Goal: Task Accomplishment & Management: Use online tool/utility

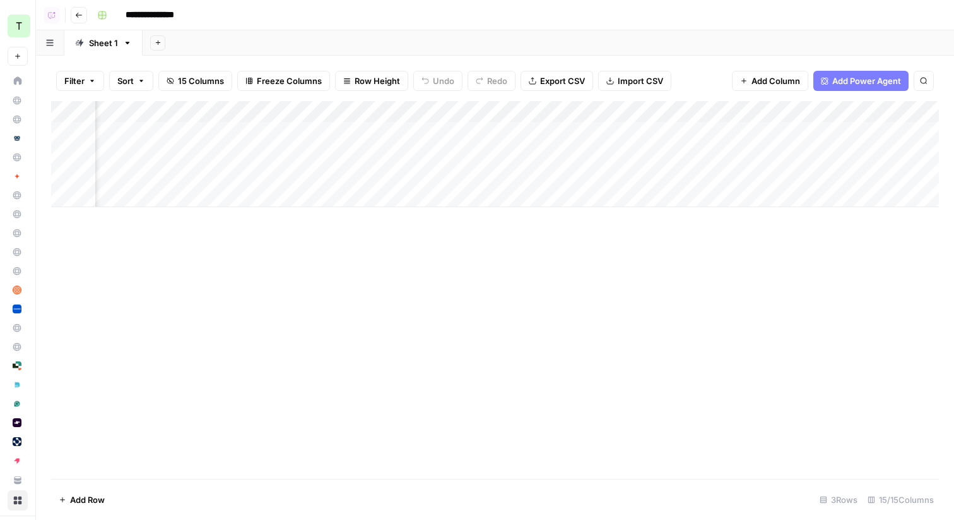
scroll to position [0, 1101]
click at [82, 15] on icon "button" at bounding box center [79, 15] width 8 height 8
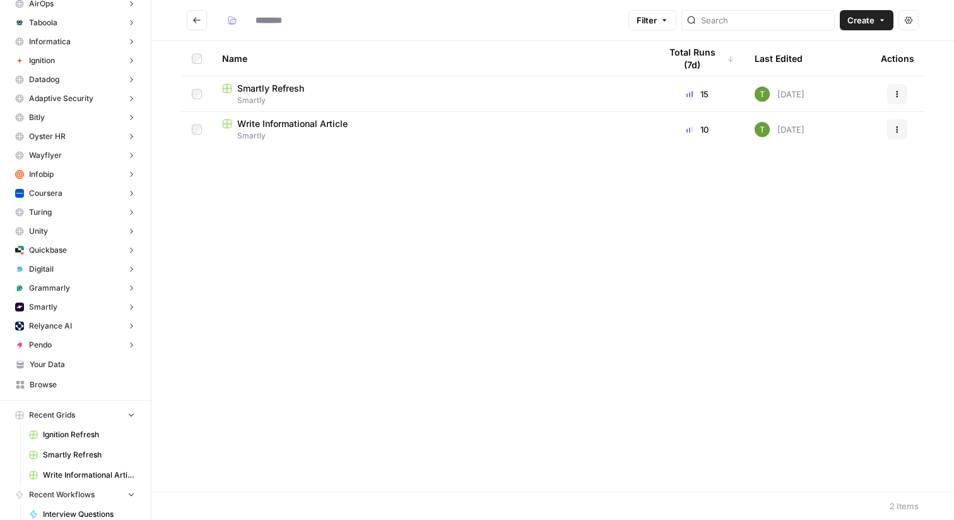
type input "*******"
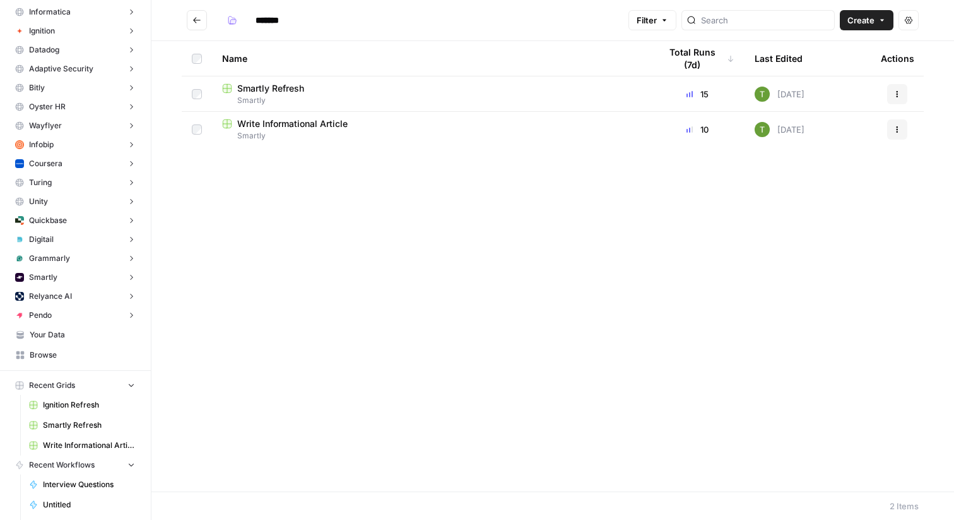
scroll to position [170, 0]
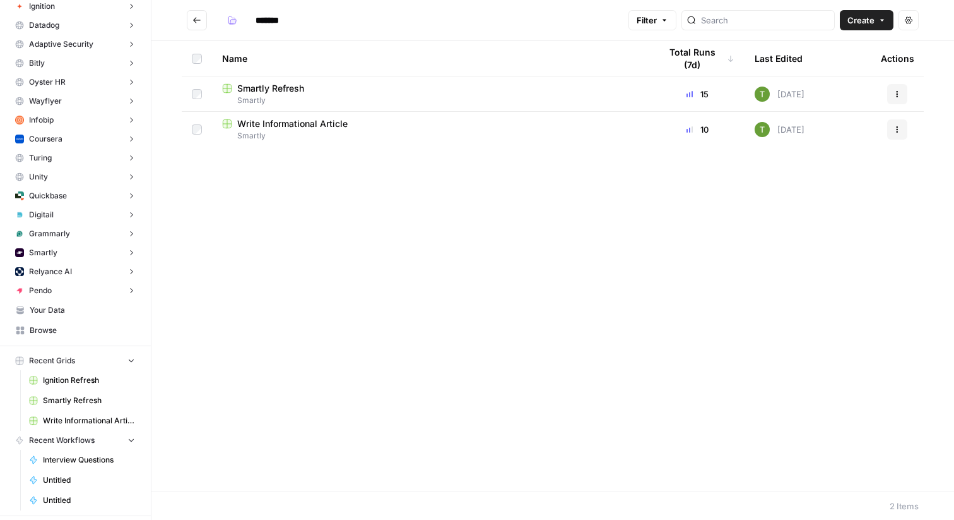
click at [42, 310] on span "Your Data" at bounding box center [82, 309] width 105 height 11
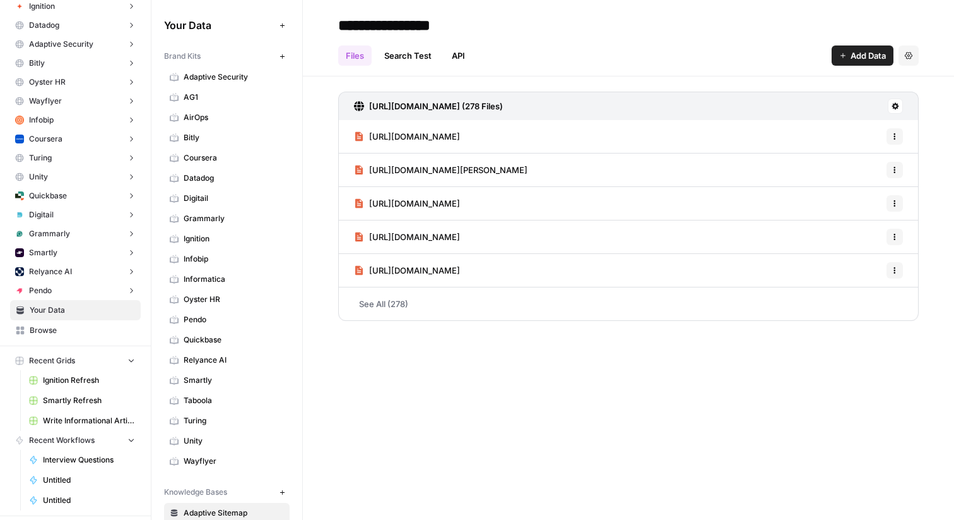
click at [284, 54] on icon "button" at bounding box center [282, 56] width 7 height 7
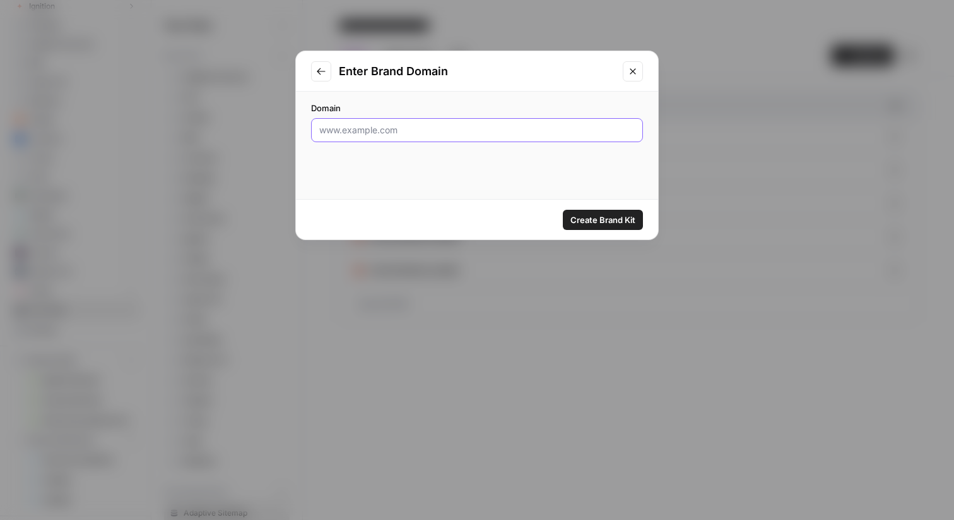
click at [458, 129] on input "Domain" at bounding box center [477, 130] width 316 height 13
paste input "https://www.prolific.com/"
type input "https://www.prolific.com/"
click at [600, 221] on span "Create Brand Kit" at bounding box center [603, 219] width 65 height 13
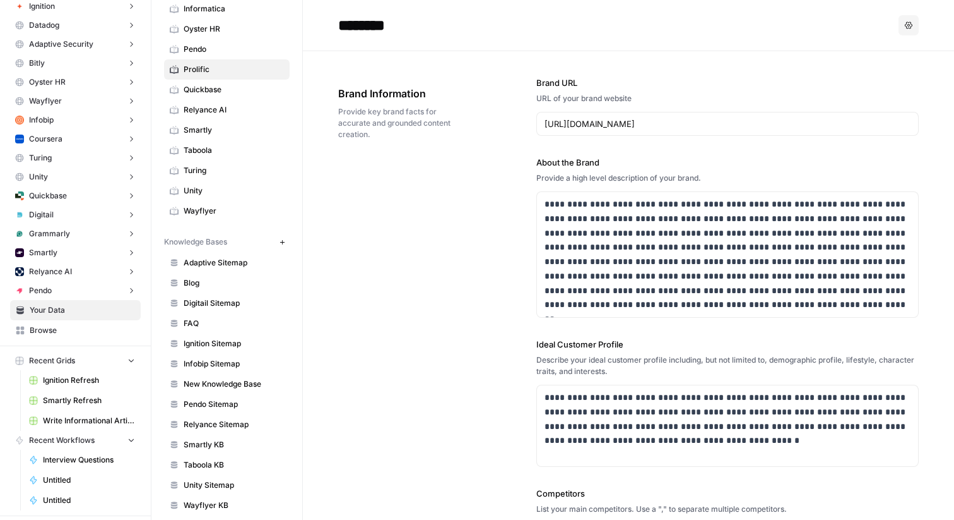
scroll to position [281, 0]
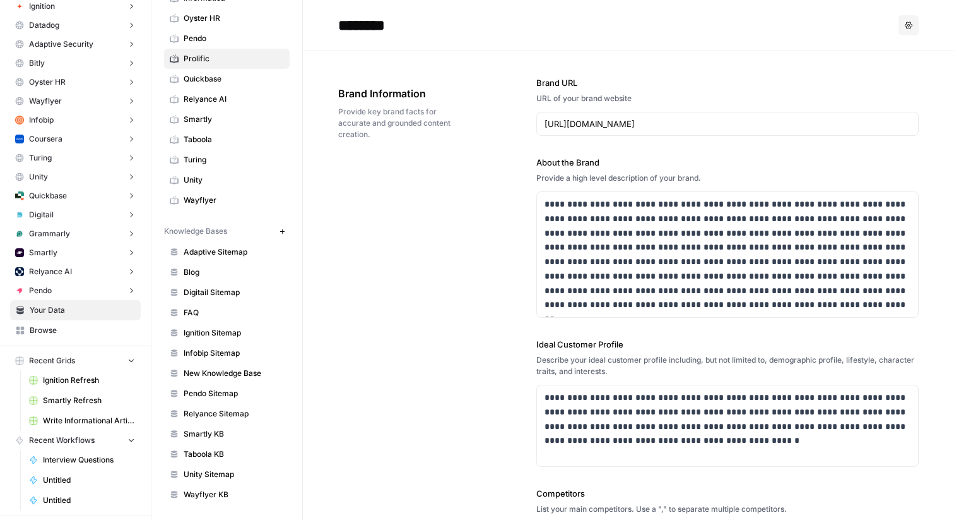
click at [285, 232] on icon "button" at bounding box center [282, 231] width 7 height 7
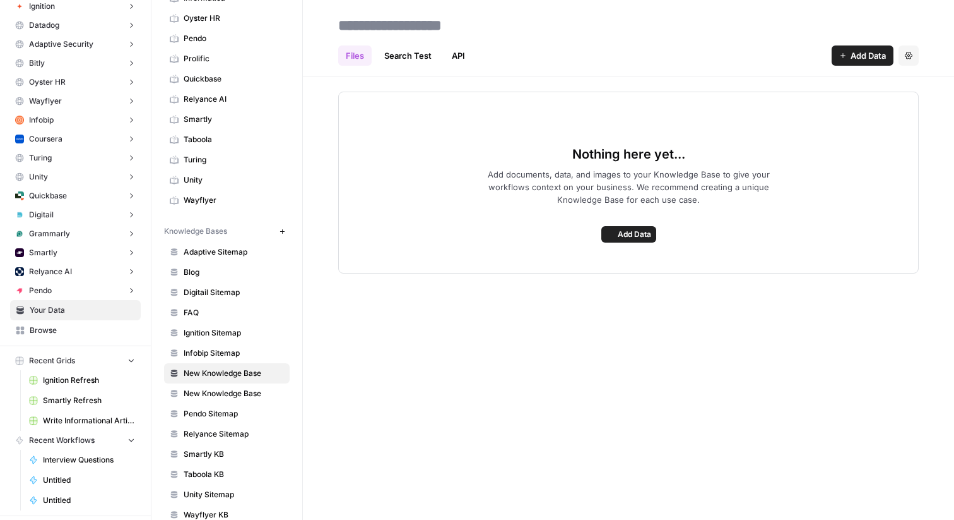
click at [857, 62] on button "Add Data" at bounding box center [863, 55] width 62 height 20
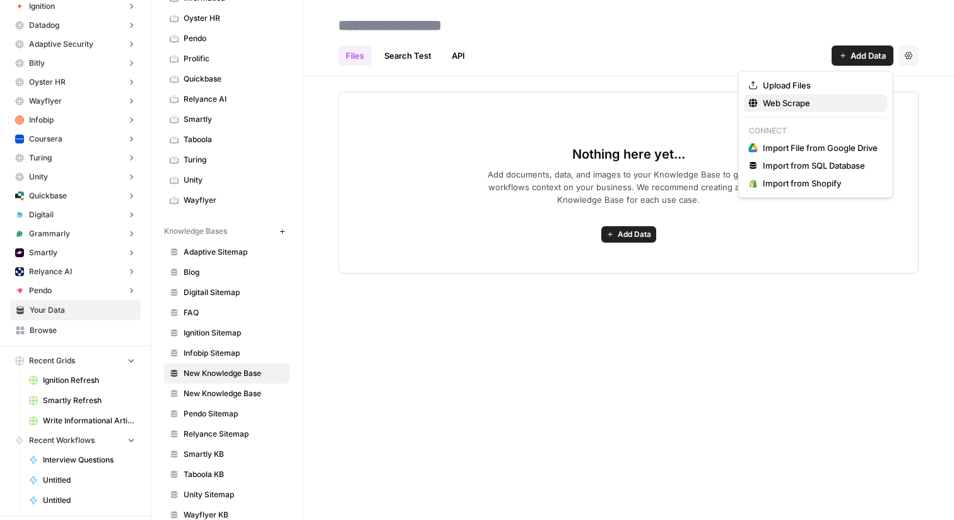
click at [763, 107] on span "Web Scrape" at bounding box center [820, 103] width 115 height 13
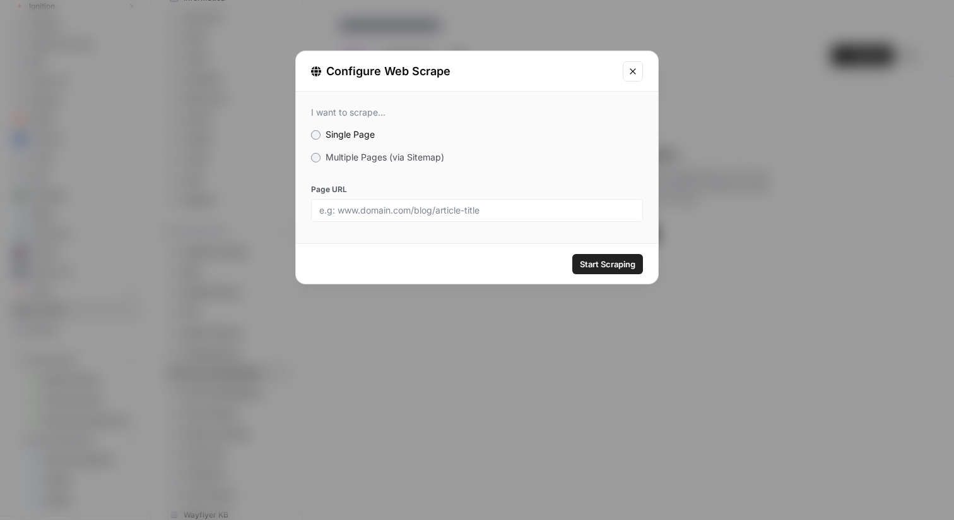
click at [393, 160] on span "Multiple Pages (via Sitemap)" at bounding box center [385, 157] width 119 height 11
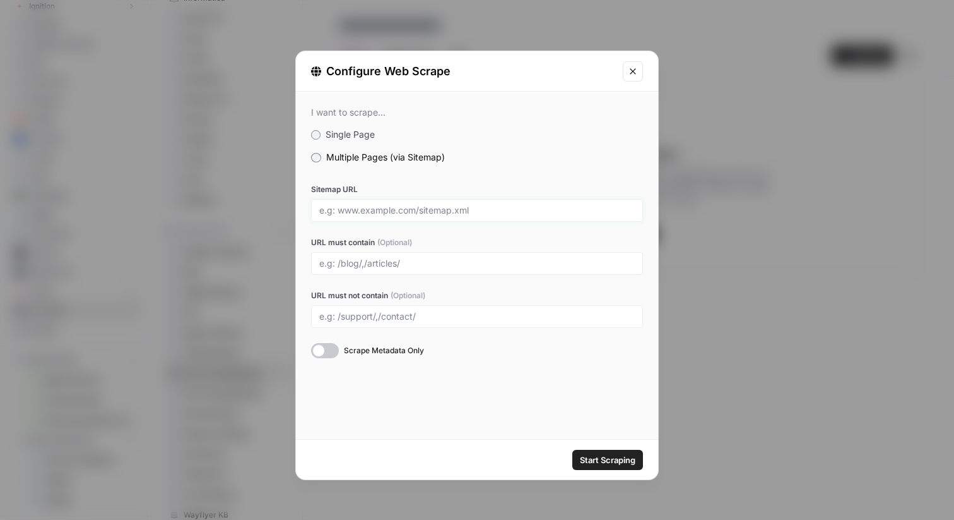
click at [355, 210] on input "Sitemap URL" at bounding box center [477, 210] width 316 height 11
paste input "https://www.prolific.com/"
type input "https://www.prolific.com/sitemap.xml"
click at [609, 455] on span "Start Scraping" at bounding box center [608, 459] width 56 height 13
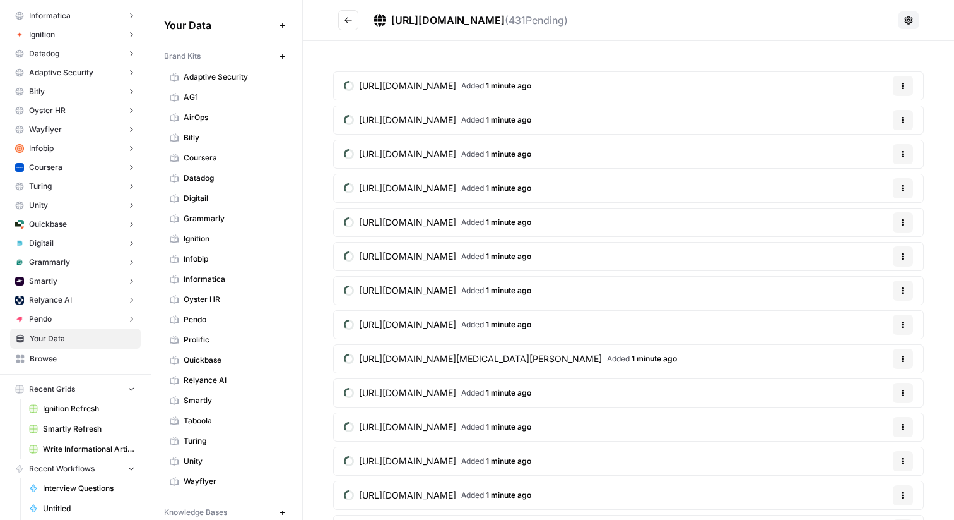
scroll to position [237, 0]
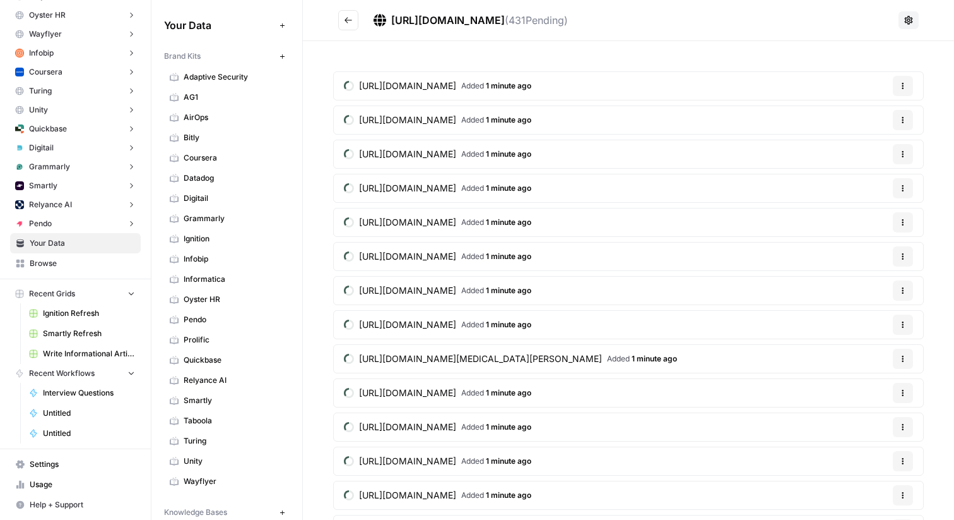
click at [39, 270] on link "Browse" at bounding box center [75, 263] width 131 height 20
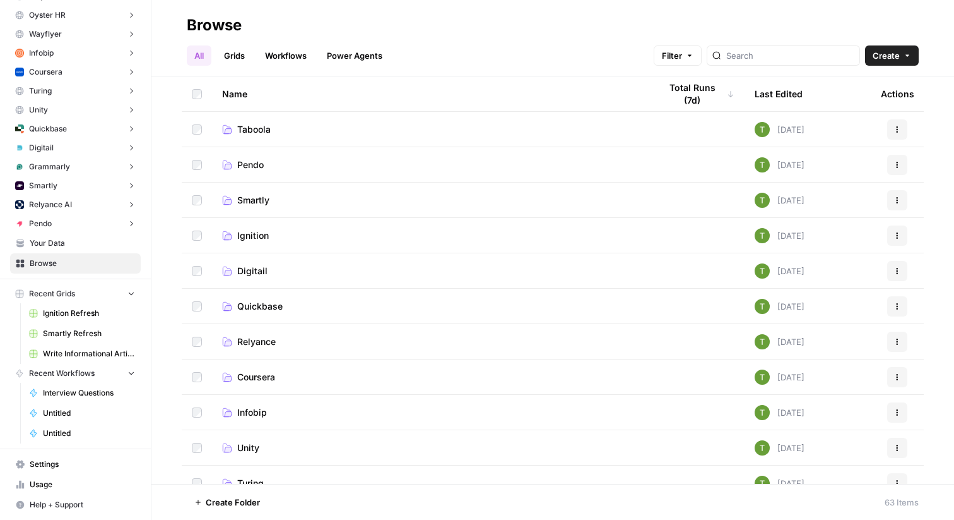
click at [910, 54] on icon "button" at bounding box center [908, 56] width 8 height 8
click at [864, 86] on span "Folder" at bounding box center [868, 85] width 71 height 13
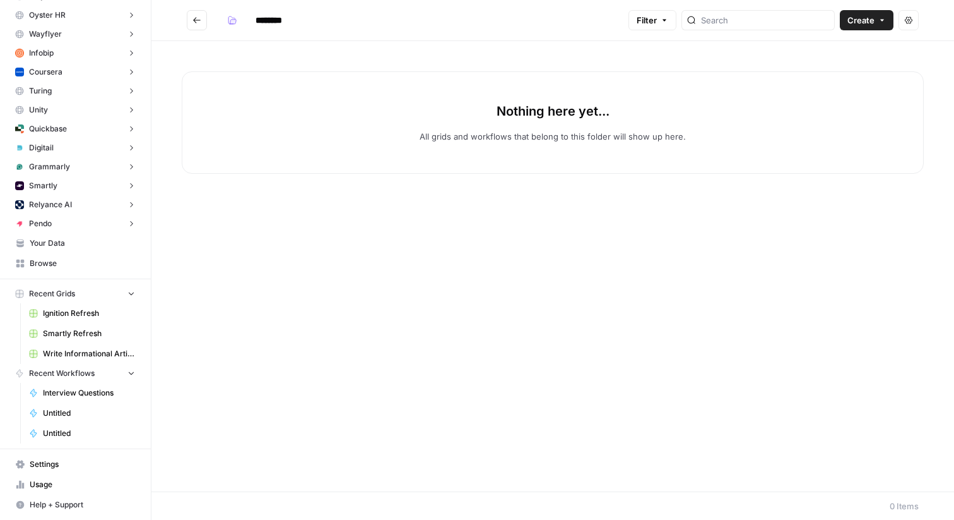
click at [274, 20] on input "********" at bounding box center [285, 20] width 71 height 20
type input "********"
click at [376, 30] on h2 "********" at bounding box center [405, 20] width 437 height 20
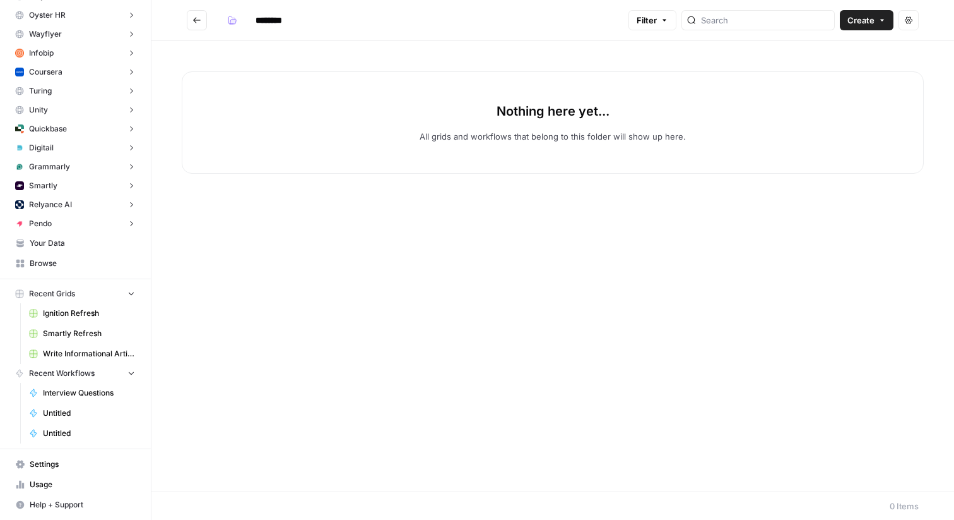
click at [194, 21] on icon "Go back" at bounding box center [197, 20] width 8 height 6
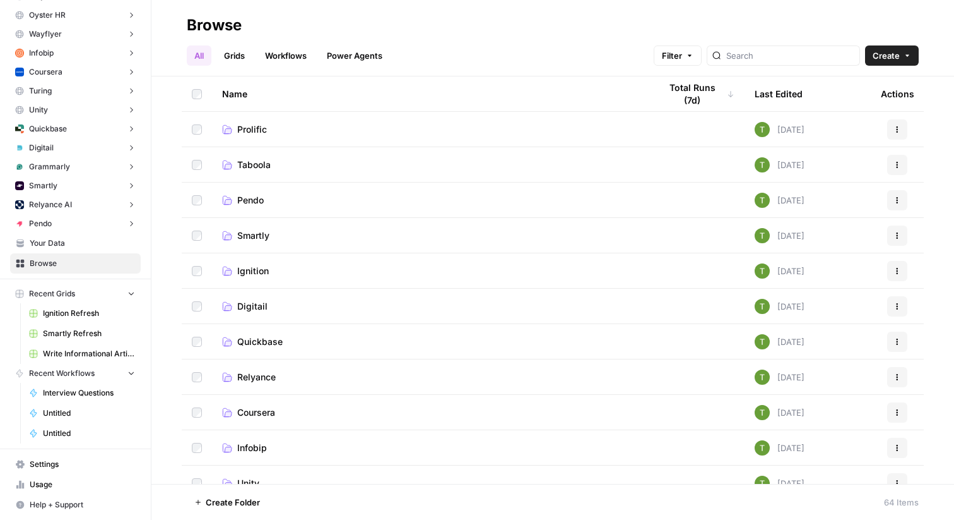
click at [237, 58] on link "Grids" at bounding box center [235, 55] width 36 height 20
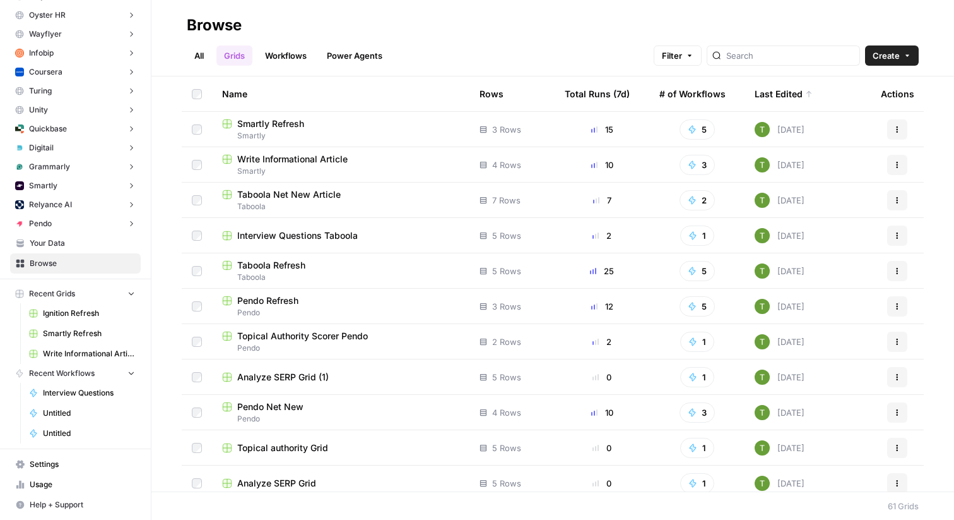
click at [901, 51] on button "Create" at bounding box center [892, 55] width 54 height 20
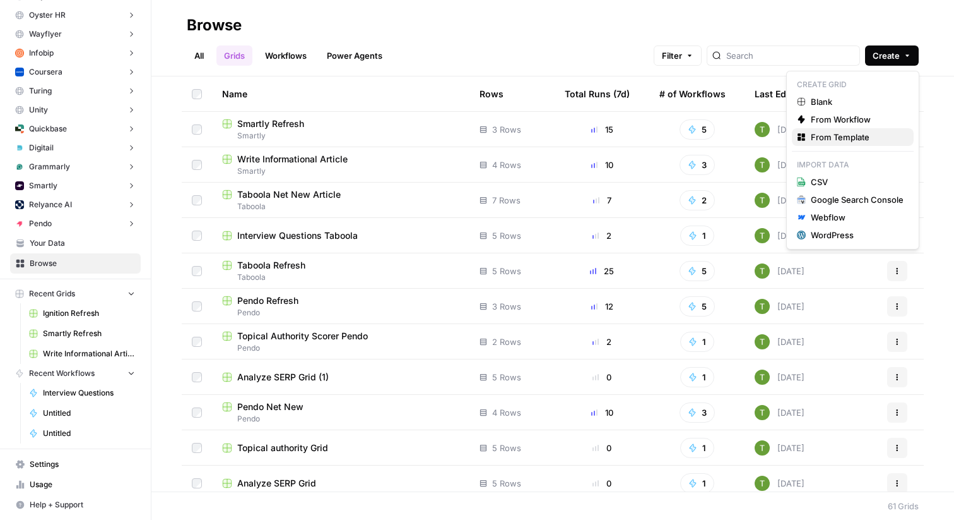
click at [857, 134] on span "From Template" at bounding box center [857, 137] width 93 height 13
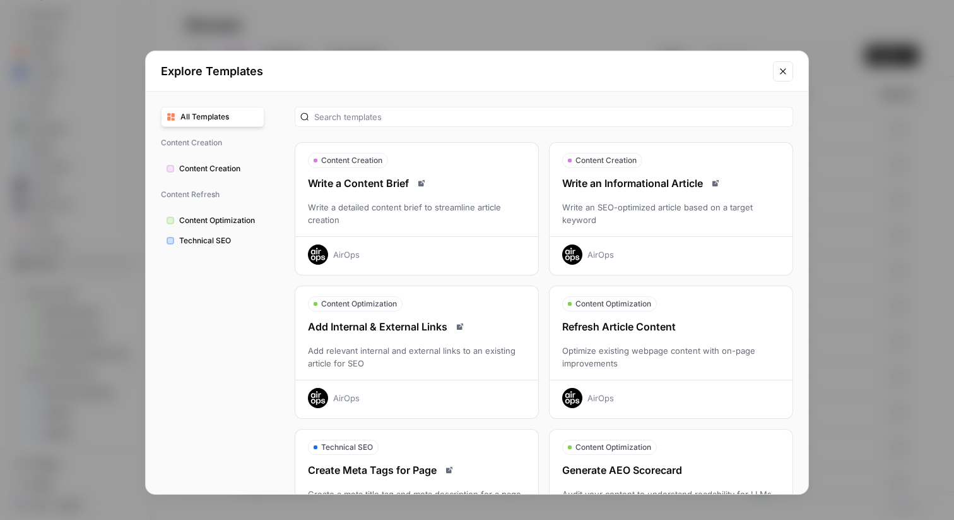
click at [673, 338] on div "Refresh Article Content Optimize existing webpage content with on-page improvem…" at bounding box center [671, 363] width 243 height 89
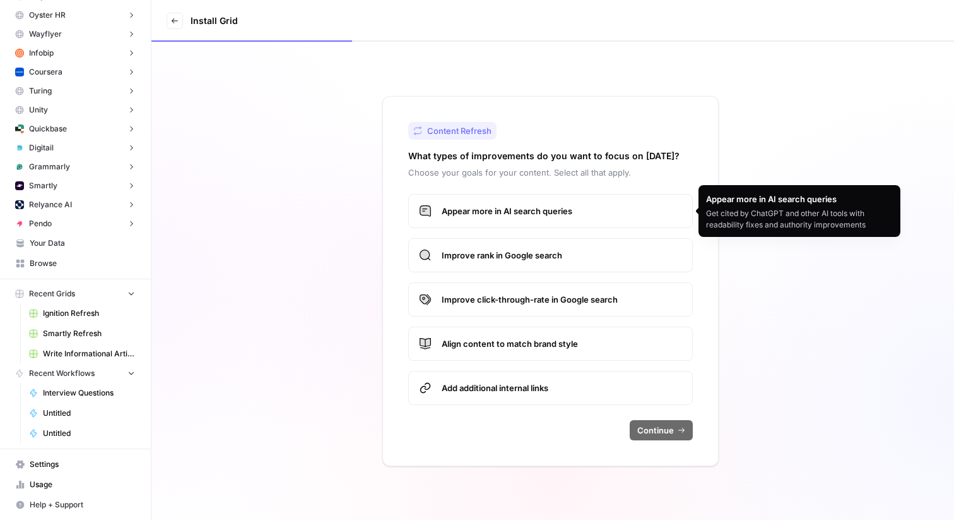
click at [480, 210] on span "Appear more in AI search queries" at bounding box center [562, 211] width 241 height 13
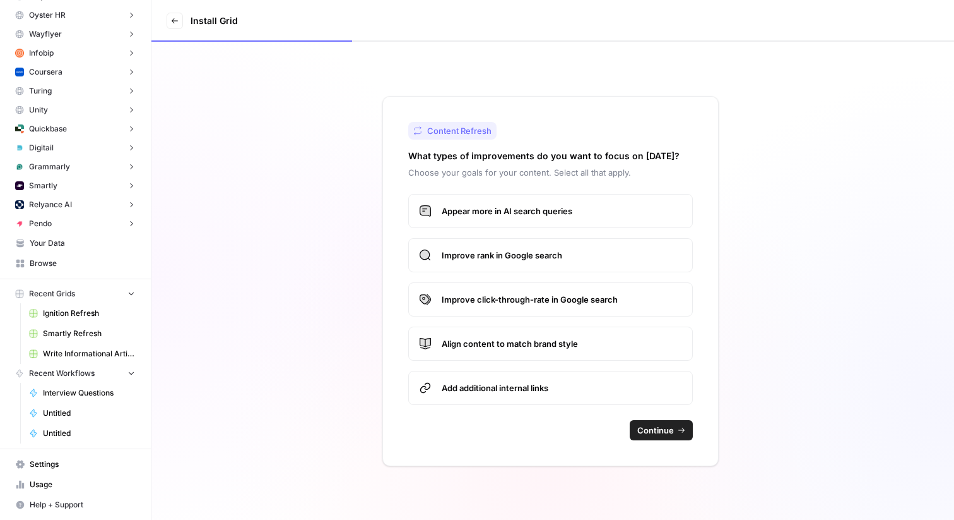
click at [485, 257] on span "Improve rank in Google search" at bounding box center [562, 255] width 241 height 13
click at [658, 427] on span "Continue" at bounding box center [656, 430] width 37 height 13
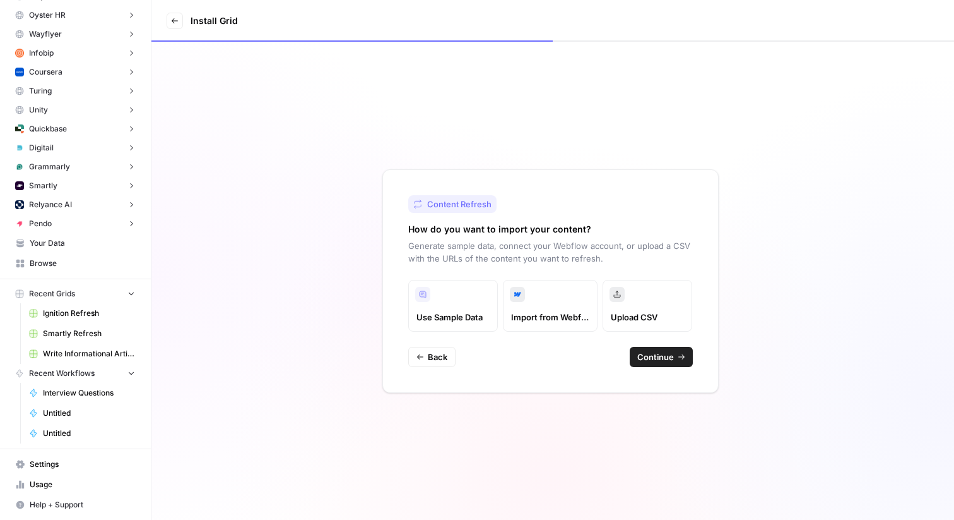
click at [663, 355] on span "Continue" at bounding box center [656, 356] width 37 height 13
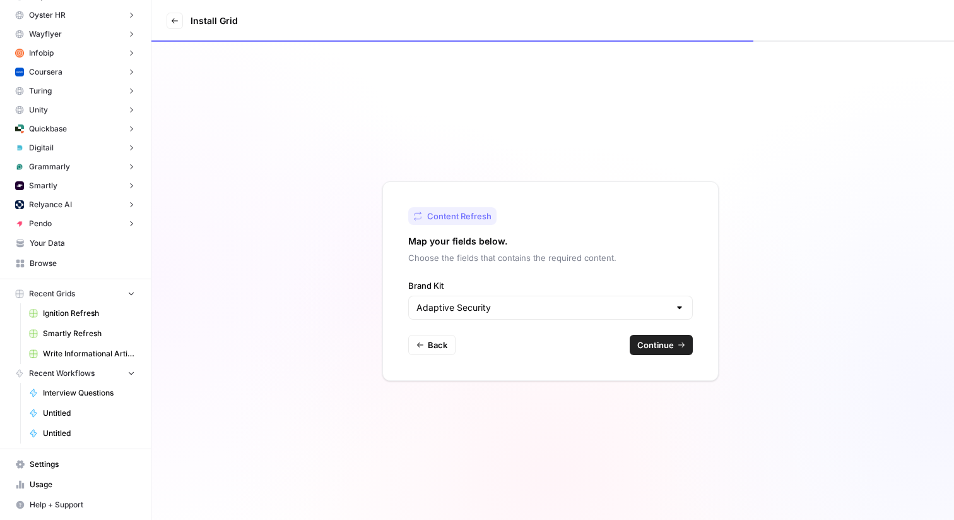
click at [525, 300] on div "Adaptive Security" at bounding box center [550, 307] width 285 height 24
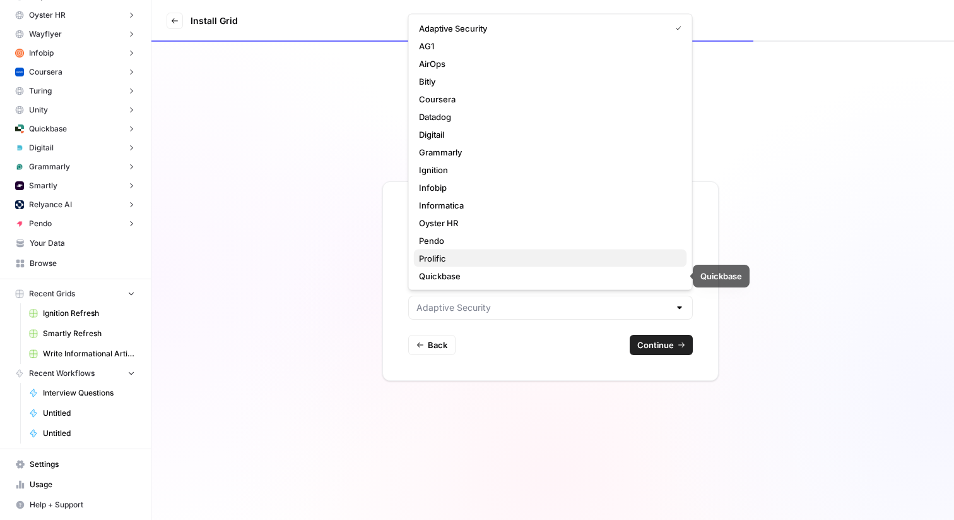
click at [485, 259] on span "Prolific" at bounding box center [548, 258] width 258 height 13
type input "Prolific"
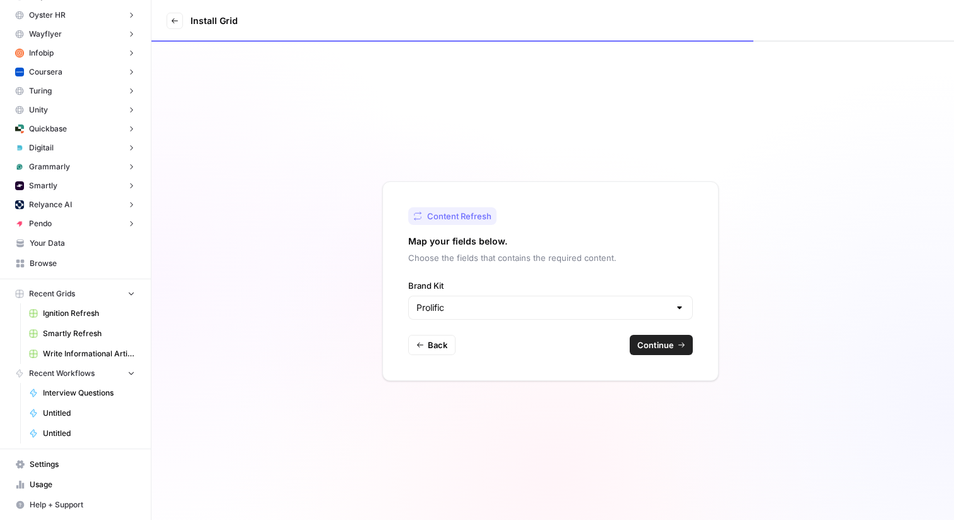
click at [655, 347] on span "Continue" at bounding box center [656, 344] width 37 height 13
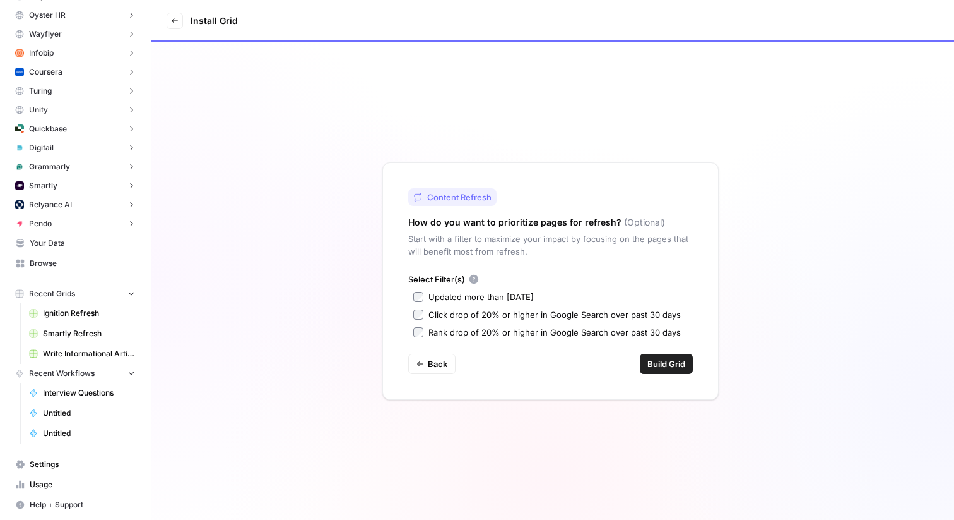
click at [665, 371] on button "Build Grid" at bounding box center [666, 364] width 53 height 20
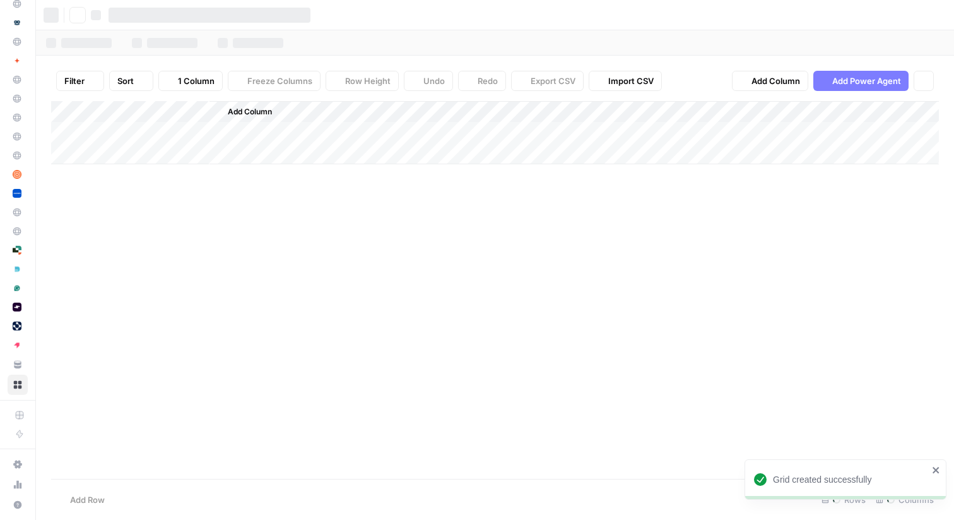
scroll to position [116, 0]
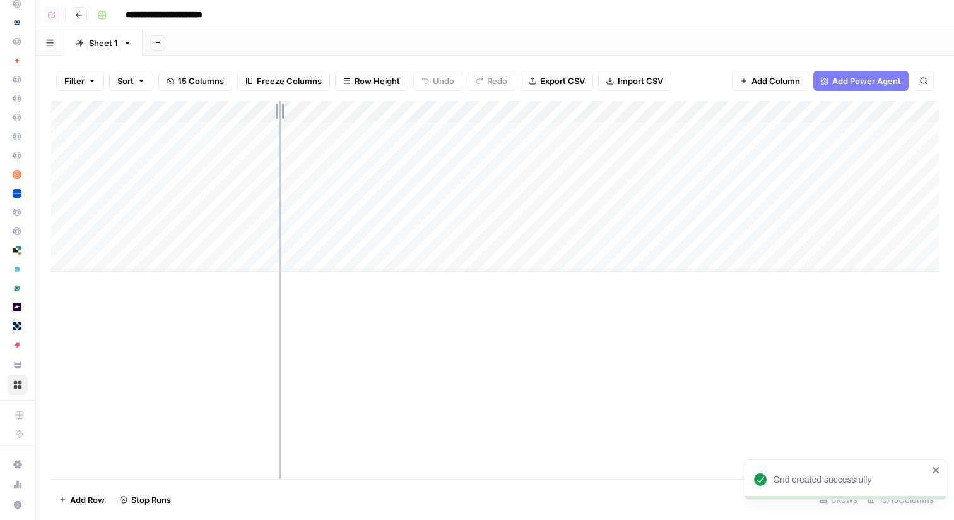
drag, startPoint x: 210, startPoint y: 113, endPoint x: 458, endPoint y: 114, distance: 248.1
click at [460, 114] on div "Add Column" at bounding box center [495, 186] width 888 height 170
click at [603, 132] on div "Add Column" at bounding box center [495, 186] width 888 height 170
click at [64, 129] on div "Add Column" at bounding box center [495, 186] width 888 height 170
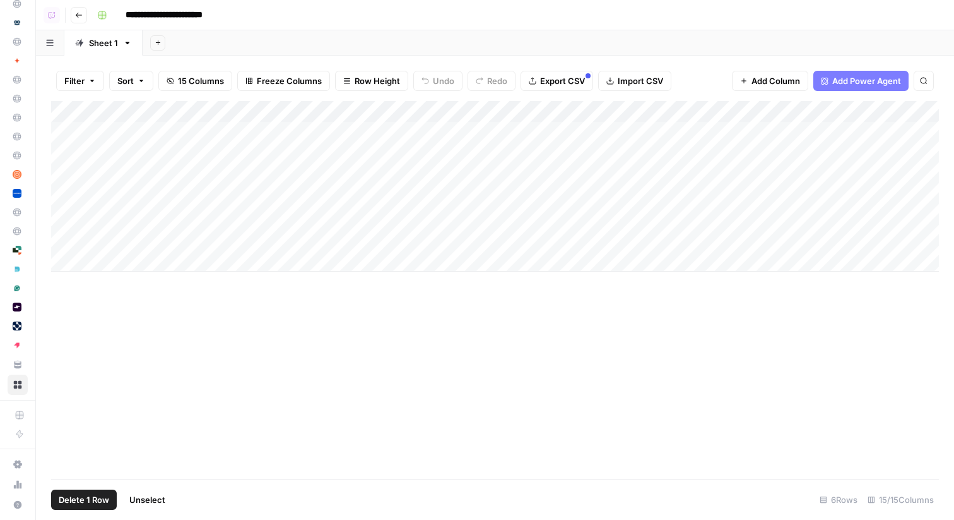
click at [73, 499] on span "Delete 1 Row" at bounding box center [84, 499] width 51 height 13
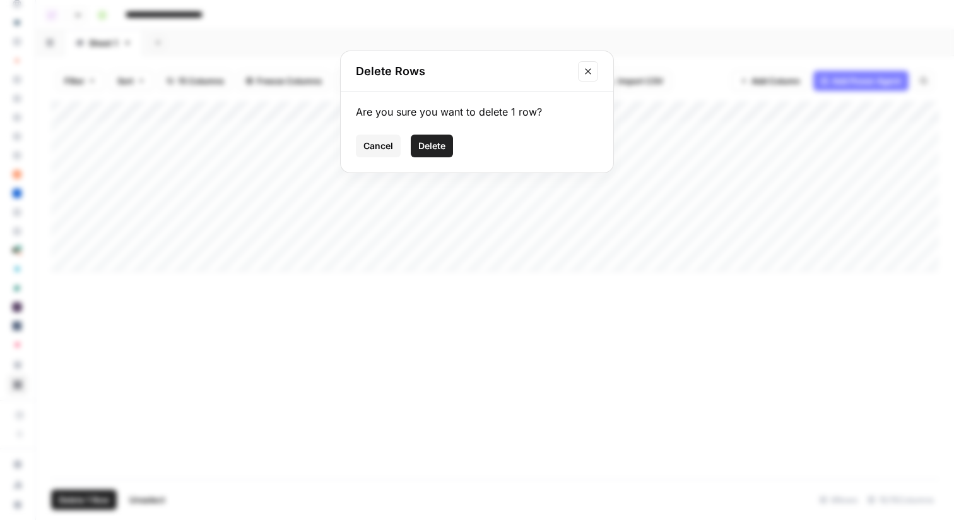
click at [434, 141] on span "Delete" at bounding box center [432, 146] width 27 height 13
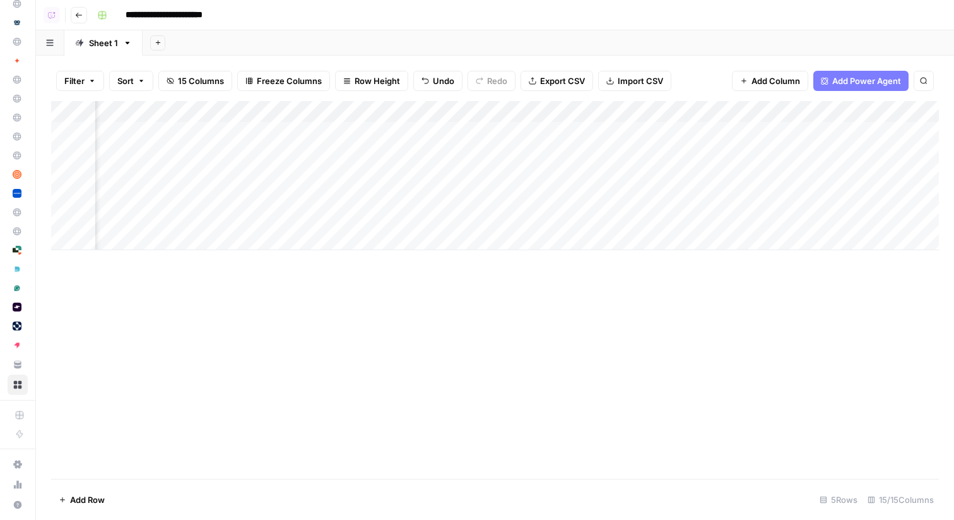
scroll to position [0, 429]
click at [823, 107] on div "Add Column" at bounding box center [495, 175] width 888 height 149
click at [836, 140] on span "All Rows" at bounding box center [869, 140] width 80 height 13
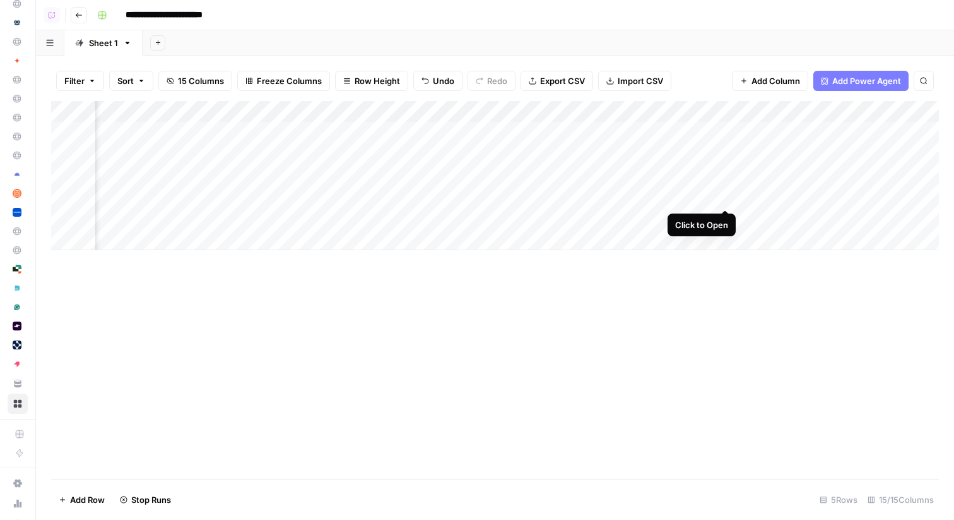
click at [723, 196] on div "Add Column" at bounding box center [495, 175] width 888 height 149
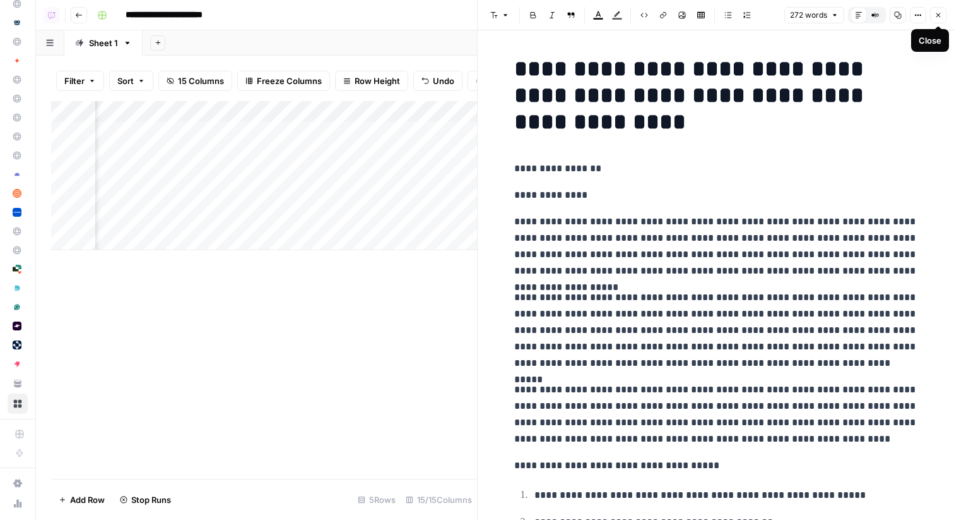
click at [938, 19] on button "Close" at bounding box center [938, 15] width 16 height 16
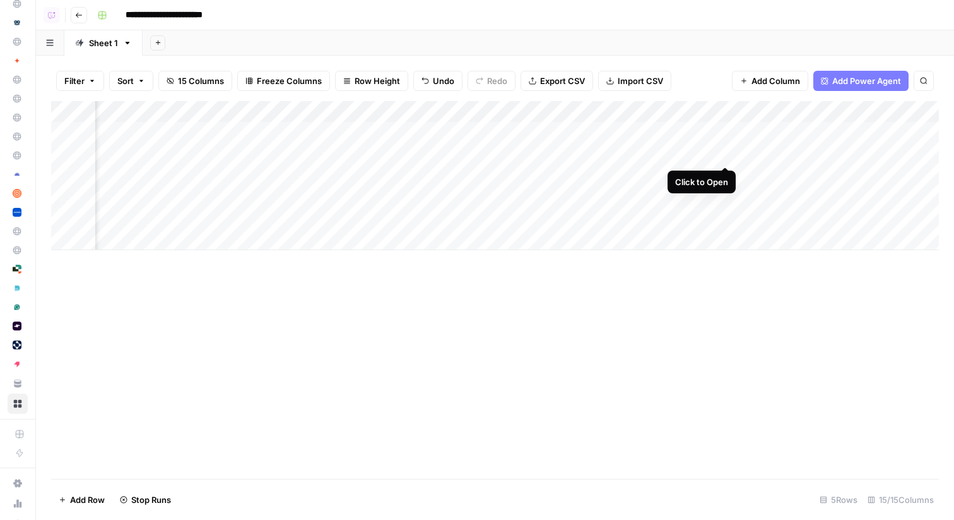
click at [726, 153] on div "Add Column" at bounding box center [495, 175] width 888 height 149
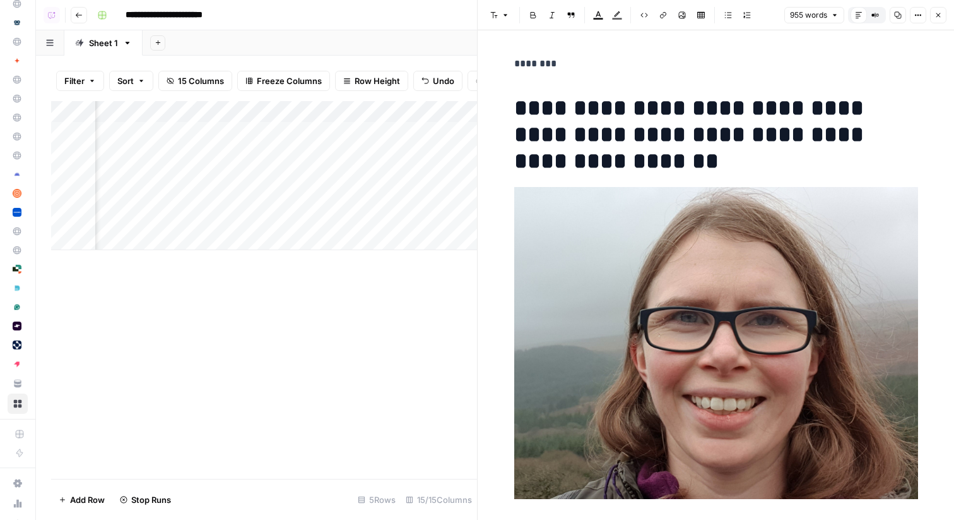
click at [940, 14] on icon "button" at bounding box center [939, 15] width 8 height 8
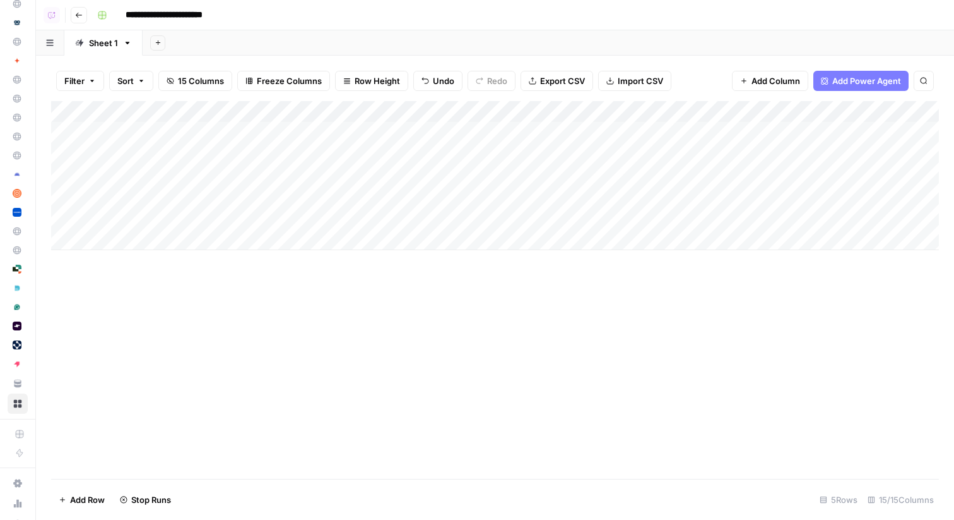
click at [154, 15] on input "**********" at bounding box center [178, 15] width 117 height 20
click at [167, 13] on input "**********" at bounding box center [178, 15] width 117 height 20
drag, startPoint x: 162, startPoint y: 13, endPoint x: 285, endPoint y: 13, distance: 123.1
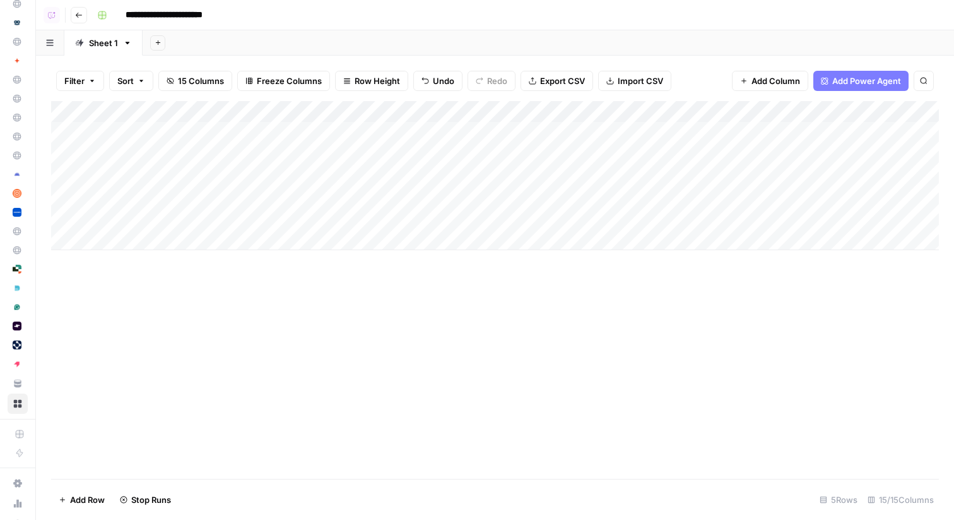
click at [285, 13] on div "**********" at bounding box center [517, 15] width 850 height 20
click at [172, 15] on input "**********" at bounding box center [178, 15] width 117 height 20
type input "**********"
click at [276, 33] on div "Add Sheet" at bounding box center [549, 42] width 812 height 25
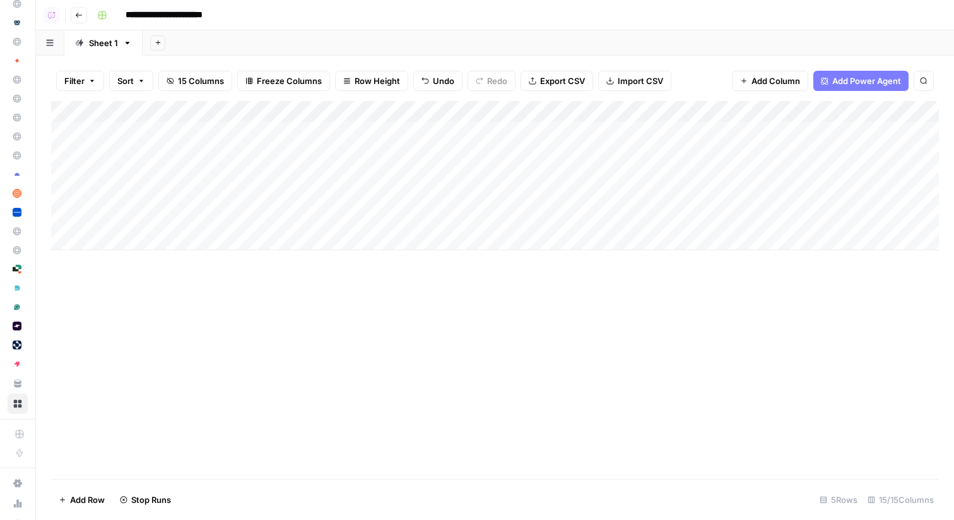
click at [75, 18] on button "Go back" at bounding box center [79, 15] width 16 height 16
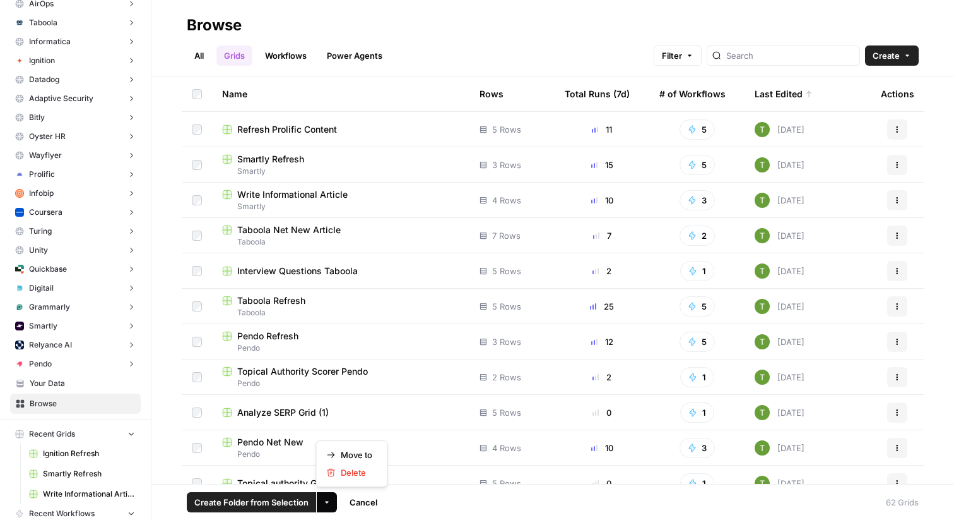
click at [328, 502] on icon "button" at bounding box center [327, 502] width 8 height 8
click at [366, 452] on span "Move to" at bounding box center [357, 454] width 32 height 13
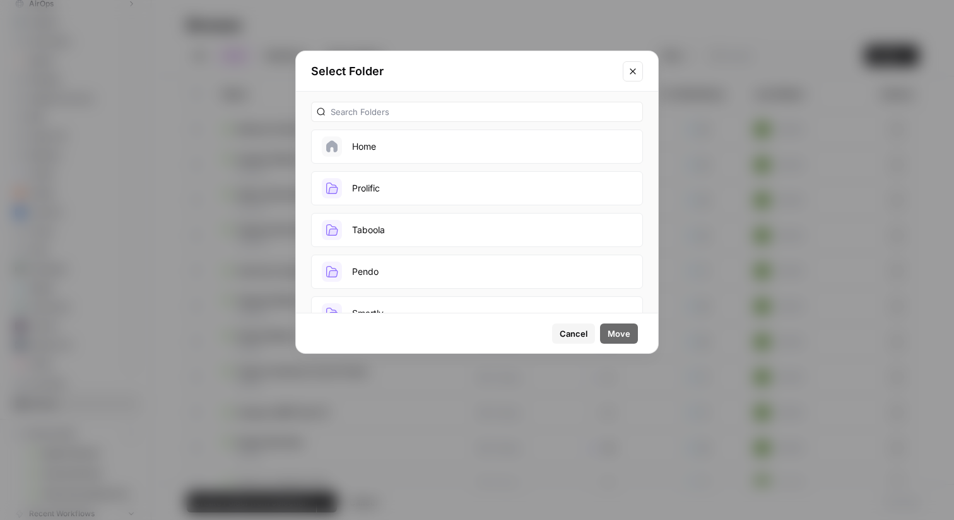
click at [406, 186] on button "Prolific" at bounding box center [477, 188] width 332 height 34
click at [622, 336] on span "Move" at bounding box center [619, 333] width 23 height 13
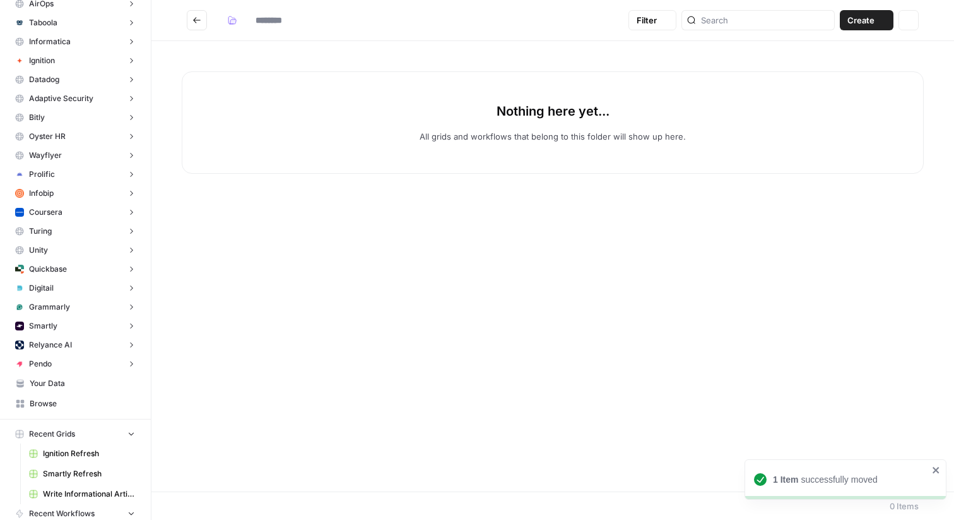
type input "********"
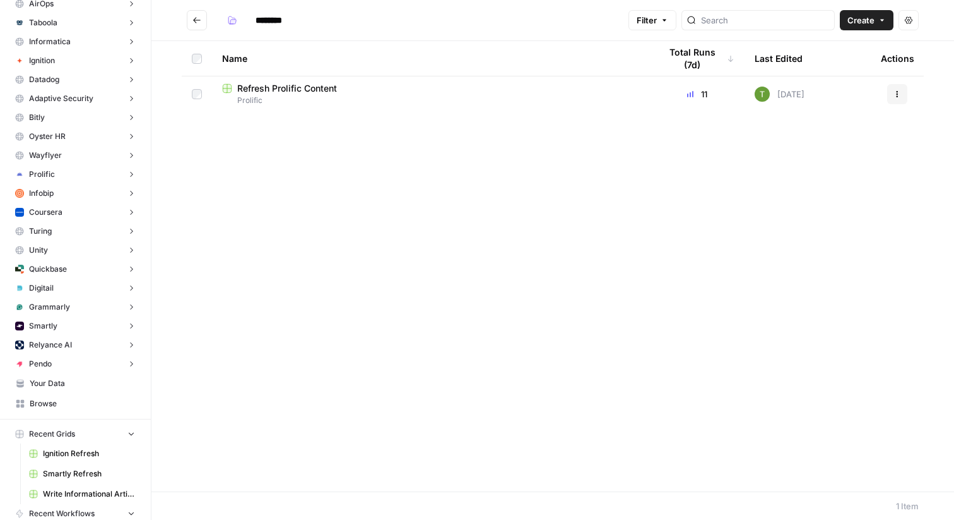
click at [196, 20] on icon "Go back" at bounding box center [197, 20] width 8 height 6
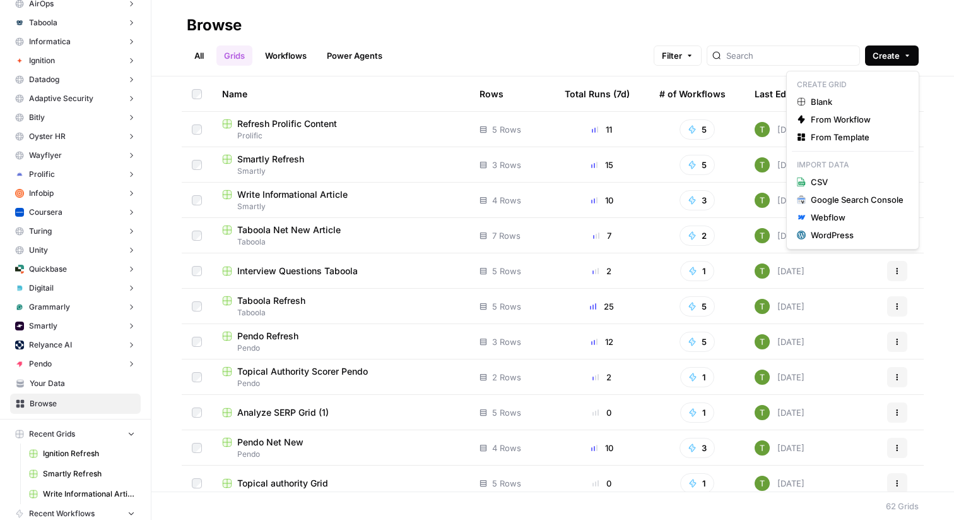
click at [906, 57] on icon "button" at bounding box center [908, 56] width 8 height 8
click at [844, 137] on span "From Template" at bounding box center [857, 137] width 93 height 13
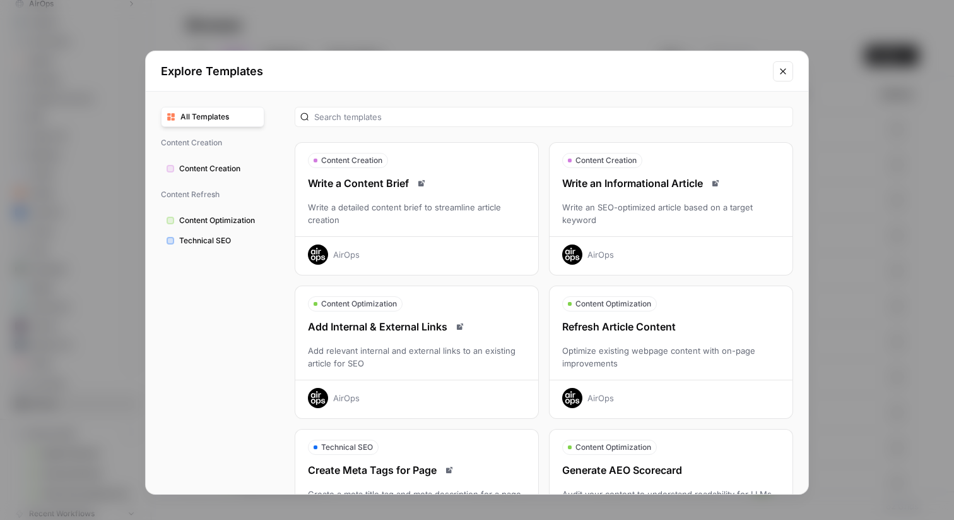
click at [641, 208] on div "Write an SEO-optimized article based on a target keyword" at bounding box center [671, 213] width 243 height 25
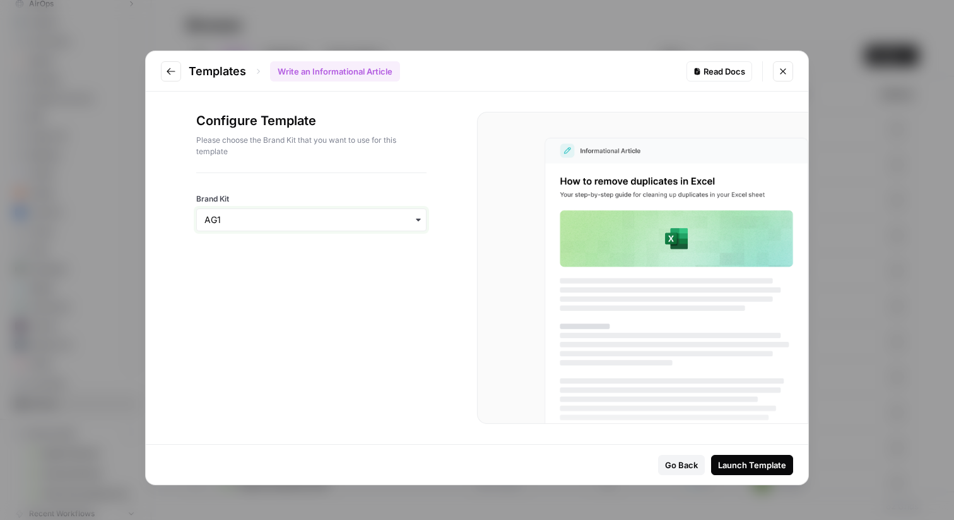
click at [335, 220] on input "Brand Kit" at bounding box center [312, 219] width 214 height 13
click at [225, 295] on div "Prolific" at bounding box center [311, 288] width 229 height 24
click at [759, 463] on div "Launch Template" at bounding box center [752, 464] width 68 height 13
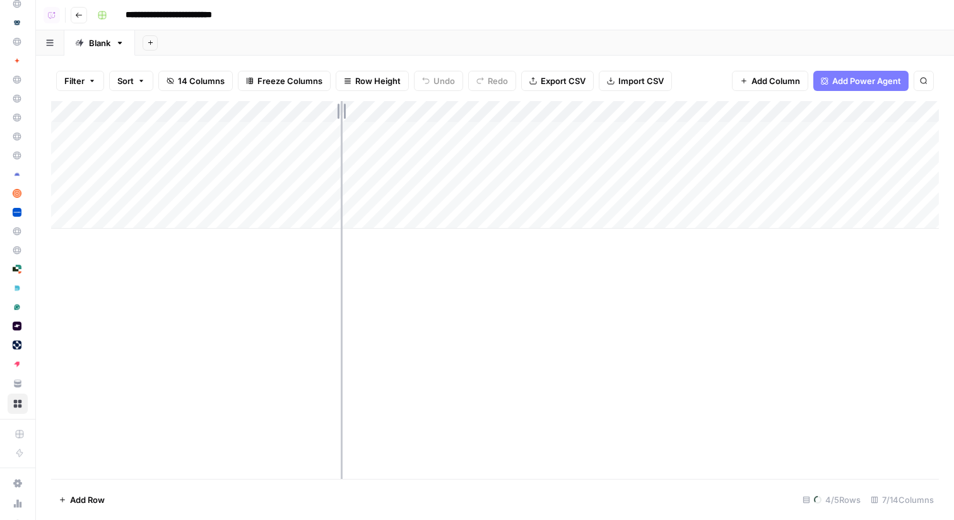
drag, startPoint x: 261, startPoint y: 107, endPoint x: 338, endPoint y: 107, distance: 77.0
click at [338, 107] on div "Add Column" at bounding box center [495, 165] width 888 height 128
click at [174, 14] on input "**********" at bounding box center [182, 15] width 124 height 20
click at [230, 13] on input "**********" at bounding box center [182, 15] width 124 height 20
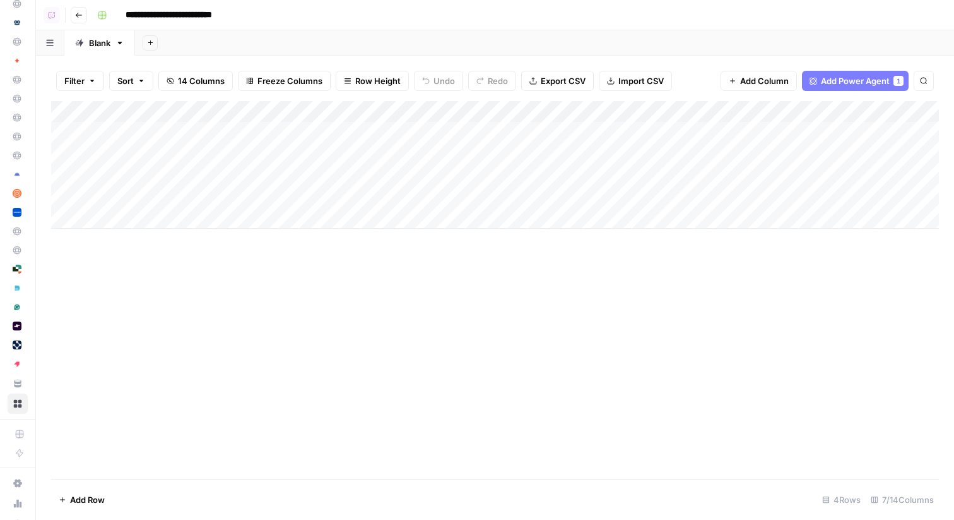
click at [230, 13] on input "**********" at bounding box center [182, 15] width 124 height 20
drag, startPoint x: 336, startPoint y: 110, endPoint x: 356, endPoint y: 110, distance: 19.6
click at [356, 110] on div "Add Column" at bounding box center [495, 165] width 888 height 128
type input "**********"
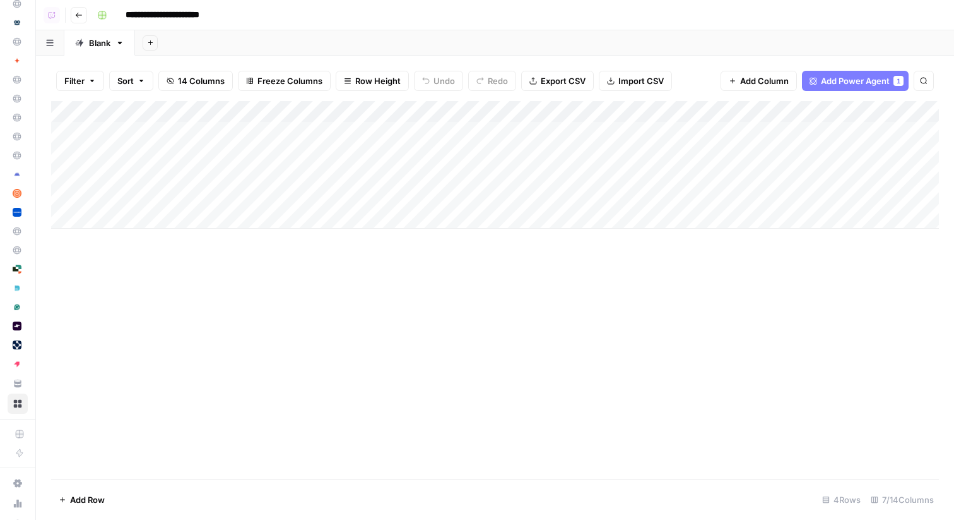
click at [535, 110] on div "Add Column" at bounding box center [495, 165] width 888 height 128
click at [564, 141] on span "All Rows" at bounding box center [580, 140] width 80 height 13
click at [80, 18] on icon "button" at bounding box center [79, 15] width 8 height 8
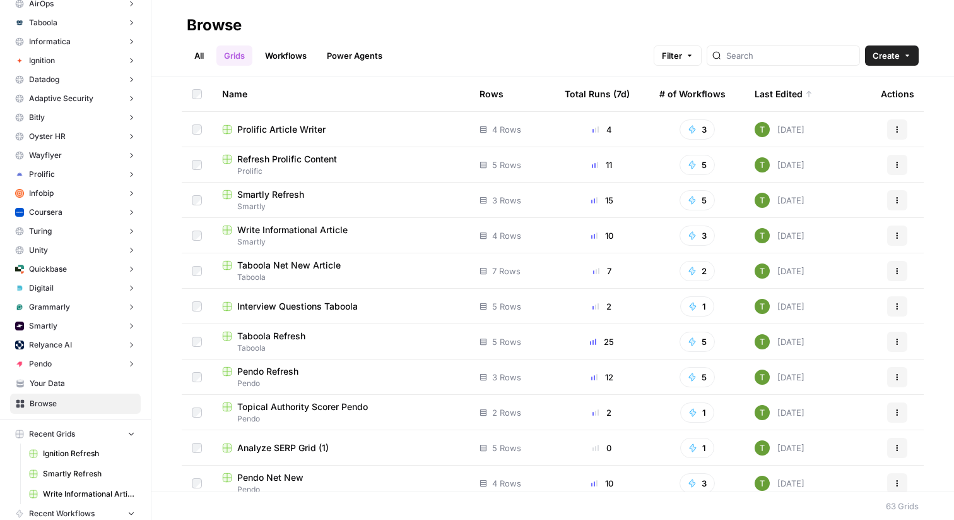
click at [59, 386] on span "Your Data" at bounding box center [82, 382] width 105 height 11
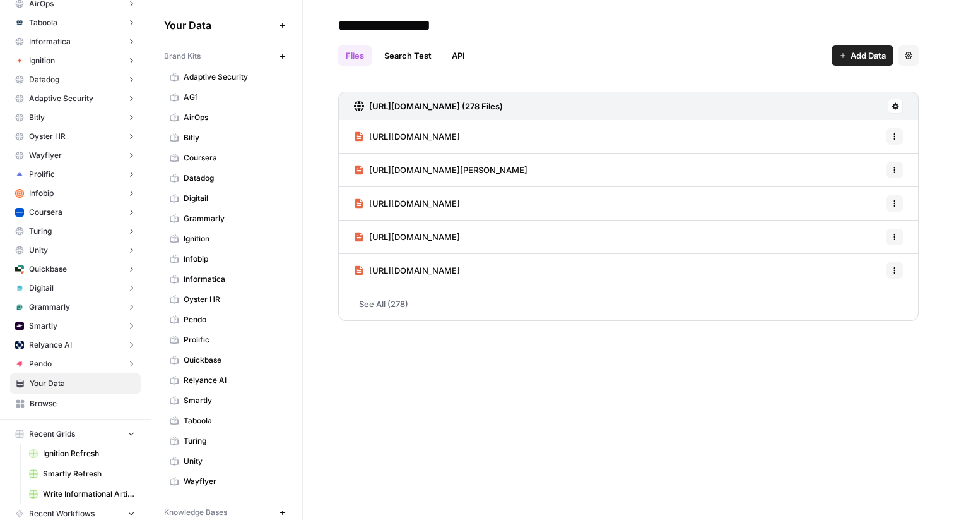
click at [281, 54] on icon "button" at bounding box center [282, 56] width 7 height 7
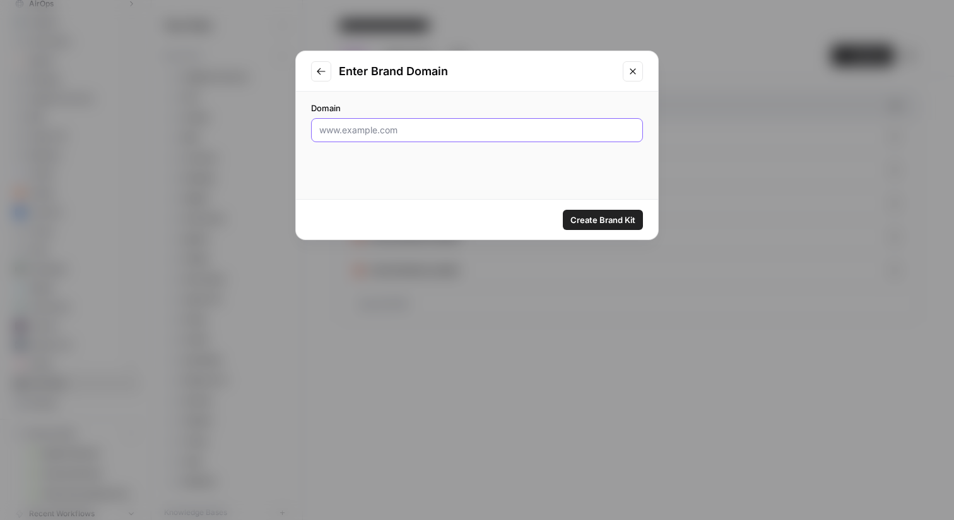
click at [431, 129] on input "Domain" at bounding box center [477, 130] width 316 height 13
paste input "https://bradfordhealth.com/"
type input "https://bradfordhealth.com/"
click at [609, 218] on span "Create Brand Kit" at bounding box center [603, 219] width 65 height 13
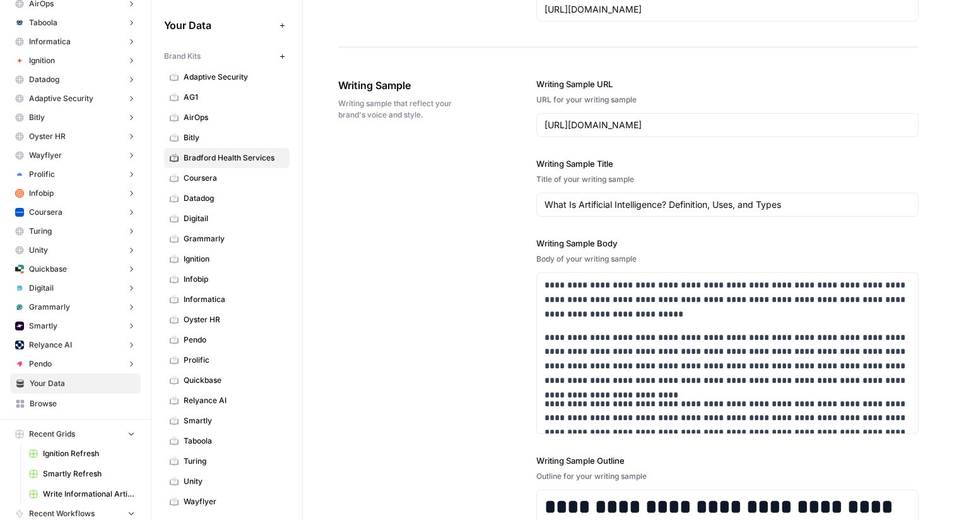
scroll to position [1236, 0]
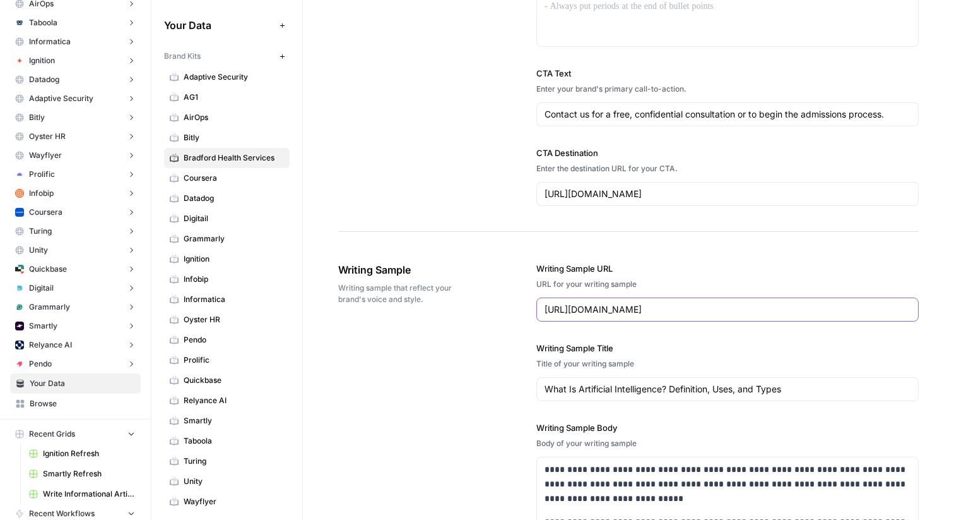
click at [822, 310] on input "https://www.coursera.org/articles/what-is-artificial-intelligence" at bounding box center [728, 309] width 366 height 13
drag, startPoint x: 824, startPoint y: 307, endPoint x: 512, endPoint y: 312, distance: 312.5
drag, startPoint x: 786, startPoint y: 389, endPoint x: 478, endPoint y: 393, distance: 308.1
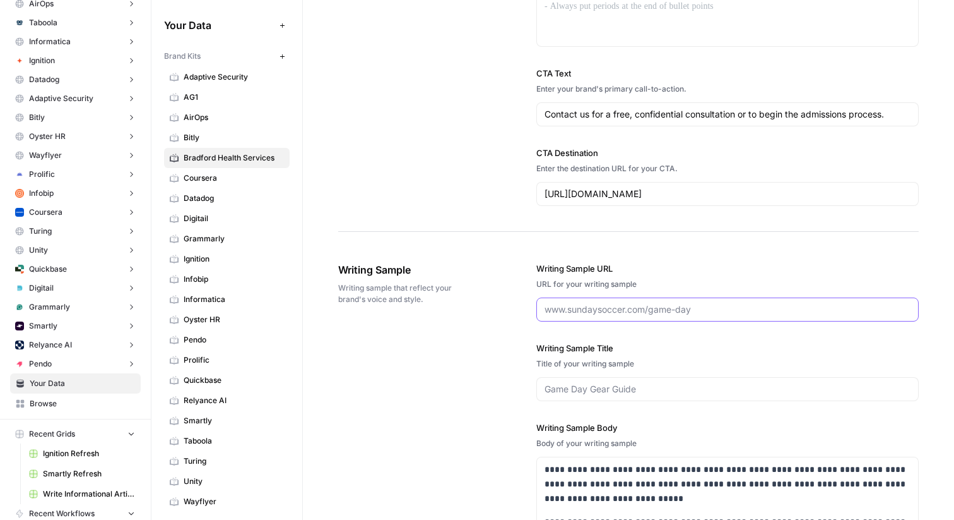
click at [644, 309] on input "Writing Sample URL" at bounding box center [728, 309] width 366 height 13
paste input "https://bradfordhealth.com/what-is-recovery-month/"
type input "https://bradfordhealth.com/what-is-recovery-month/"
click at [610, 391] on input "Writing Sample Title" at bounding box center [728, 389] width 366 height 13
type input "What is National Recovery Month?"
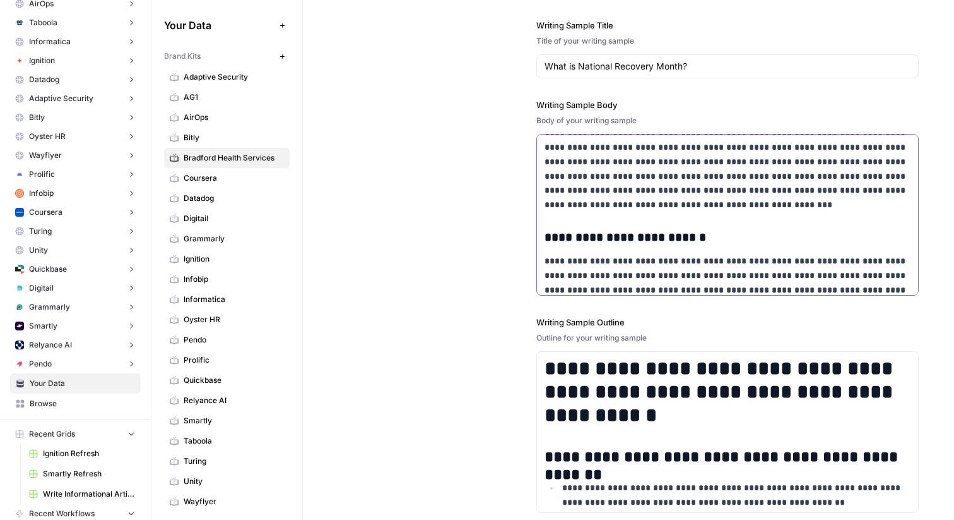
scroll to position [1706, 0]
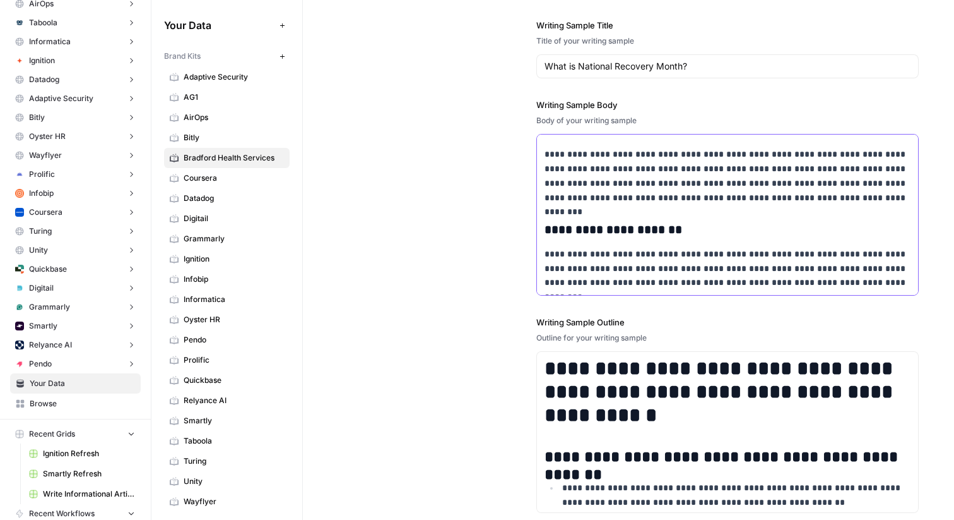
drag, startPoint x: 544, startPoint y: 148, endPoint x: 817, endPoint y: 321, distance: 322.9
click at [817, 321] on div "**********" at bounding box center [728, 226] width 383 height 624
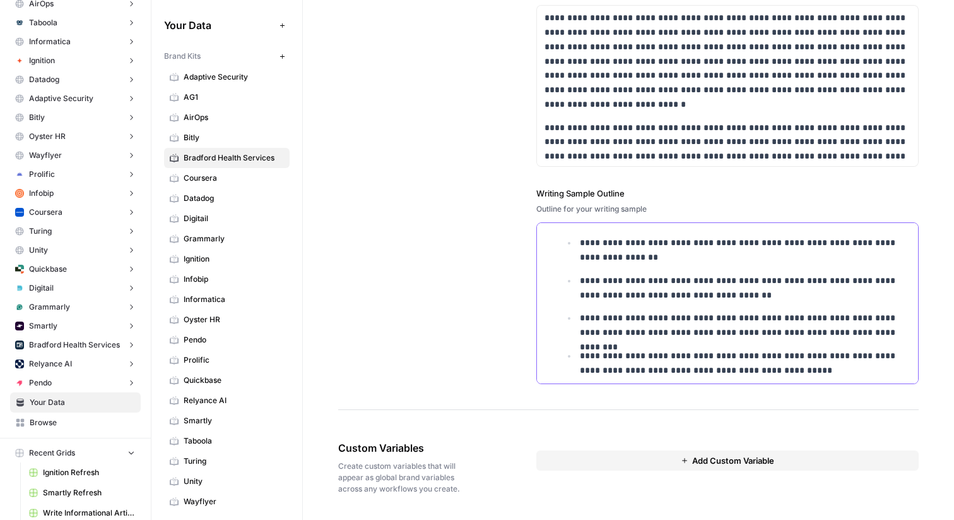
scroll to position [809, 0]
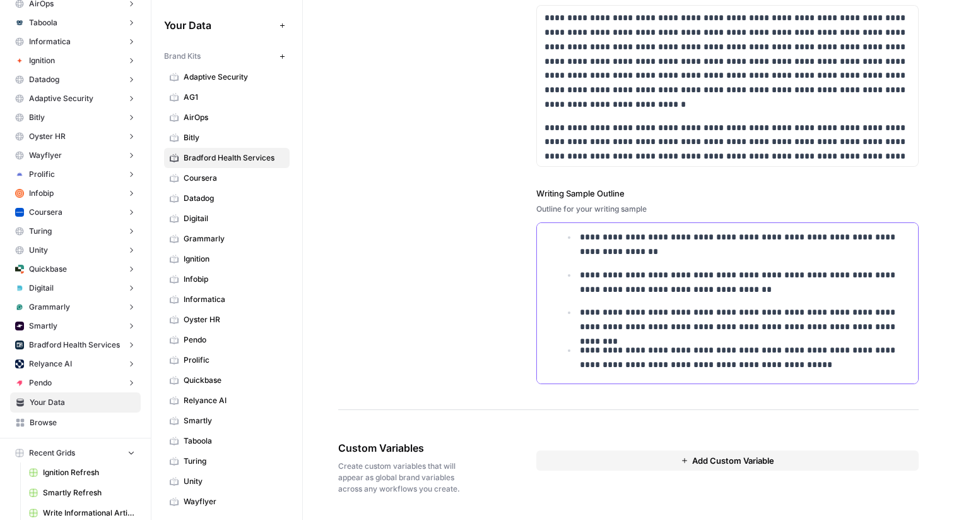
drag, startPoint x: 543, startPoint y: 234, endPoint x: 793, endPoint y: 428, distance: 316.7
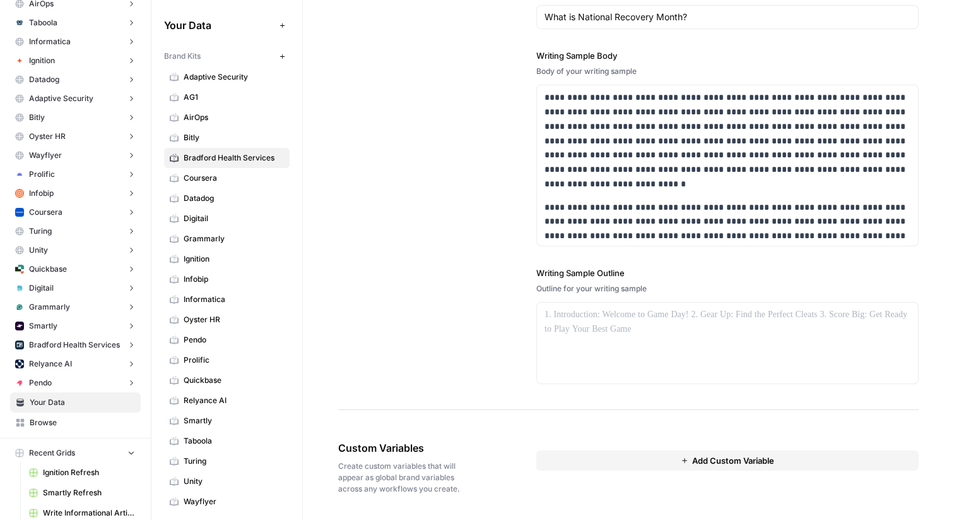
click at [442, 201] on div "**********" at bounding box center [628, 137] width 581 height 545
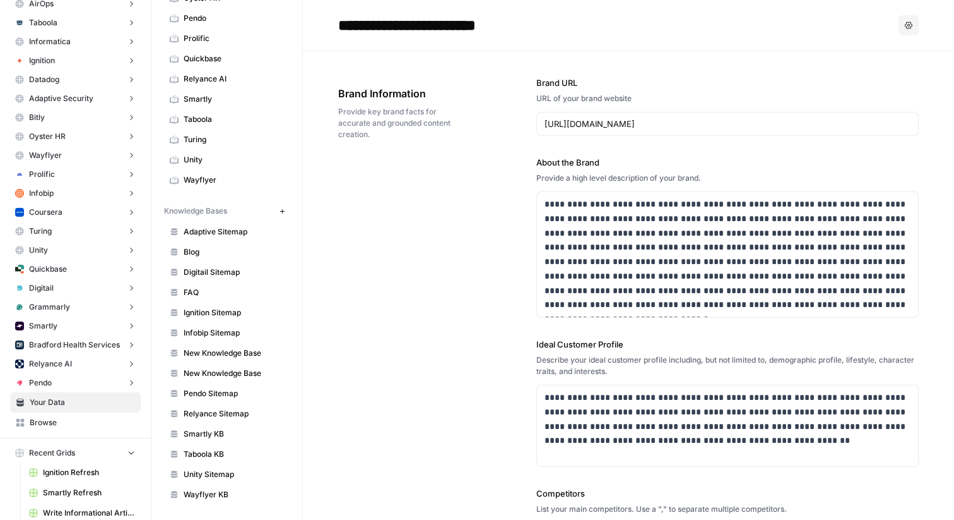
scroll to position [0, 0]
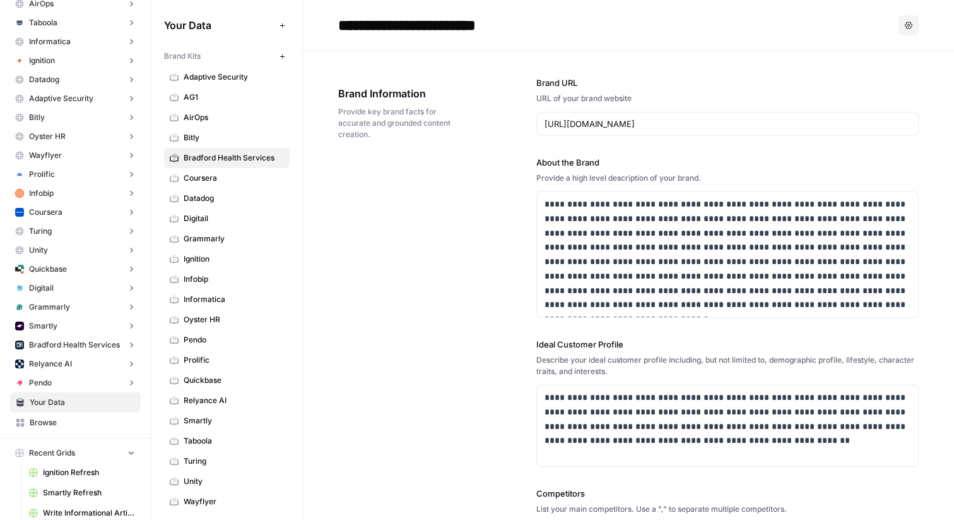
click at [40, 418] on span "Browse" at bounding box center [82, 422] width 105 height 11
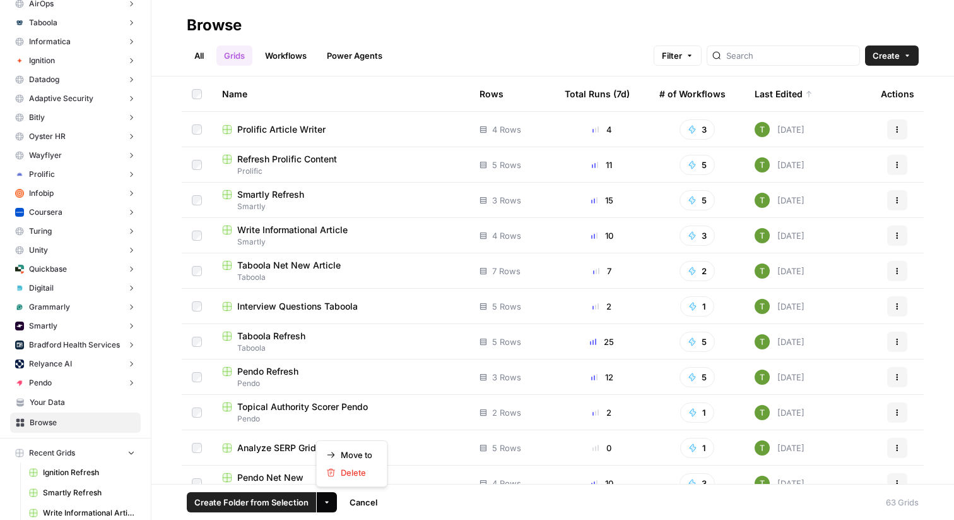
click at [328, 509] on button "More Options" at bounding box center [327, 502] width 20 height 20
click at [362, 456] on span "Move to" at bounding box center [357, 454] width 32 height 13
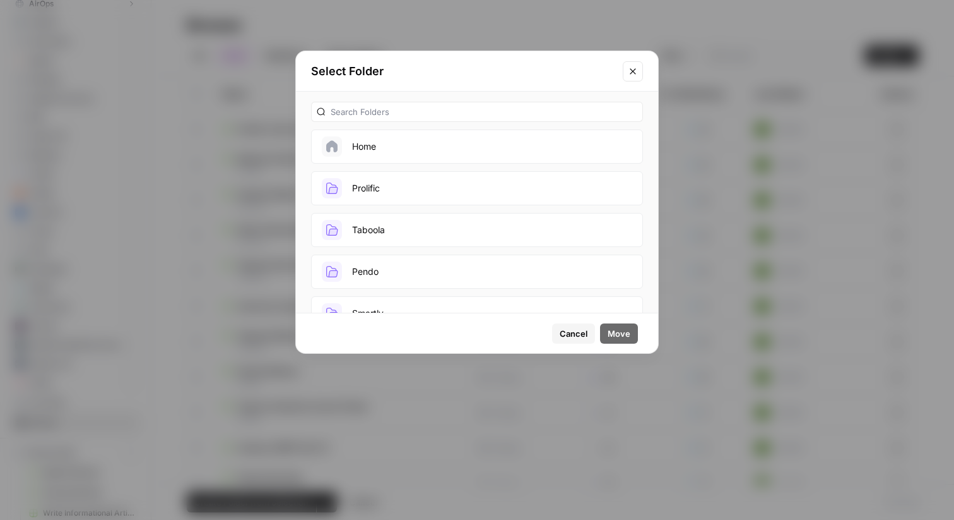
click at [391, 197] on button "Prolific" at bounding box center [477, 188] width 332 height 34
click at [619, 336] on span "Move" at bounding box center [619, 333] width 23 height 13
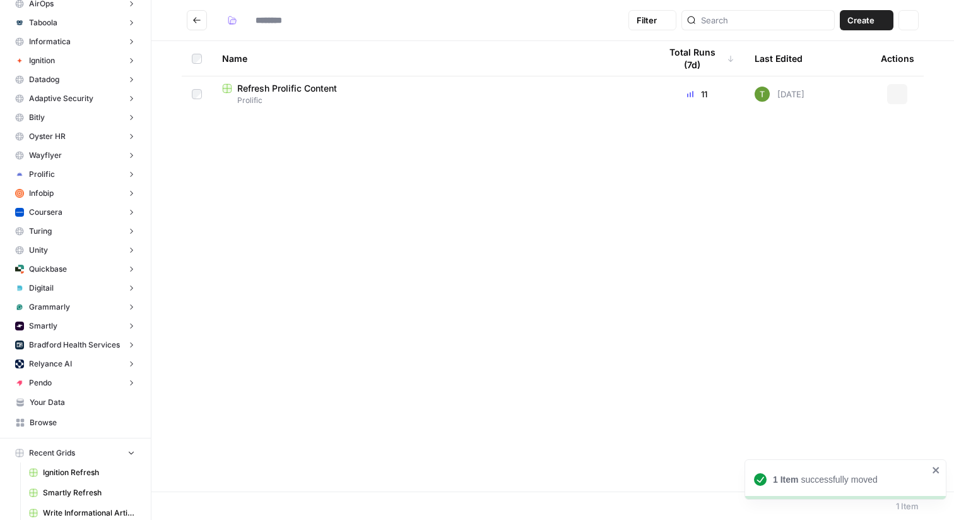
type input "********"
click at [197, 20] on icon "Go back" at bounding box center [197, 20] width 8 height 6
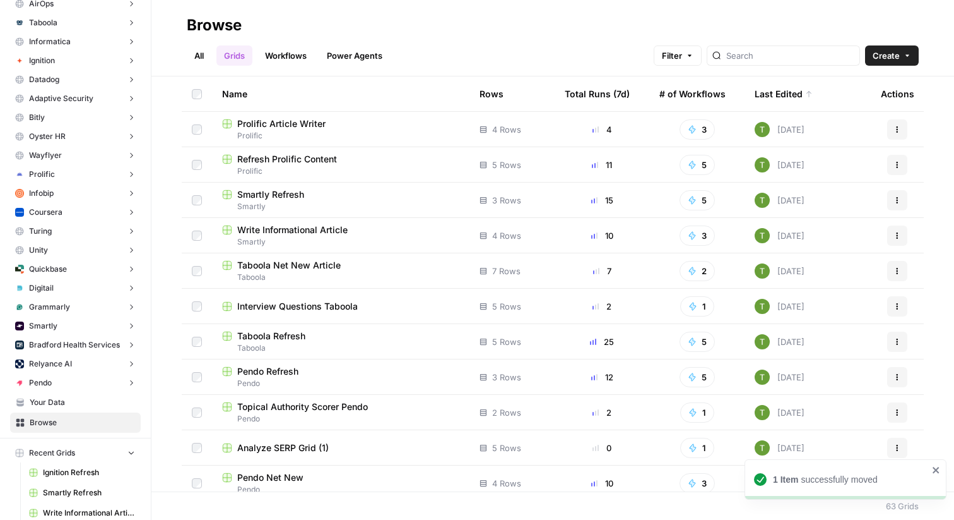
click at [192, 56] on link "All" at bounding box center [199, 55] width 25 height 20
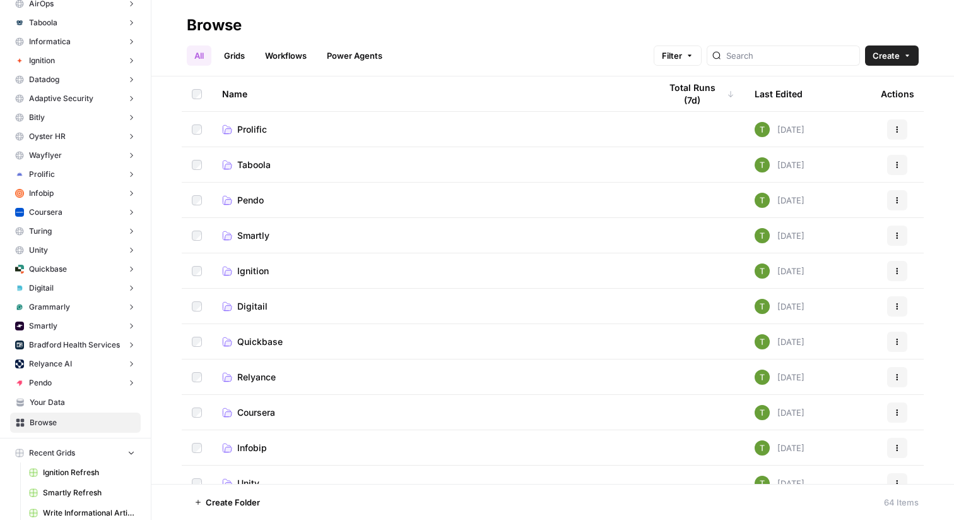
click at [906, 57] on icon "button" at bounding box center [908, 56] width 8 height 8
click at [874, 84] on span "Folder" at bounding box center [868, 85] width 71 height 13
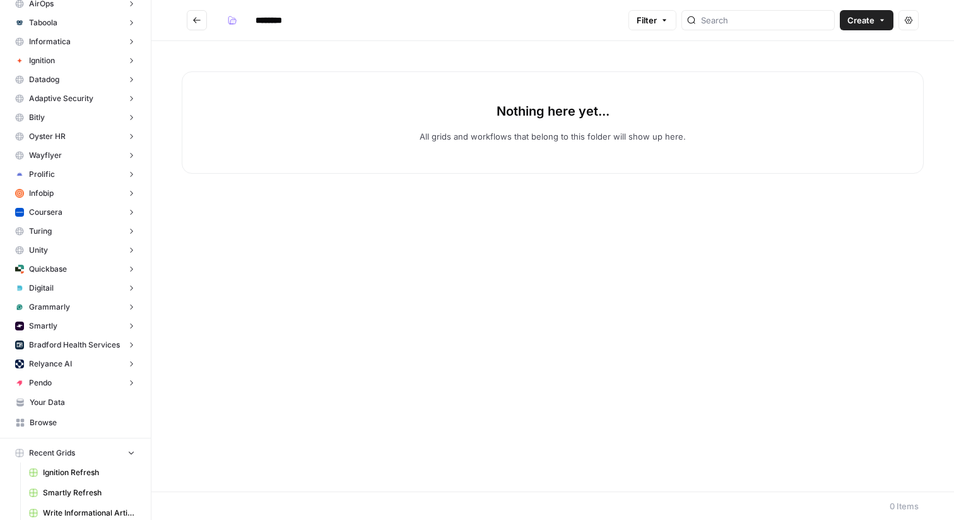
click at [261, 20] on input "********" at bounding box center [285, 20] width 71 height 20
type input "**********"
click at [361, 46] on div "Nothing here yet... All grids and workflows that belong to this folder will sho…" at bounding box center [553, 266] width 803 height 450
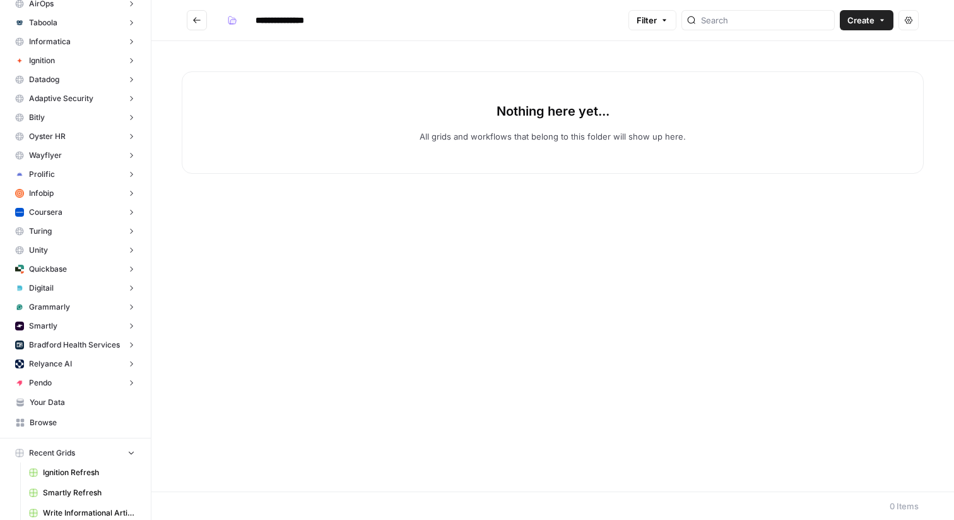
click at [196, 20] on icon "Go back" at bounding box center [197, 20] width 9 height 9
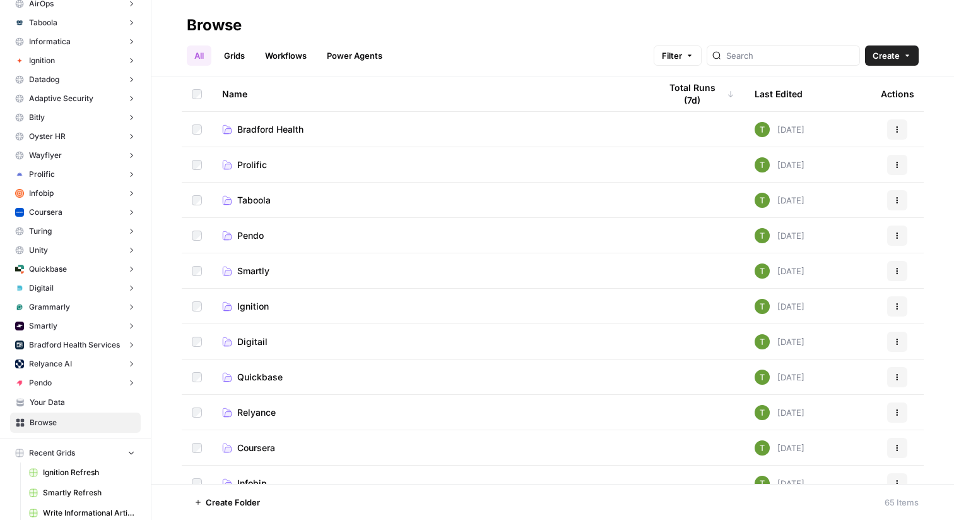
click at [238, 56] on link "Grids" at bounding box center [235, 55] width 36 height 20
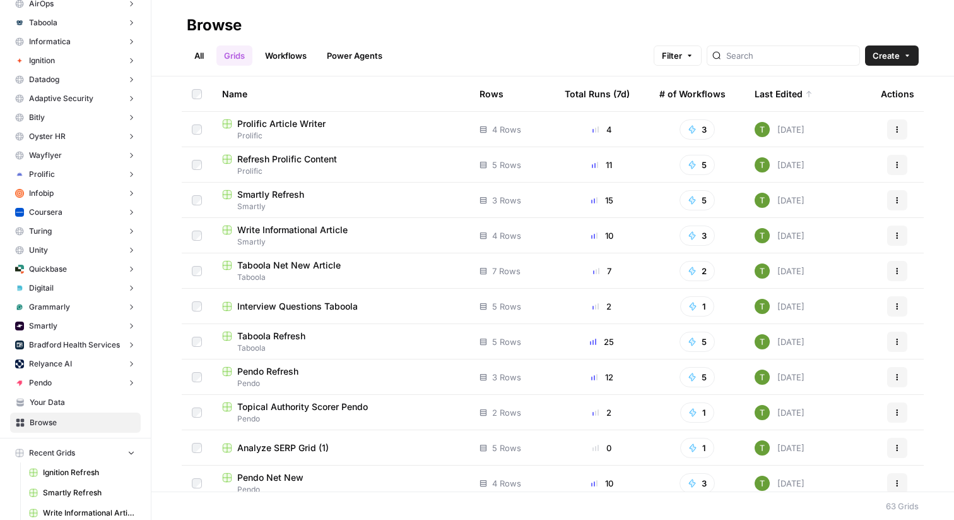
click at [892, 57] on span "Create" at bounding box center [886, 55] width 27 height 13
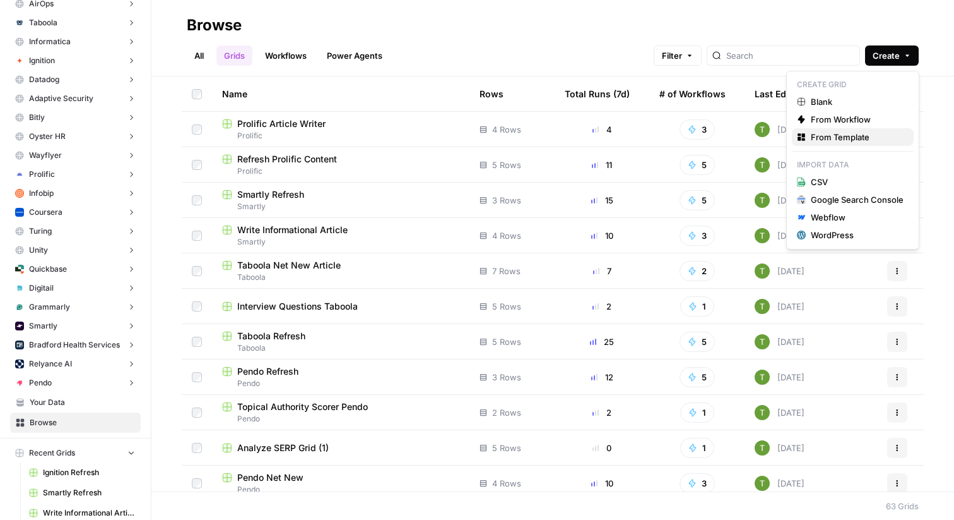
click at [831, 143] on span "From Template" at bounding box center [857, 137] width 93 height 13
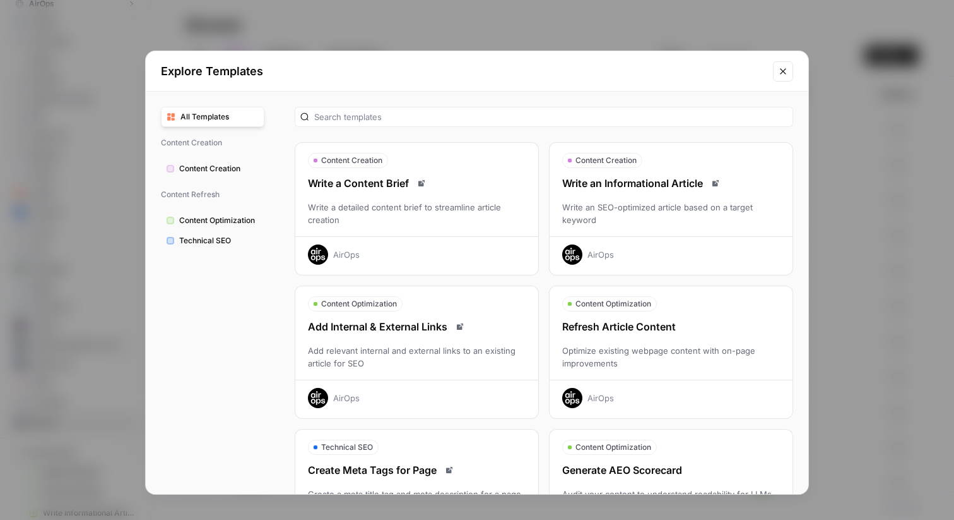
click at [613, 333] on div "Refresh Article Content" at bounding box center [671, 326] width 243 height 15
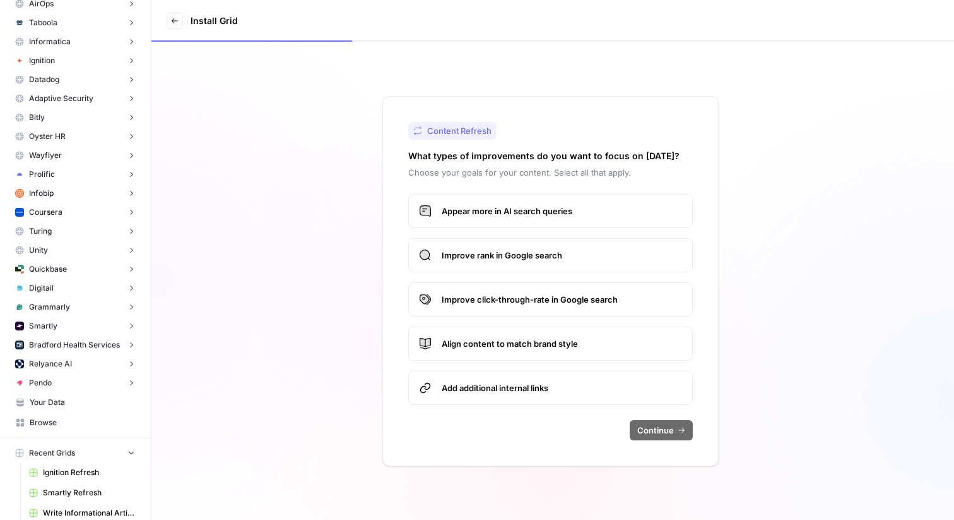
click at [498, 213] on span "Appear more in AI search queries" at bounding box center [562, 211] width 241 height 13
click at [498, 259] on span "Improve rank in Google search" at bounding box center [562, 255] width 241 height 13
click at [663, 424] on span "Continue" at bounding box center [656, 430] width 37 height 13
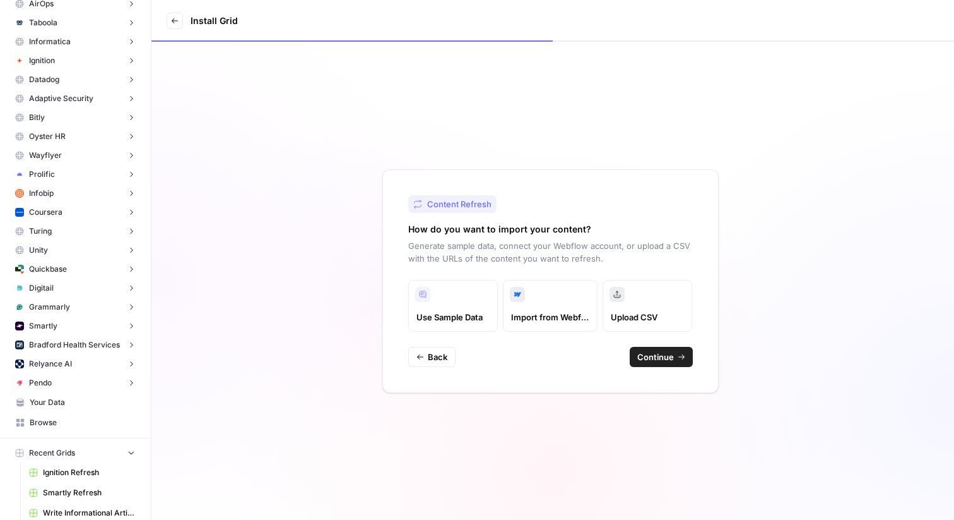
click at [665, 355] on span "Continue" at bounding box center [656, 356] width 37 height 13
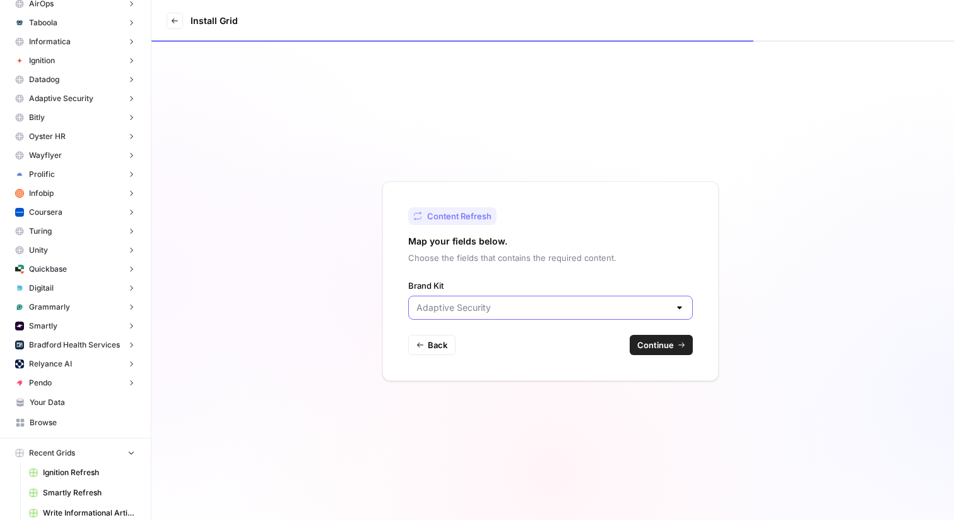
click at [470, 311] on input "Brand Kit" at bounding box center [543, 307] width 253 height 13
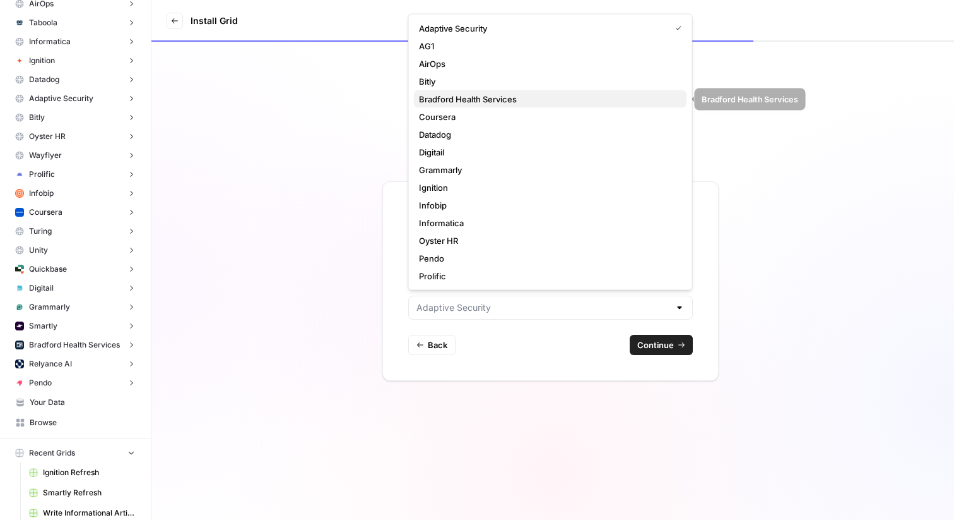
click at [468, 97] on span "Bradford Health Services" at bounding box center [548, 99] width 258 height 13
type input "Bradford Health Services"
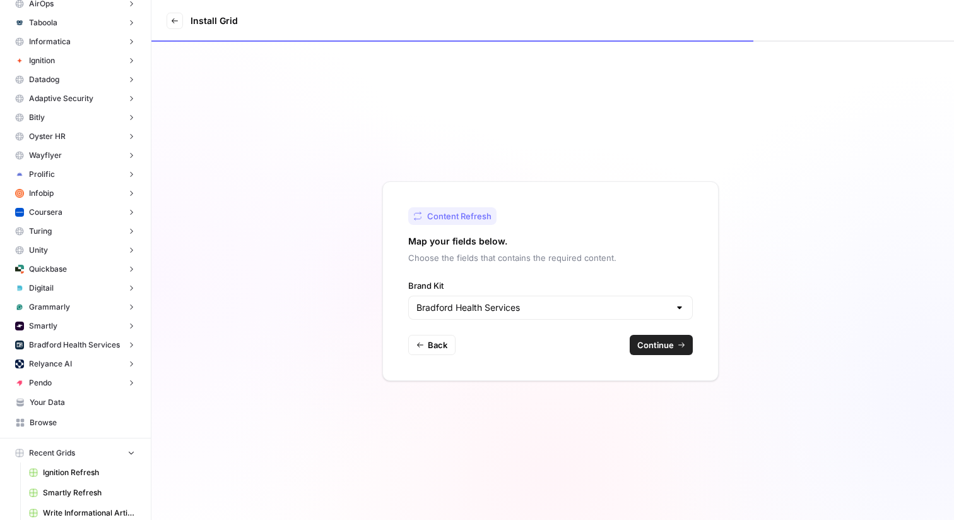
click at [675, 343] on button "Continue" at bounding box center [661, 345] width 63 height 20
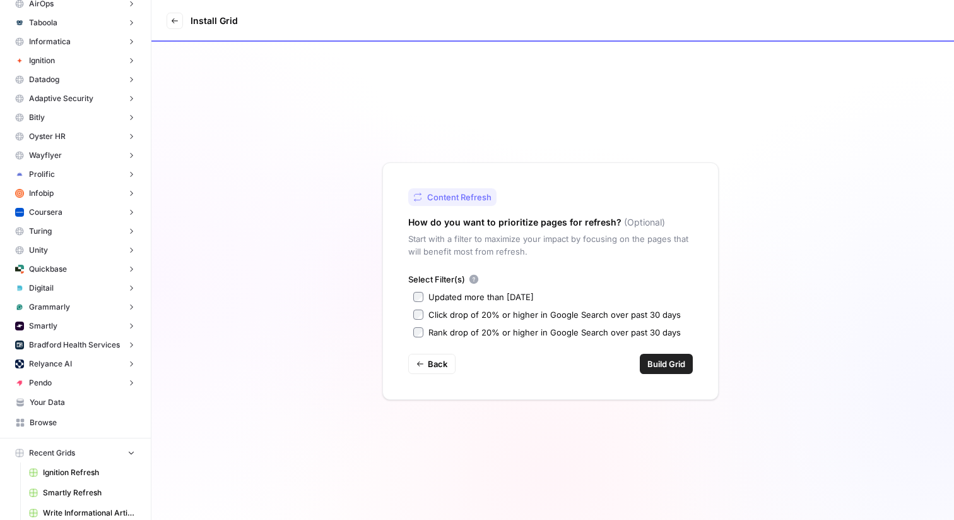
click at [675, 365] on span "Build Grid" at bounding box center [667, 363] width 38 height 13
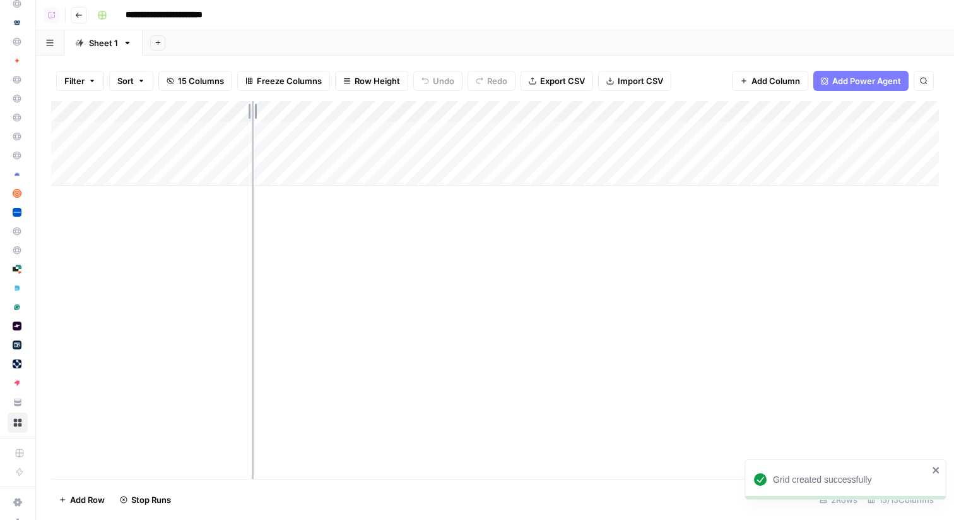
drag, startPoint x: 210, startPoint y: 112, endPoint x: 342, endPoint y: 111, distance: 131.3
click at [342, 111] on div "Add Column" at bounding box center [495, 143] width 888 height 85
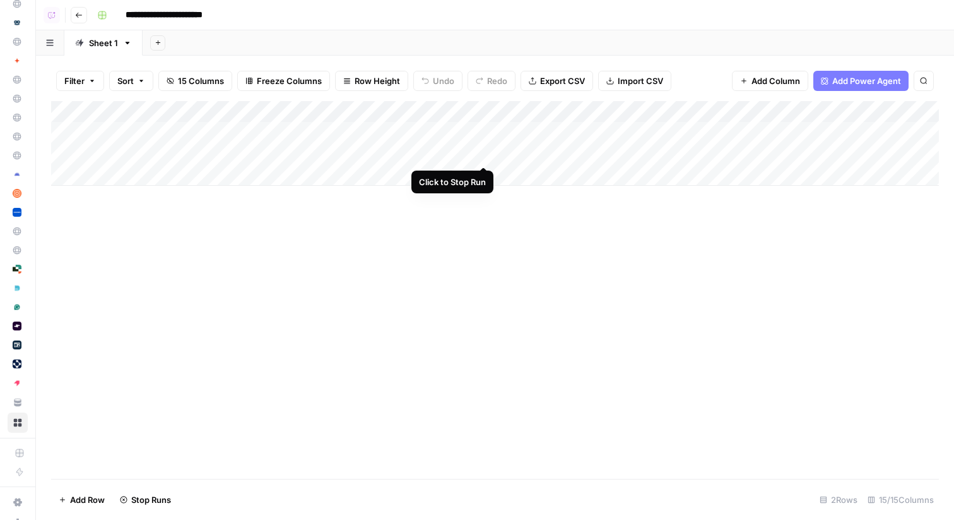
click at [484, 155] on div "Add Column" at bounding box center [495, 143] width 888 height 85
click at [311, 153] on div "Add Column" at bounding box center [495, 143] width 888 height 85
click at [181, 157] on div "Add Column" at bounding box center [495, 143] width 888 height 85
type input "**********"
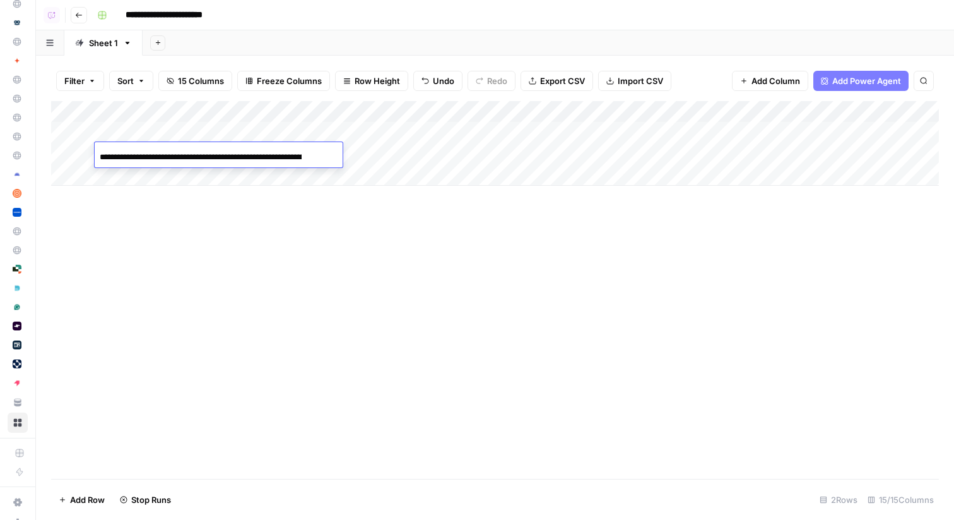
scroll to position [0, 98]
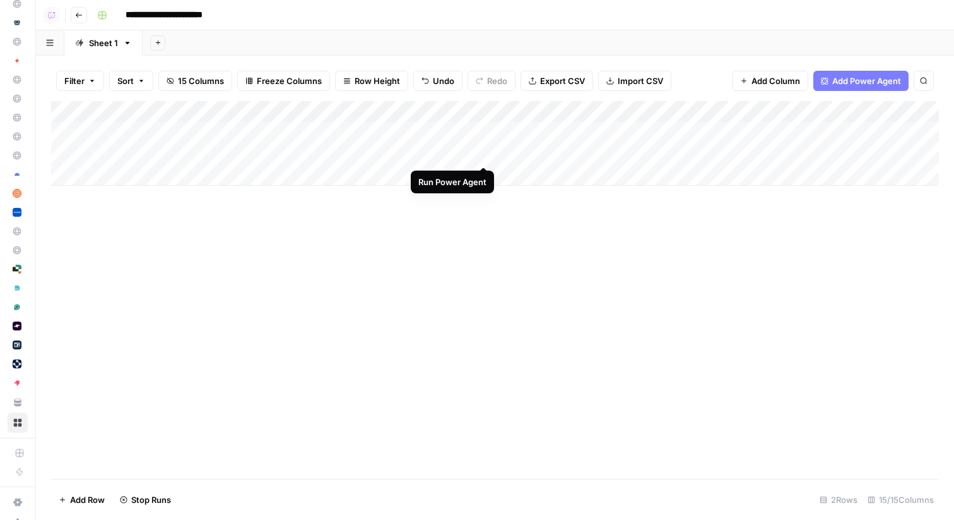
click at [481, 153] on div "Add Column" at bounding box center [495, 143] width 888 height 85
click at [325, 133] on div "Add Column" at bounding box center [495, 143] width 888 height 85
click at [172, 14] on input "**********" at bounding box center [178, 15] width 117 height 20
drag, startPoint x: 229, startPoint y: 13, endPoint x: 159, endPoint y: 12, distance: 70.1
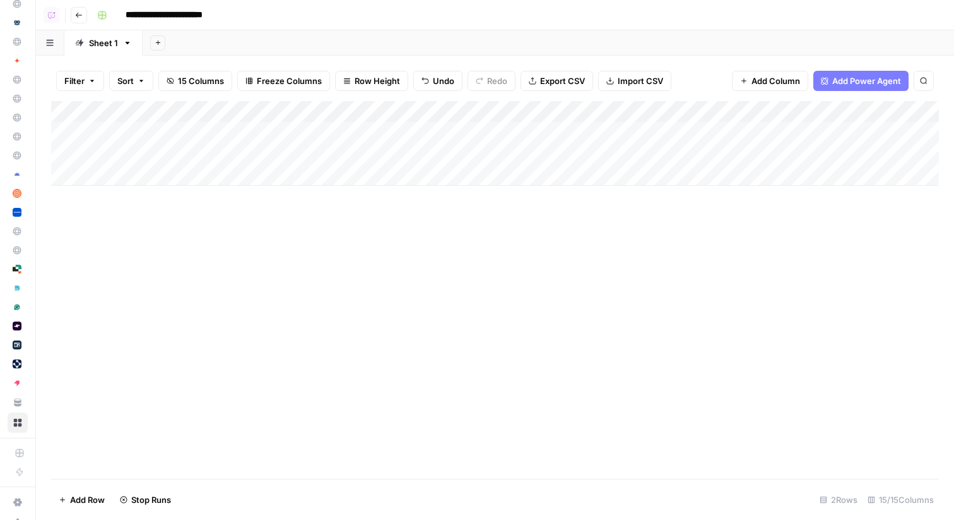
click at [159, 12] on input "**********" at bounding box center [178, 15] width 117 height 20
click at [126, 14] on input "*******" at bounding box center [155, 15] width 71 height 20
type input "**********"
click at [264, 35] on div "Add Sheet" at bounding box center [549, 42] width 812 height 25
click at [77, 18] on icon "button" at bounding box center [79, 15] width 8 height 8
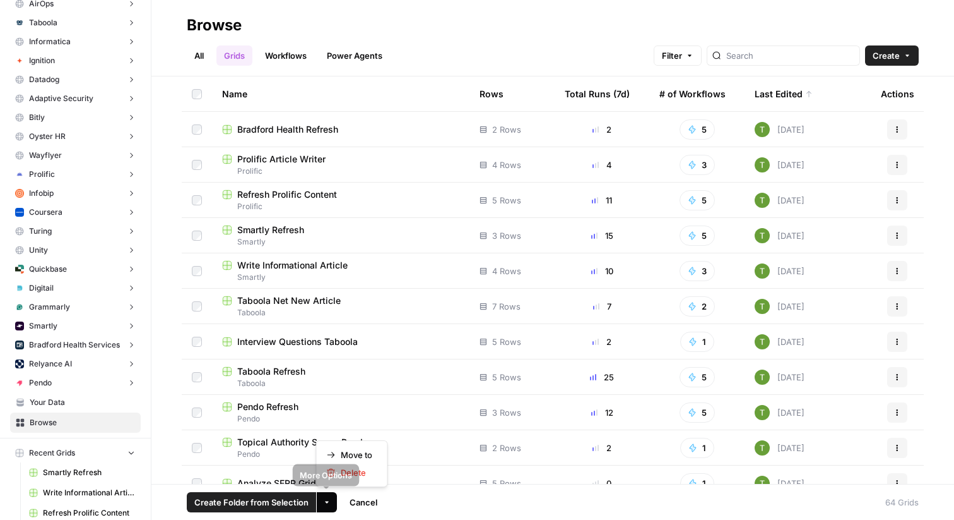
click at [328, 503] on icon "button" at bounding box center [327, 502] width 8 height 8
click at [363, 447] on button "Move to" at bounding box center [352, 455] width 61 height 18
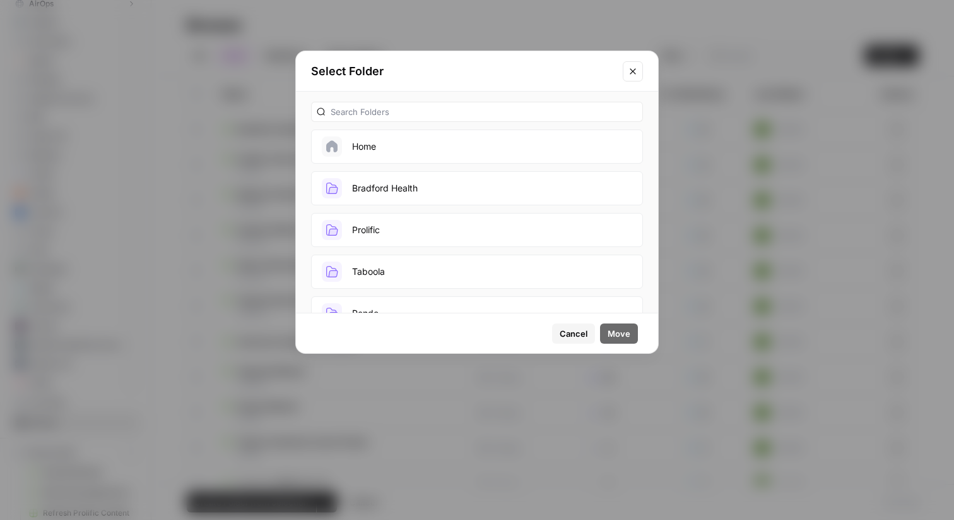
click at [431, 193] on button "Bradford Health" at bounding box center [477, 188] width 332 height 34
click at [622, 332] on span "Move" at bounding box center [619, 333] width 23 height 13
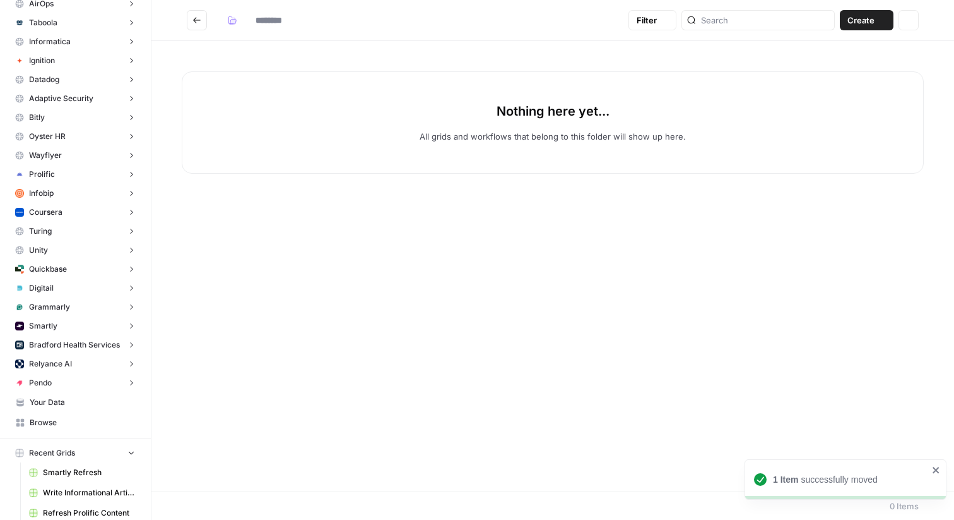
type input "**********"
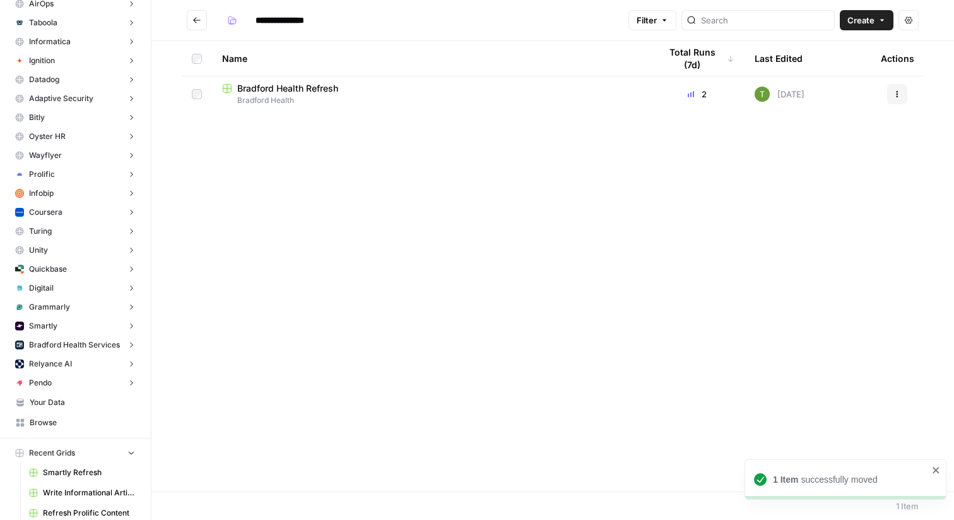
click at [197, 15] on button "Go back" at bounding box center [197, 20] width 20 height 20
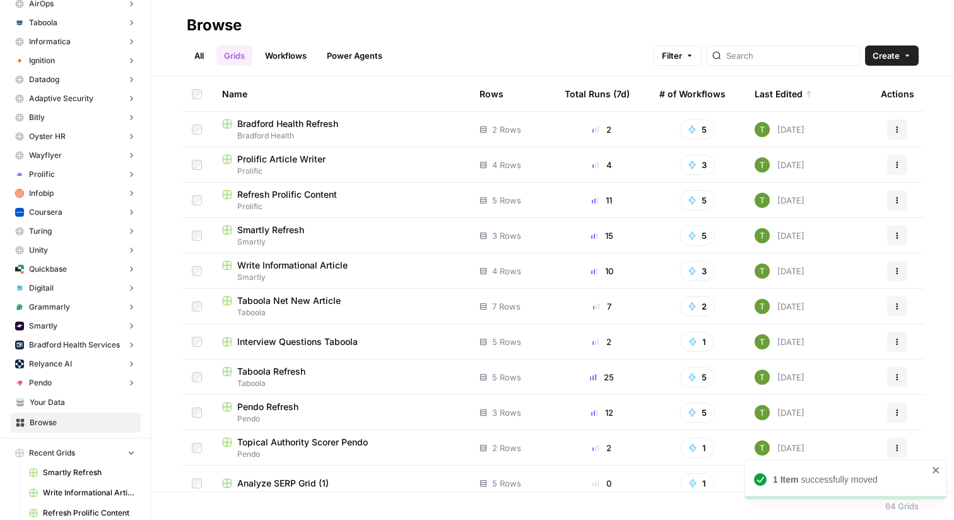
click at [910, 56] on icon "button" at bounding box center [908, 56] width 8 height 8
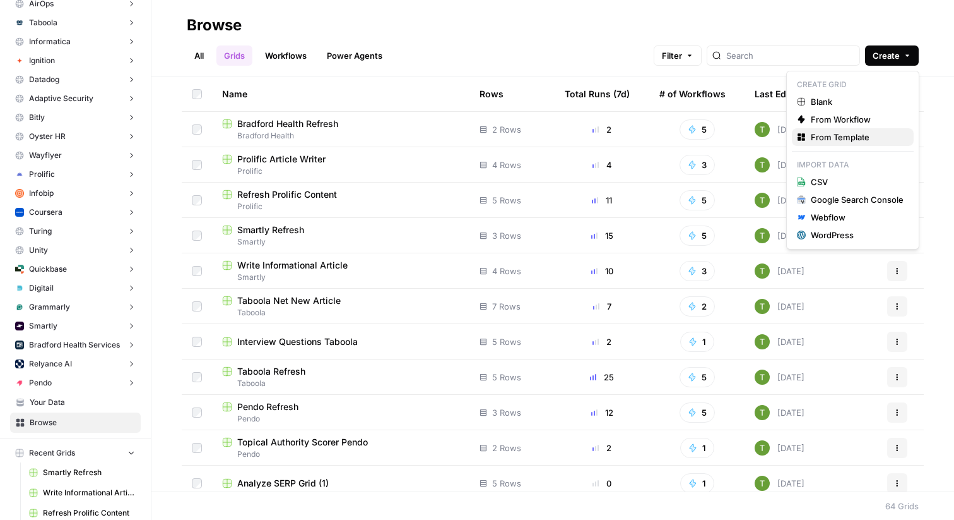
click at [853, 139] on span "From Template" at bounding box center [857, 137] width 93 height 13
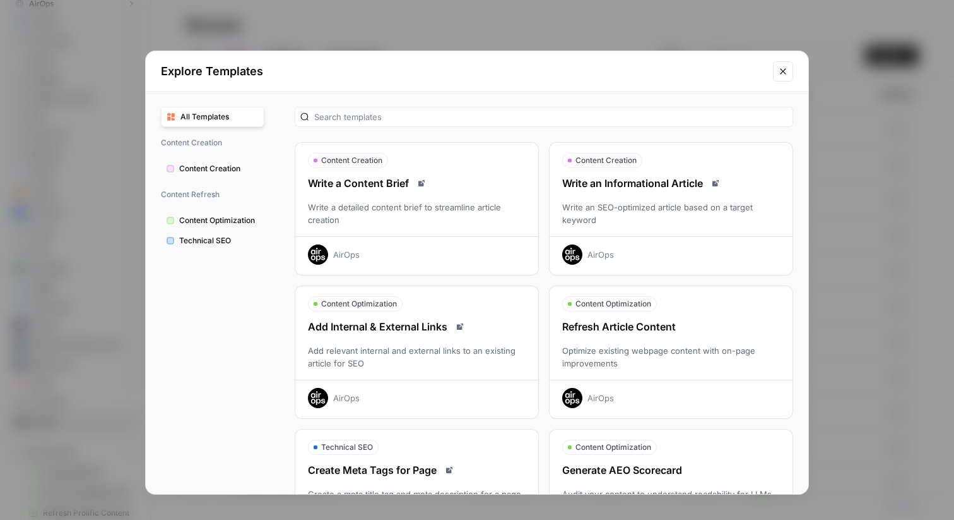
click at [720, 201] on div "Write an SEO-optimized article based on a target keyword" at bounding box center [671, 213] width 243 height 25
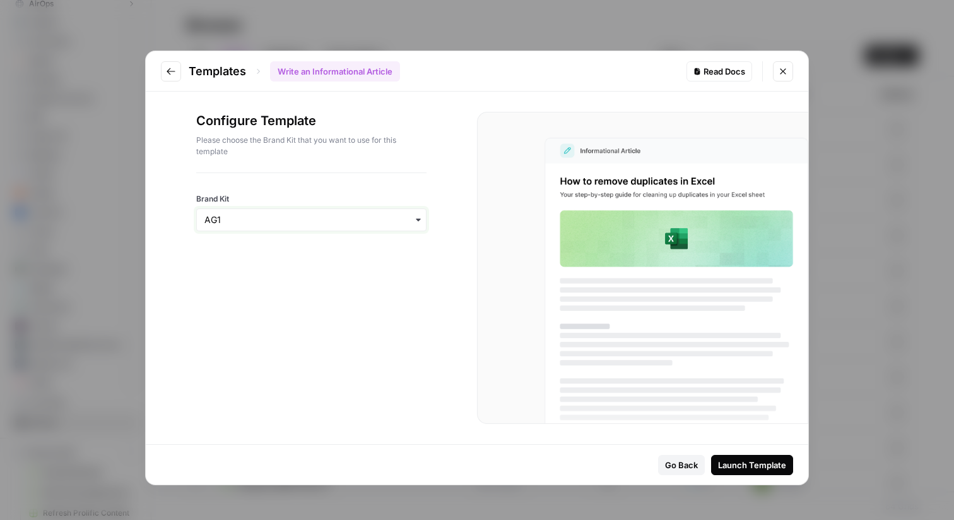
click at [293, 220] on input "Brand Kit" at bounding box center [312, 219] width 214 height 13
click at [282, 374] on div "Bradford Health Services" at bounding box center [311, 376] width 229 height 24
click at [765, 466] on div "Launch Template" at bounding box center [752, 464] width 68 height 13
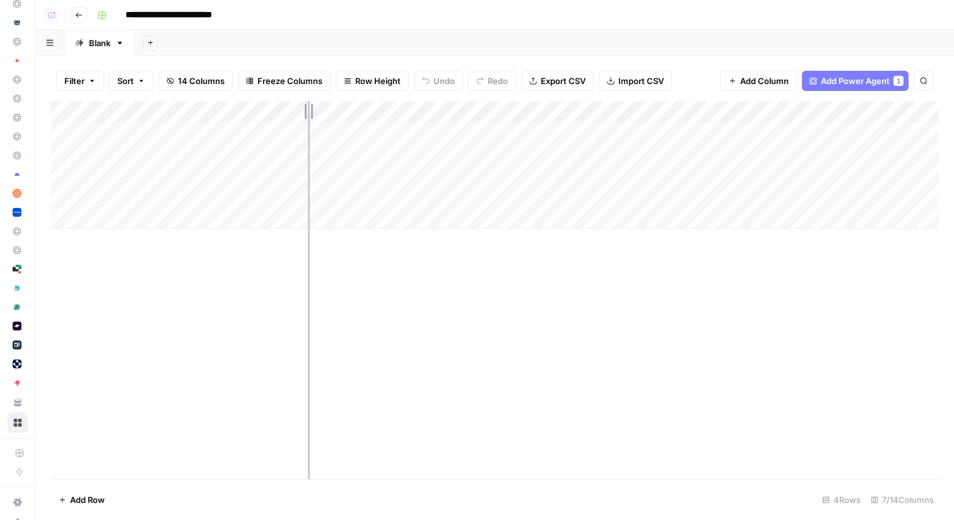
drag, startPoint x: 260, startPoint y: 111, endPoint x: 314, endPoint y: 111, distance: 54.3
click at [314, 111] on div "Add Column" at bounding box center [495, 165] width 888 height 128
drag, startPoint x: 314, startPoint y: 106, endPoint x: 330, endPoint y: 106, distance: 15.8
click at [330, 106] on div "Add Column" at bounding box center [495, 165] width 888 height 128
drag, startPoint x: 329, startPoint y: 105, endPoint x: 377, endPoint y: 105, distance: 48.6
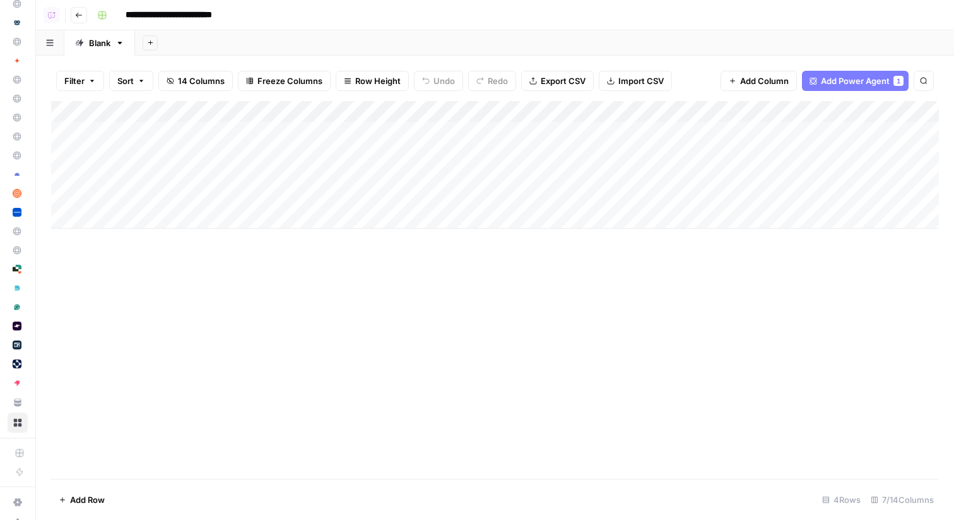
click at [378, 105] on div "Add Column" at bounding box center [495, 165] width 888 height 128
click at [474, 129] on div "Add Column" at bounding box center [495, 165] width 888 height 128
click at [450, 150] on div "Add Column" at bounding box center [495, 165] width 888 height 128
click at [66, 196] on div "Add Column" at bounding box center [495, 165] width 888 height 128
click at [86, 502] on span "Delete 1 Row" at bounding box center [84, 499] width 51 height 13
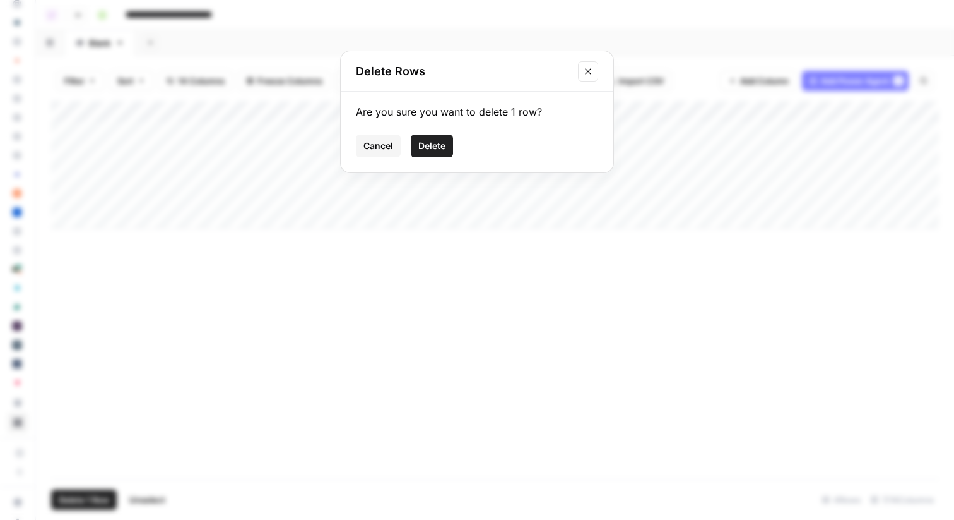
click at [438, 141] on span "Delete" at bounding box center [432, 146] width 27 height 13
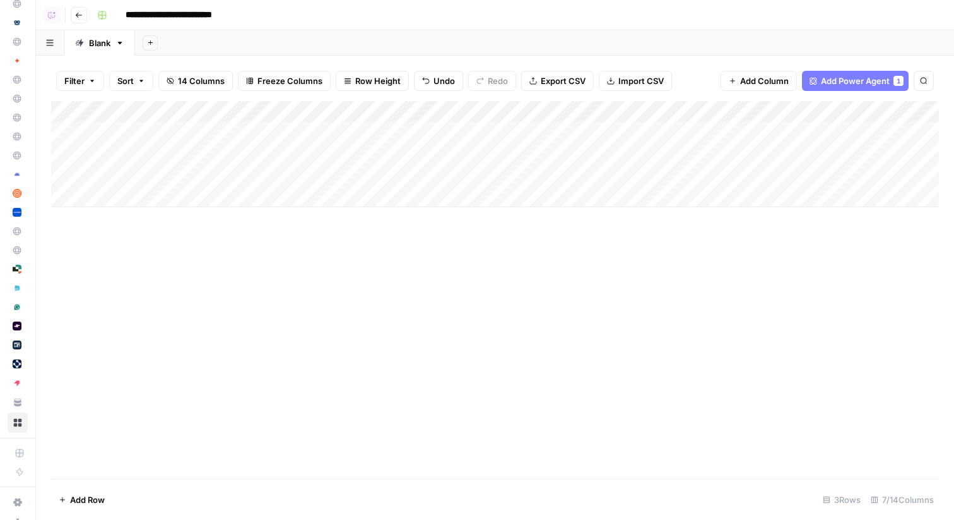
click at [468, 174] on div "Add Column" at bounding box center [495, 154] width 888 height 106
click at [172, 14] on input "**********" at bounding box center [182, 15] width 124 height 20
type input "**********"
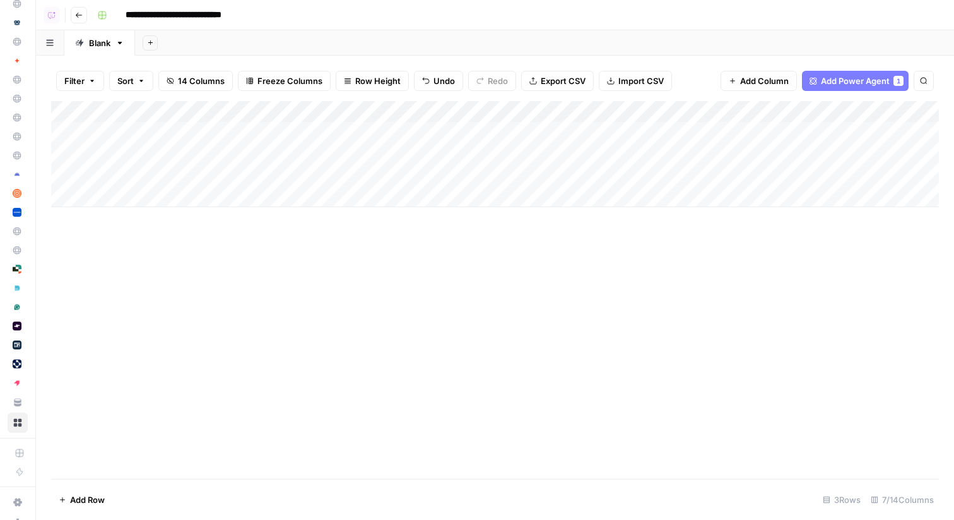
click at [271, 35] on div "Add Sheet" at bounding box center [544, 42] width 819 height 25
click at [78, 15] on icon "button" at bounding box center [79, 15] width 8 height 8
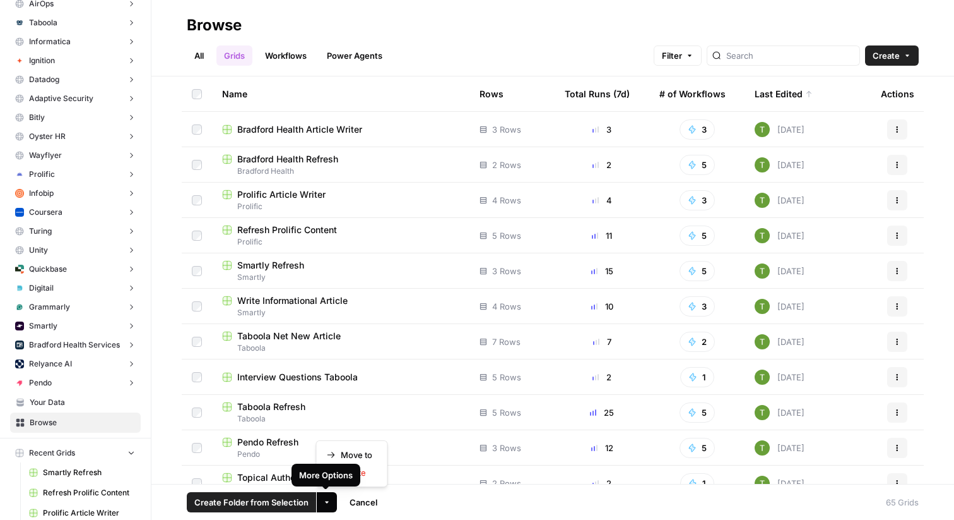
click at [326, 498] on icon "button" at bounding box center [327, 502] width 8 height 8
click at [353, 455] on span "Move to" at bounding box center [357, 454] width 32 height 13
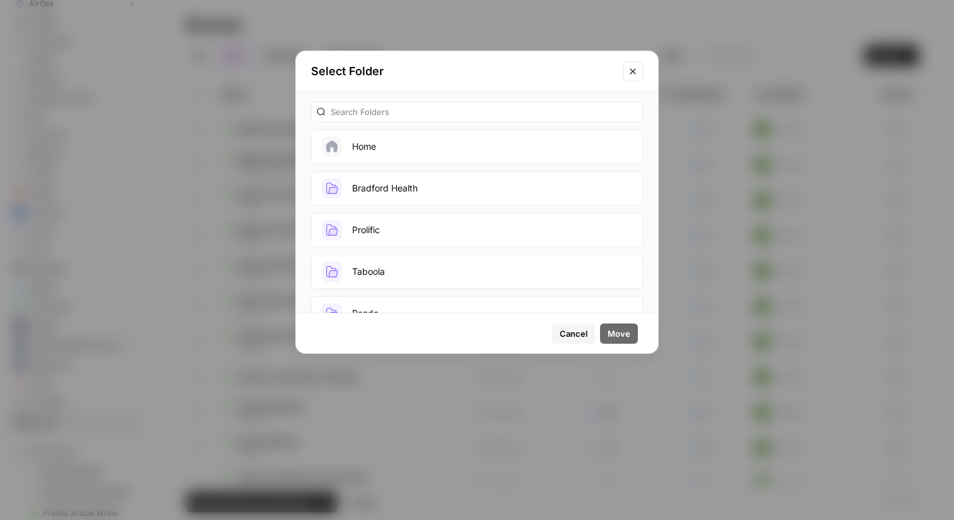
click at [420, 186] on button "Bradford Health" at bounding box center [477, 188] width 332 height 34
click at [624, 335] on span "Move" at bounding box center [619, 333] width 23 height 13
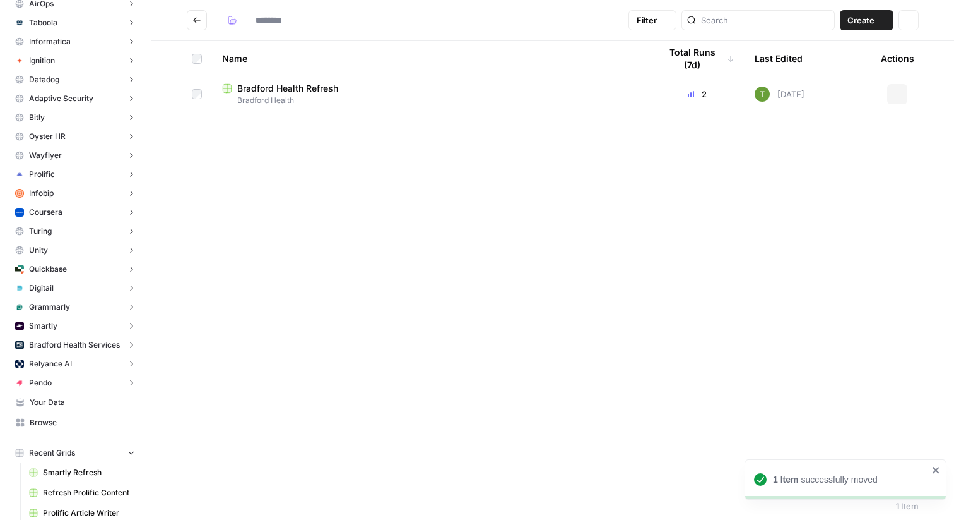
type input "**********"
click at [193, 19] on icon "Go back" at bounding box center [197, 20] width 9 height 9
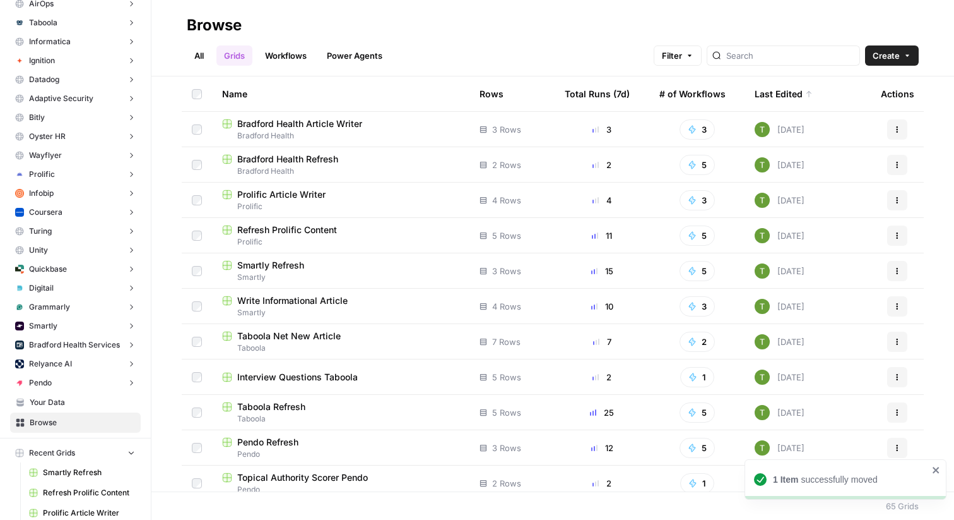
click at [201, 58] on link "All" at bounding box center [199, 55] width 25 height 20
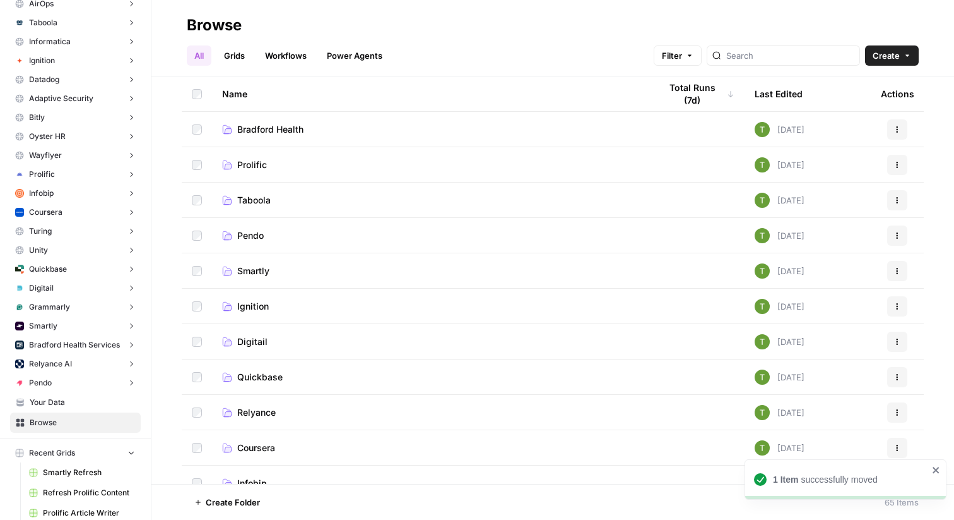
click at [242, 171] on td "Prolific" at bounding box center [431, 164] width 438 height 35
click at [253, 159] on span "Prolific" at bounding box center [252, 164] width 30 height 13
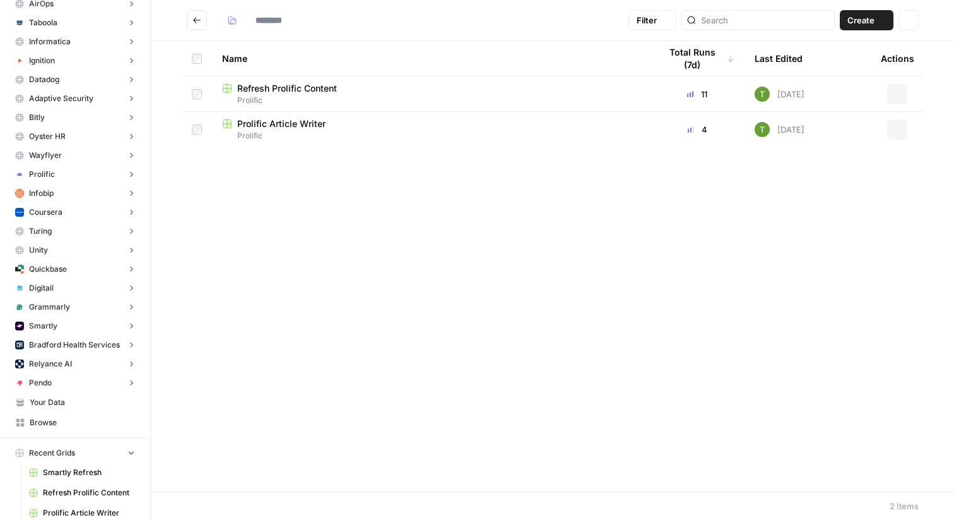
type input "********"
click at [266, 129] on span "Prolific Article Writer" at bounding box center [281, 123] width 88 height 13
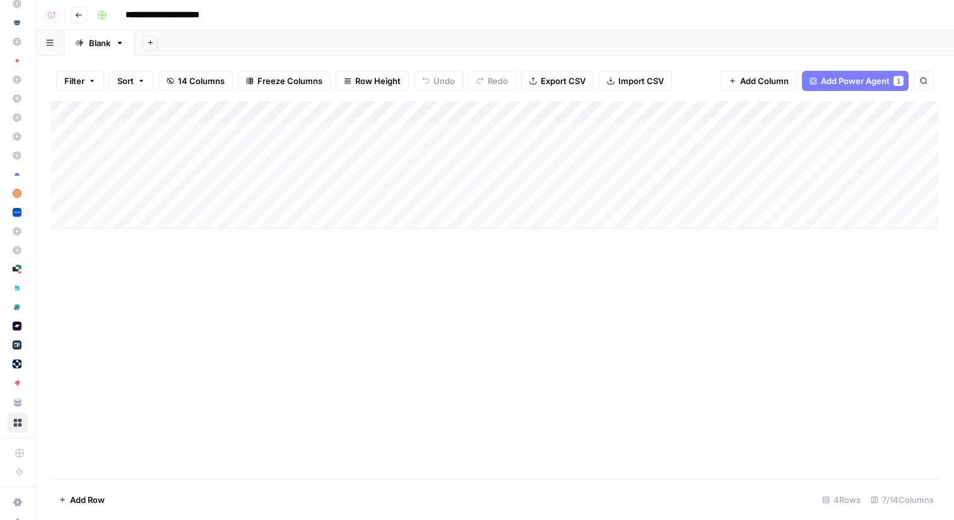
click at [532, 130] on div "Add Column" at bounding box center [495, 165] width 888 height 128
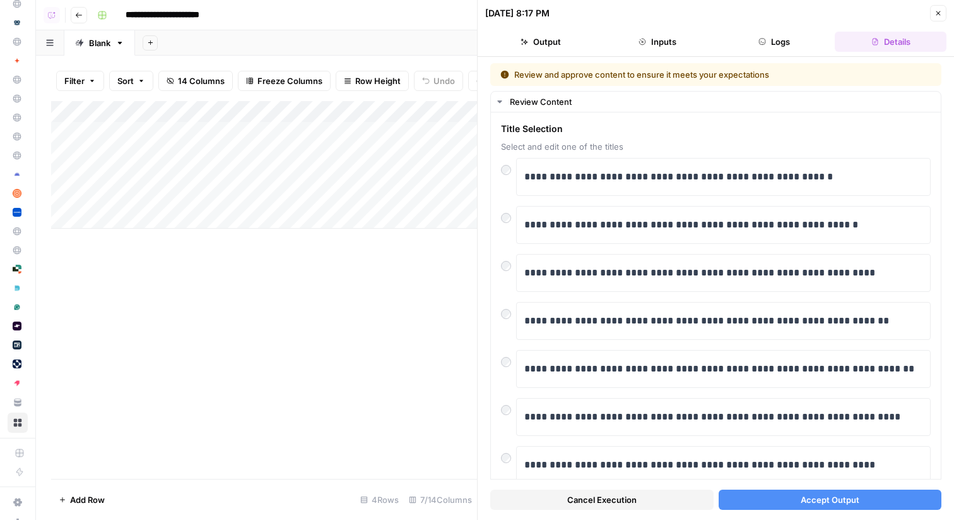
click at [787, 496] on button "Accept Output" at bounding box center [830, 499] width 223 height 20
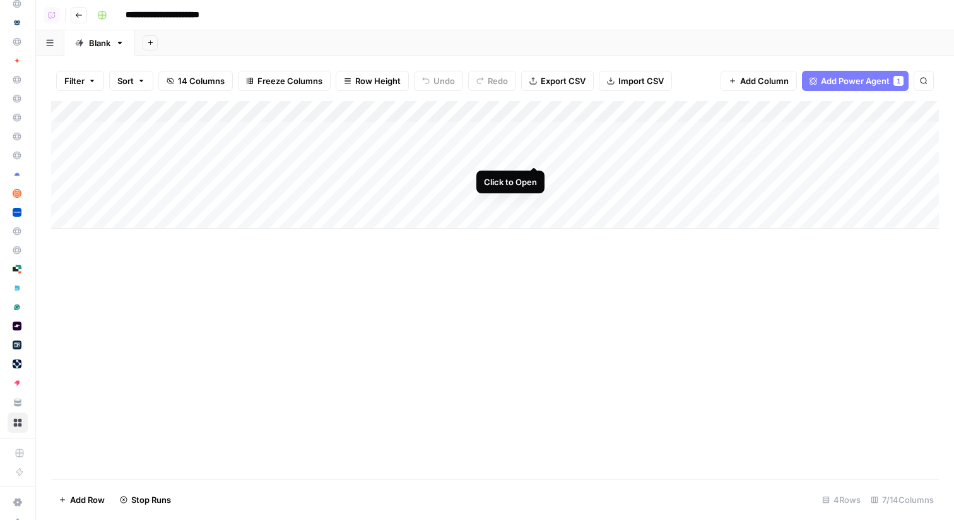
click at [532, 153] on div "Add Column" at bounding box center [495, 165] width 888 height 128
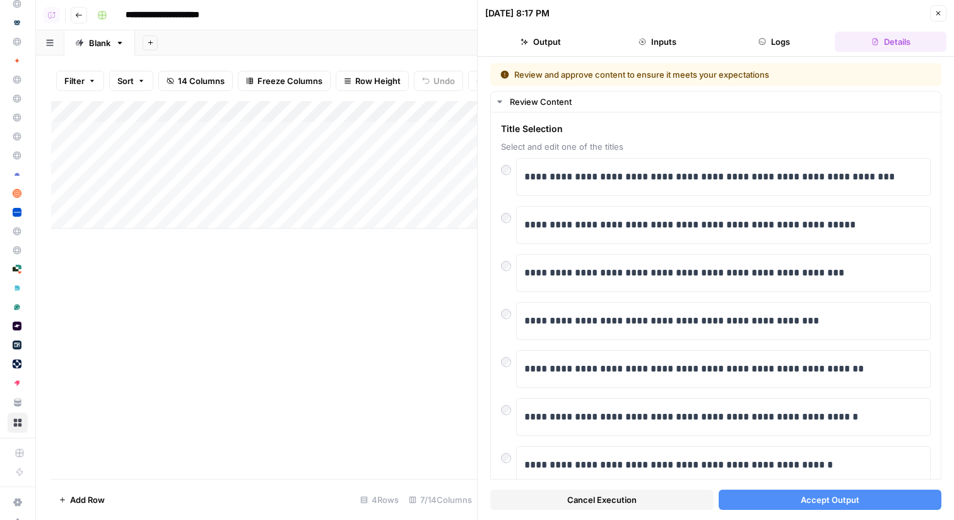
click at [787, 496] on button "Accept Output" at bounding box center [830, 499] width 223 height 20
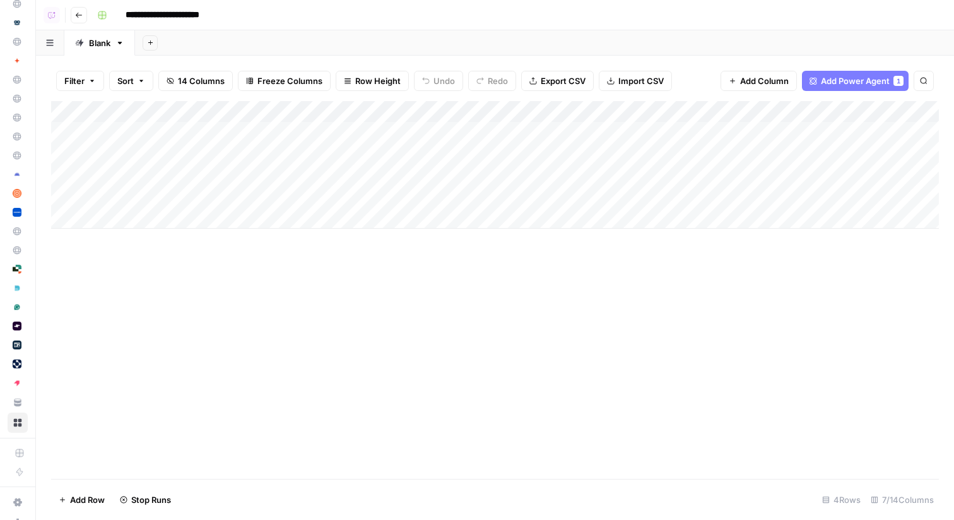
click at [535, 179] on div "Add Column" at bounding box center [495, 165] width 888 height 128
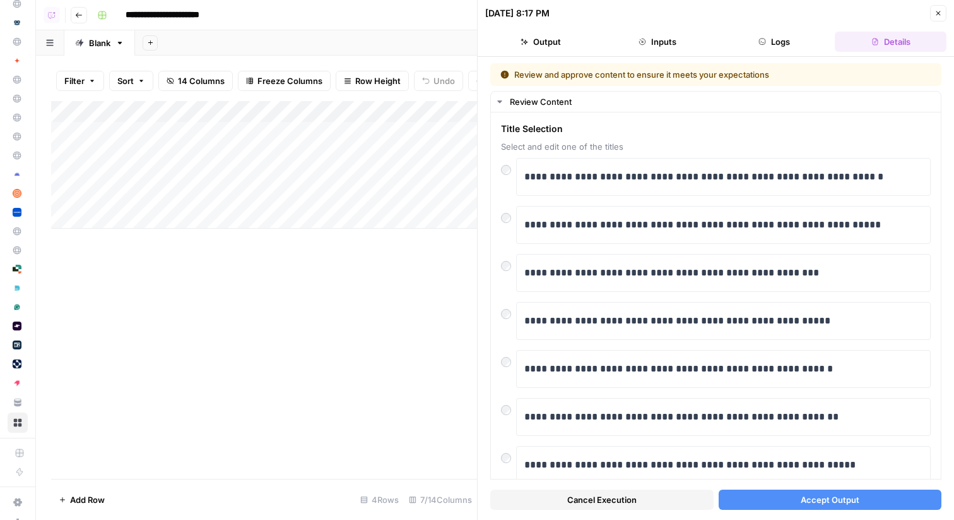
click at [764, 494] on button "Accept Output" at bounding box center [830, 499] width 223 height 20
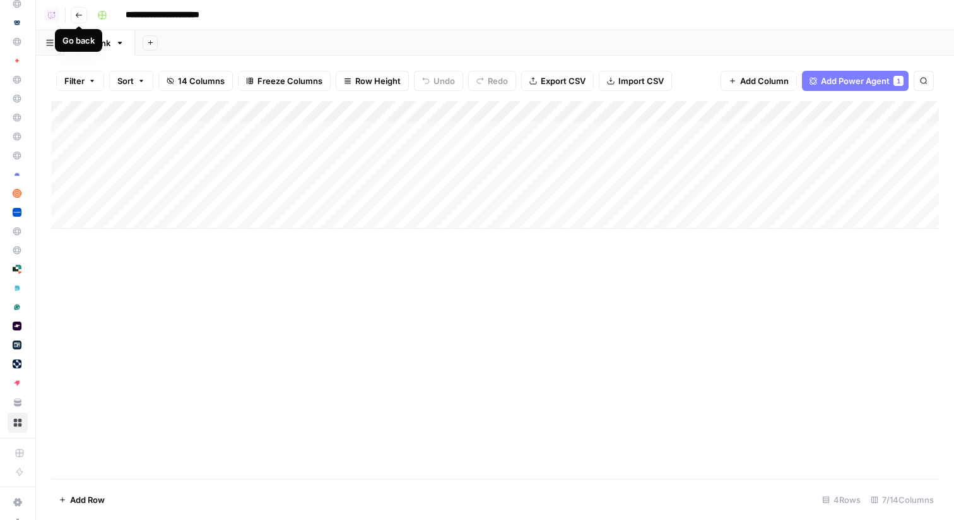
click at [78, 16] on icon "button" at bounding box center [79, 15] width 8 height 8
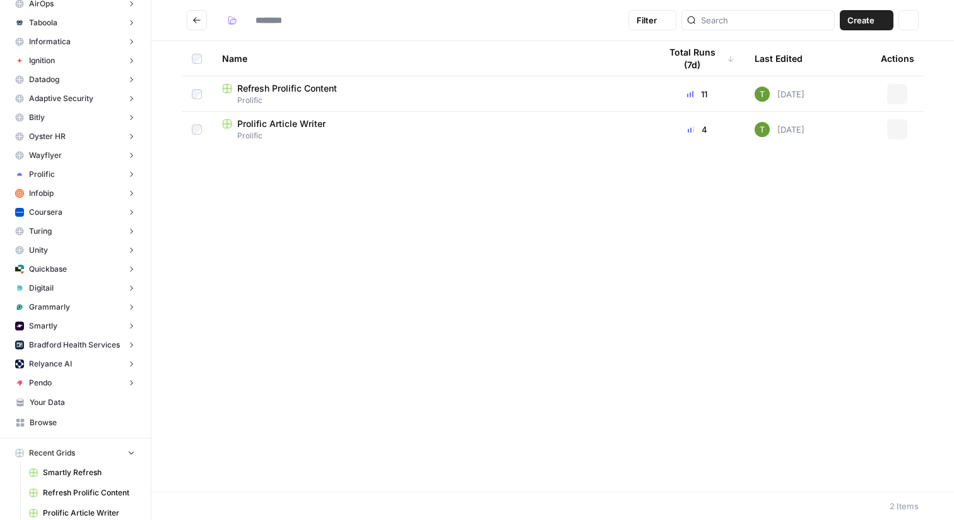
type input "********"
click at [284, 88] on span "Refresh Prolific Content" at bounding box center [287, 88] width 100 height 13
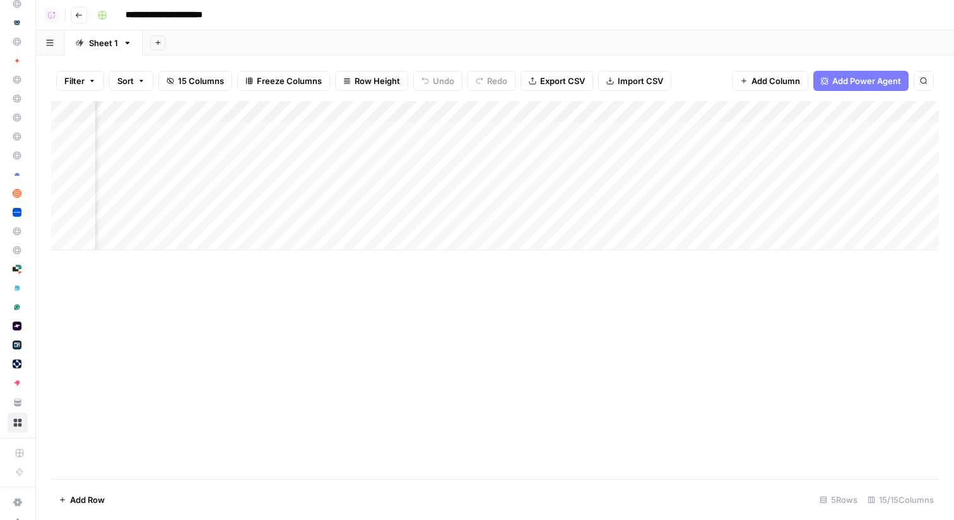
scroll to position [0, 745]
click at [617, 133] on div "Add Column" at bounding box center [495, 175] width 888 height 149
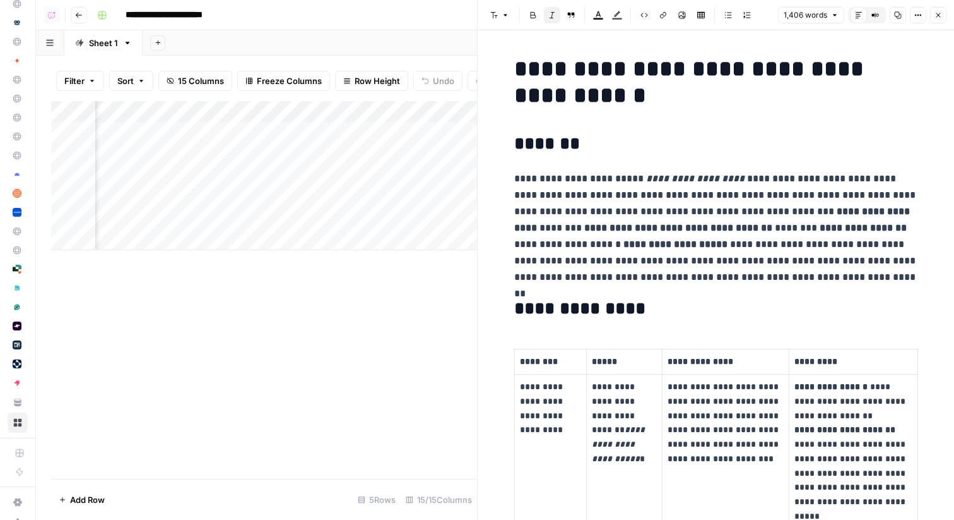
click at [937, 21] on button "Close" at bounding box center [938, 15] width 16 height 16
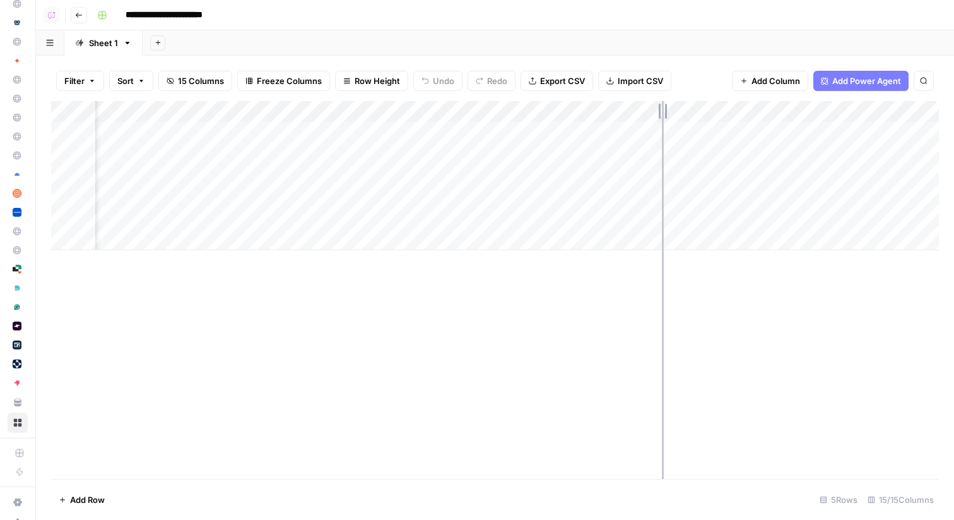
drag, startPoint x: 633, startPoint y: 110, endPoint x: 663, endPoint y: 110, distance: 30.3
click at [663, 110] on div "Add Column" at bounding box center [495, 175] width 888 height 149
click at [860, 111] on div "Add Column" at bounding box center [495, 175] width 888 height 149
click at [873, 145] on span "All Rows" at bounding box center [900, 140] width 80 height 13
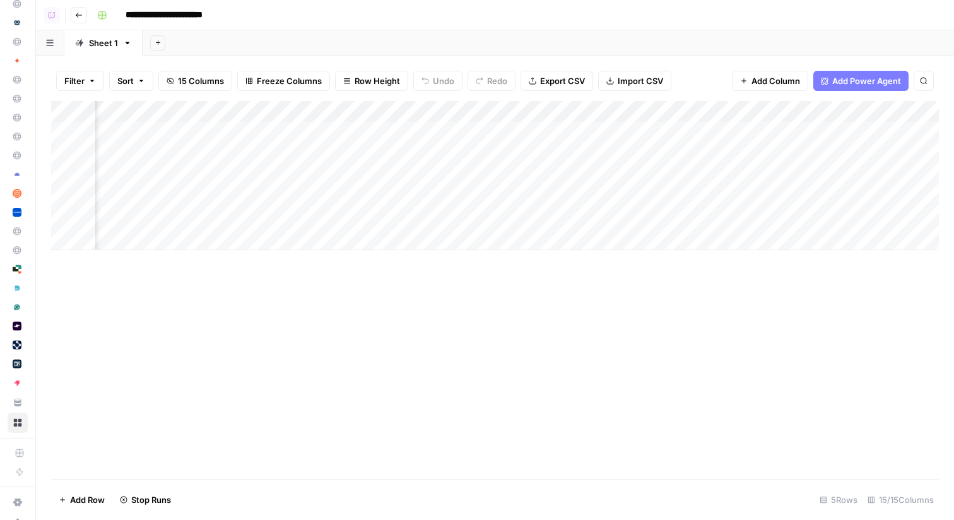
click at [77, 13] on icon "button" at bounding box center [79, 15] width 6 height 5
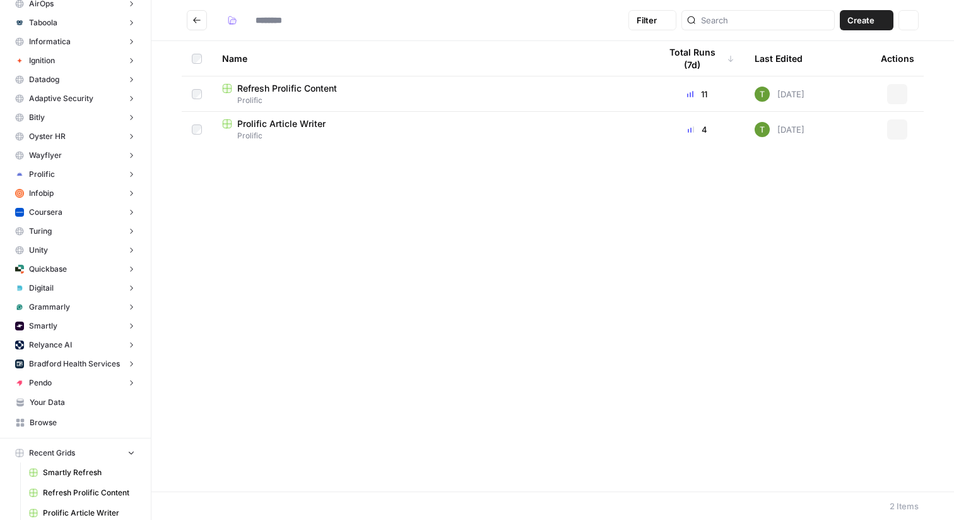
type input "********"
click at [189, 22] on button "Go back" at bounding box center [197, 20] width 20 height 20
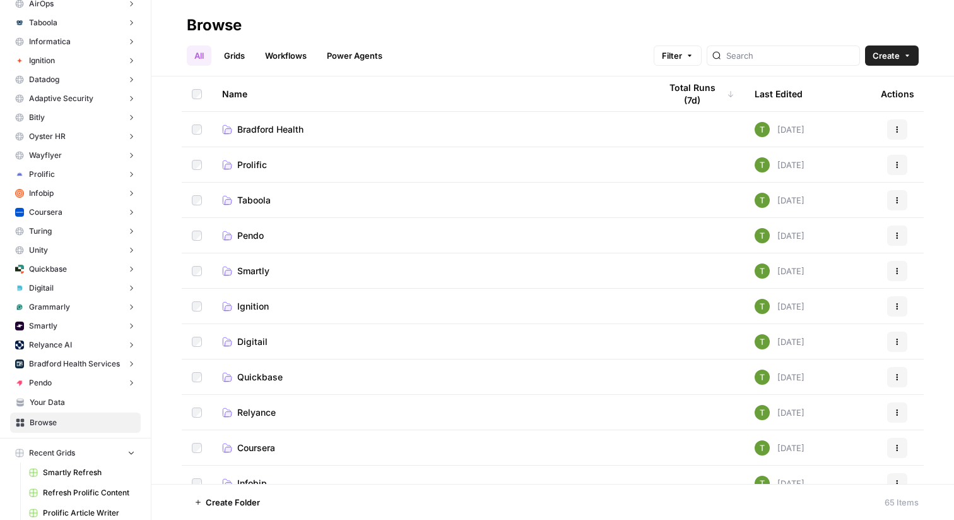
click at [286, 131] on span "Bradford Health" at bounding box center [270, 129] width 66 height 13
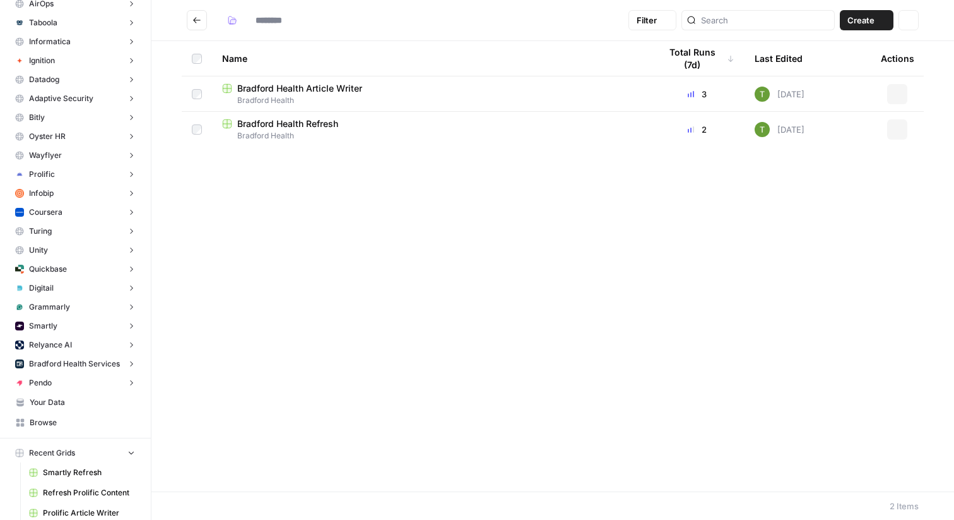
type input "**********"
click at [316, 127] on span "Bradford Health Refresh" at bounding box center [287, 123] width 101 height 13
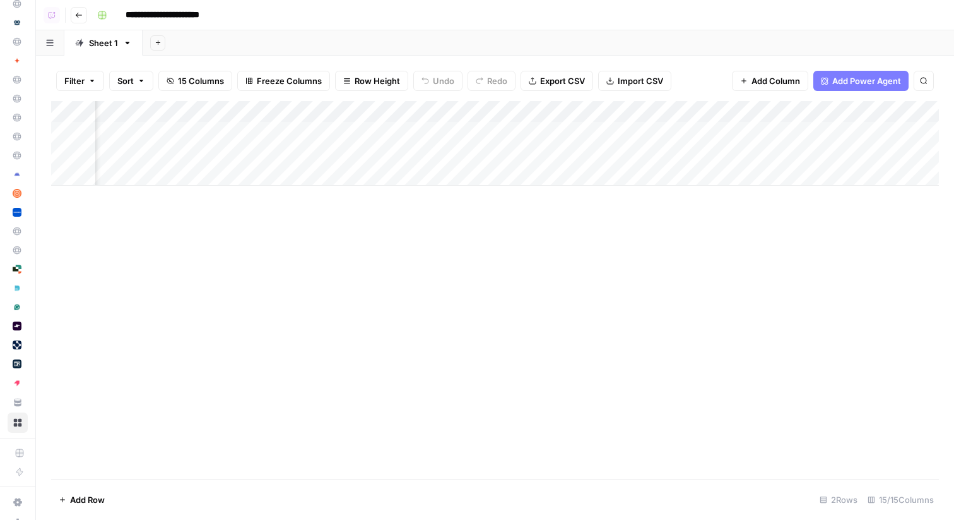
scroll to position [0, 571]
click at [475, 131] on div "Add Column" at bounding box center [495, 143] width 888 height 85
click at [443, 154] on div "Add Column" at bounding box center [495, 143] width 888 height 85
click at [76, 13] on icon "button" at bounding box center [79, 15] width 8 height 8
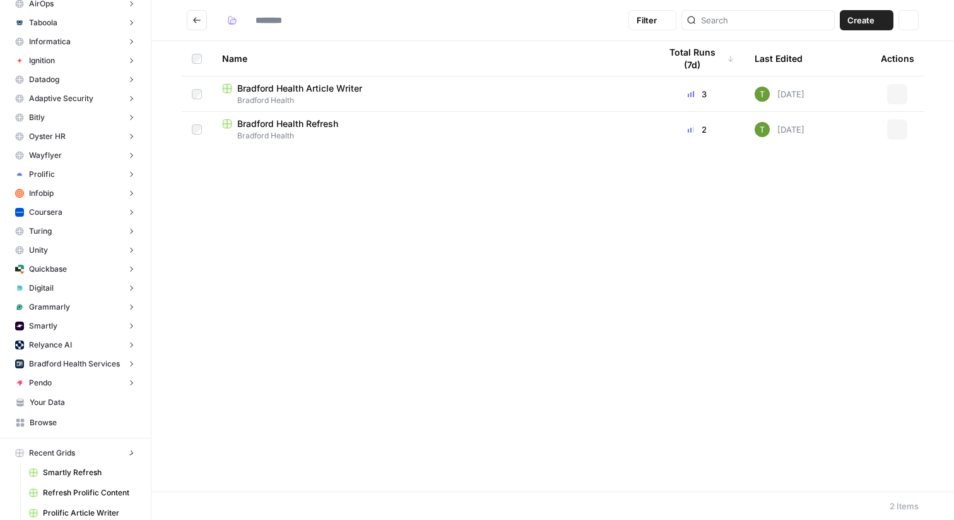
type input "**********"
click at [348, 128] on span "Bradford Health Article Writer" at bounding box center [299, 123] width 125 height 13
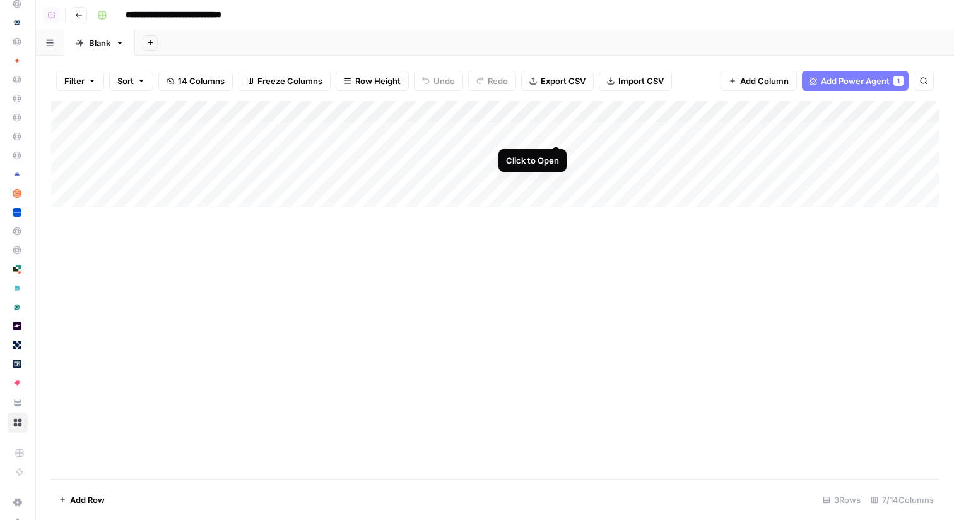
click at [554, 132] on div "Add Column" at bounding box center [495, 154] width 888 height 106
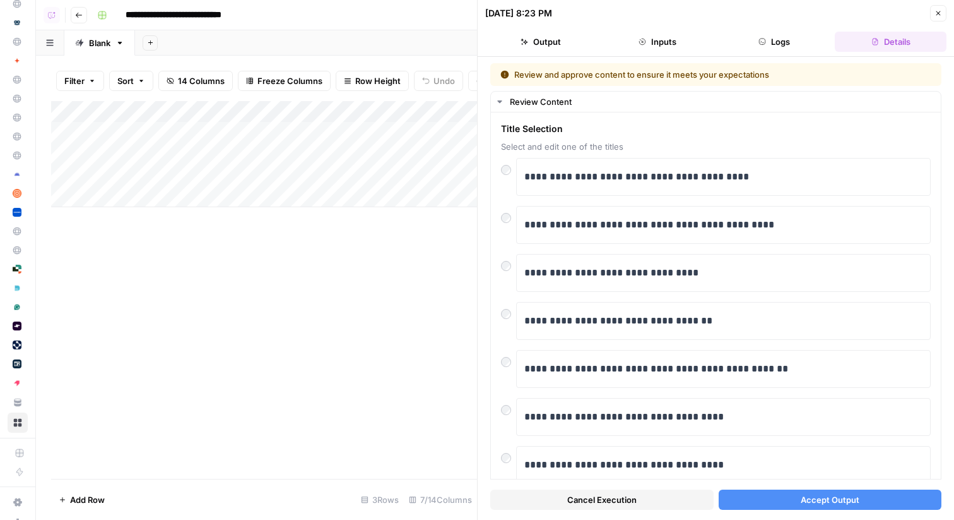
click at [835, 502] on span "Accept Output" at bounding box center [830, 499] width 59 height 13
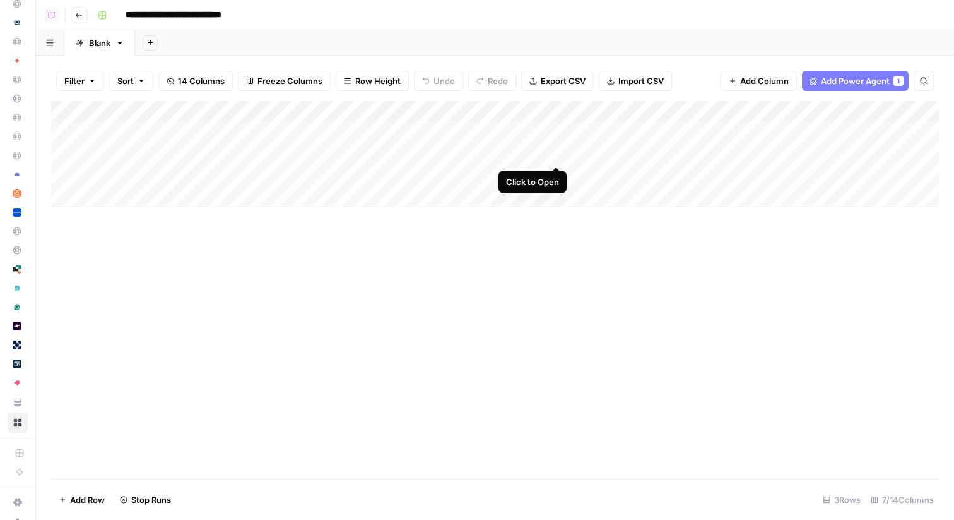
click at [557, 155] on div "Add Column" at bounding box center [495, 154] width 888 height 106
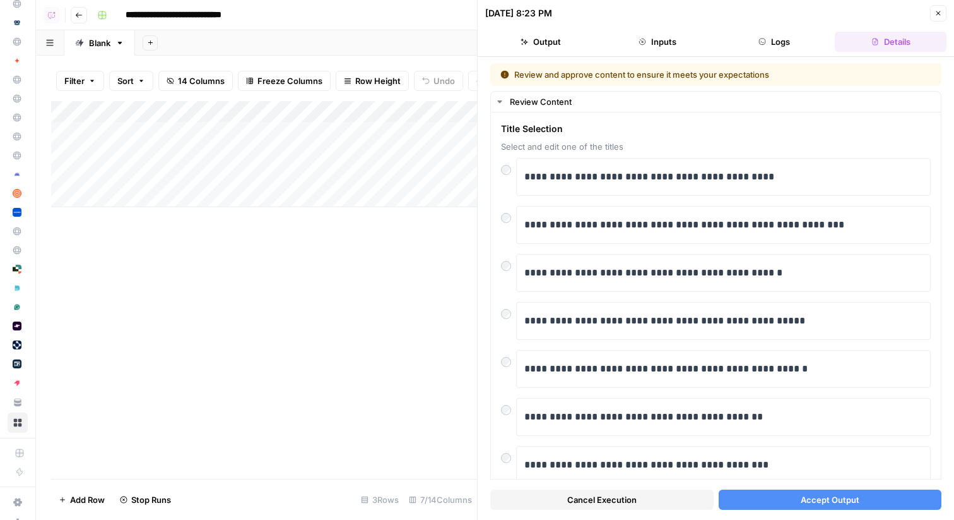
click at [859, 500] on span "Accept Output" at bounding box center [830, 499] width 59 height 13
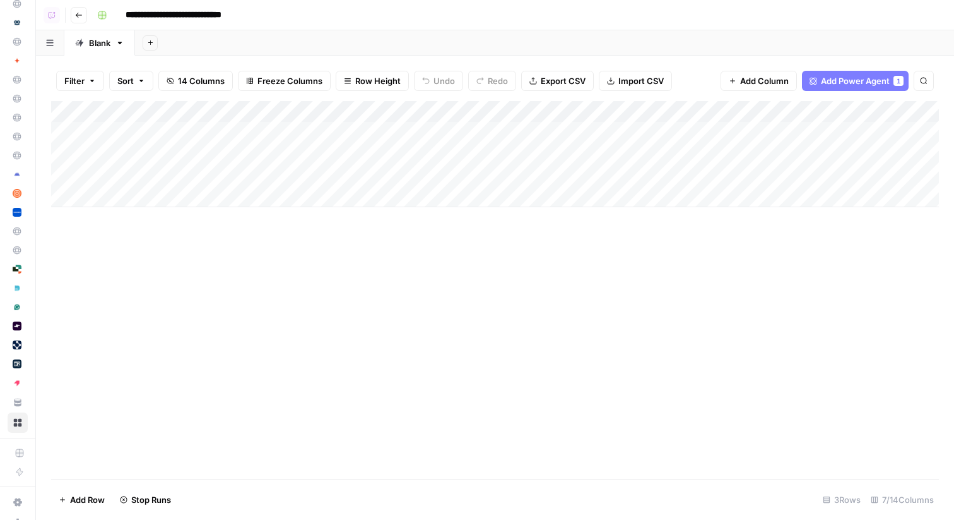
click at [79, 15] on icon "button" at bounding box center [79, 15] width 6 height 5
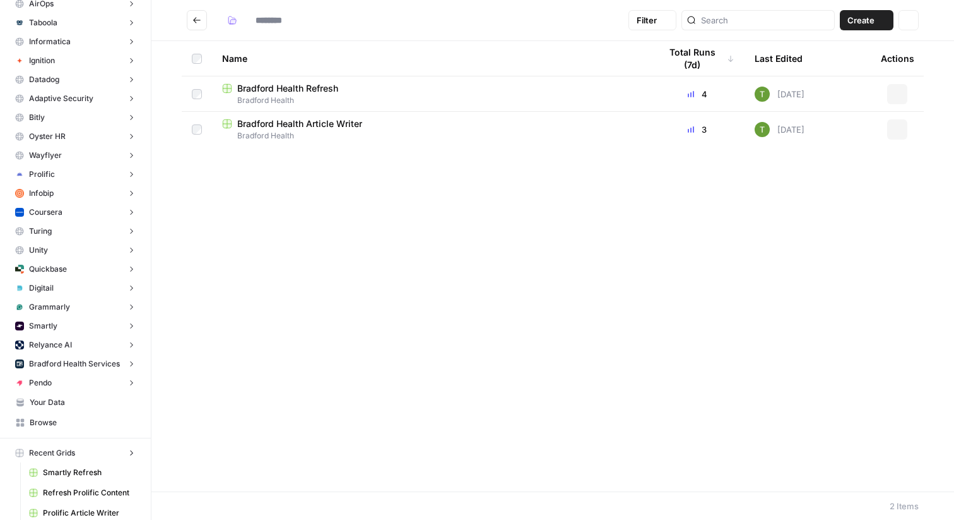
type input "**********"
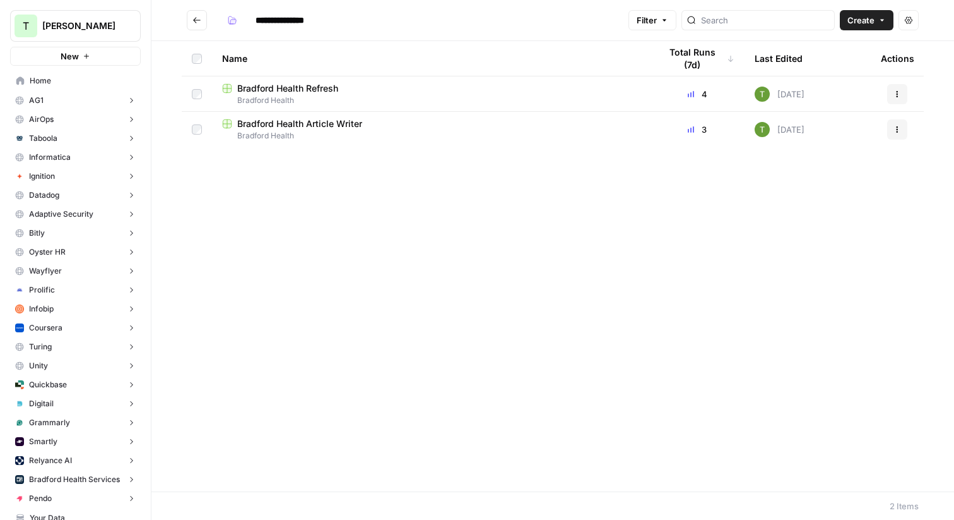
scroll to position [116, 0]
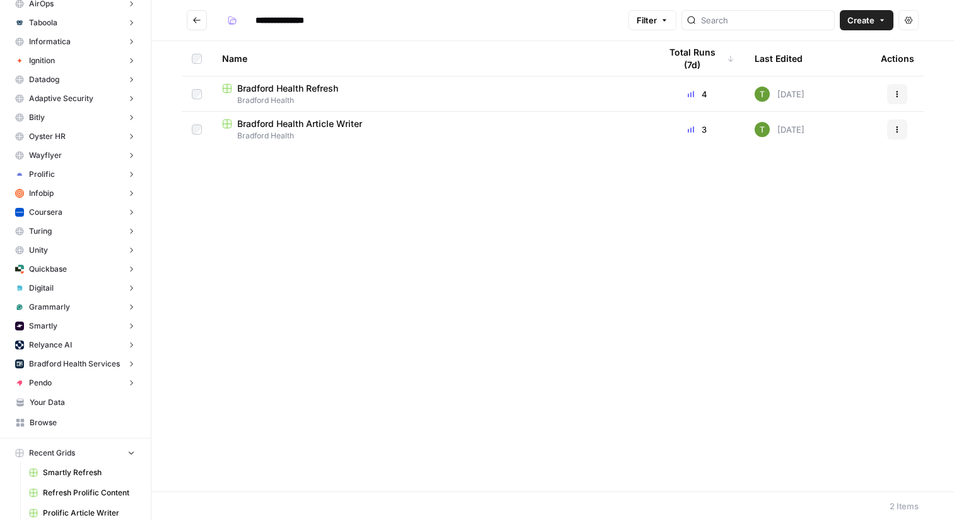
click at [288, 88] on span "Bradford Health Refresh" at bounding box center [287, 88] width 101 height 13
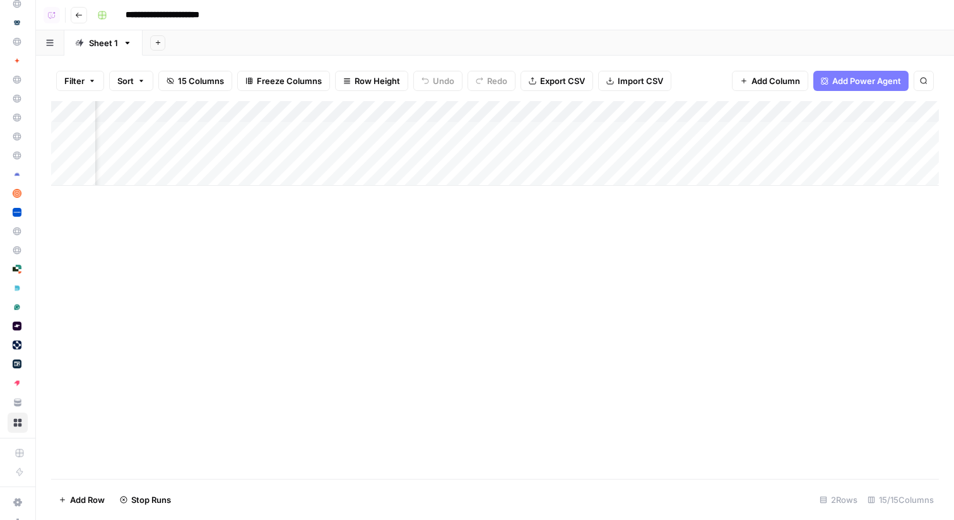
scroll to position [0, 598]
click at [79, 15] on icon "button" at bounding box center [79, 15] width 8 height 8
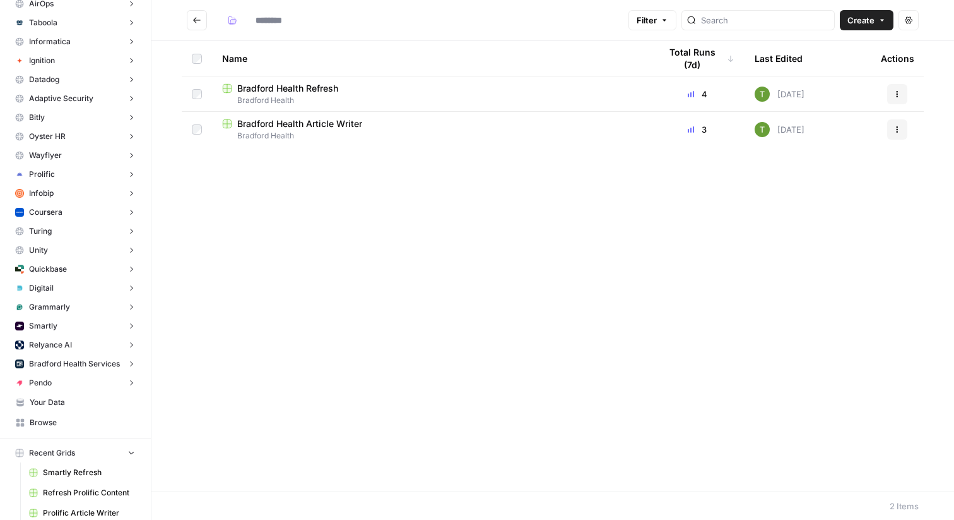
type input "**********"
click at [196, 16] on icon "Go back" at bounding box center [197, 20] width 9 height 9
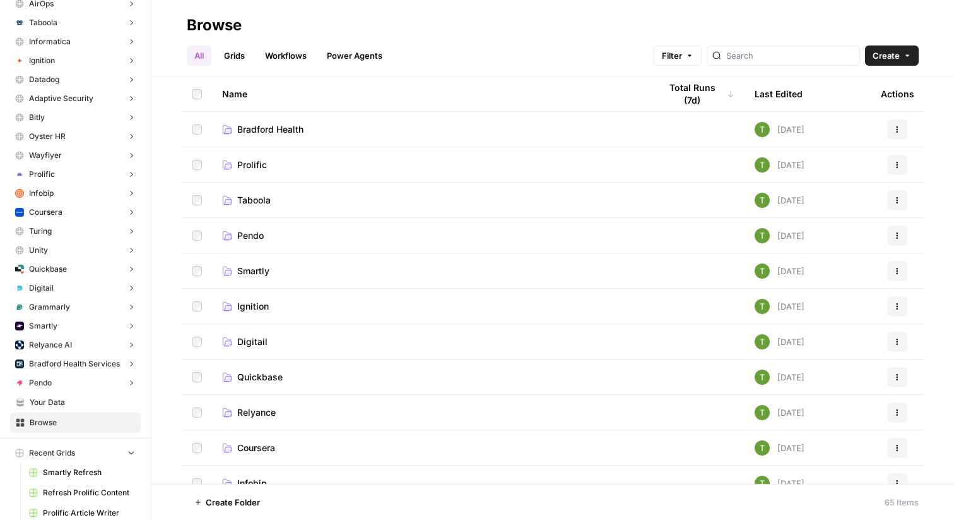
click at [249, 160] on span "Prolific" at bounding box center [252, 164] width 30 height 13
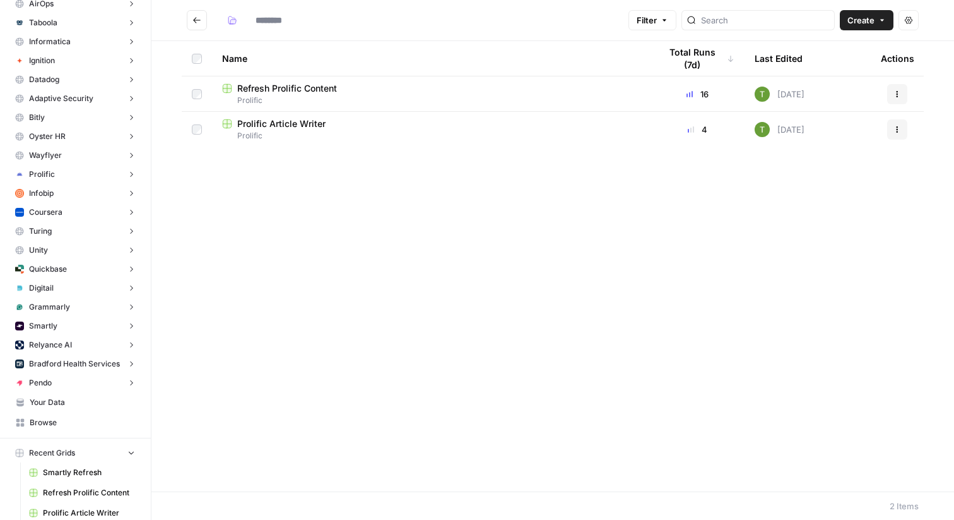
type input "********"
click at [306, 122] on span "Prolific Article Writer" at bounding box center [281, 123] width 88 height 13
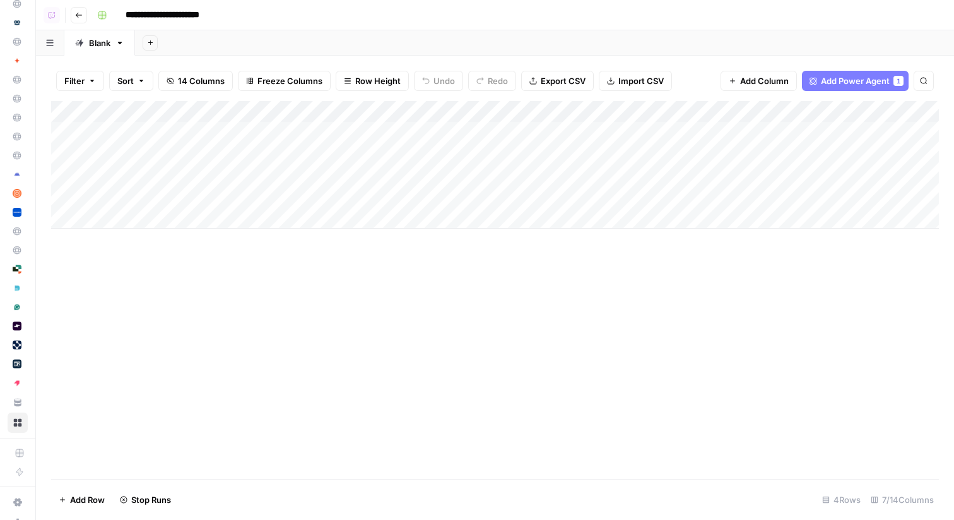
click at [78, 15] on icon "button" at bounding box center [79, 15] width 8 height 8
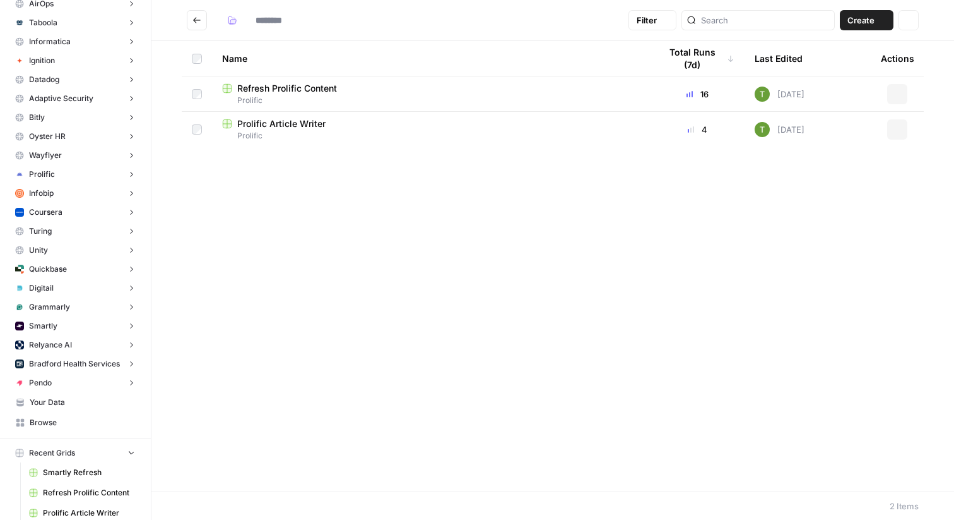
type input "********"
click at [290, 89] on span "Refresh Prolific Content" at bounding box center [287, 88] width 100 height 13
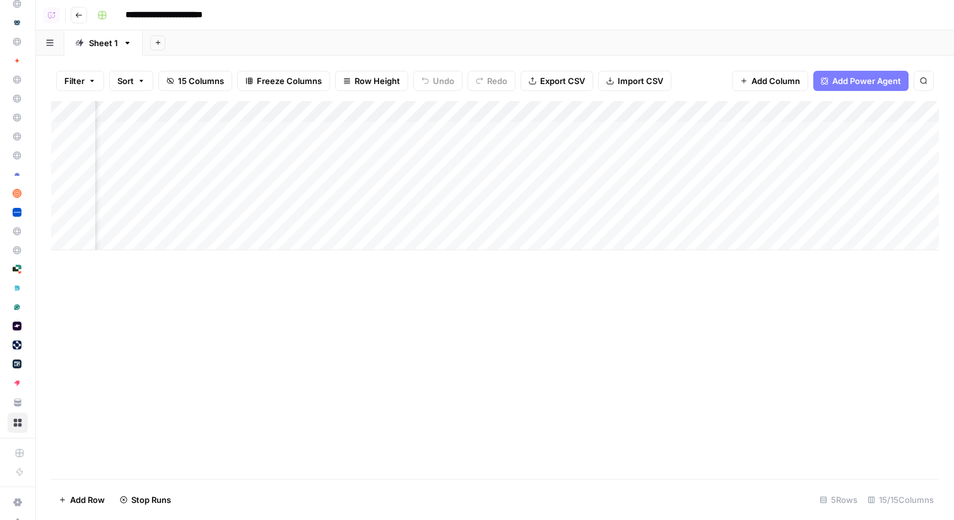
scroll to position [0, 1191]
click at [756, 131] on div "Add Column" at bounding box center [495, 175] width 888 height 149
click at [747, 150] on div "Add Column" at bounding box center [495, 175] width 888 height 149
click at [740, 172] on div "Add Column" at bounding box center [495, 175] width 888 height 149
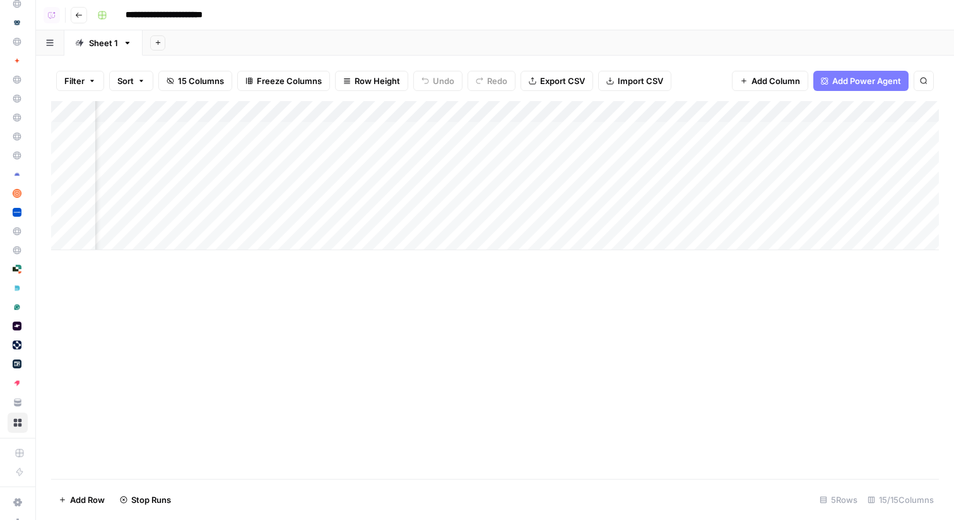
click at [627, 198] on div "Add Column" at bounding box center [495, 175] width 888 height 149
click at [626, 219] on div "Add Column" at bounding box center [495, 175] width 888 height 149
click at [78, 13] on icon "button" at bounding box center [79, 15] width 8 height 8
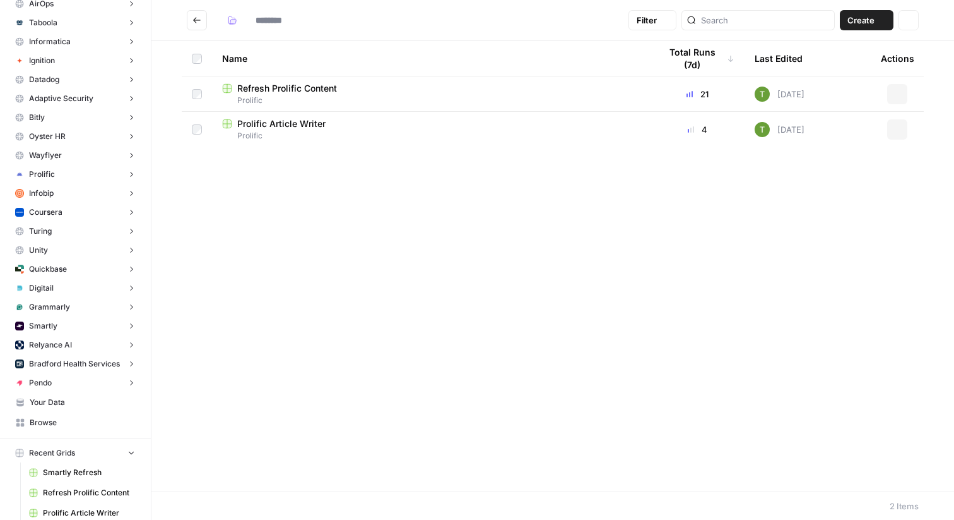
type input "********"
click at [271, 124] on span "Prolific Article Writer" at bounding box center [281, 123] width 88 height 13
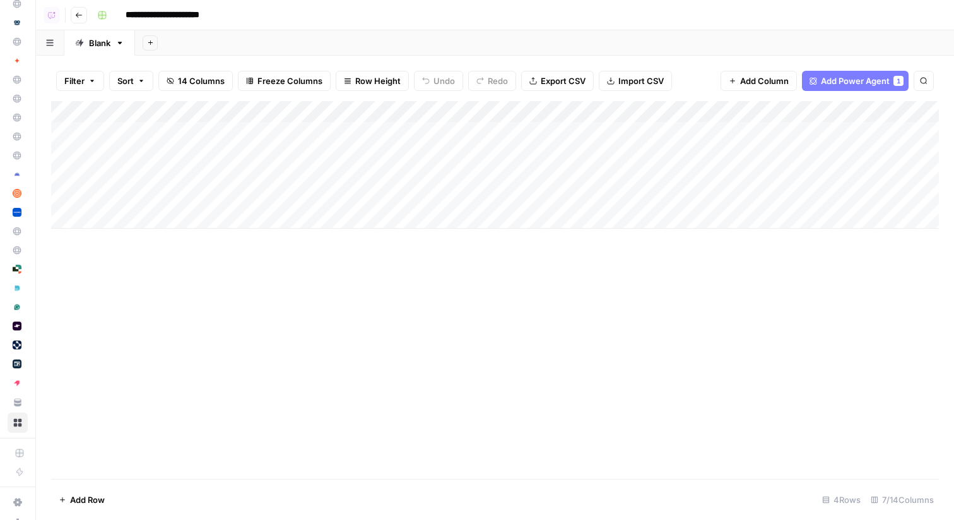
click at [740, 131] on div "Add Column" at bounding box center [495, 165] width 888 height 128
click at [737, 149] on div "Add Column" at bounding box center [495, 165] width 888 height 128
click at [735, 175] on div "Add Column" at bounding box center [495, 165] width 888 height 128
click at [730, 114] on div "Add Column" at bounding box center [495, 165] width 888 height 128
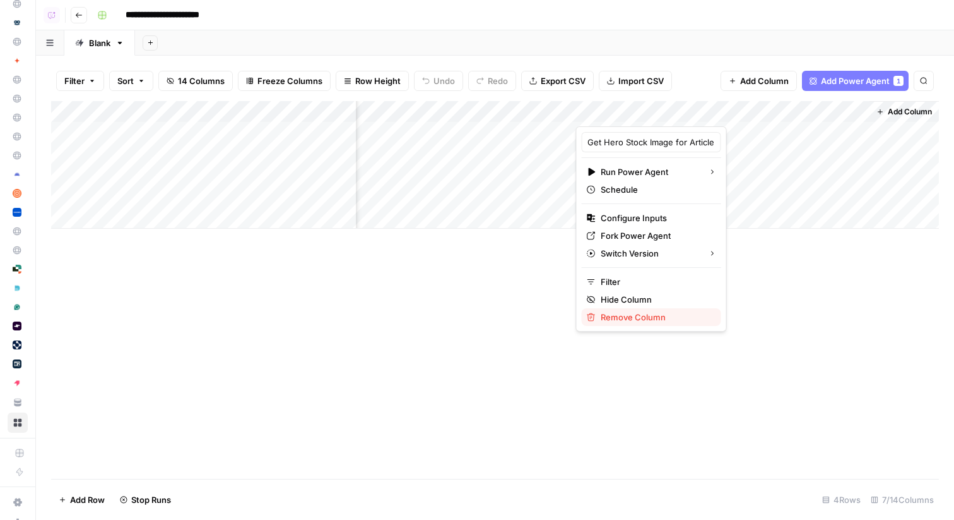
click at [626, 316] on span "Remove Column" at bounding box center [656, 317] width 110 height 13
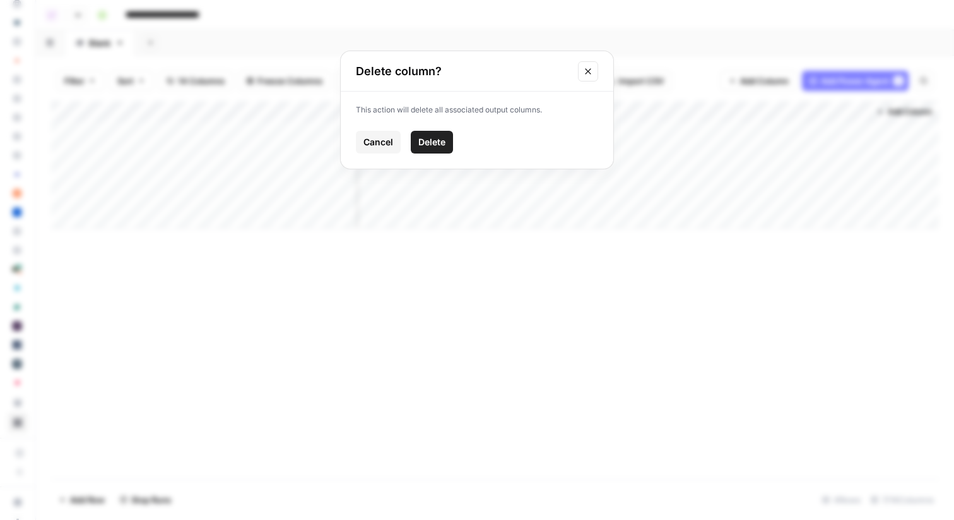
click at [438, 144] on span "Delete" at bounding box center [432, 142] width 27 height 13
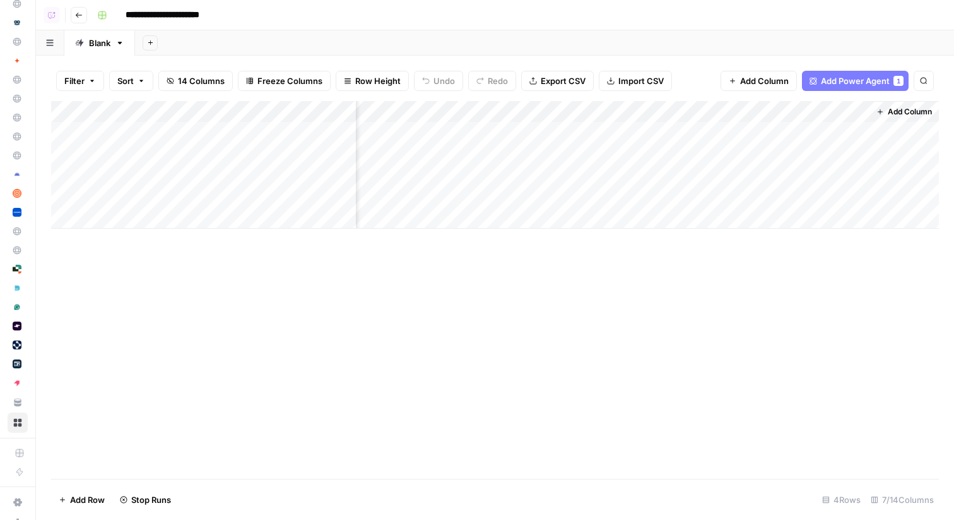
scroll to position [0, 83]
click at [903, 117] on span "Add Column" at bounding box center [910, 111] width 44 height 11
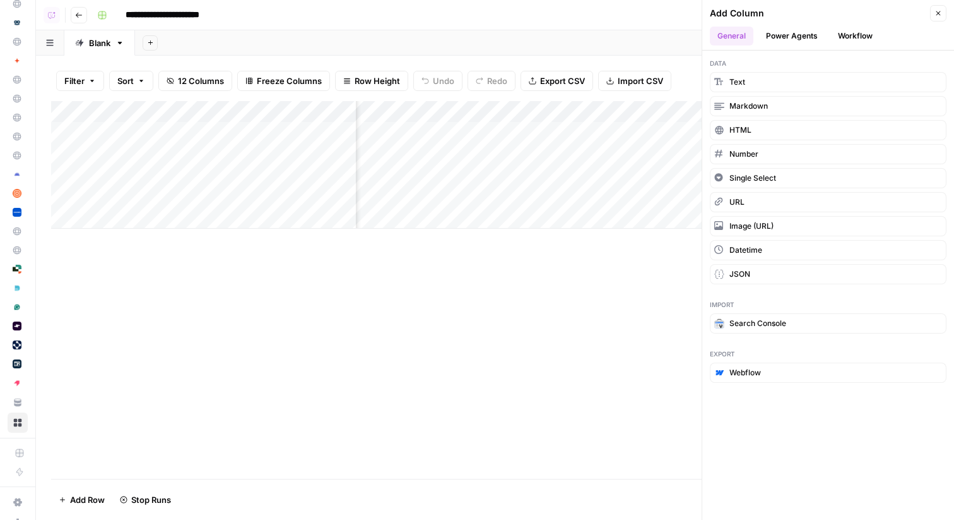
click at [788, 39] on button "Power Agents" at bounding box center [792, 36] width 67 height 19
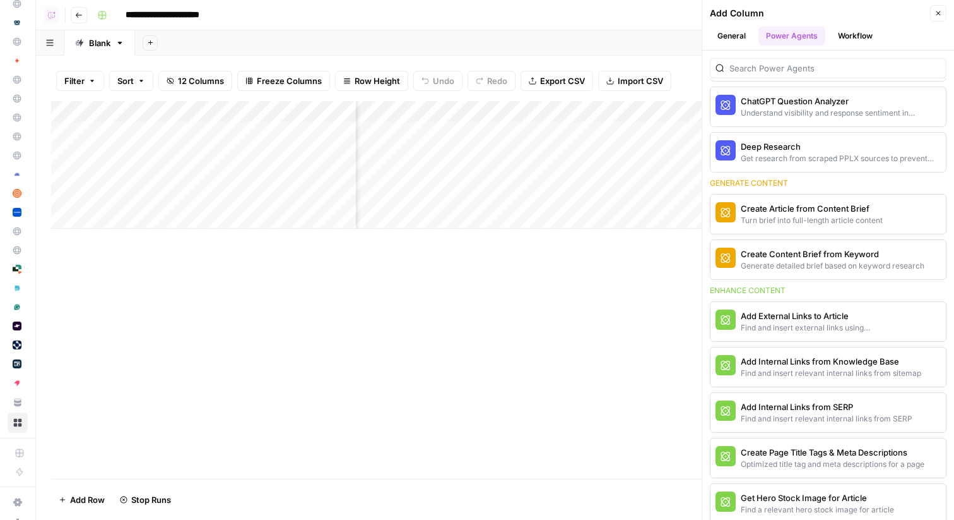
scroll to position [264, 0]
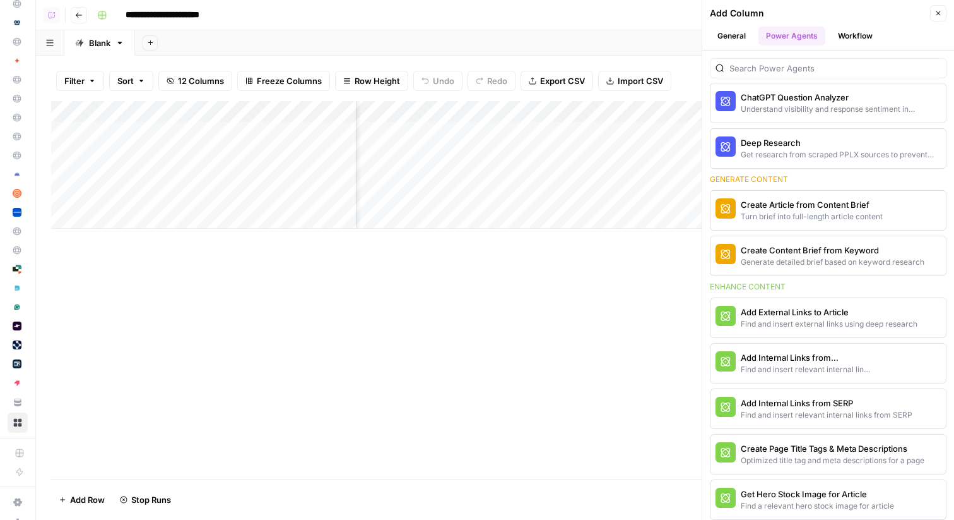
click at [780, 359] on div "Add Internal Links from Knowledge Base" at bounding box center [807, 357] width 133 height 13
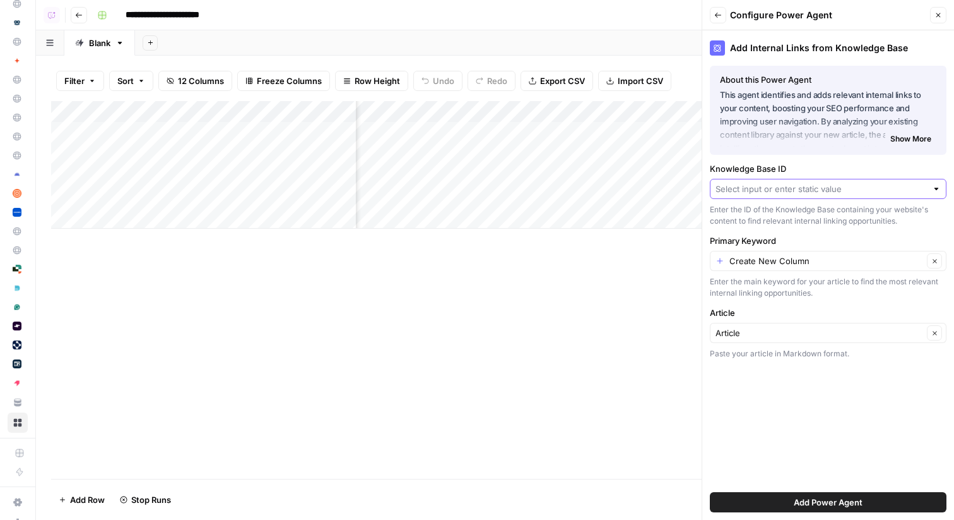
click at [790, 194] on input "Knowledge Base ID" at bounding box center [821, 188] width 211 height 13
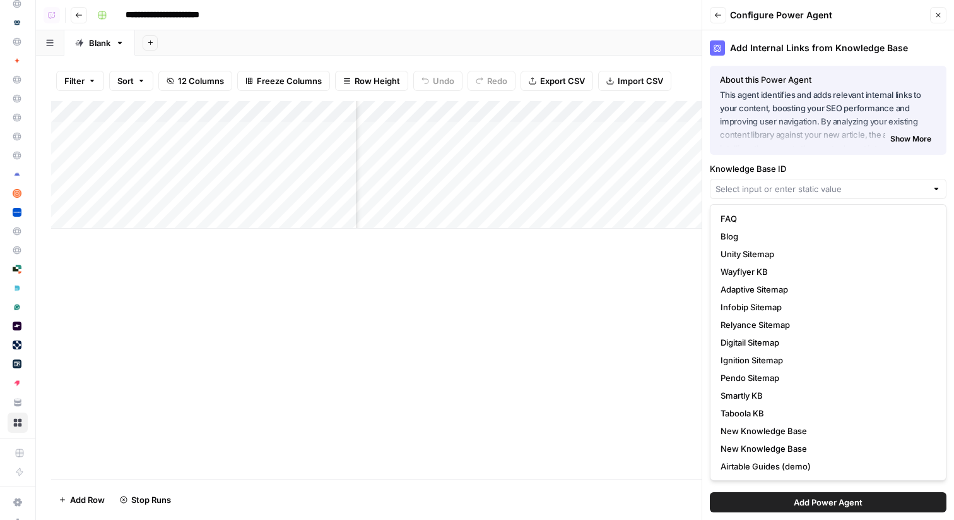
click at [828, 159] on div "Add Internal Links from Knowledge Base About this Power Agent This agent identi…" at bounding box center [829, 274] width 252 height 489
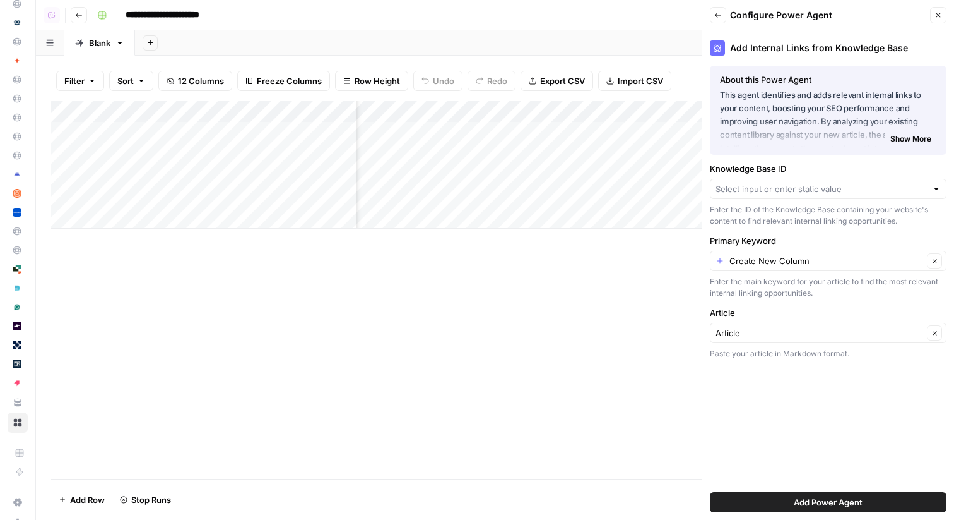
click at [939, 13] on icon "button" at bounding box center [939, 15] width 8 height 8
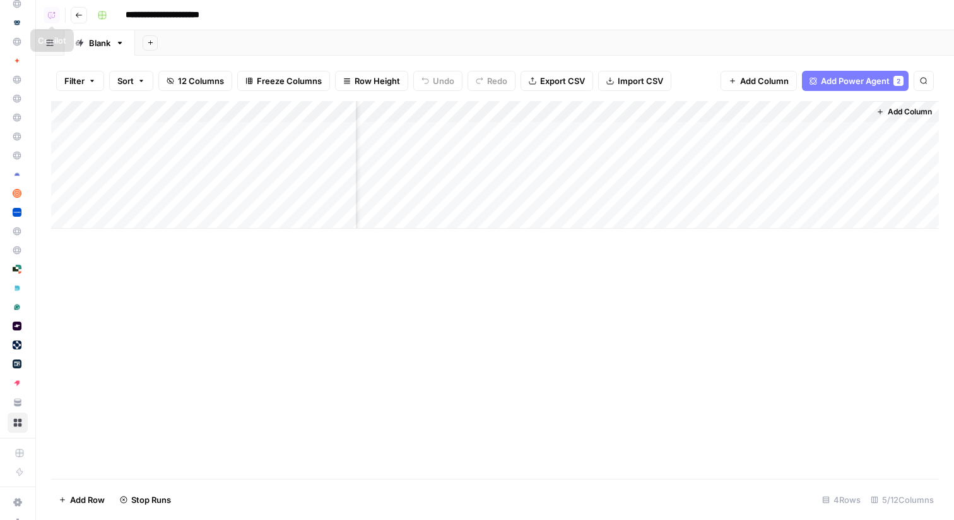
click at [76, 15] on icon "button" at bounding box center [79, 15] width 6 height 5
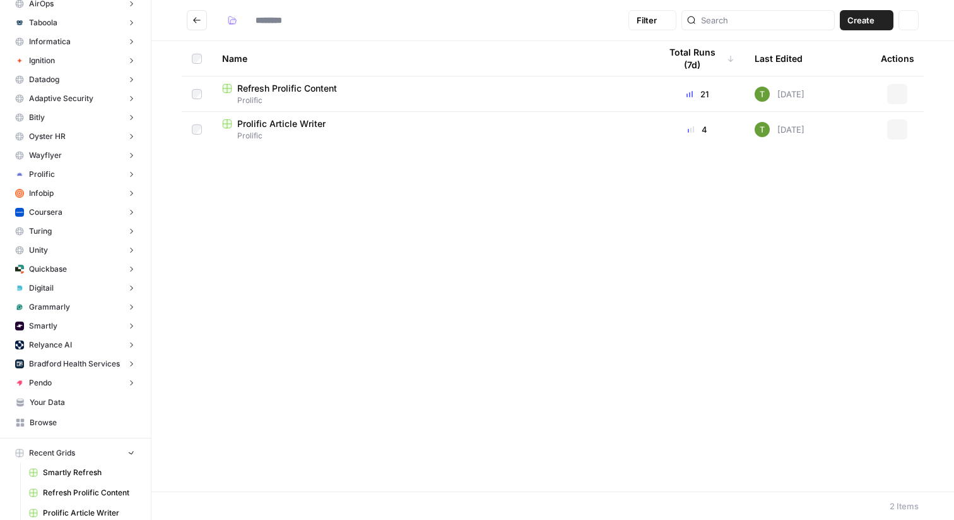
type input "********"
click at [44, 403] on span "Your Data" at bounding box center [82, 401] width 105 height 11
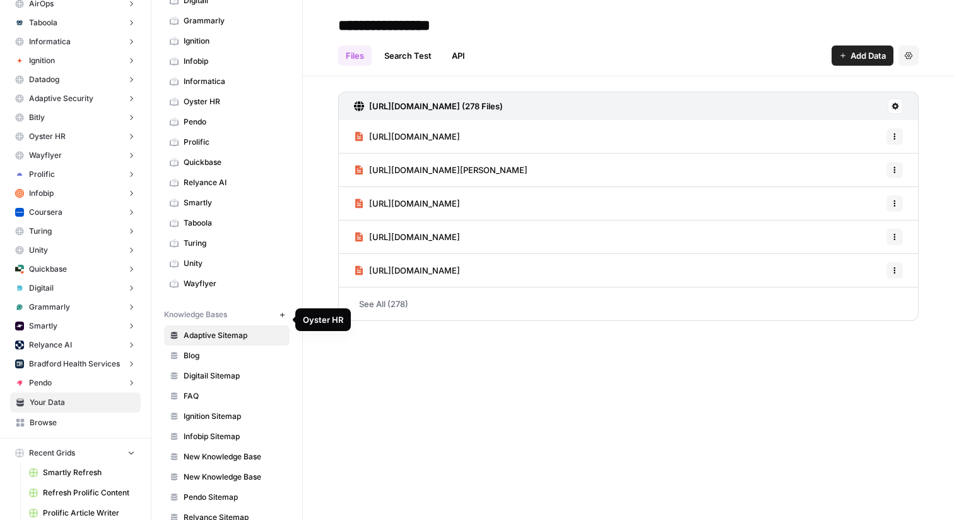
scroll to position [321, 0]
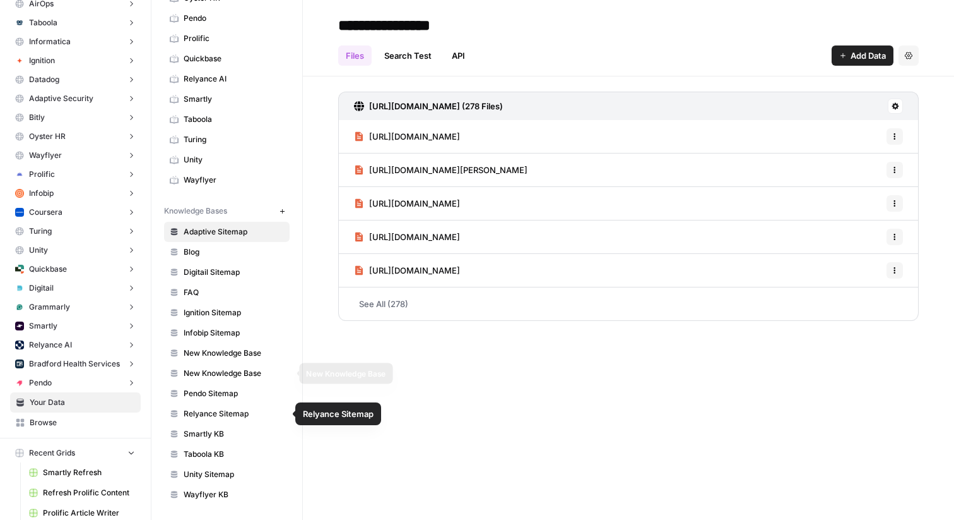
click at [207, 369] on span "New Knowledge Base" at bounding box center [234, 372] width 100 height 11
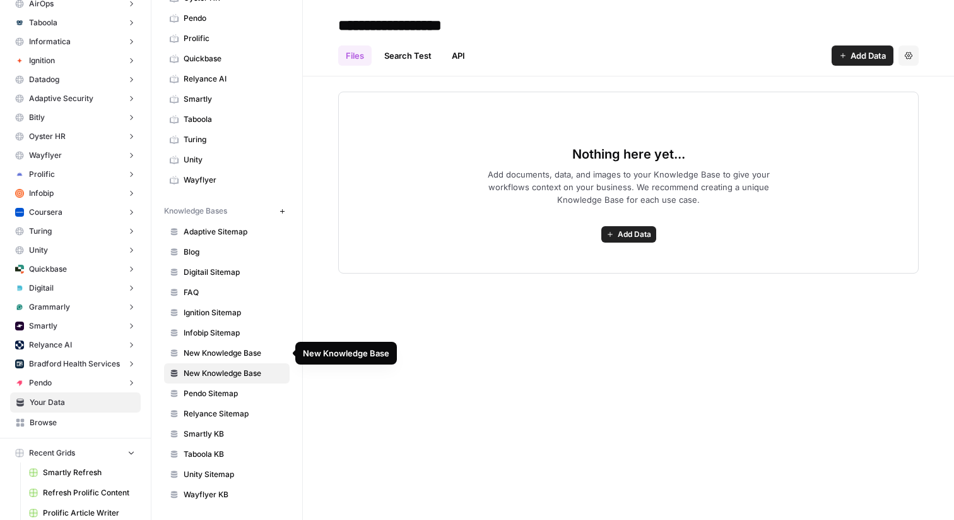
click at [206, 352] on span "New Knowledge Base" at bounding box center [234, 352] width 100 height 11
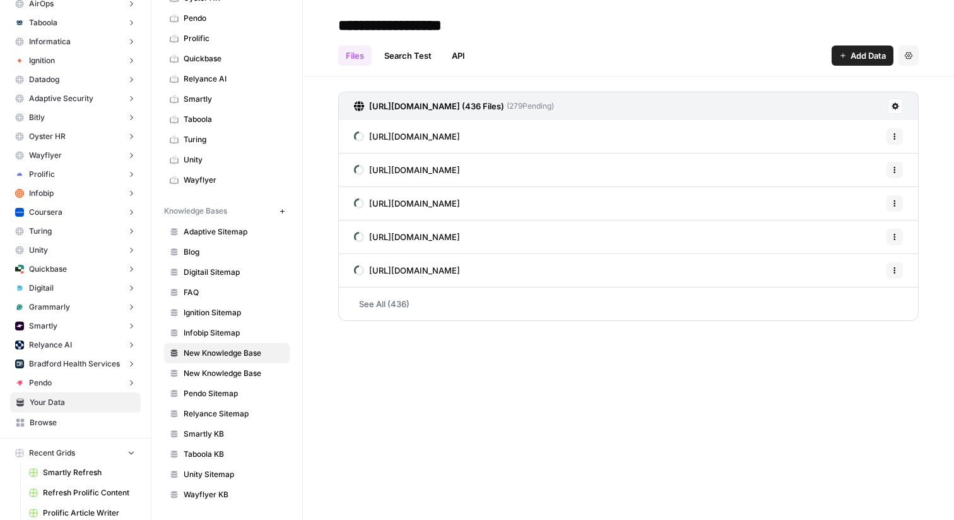
click at [417, 20] on input "**********" at bounding box center [434, 25] width 202 height 25
type input "**********"
click at [672, 30] on h2 "**********" at bounding box center [628, 25] width 581 height 20
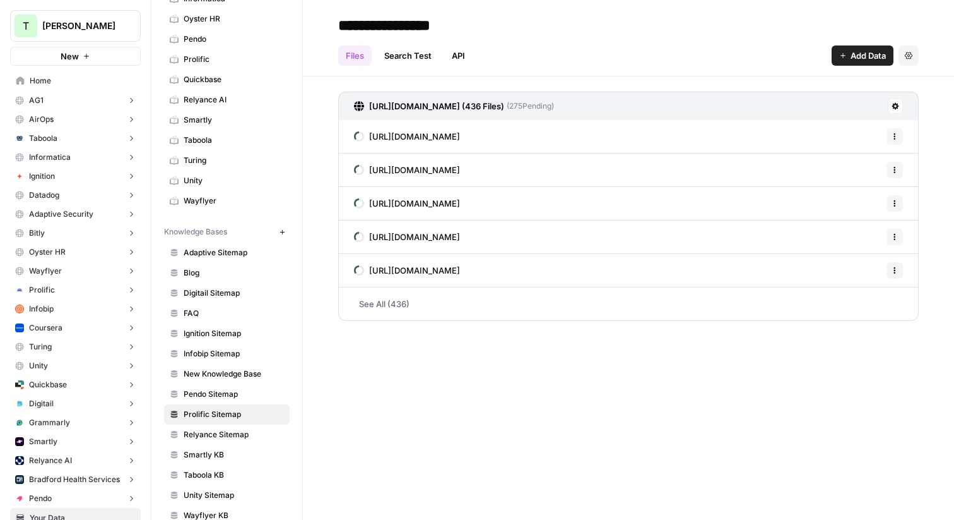
scroll to position [321, 0]
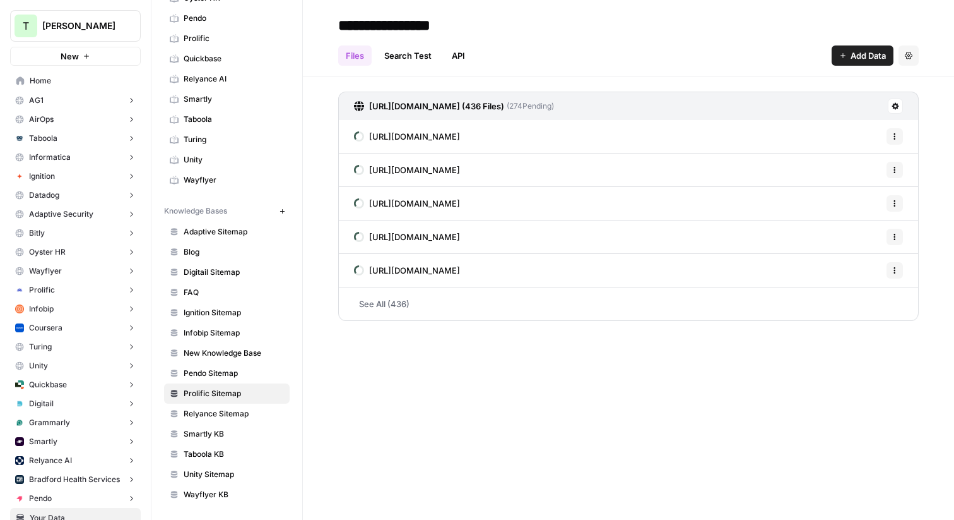
click at [393, 308] on link "See All (436)" at bounding box center [628, 303] width 581 height 33
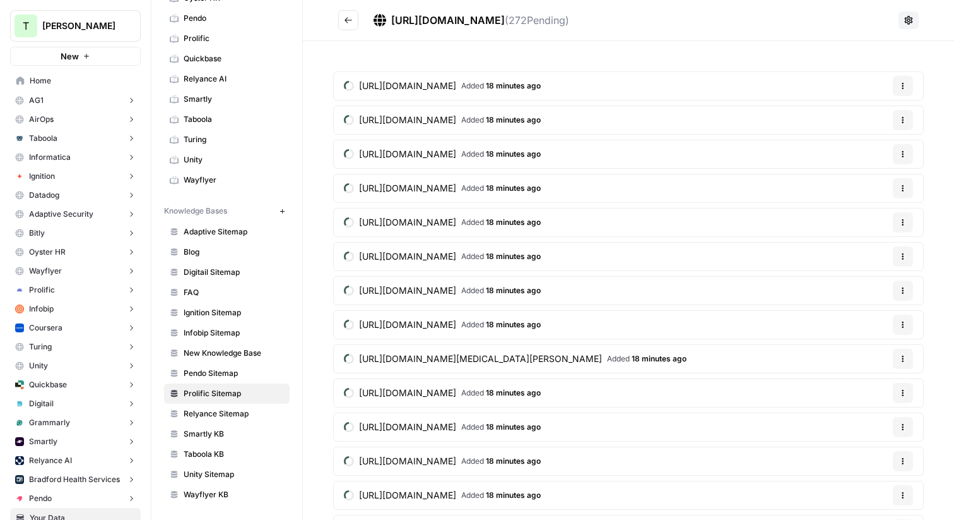
click at [61, 82] on span "Home" at bounding box center [82, 80] width 105 height 11
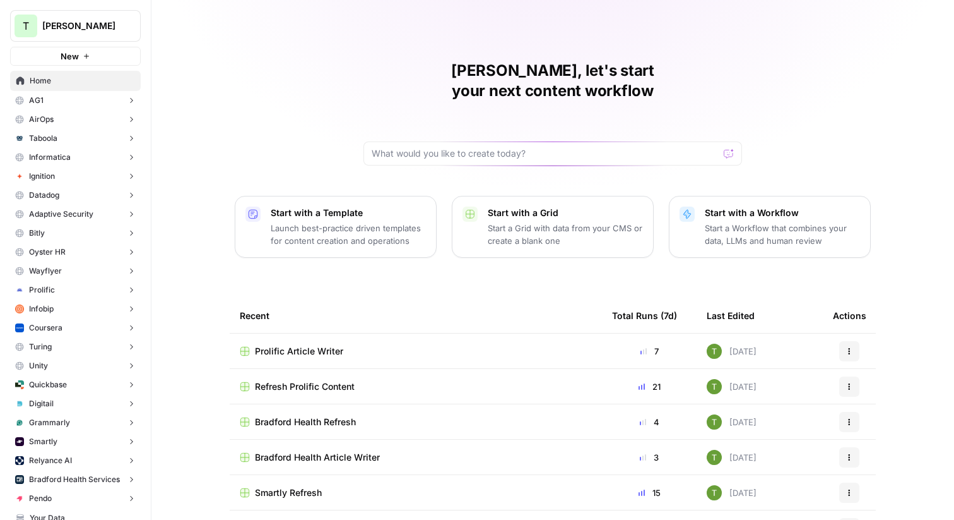
click at [288, 345] on span "Prolific Article Writer" at bounding box center [299, 351] width 88 height 13
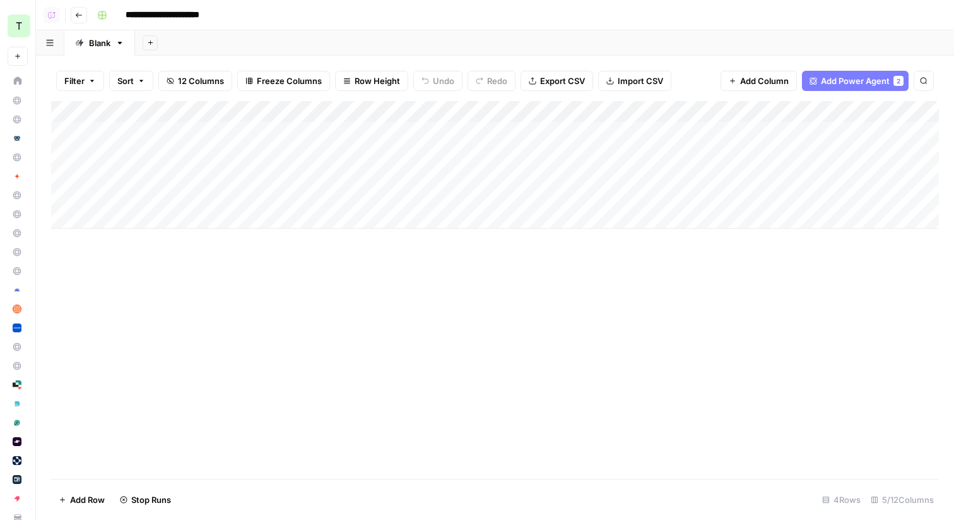
scroll to position [0, 83]
click at [907, 111] on span "Add Column" at bounding box center [910, 111] width 44 height 11
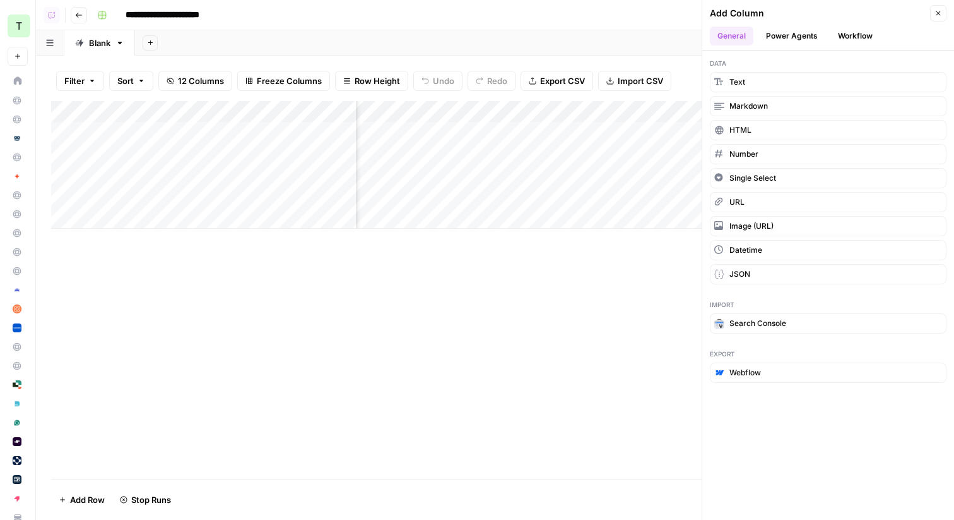
click at [797, 39] on button "Power Agents" at bounding box center [792, 36] width 67 height 19
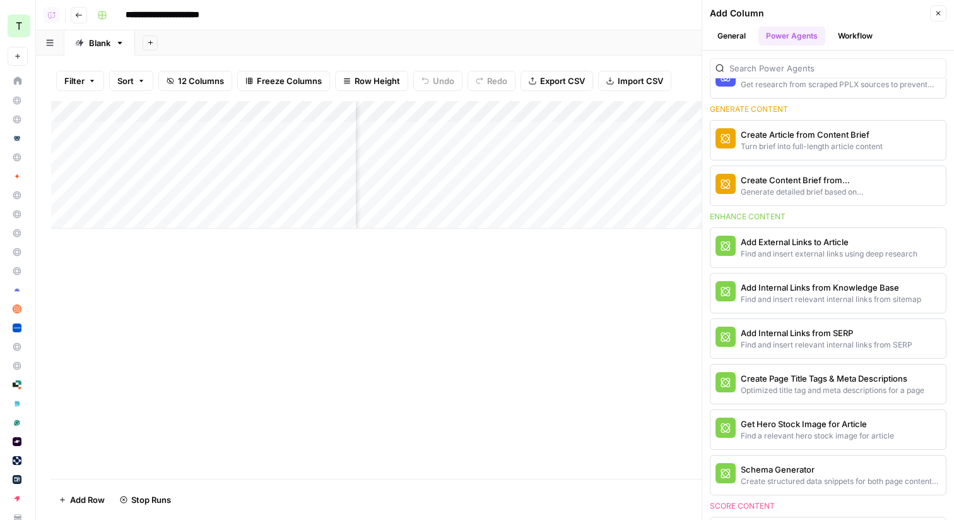
scroll to position [336, 0]
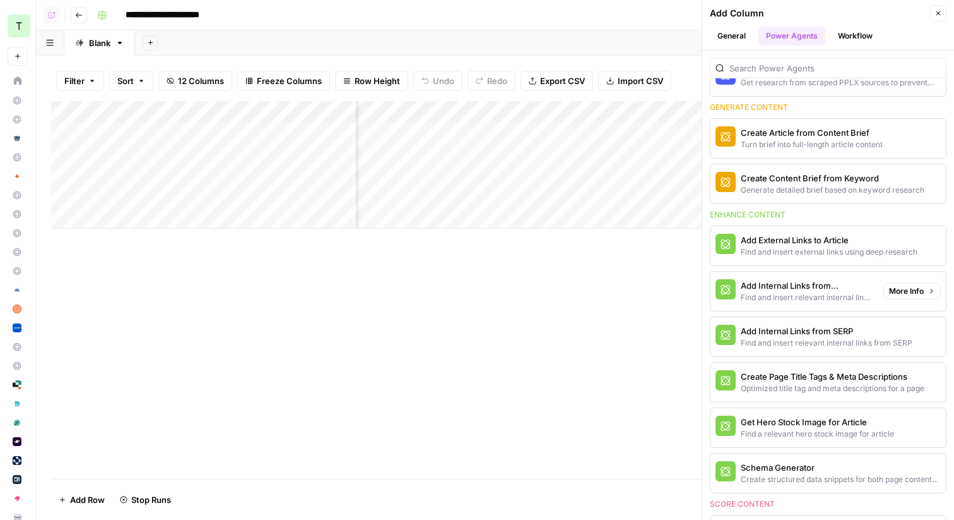
click at [781, 304] on button "Add Internal Links from Knowledge Base Find and insert relevant internal links …" at bounding box center [795, 290] width 168 height 39
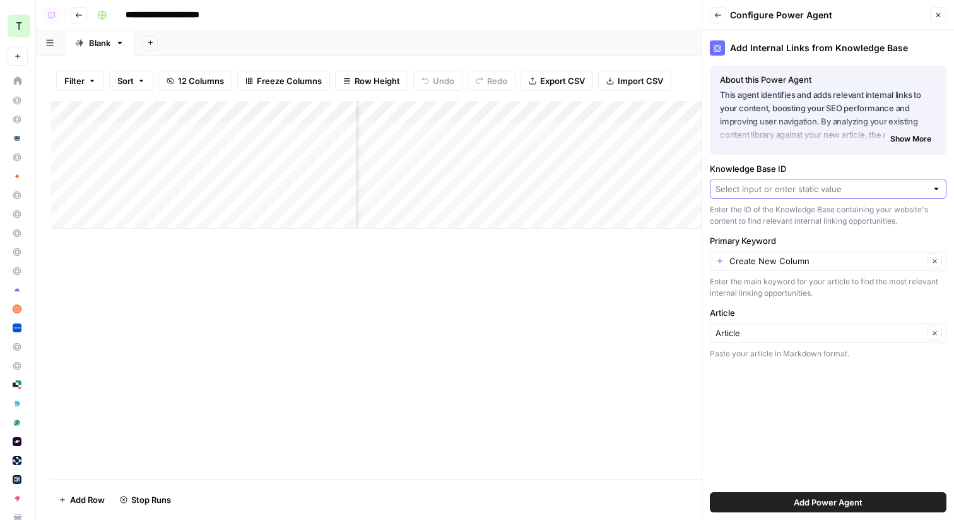
click at [795, 191] on input "Knowledge Base ID" at bounding box center [821, 188] width 211 height 13
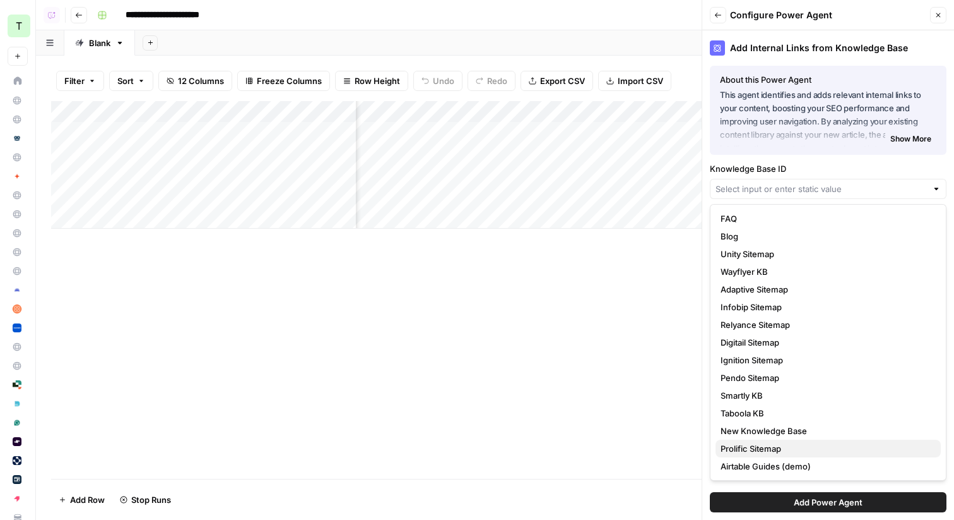
click at [753, 445] on span "Prolific Sitemap" at bounding box center [826, 448] width 210 height 13
type input "Prolific Sitemap"
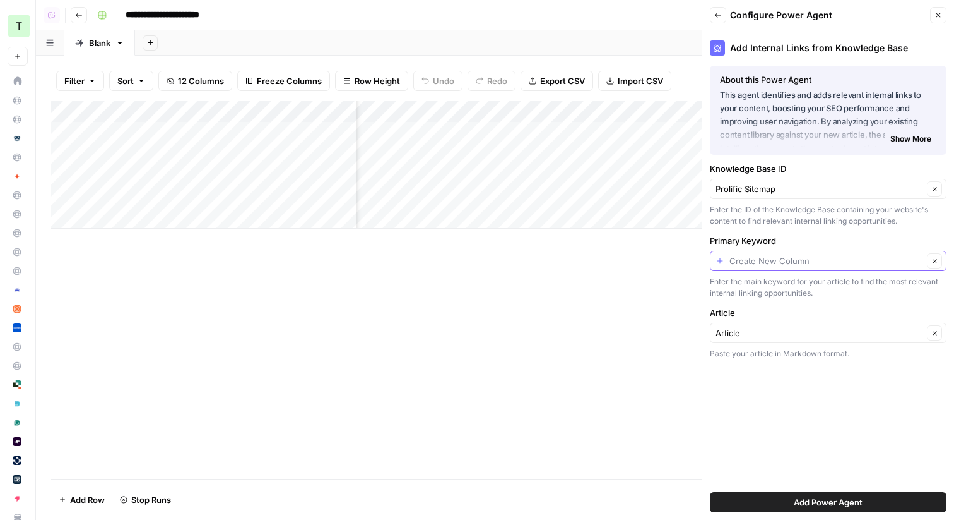
click at [799, 259] on input "Primary Keyword" at bounding box center [827, 260] width 194 height 13
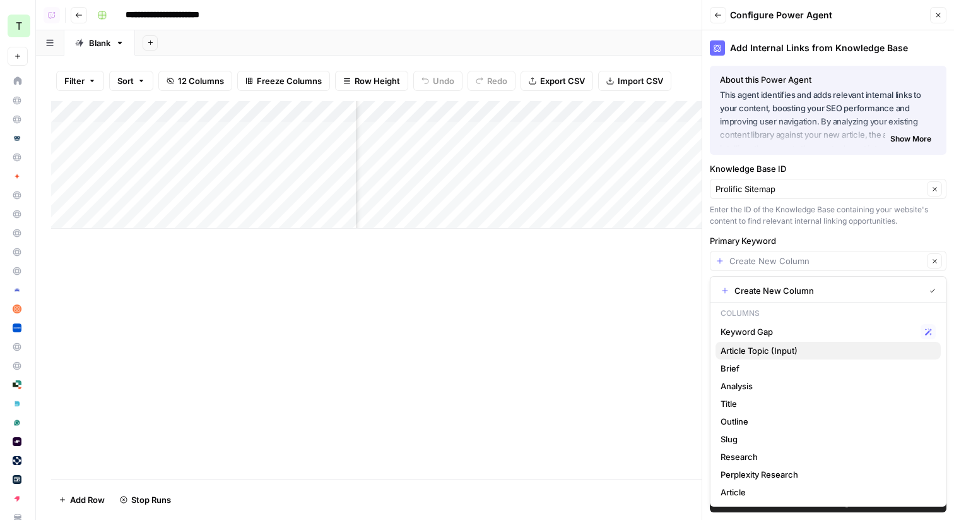
click at [760, 355] on span "Article Topic (Input)" at bounding box center [826, 350] width 210 height 13
type input "Article Topic (Input)"
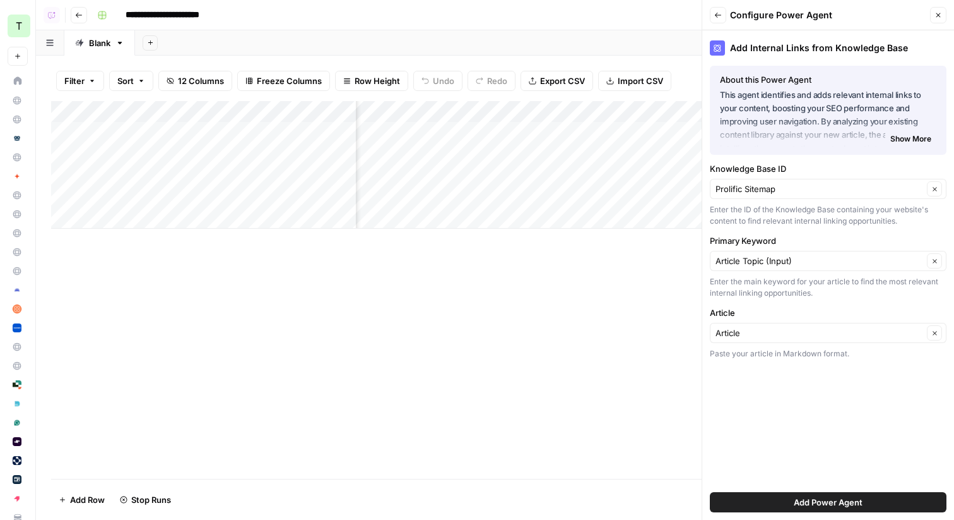
click at [778, 502] on button "Add Power Agent" at bounding box center [828, 502] width 237 height 20
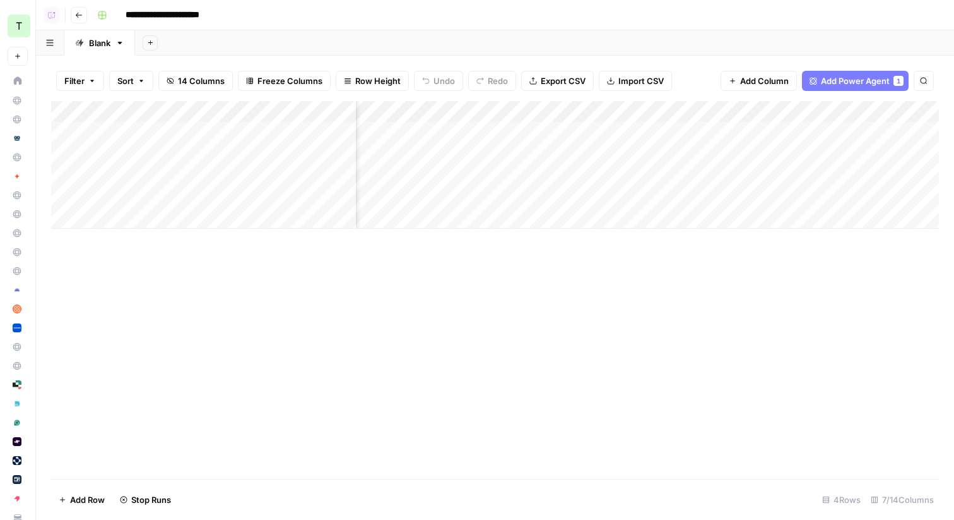
scroll to position [0, 0]
click at [79, 17] on icon "button" at bounding box center [79, 15] width 8 height 8
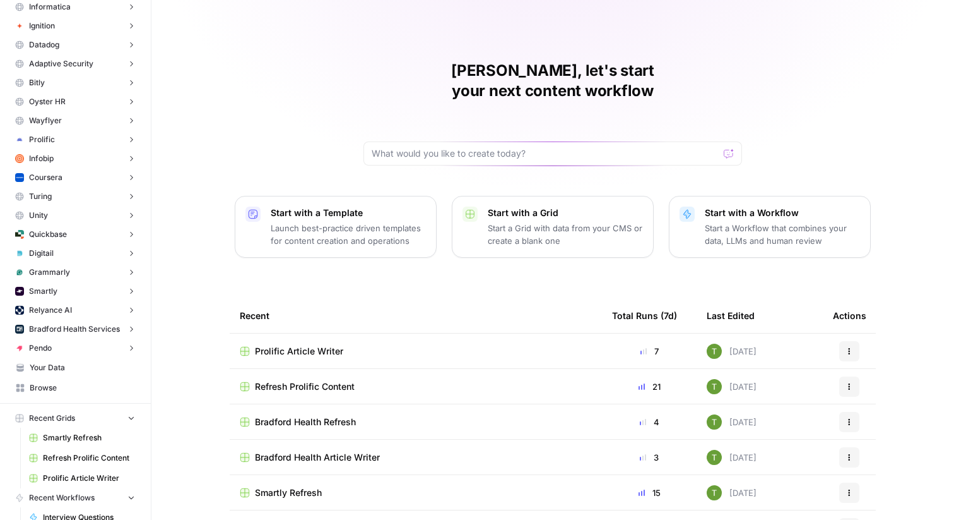
scroll to position [177, 0]
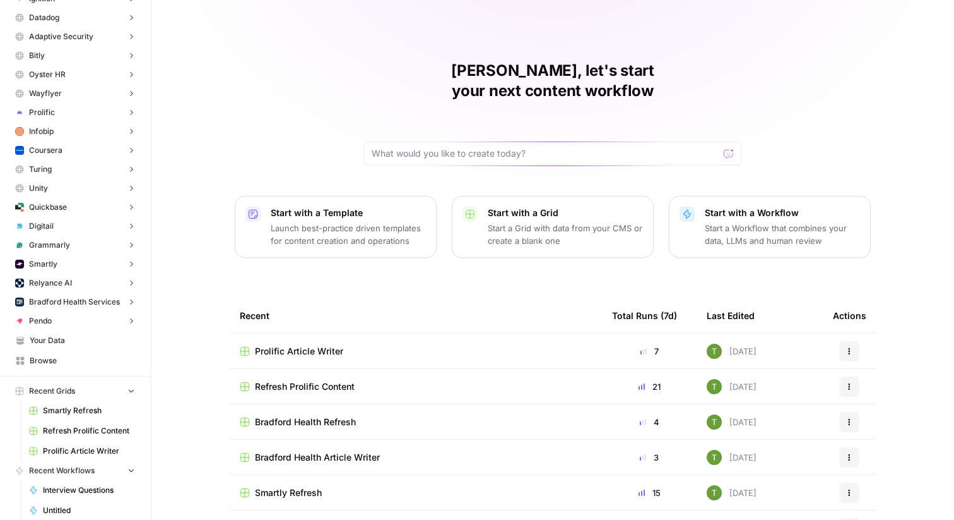
click at [54, 360] on span "Browse" at bounding box center [82, 360] width 105 height 11
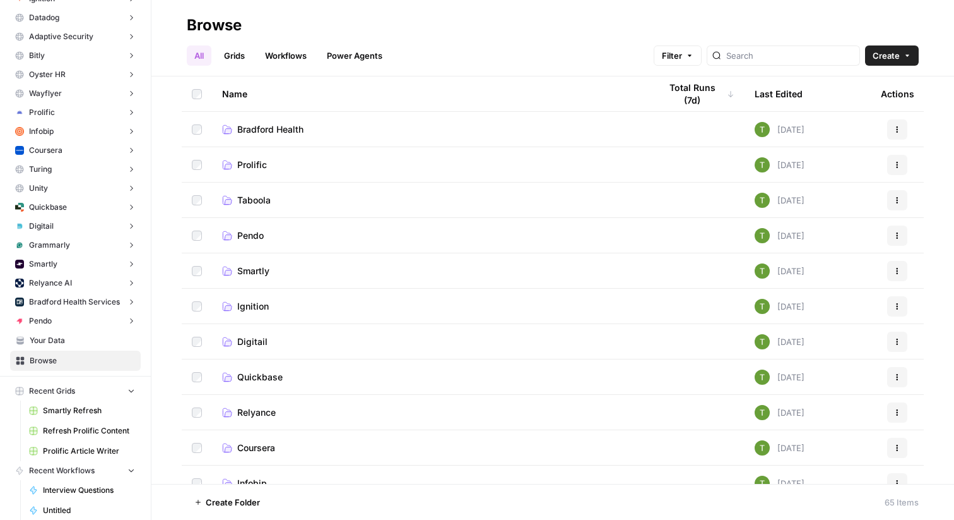
click at [267, 132] on span "Bradford Health" at bounding box center [270, 129] width 66 height 13
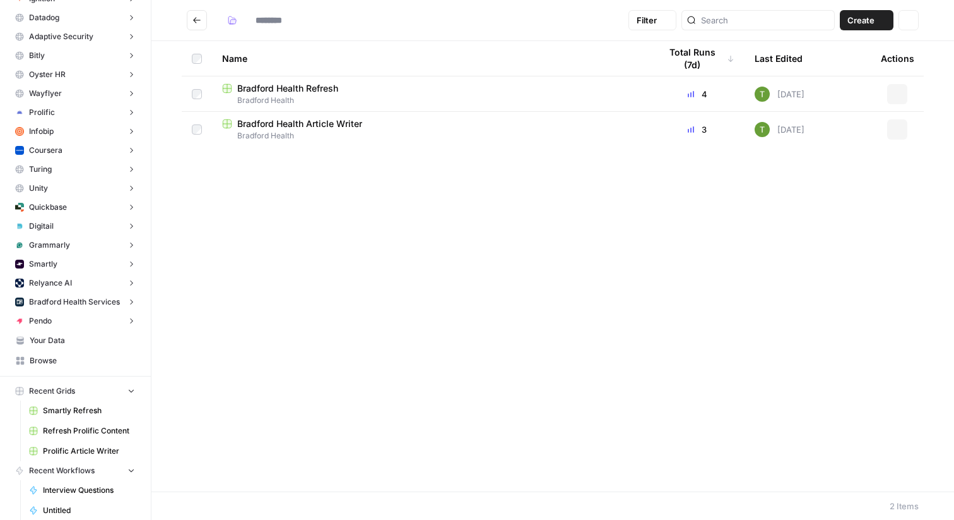
type input "**********"
click at [326, 86] on span "Bradford Health Refresh" at bounding box center [287, 88] width 101 height 13
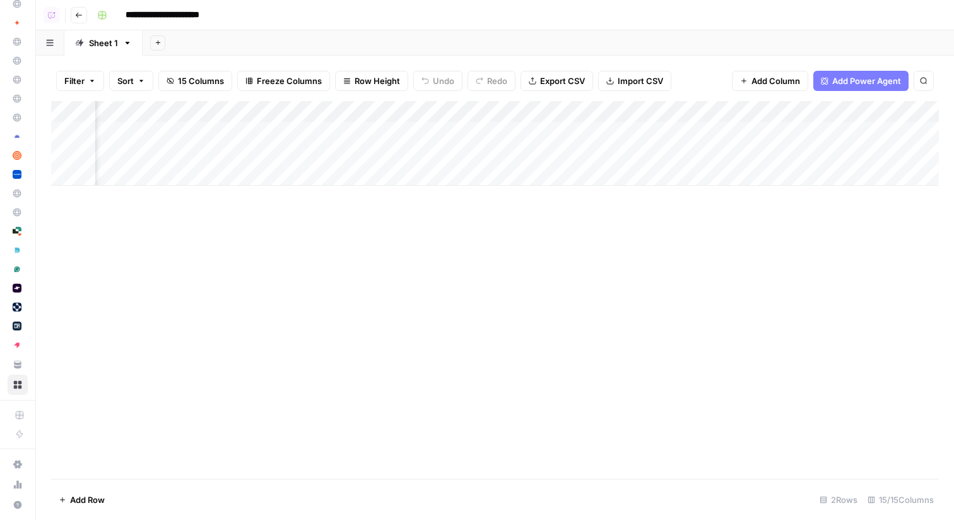
scroll to position [0, 958]
click at [403, 129] on div "Add Column" at bounding box center [495, 143] width 888 height 85
click at [393, 155] on div "Add Column" at bounding box center [495, 143] width 888 height 85
click at [80, 16] on icon "button" at bounding box center [79, 15] width 8 height 8
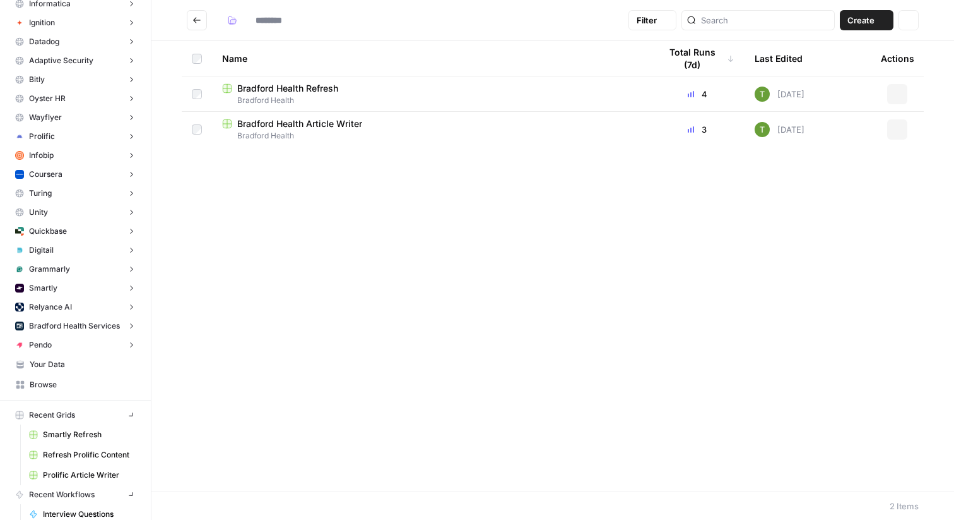
type input "**********"
click at [268, 128] on span "Bradford Health Article Writer" at bounding box center [299, 123] width 125 height 13
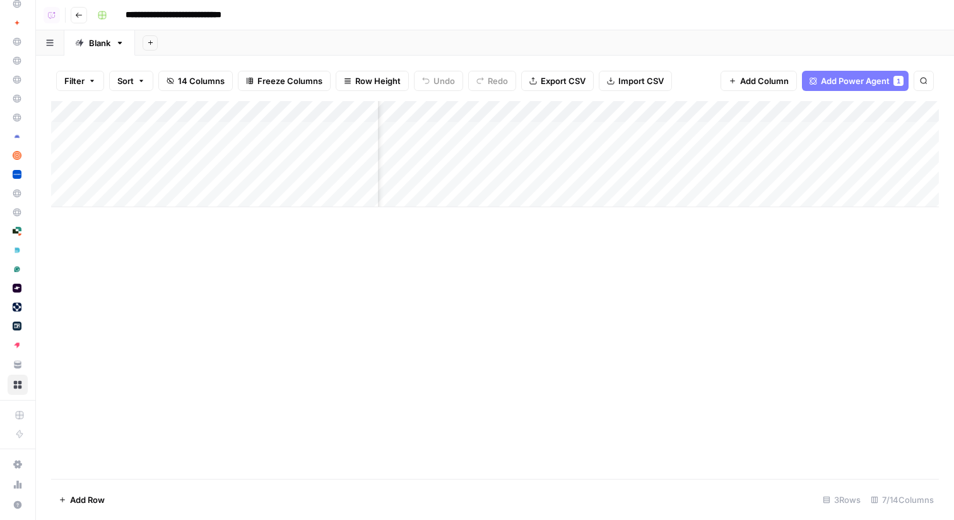
scroll to position [0, 243]
click at [518, 131] on div "Add Column" at bounding box center [495, 154] width 888 height 106
click at [514, 152] on div "Add Column" at bounding box center [495, 154] width 888 height 106
click at [77, 15] on icon "button" at bounding box center [79, 15] width 8 height 8
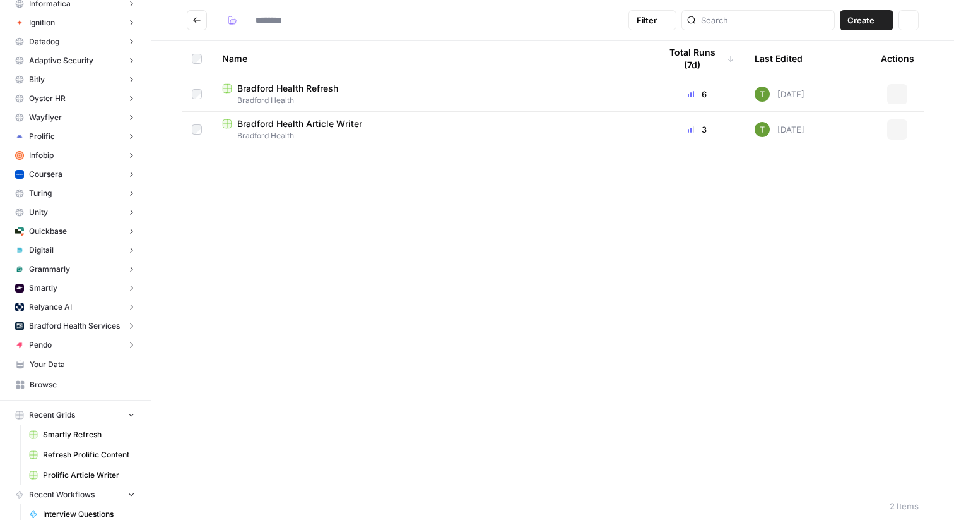
type input "**********"
click at [199, 27] on button "Go back" at bounding box center [197, 20] width 20 height 20
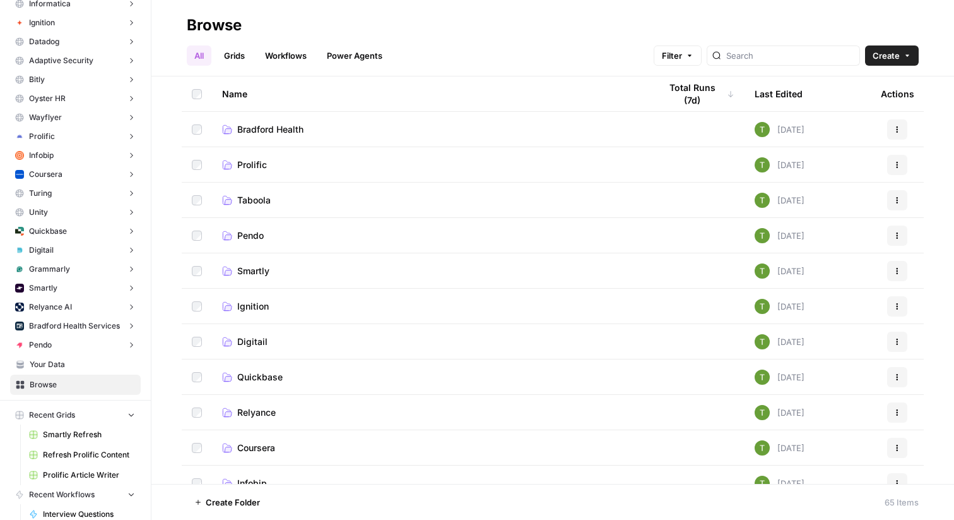
click at [246, 162] on span "Prolific" at bounding box center [252, 164] width 30 height 13
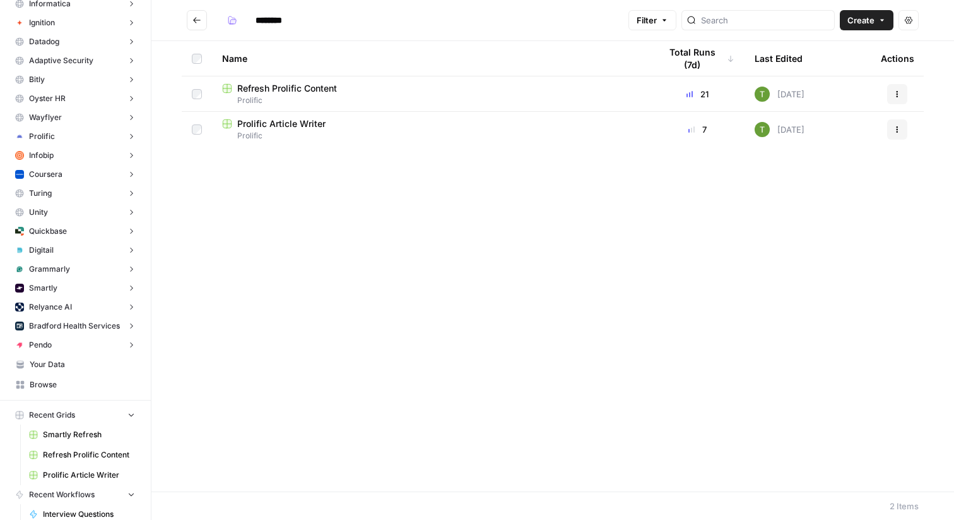
click at [268, 125] on span "Prolific Article Writer" at bounding box center [281, 123] width 88 height 13
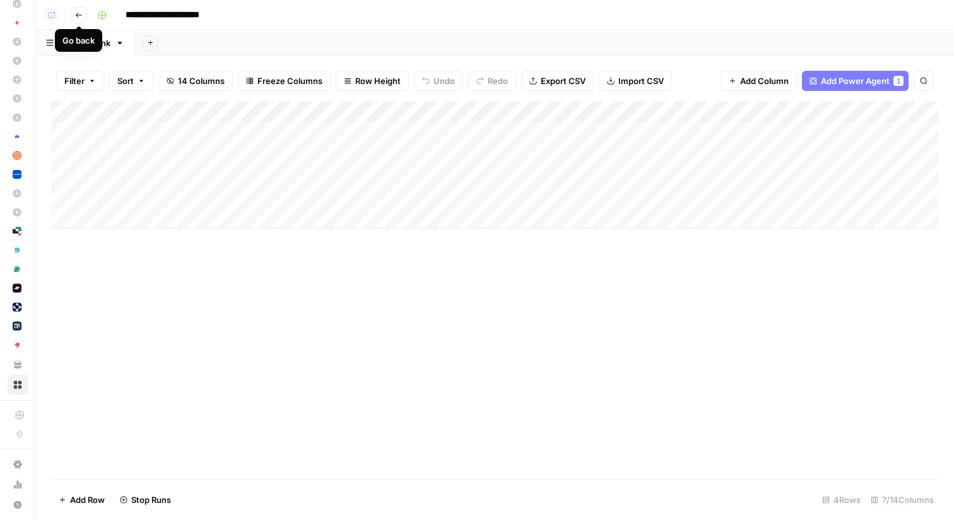
click at [75, 14] on icon "button" at bounding box center [79, 15] width 8 height 8
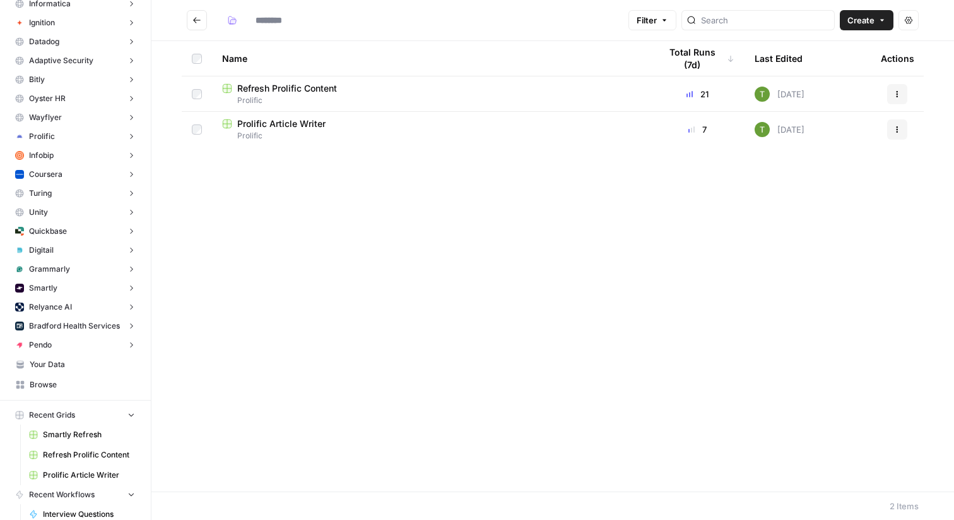
type input "********"
click at [275, 84] on span "Refresh Prolific Content" at bounding box center [287, 88] width 100 height 13
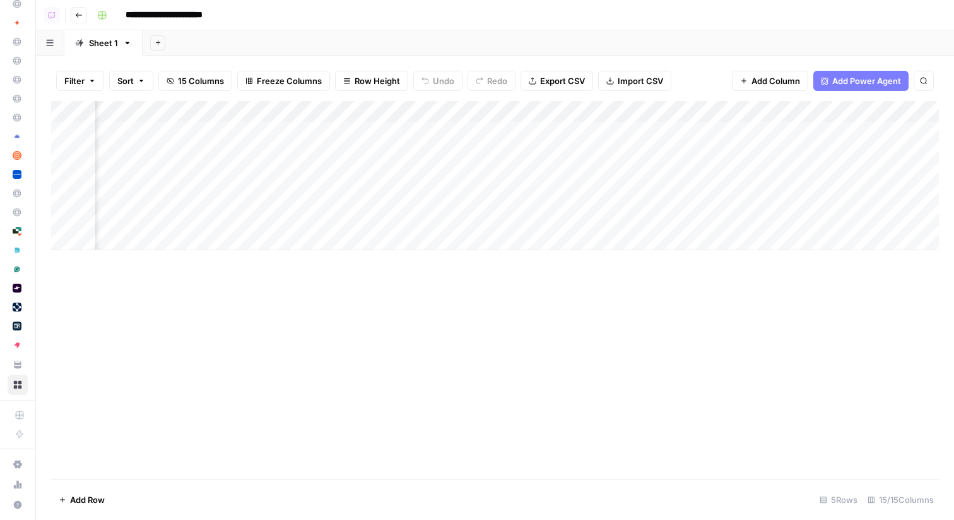
scroll to position [0, 1425]
click at [78, 15] on icon "button" at bounding box center [79, 15] width 8 height 8
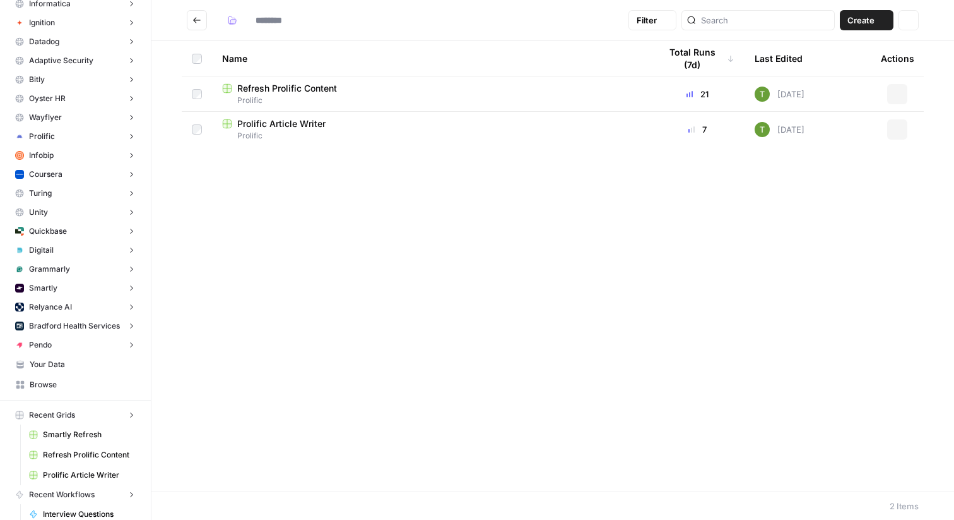
type input "********"
click at [264, 126] on span "Prolific Article Writer" at bounding box center [281, 123] width 88 height 13
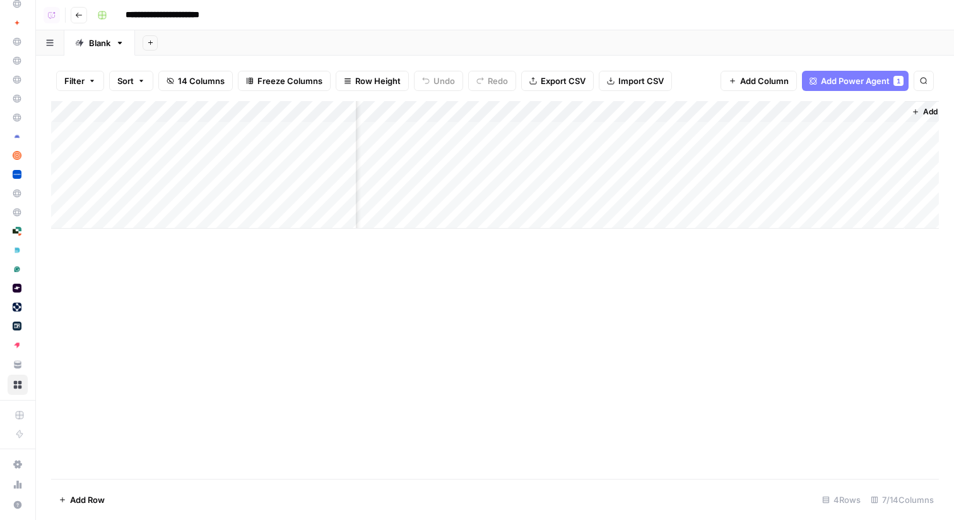
scroll to position [0, 381]
click at [656, 131] on div "Add Column" at bounding box center [495, 165] width 888 height 128
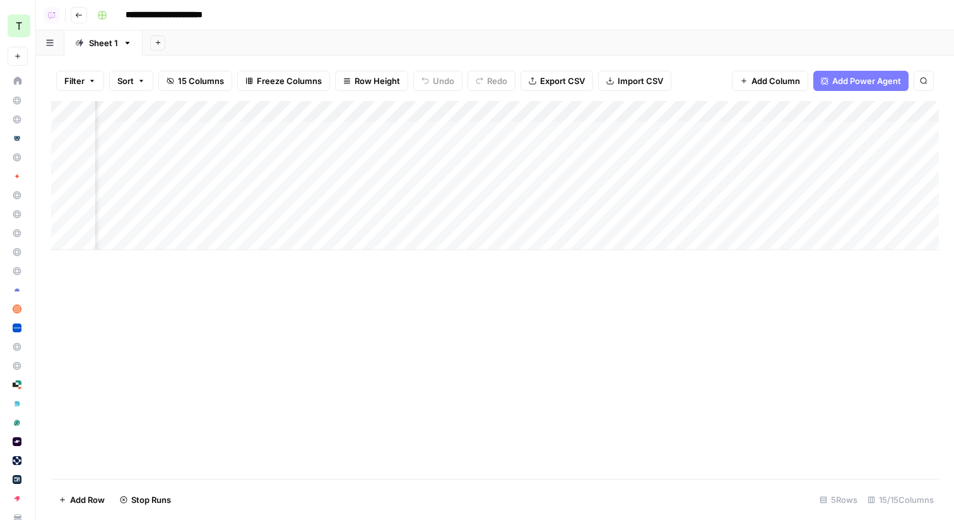
scroll to position [0, 1529]
click at [80, 16] on icon "button" at bounding box center [79, 15] width 8 height 8
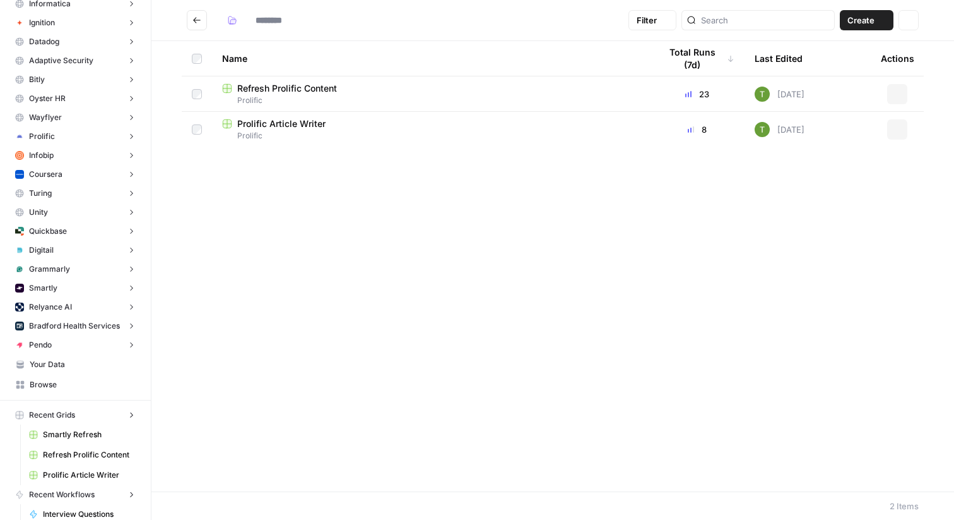
type input "********"
click at [264, 125] on span "Prolific Article Writer" at bounding box center [281, 123] width 88 height 13
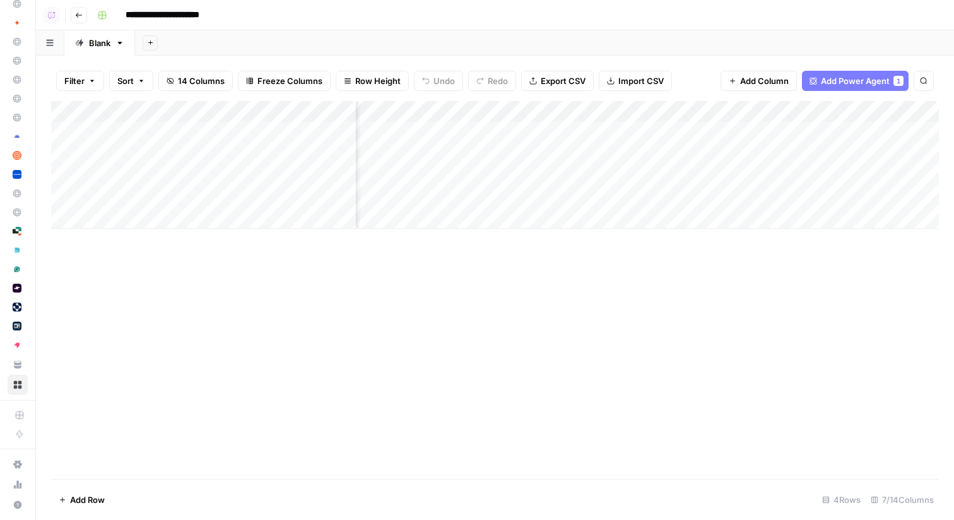
scroll to position [0, 415]
click at [633, 152] on div "Add Column" at bounding box center [495, 165] width 888 height 128
click at [631, 176] on div "Add Column" at bounding box center [495, 165] width 888 height 128
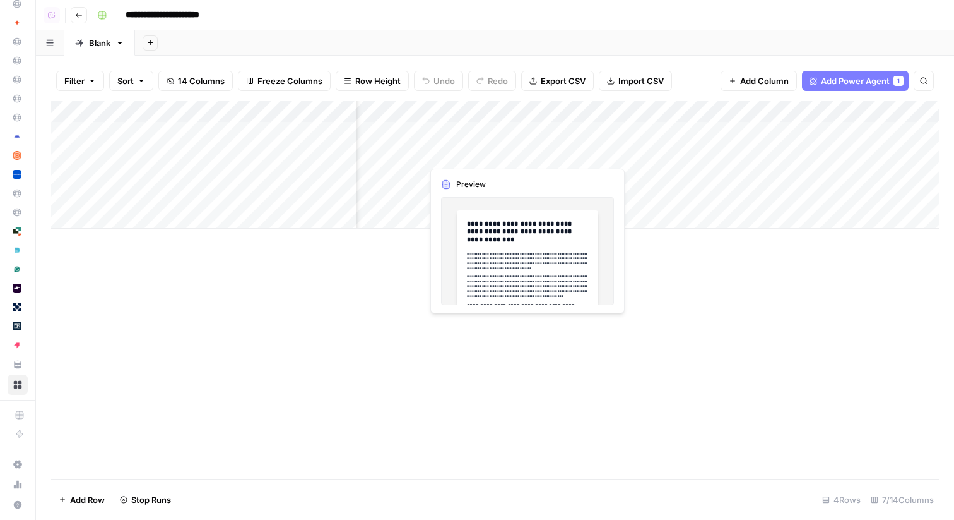
scroll to position [0, 0]
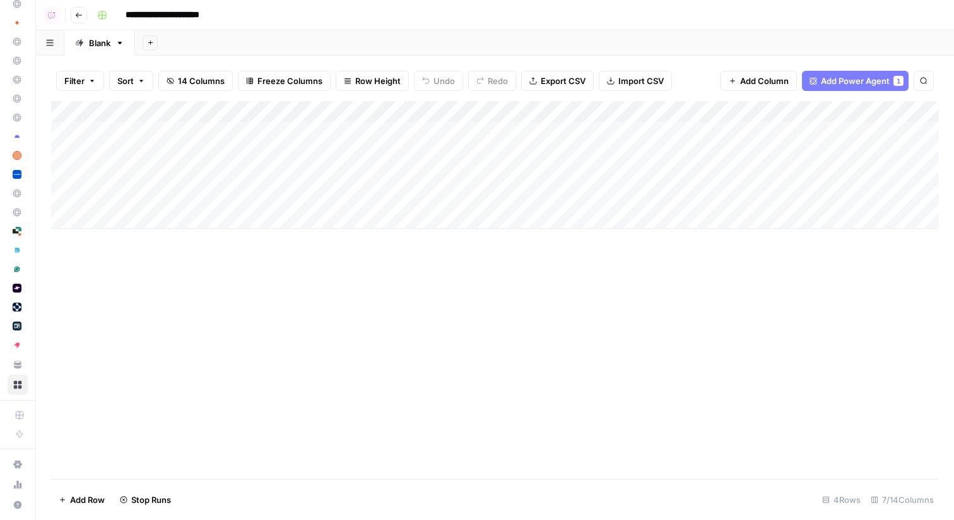
click at [76, 18] on icon "button" at bounding box center [79, 15] width 8 height 8
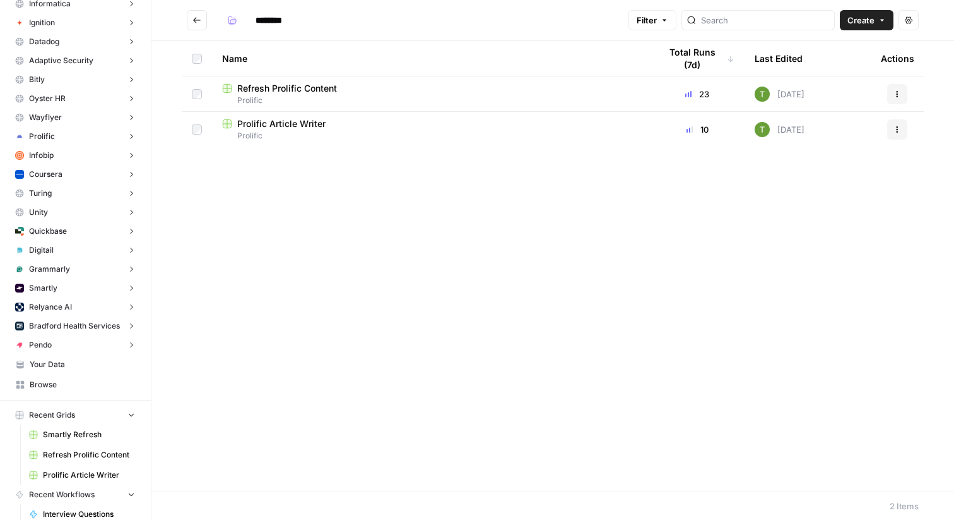
click at [196, 22] on icon "Go back" at bounding box center [197, 20] width 9 height 9
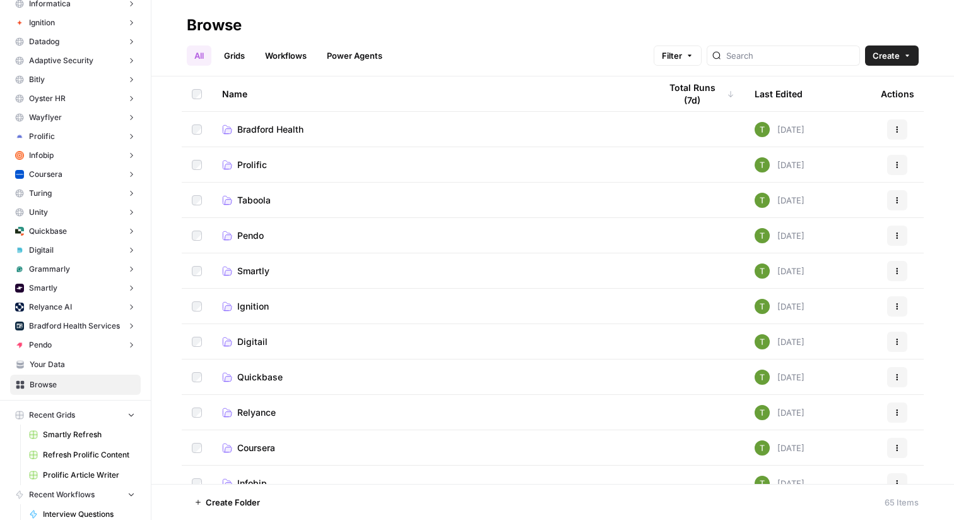
click at [297, 128] on span "Bradford Health" at bounding box center [270, 129] width 66 height 13
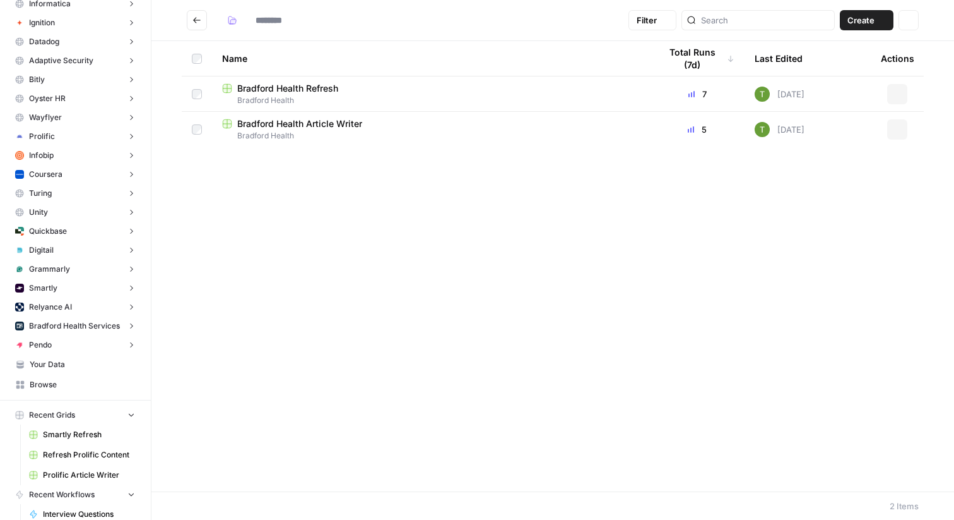
type input "**********"
click at [325, 124] on span "Bradford Health Article Writer" at bounding box center [299, 123] width 125 height 13
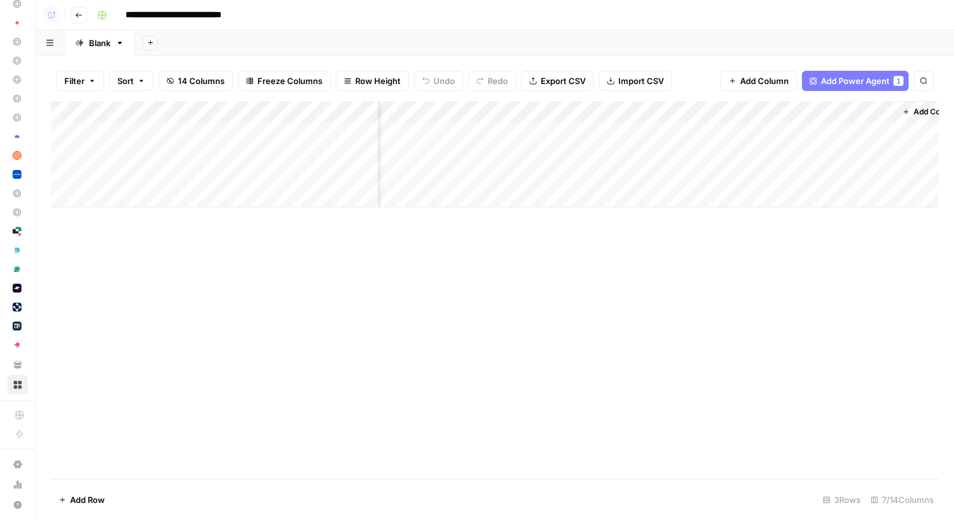
scroll to position [0, 371]
click at [692, 134] on div "Add Column" at bounding box center [495, 154] width 888 height 106
click at [676, 154] on div "Add Column" at bounding box center [495, 154] width 888 height 106
click at [76, 16] on icon "button" at bounding box center [79, 15] width 8 height 8
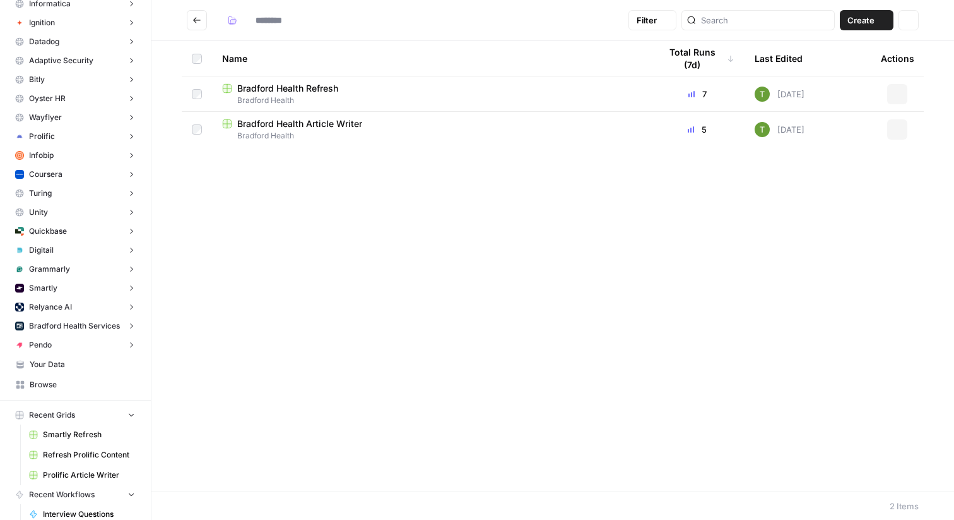
type input "**********"
click at [280, 129] on span "Bradford Health Refresh" at bounding box center [287, 123] width 101 height 13
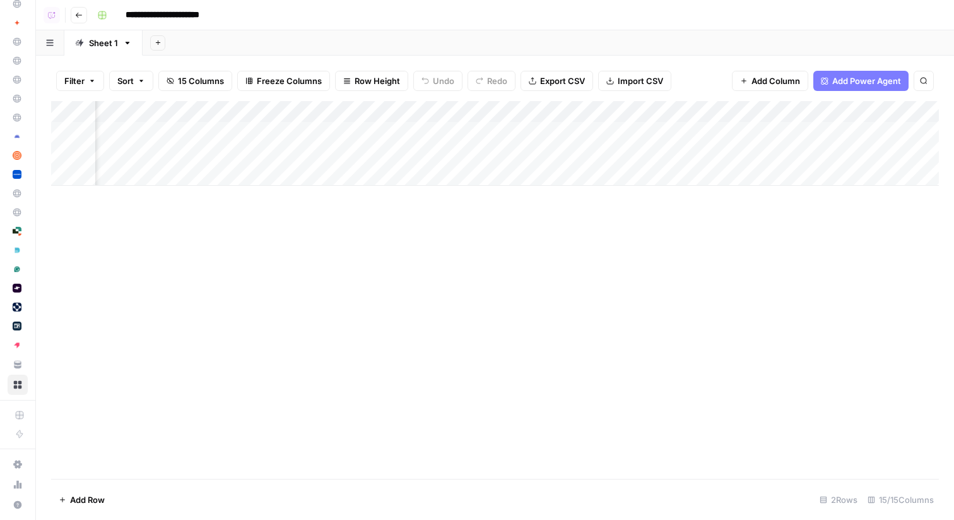
scroll to position [0, 1305]
click at [491, 156] on div "Add Column" at bounding box center [495, 143] width 888 height 85
click at [80, 17] on icon "button" at bounding box center [79, 15] width 8 height 8
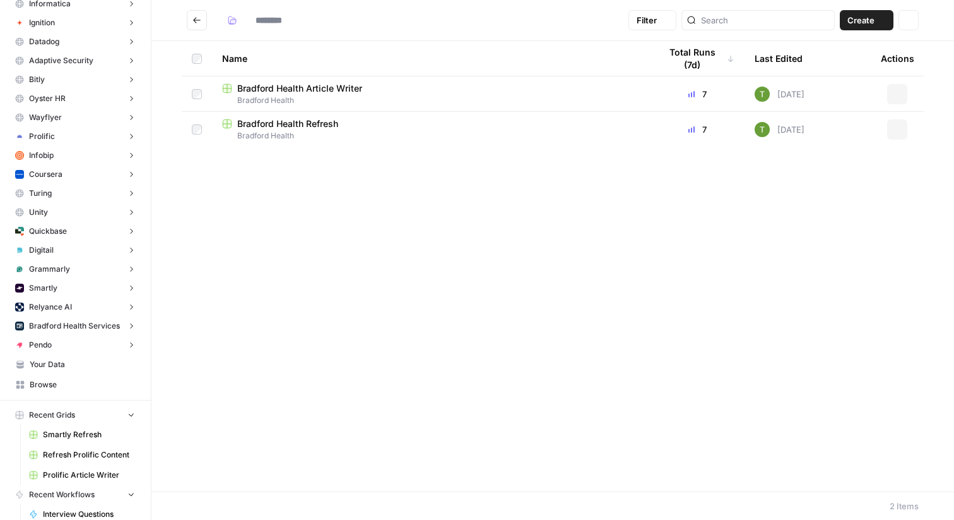
type input "**********"
click at [307, 92] on span "Bradford Health Refresh" at bounding box center [287, 88] width 101 height 13
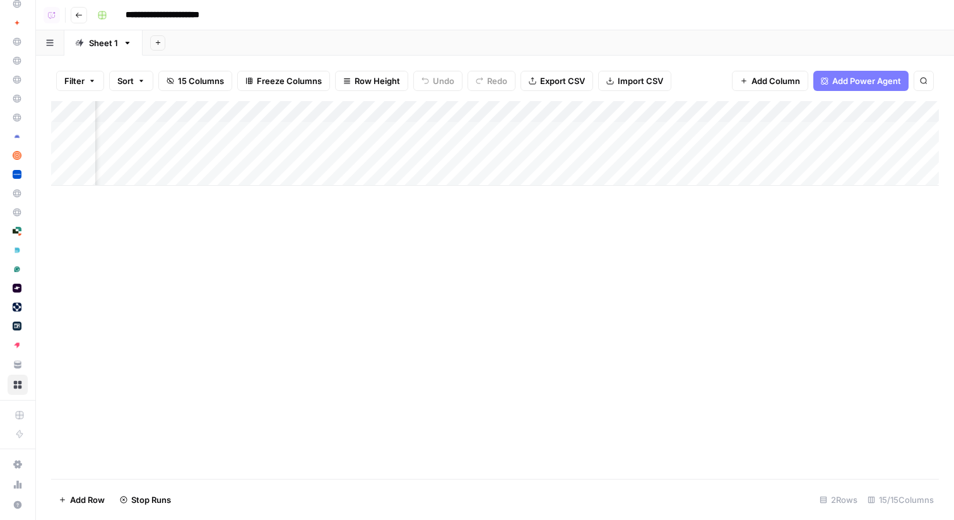
scroll to position [0, 446]
click at [75, 14] on icon "button" at bounding box center [79, 15] width 8 height 8
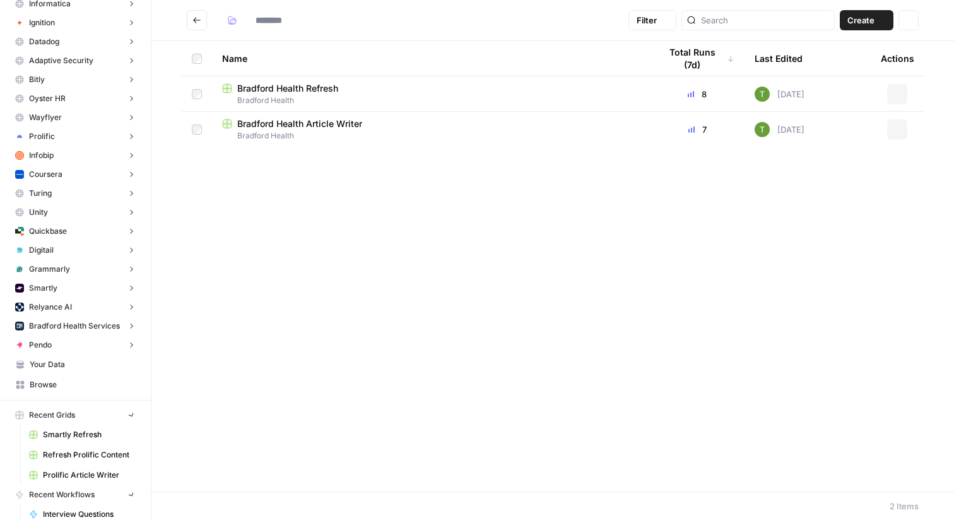
type input "**********"
click at [195, 20] on icon "Go back" at bounding box center [197, 20] width 8 height 6
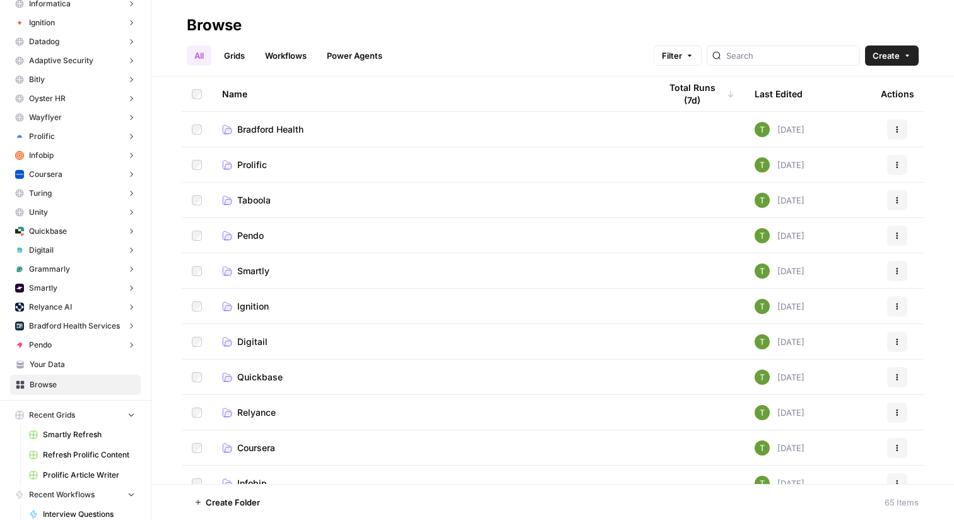
click at [251, 166] on span "Prolific" at bounding box center [252, 164] width 30 height 13
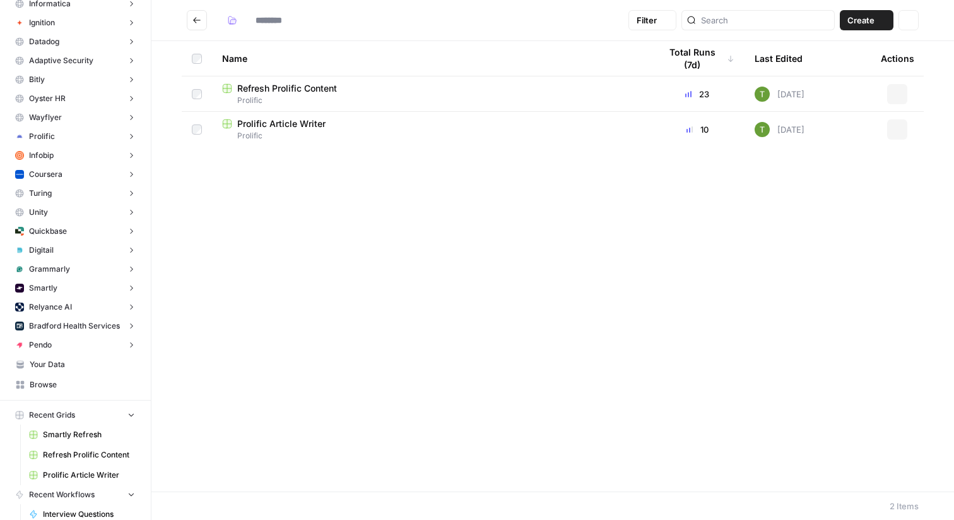
type input "********"
click at [263, 126] on span "Prolific Article Writer" at bounding box center [281, 123] width 88 height 13
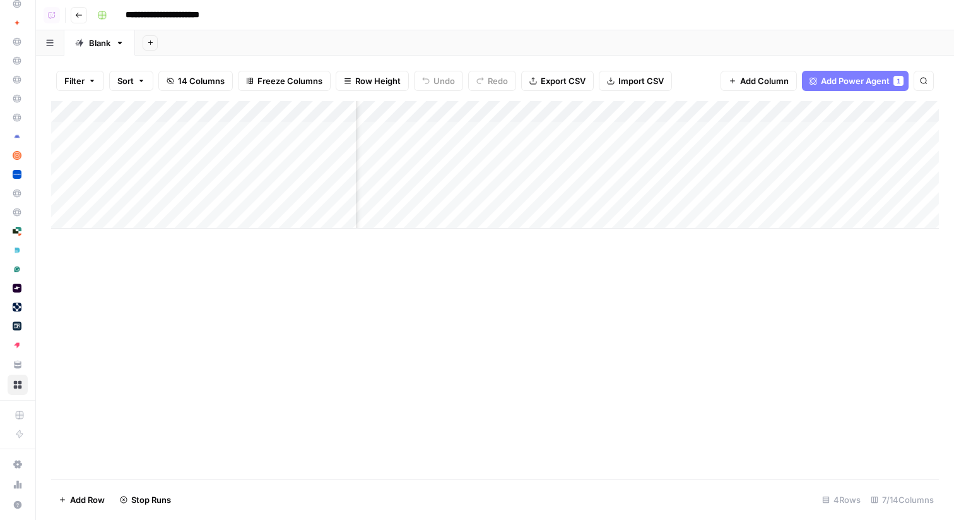
scroll to position [0, 415]
click at [856, 133] on div "Add Column" at bounding box center [495, 165] width 888 height 128
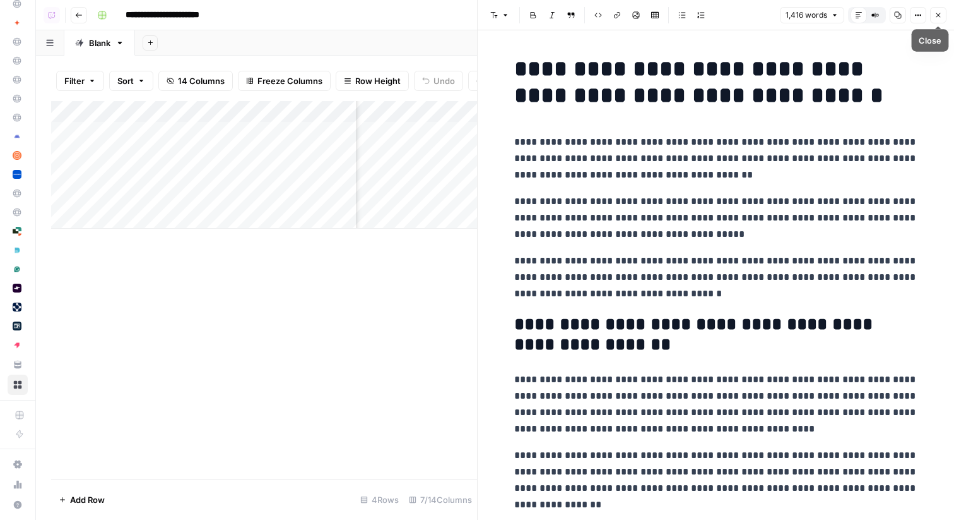
click at [942, 18] on icon "button" at bounding box center [939, 15] width 8 height 8
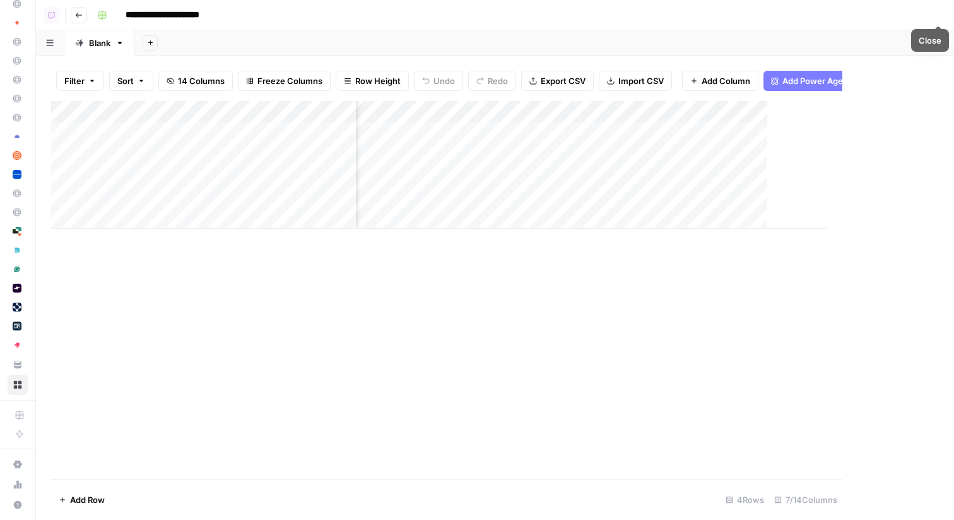
scroll to position [0, 400]
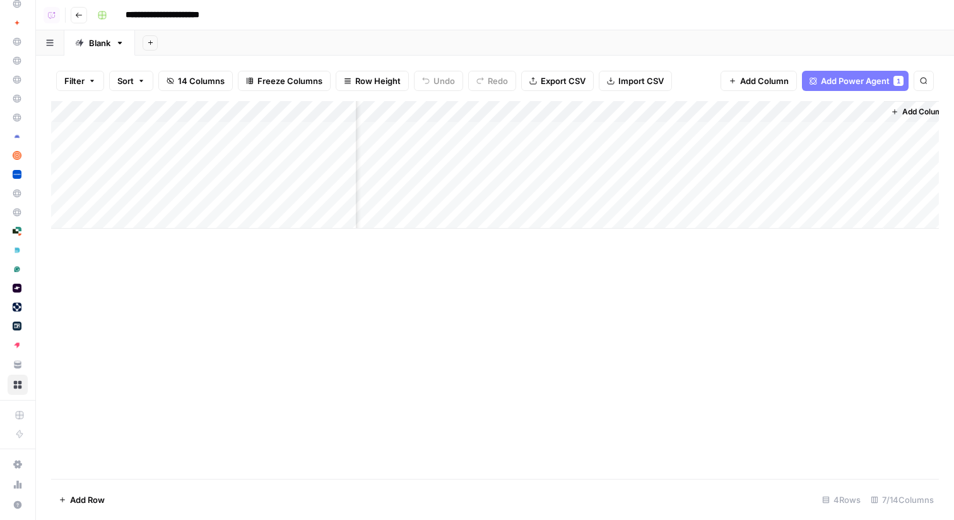
click at [80, 16] on icon "button" at bounding box center [79, 15] width 8 height 8
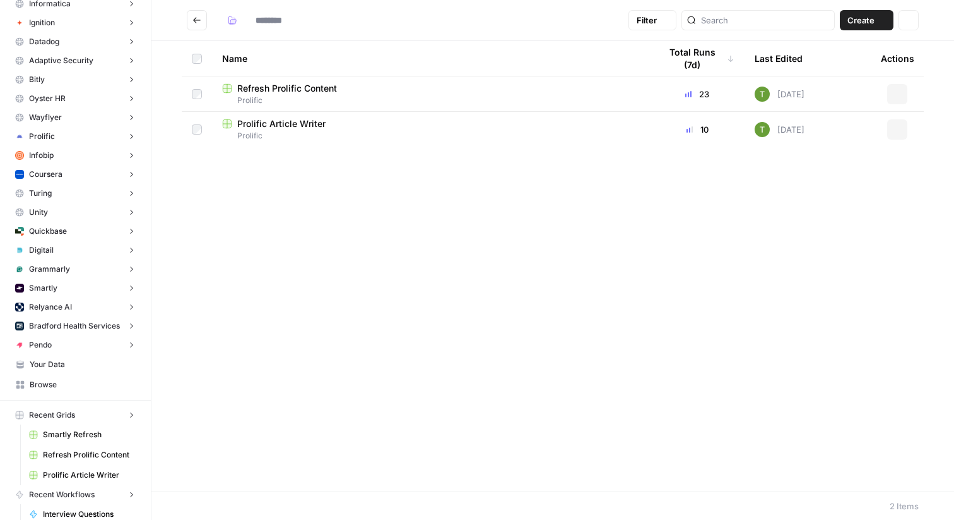
type input "********"
click at [288, 92] on span "Refresh Prolific Content" at bounding box center [287, 88] width 100 height 13
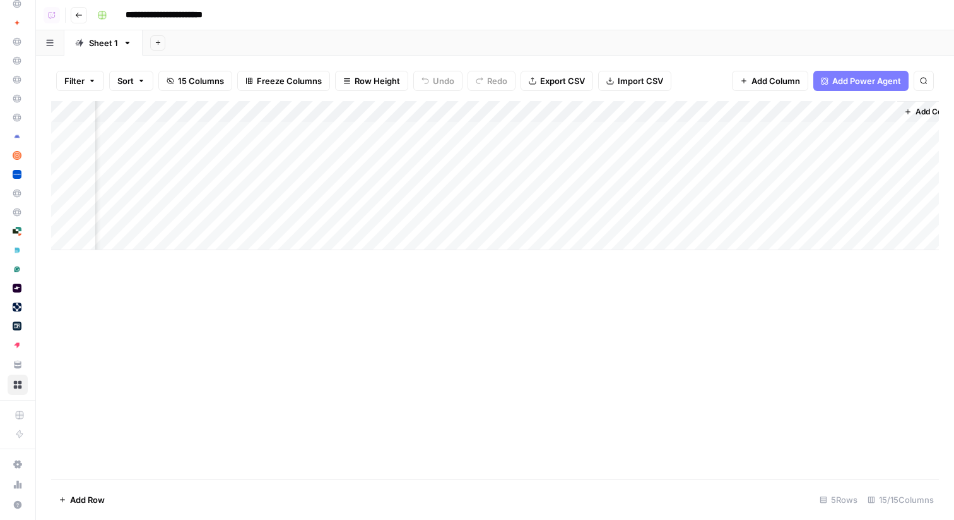
scroll to position [0, 1610]
click at [840, 173] on div "Add Column" at bounding box center [495, 175] width 888 height 149
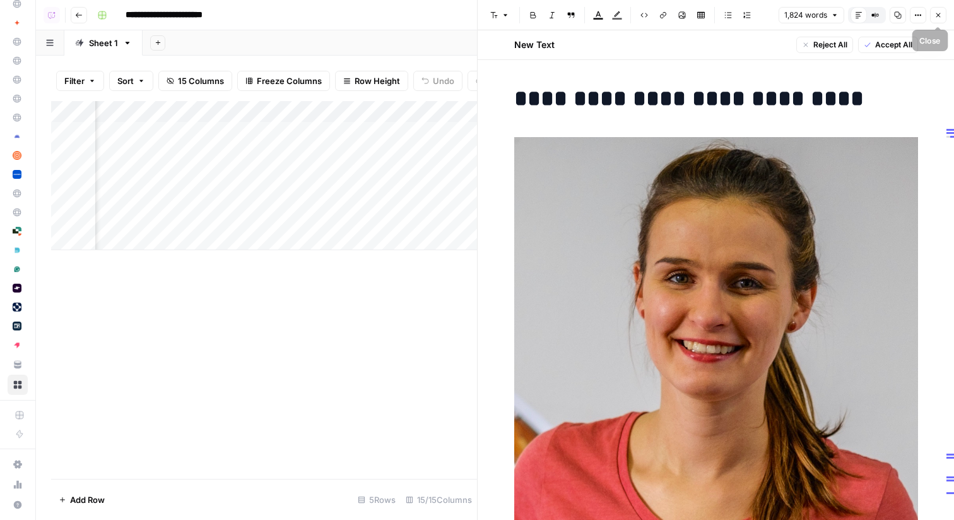
click at [937, 18] on icon "button" at bounding box center [939, 15] width 8 height 8
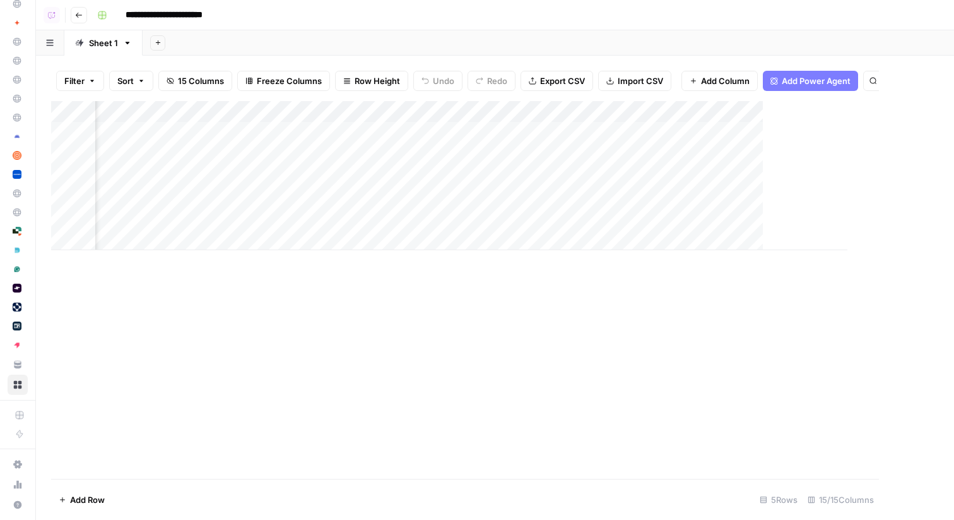
scroll to position [0, 1595]
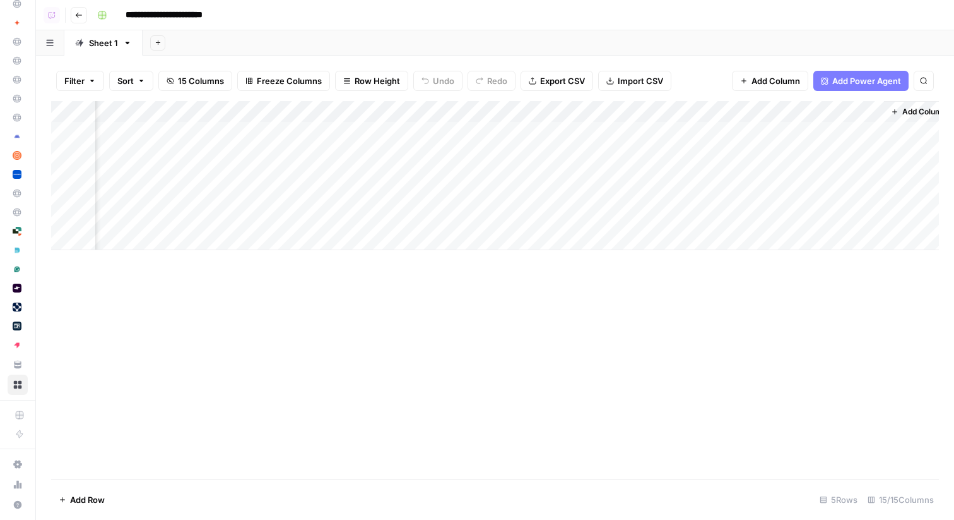
click at [670, 133] on div "Add Column" at bounding box center [495, 175] width 888 height 149
click at [78, 13] on icon "button" at bounding box center [79, 15] width 8 height 8
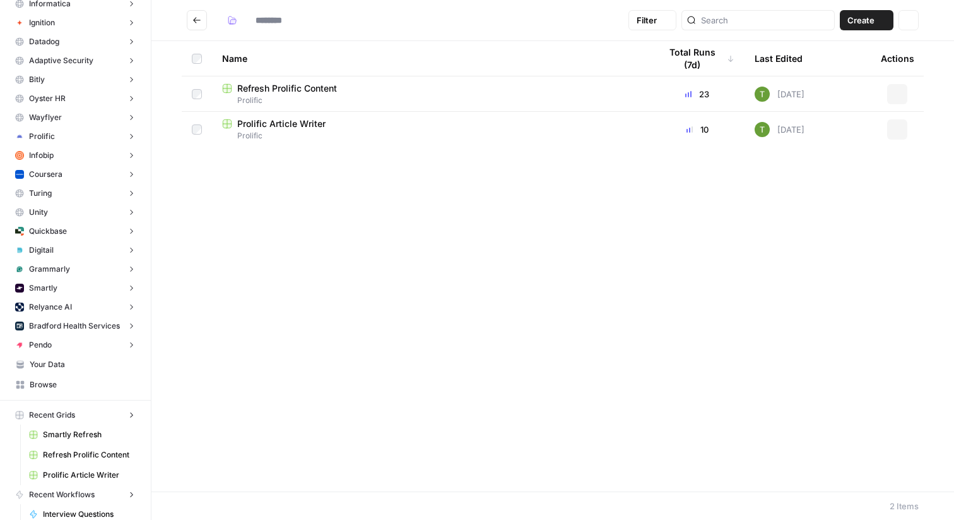
type input "********"
click at [193, 21] on icon "Go back" at bounding box center [197, 20] width 9 height 9
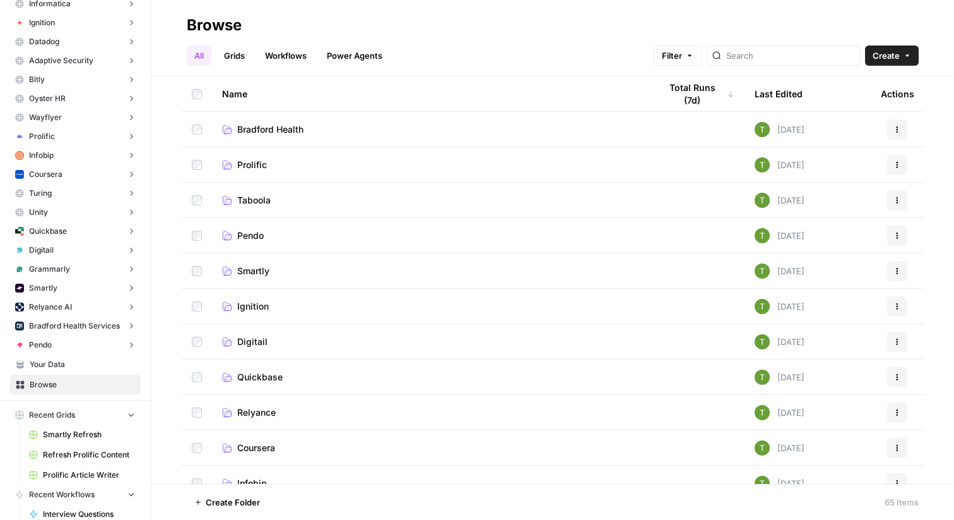
click at [266, 126] on span "Bradford Health" at bounding box center [270, 129] width 66 height 13
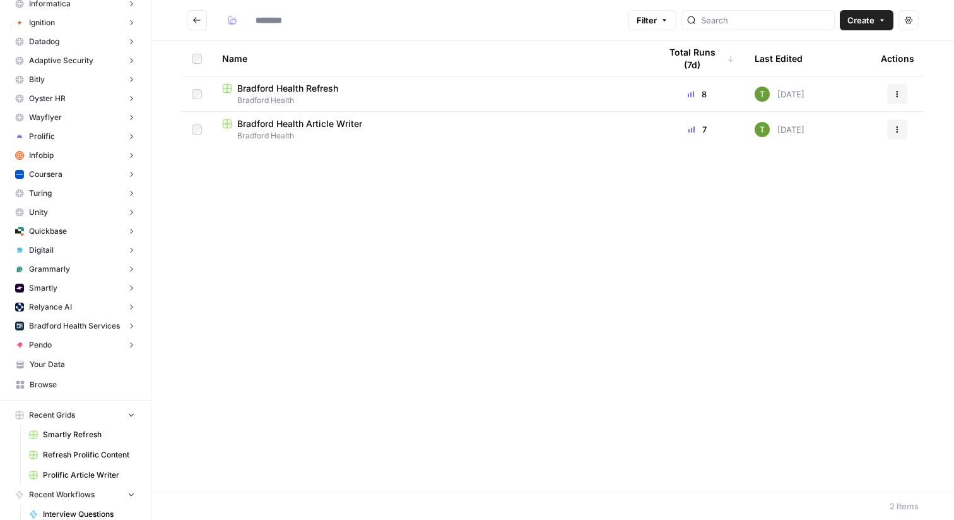
type input "**********"
click at [267, 126] on span "Bradford Health Article Writer" at bounding box center [299, 123] width 125 height 13
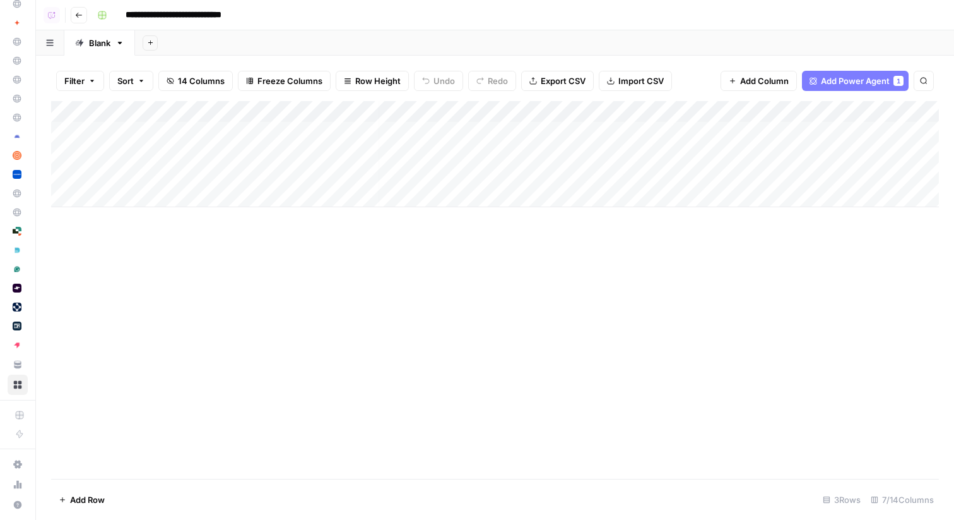
scroll to position [0, 397]
click at [743, 131] on div "Add Column" at bounding box center [495, 154] width 888 height 106
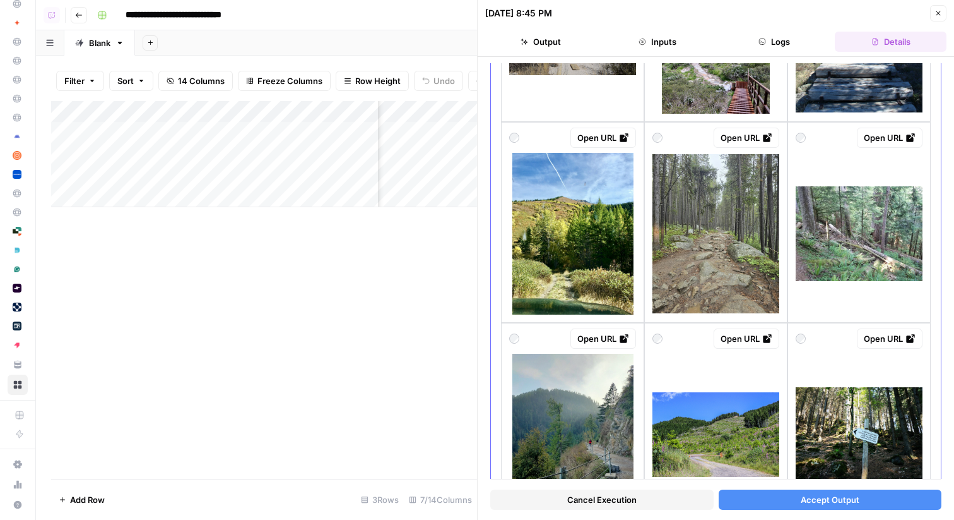
scroll to position [1634, 0]
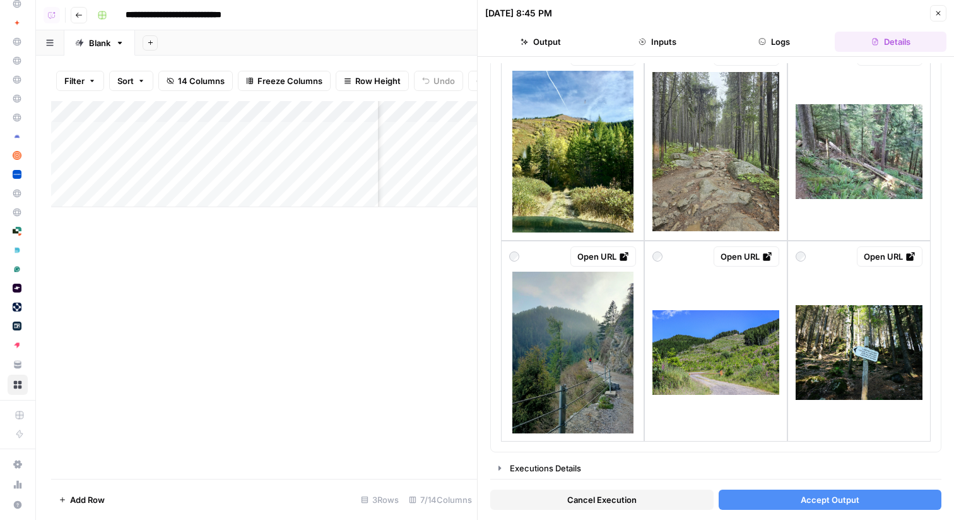
click at [937, 11] on icon "button" at bounding box center [939, 13] width 4 height 4
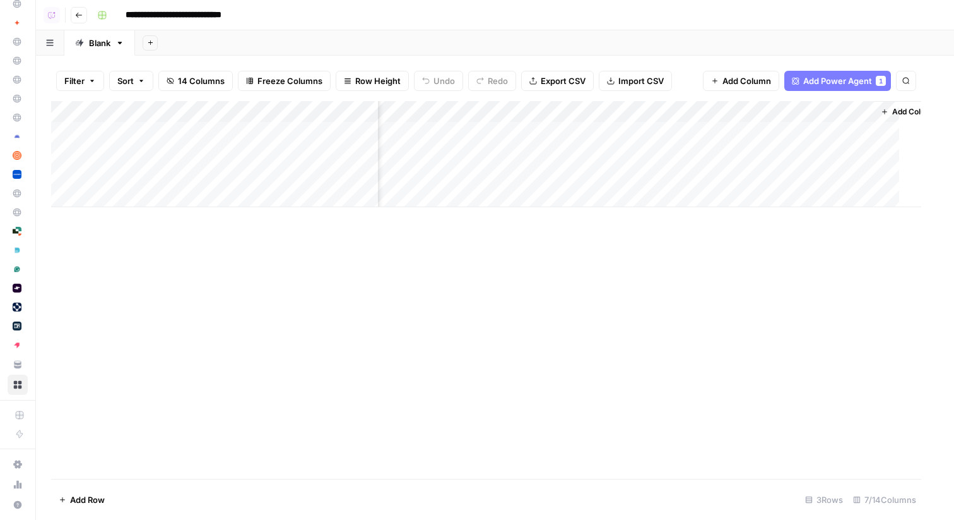
scroll to position [0, 382]
click at [759, 157] on div "Add Column" at bounding box center [495, 154] width 888 height 106
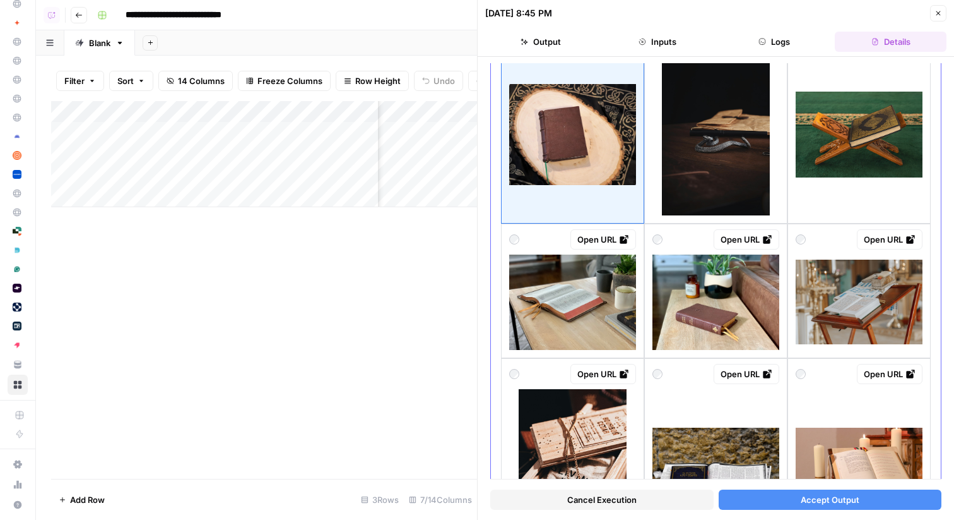
scroll to position [145, 0]
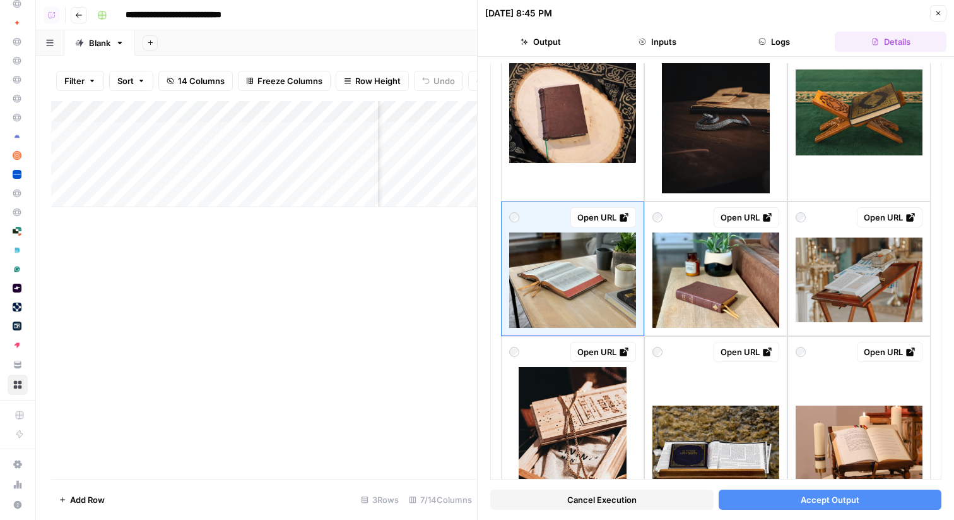
click at [817, 506] on button "Accept Output" at bounding box center [830, 499] width 223 height 20
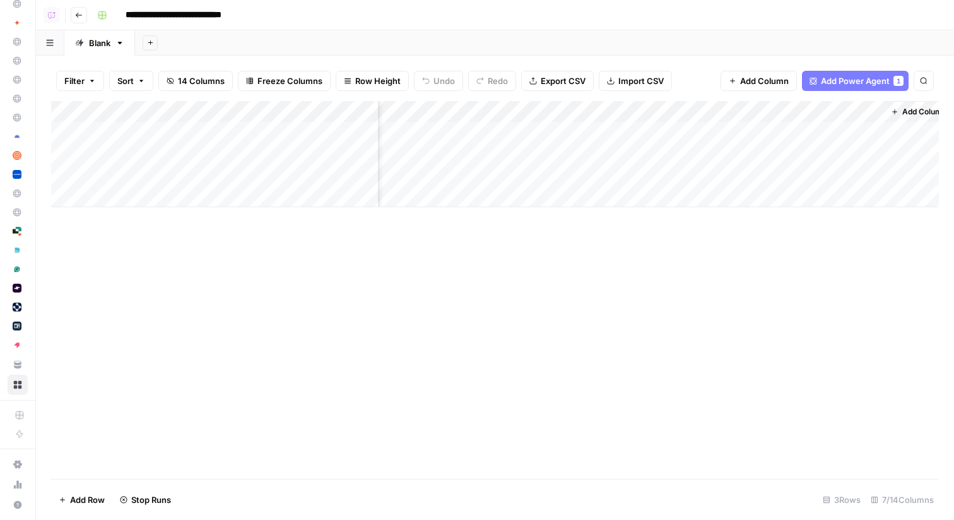
click at [757, 133] on div "Add Column" at bounding box center [495, 154] width 888 height 106
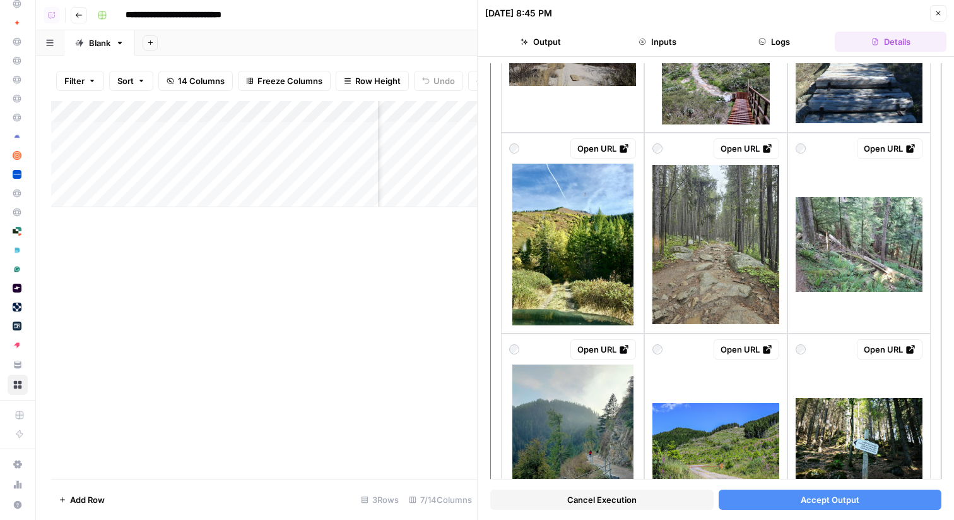
scroll to position [1634, 0]
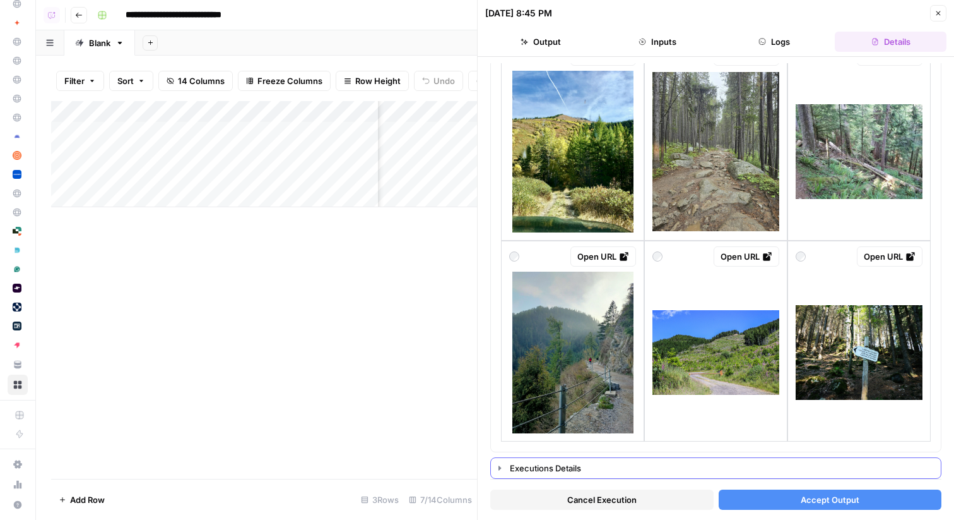
click at [499, 469] on icon "button" at bounding box center [500, 467] width 3 height 4
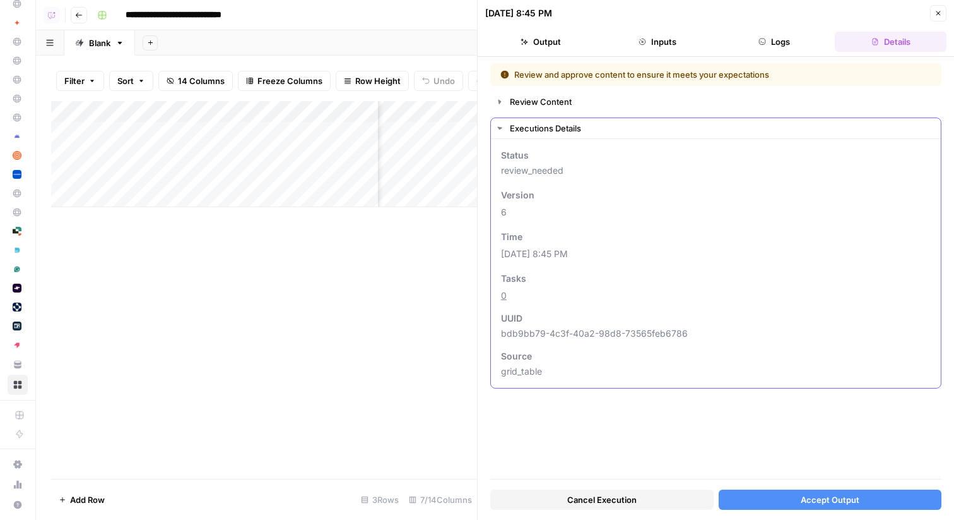
scroll to position [0, 0]
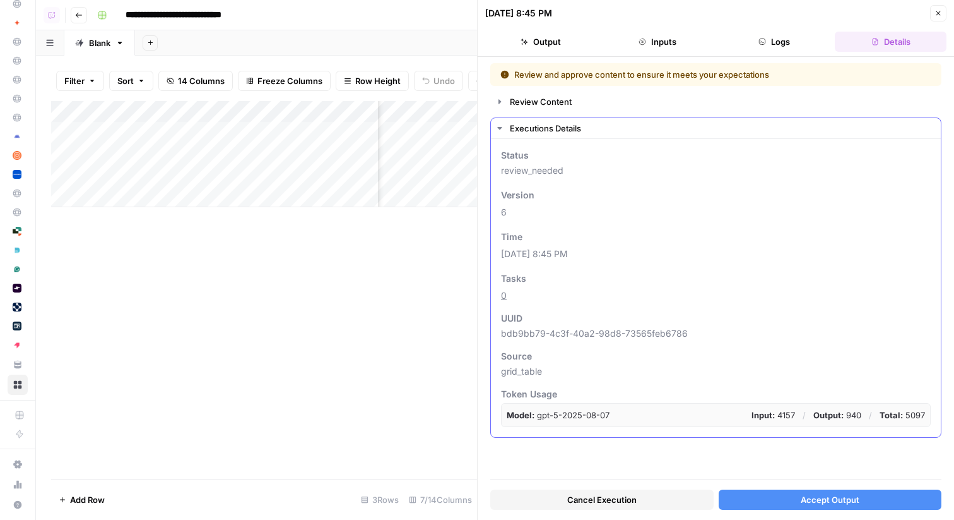
click at [502, 128] on icon "button" at bounding box center [500, 128] width 10 height 10
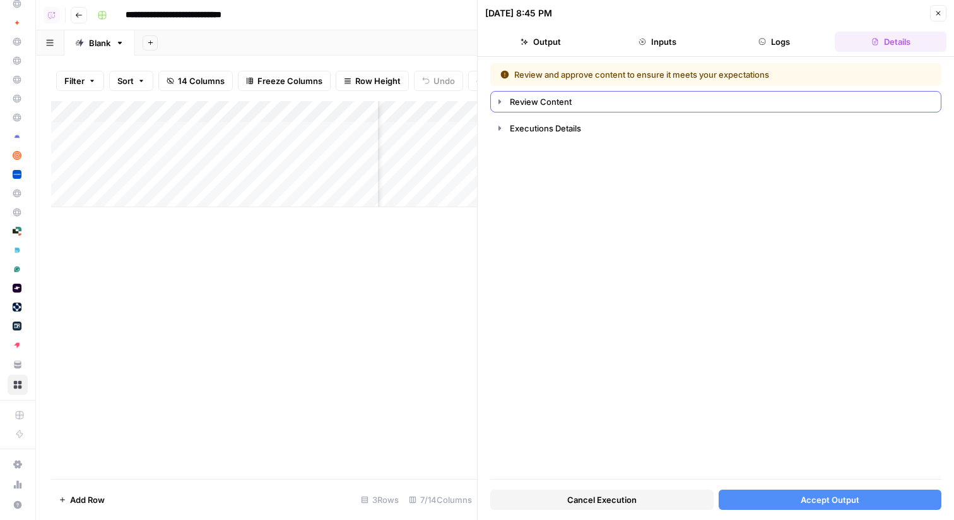
click at [501, 101] on icon "button" at bounding box center [500, 101] width 3 height 4
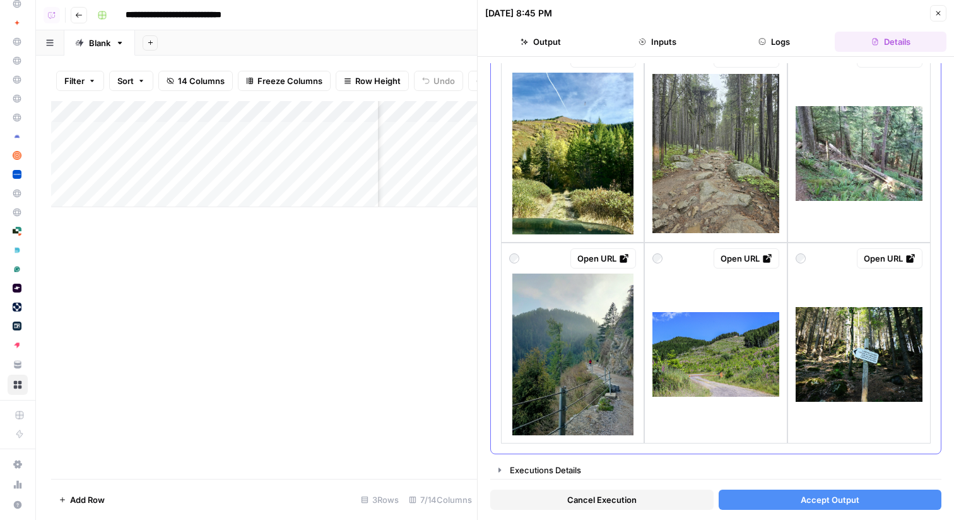
scroll to position [1634, 0]
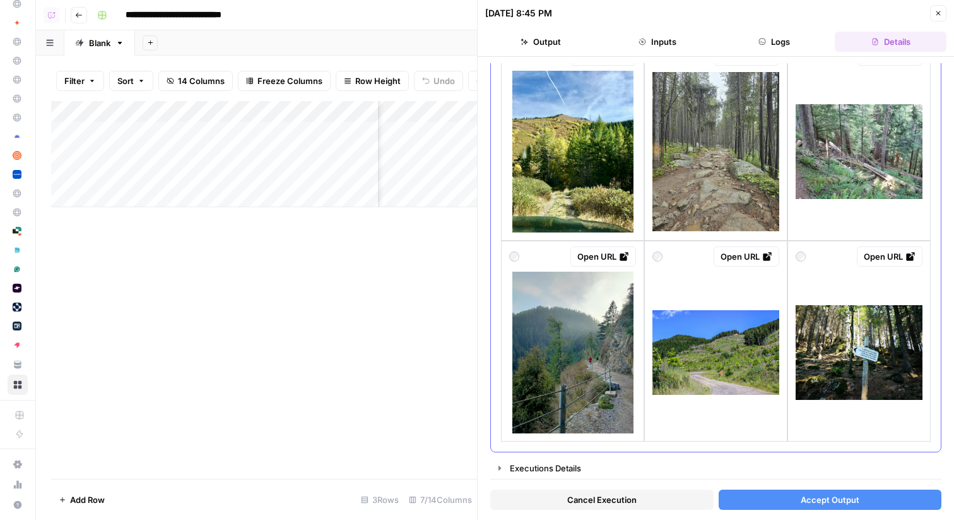
click at [566, 357] on img at bounding box center [573, 352] width 121 height 162
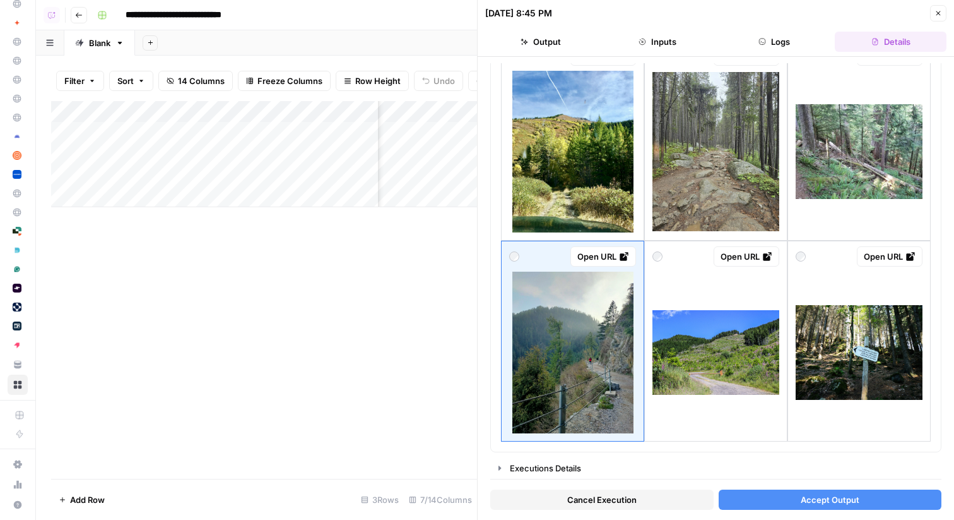
click at [852, 499] on span "Accept Output" at bounding box center [830, 499] width 59 height 13
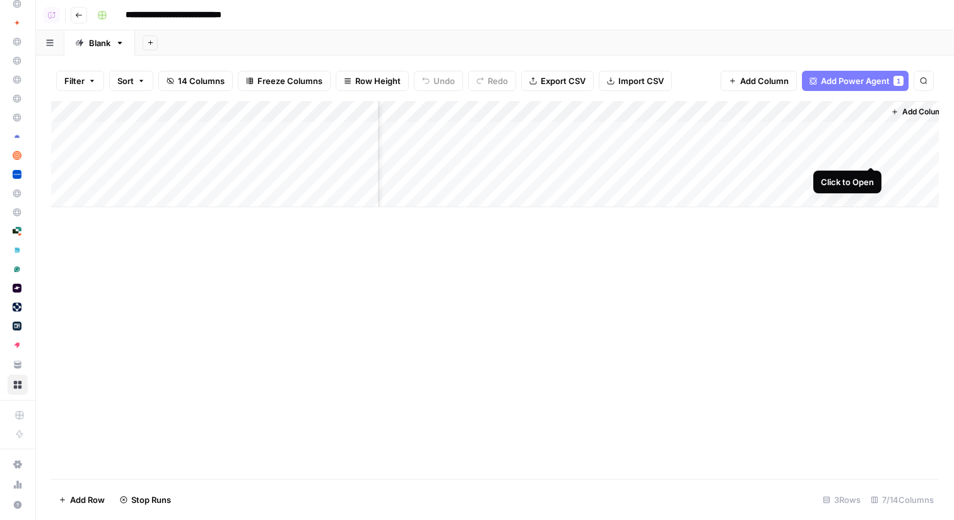
click at [873, 152] on div "Add Column" at bounding box center [495, 154] width 888 height 106
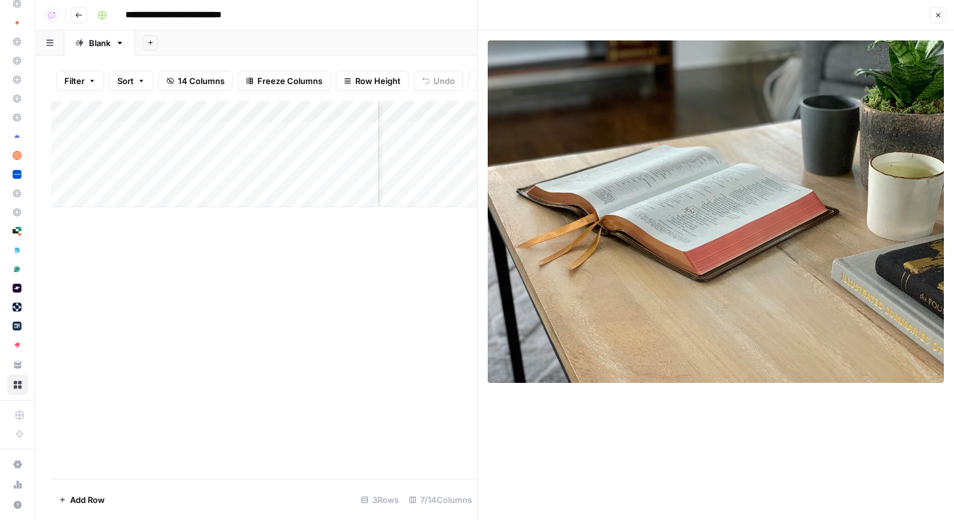
click at [938, 13] on icon "button" at bounding box center [939, 15] width 8 height 8
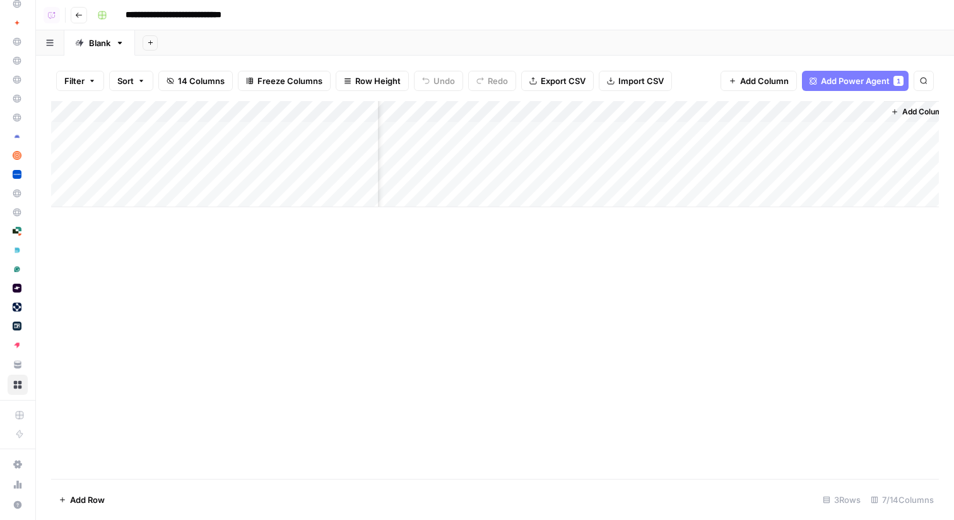
click at [756, 131] on div "Add Column" at bounding box center [495, 154] width 888 height 106
click at [743, 108] on div "Add Column" at bounding box center [495, 154] width 888 height 106
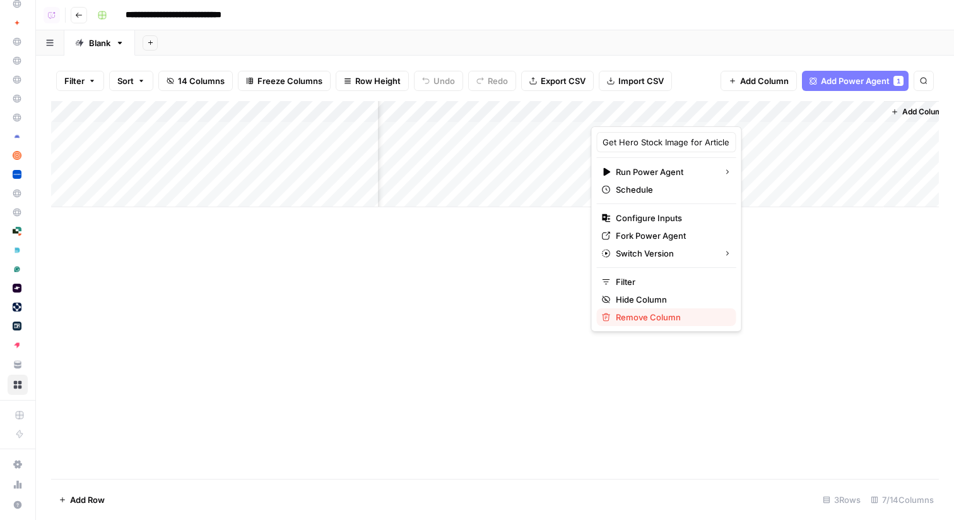
click at [629, 316] on span "Remove Column" at bounding box center [671, 317] width 110 height 13
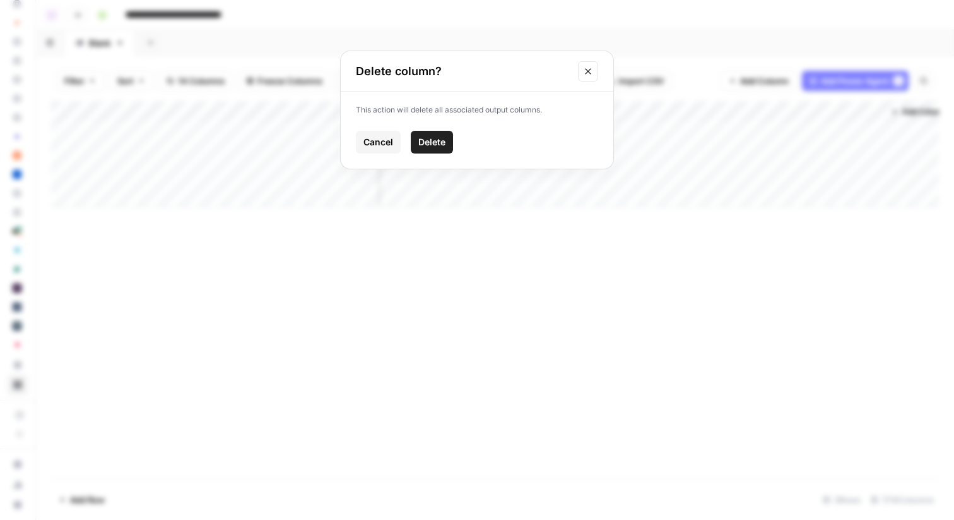
click at [436, 138] on span "Delete" at bounding box center [432, 142] width 27 height 13
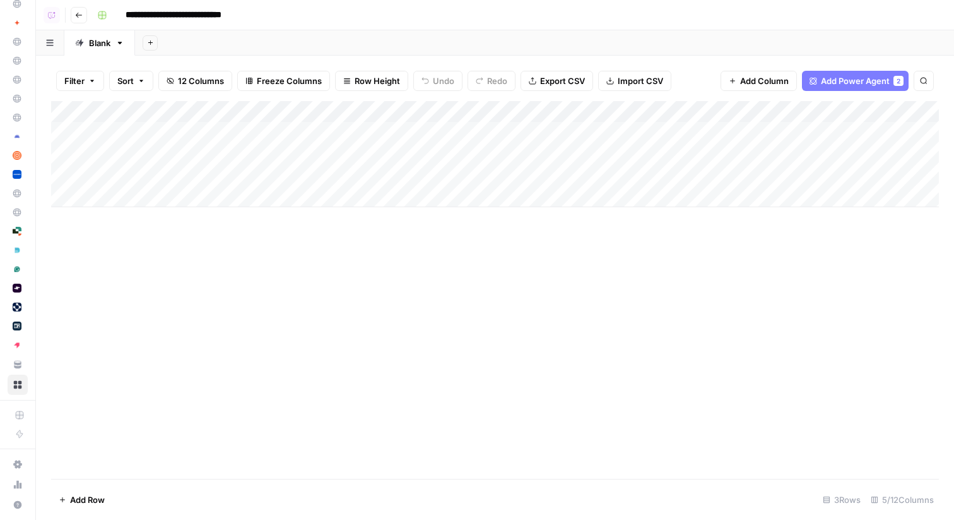
click at [78, 16] on icon "button" at bounding box center [79, 15] width 8 height 8
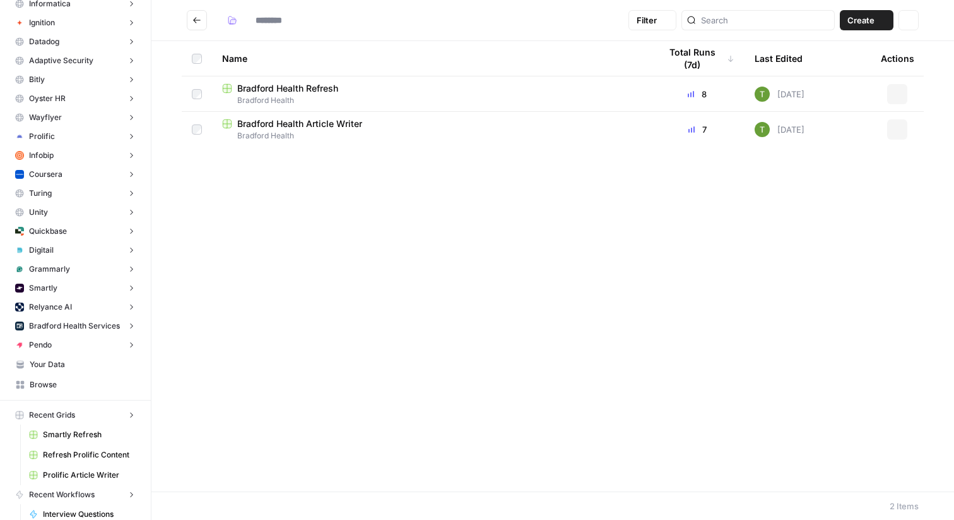
type input "**********"
click at [284, 93] on span "Bradford Health Refresh" at bounding box center [287, 88] width 101 height 13
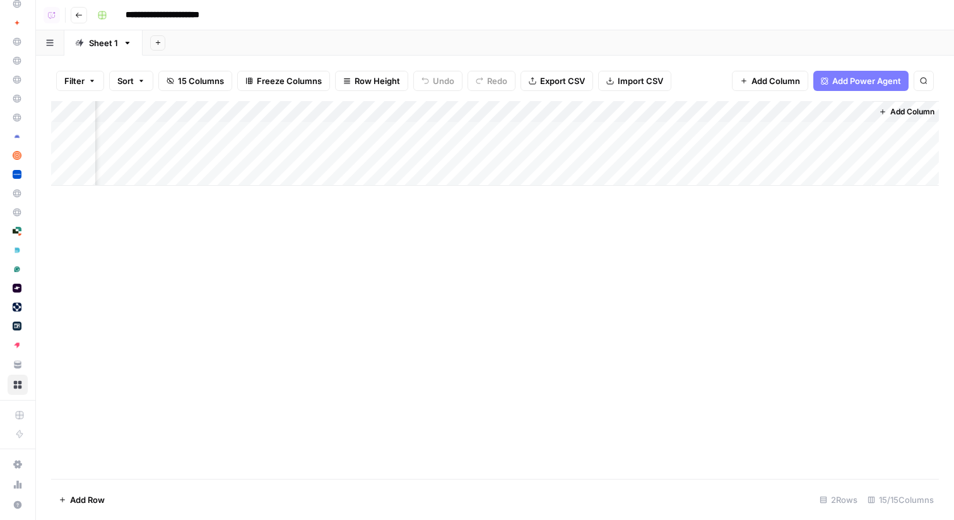
scroll to position [0, 1461]
click at [650, 133] on div "Add Column" at bounding box center [495, 143] width 888 height 85
click at [81, 15] on icon "button" at bounding box center [79, 15] width 8 height 8
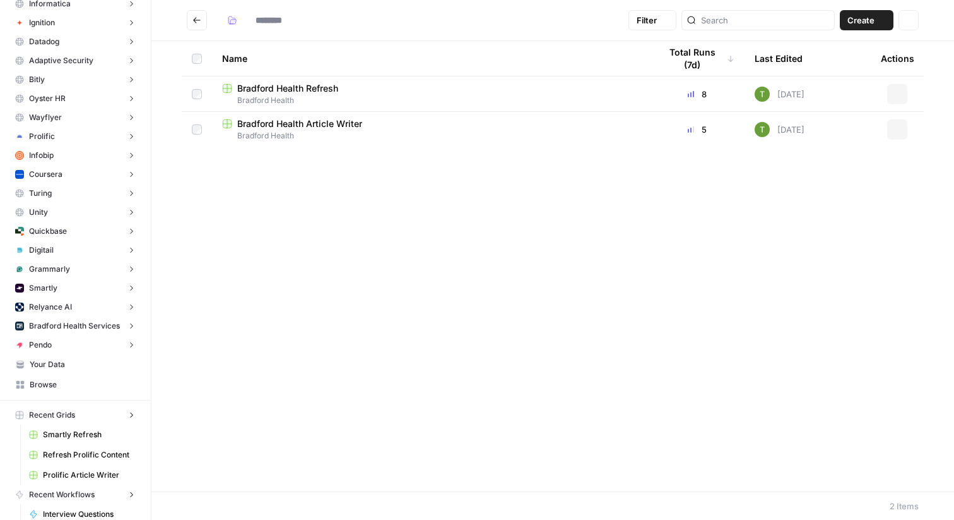
type input "**********"
click at [194, 23] on icon "Go back" at bounding box center [197, 20] width 9 height 9
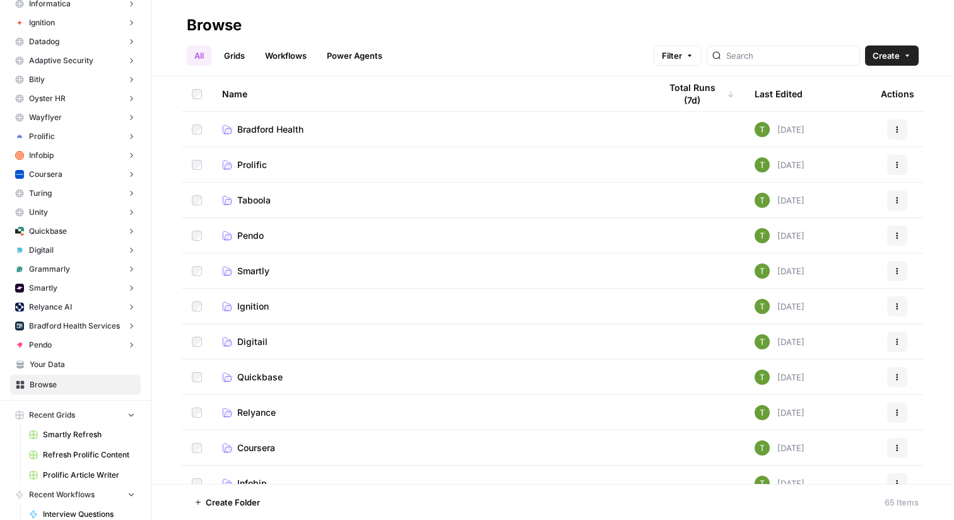
click at [258, 167] on span "Prolific" at bounding box center [252, 164] width 30 height 13
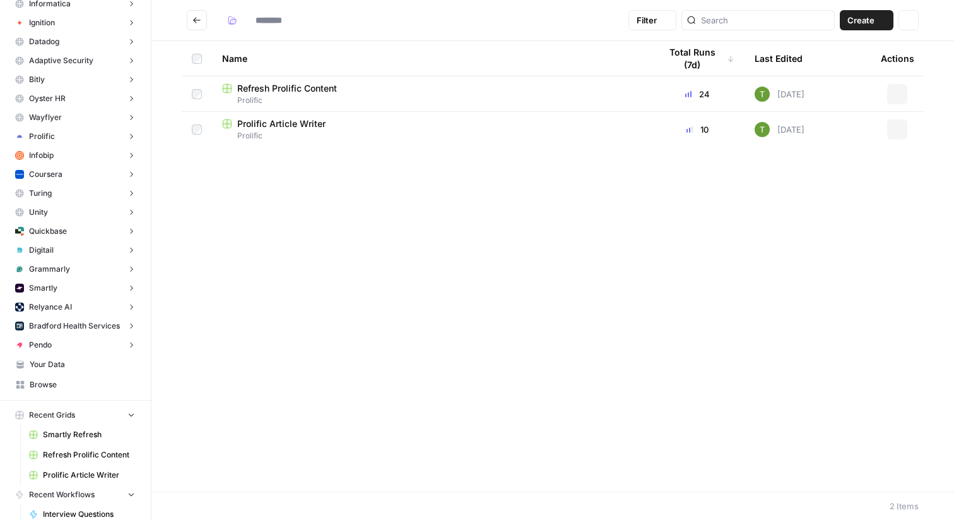
type input "********"
click at [276, 126] on span "Prolific Article Writer" at bounding box center [281, 123] width 88 height 13
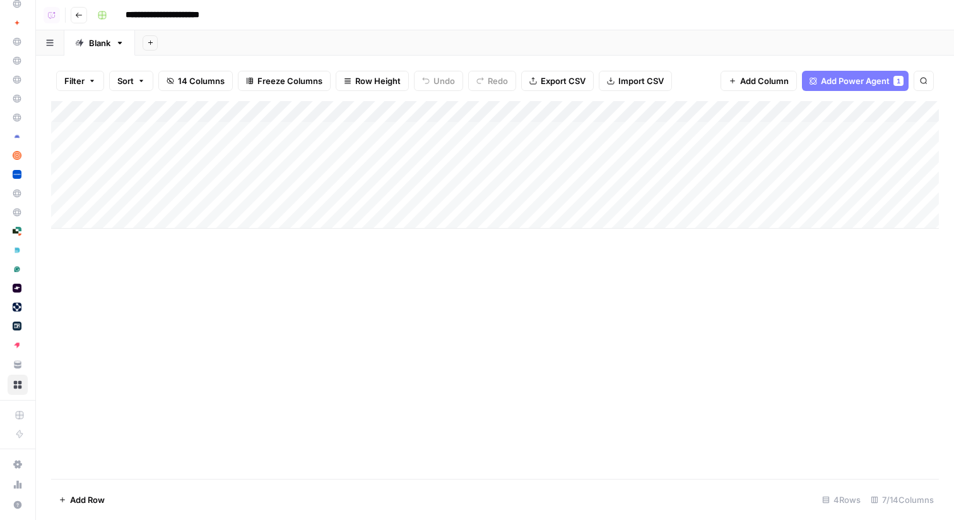
click at [76, 17] on icon "button" at bounding box center [79, 15] width 8 height 8
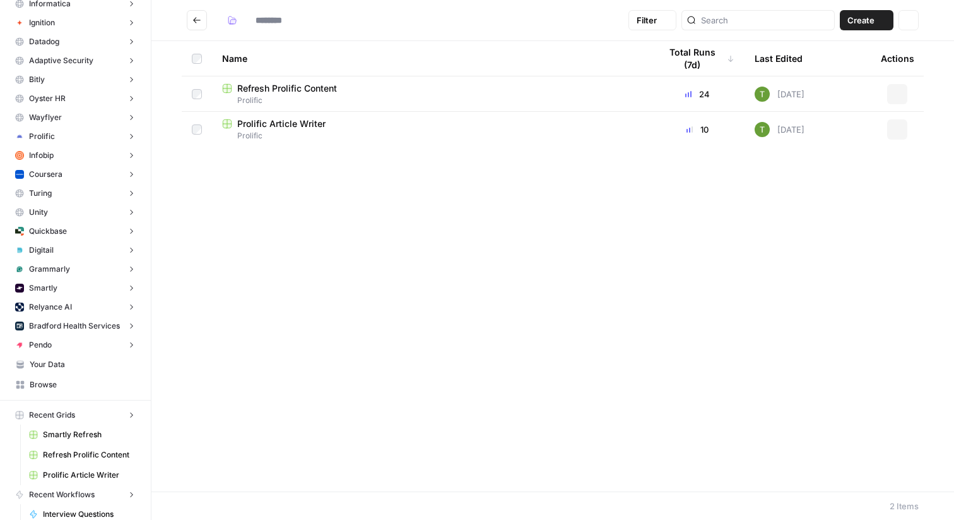
type input "********"
click at [306, 88] on span "Refresh Prolific Content" at bounding box center [287, 88] width 100 height 13
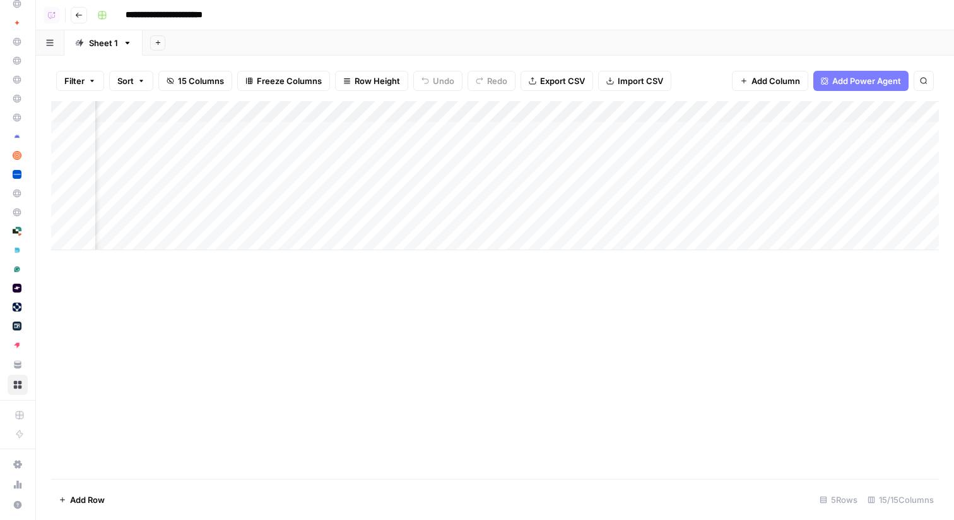
scroll to position [0, 1610]
click at [841, 131] on div "Add Column" at bounding box center [495, 175] width 888 height 149
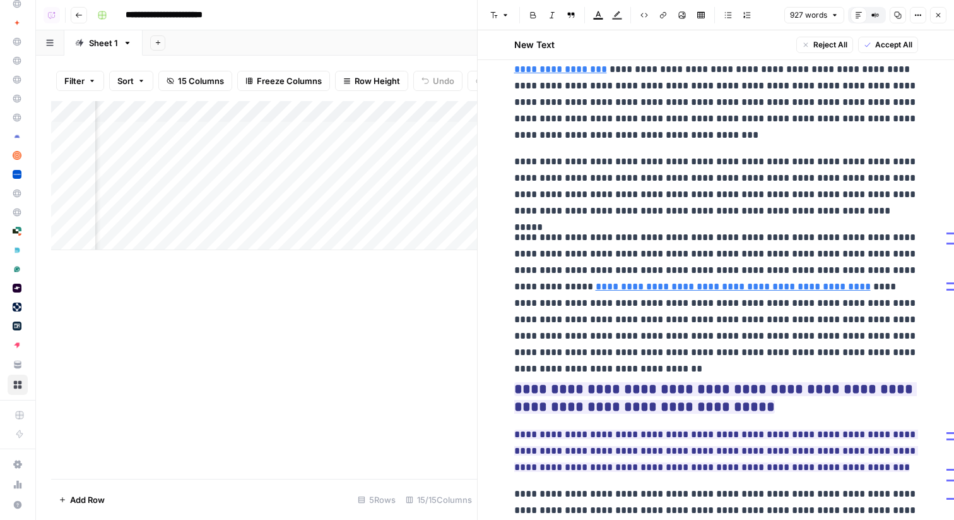
scroll to position [559, 0]
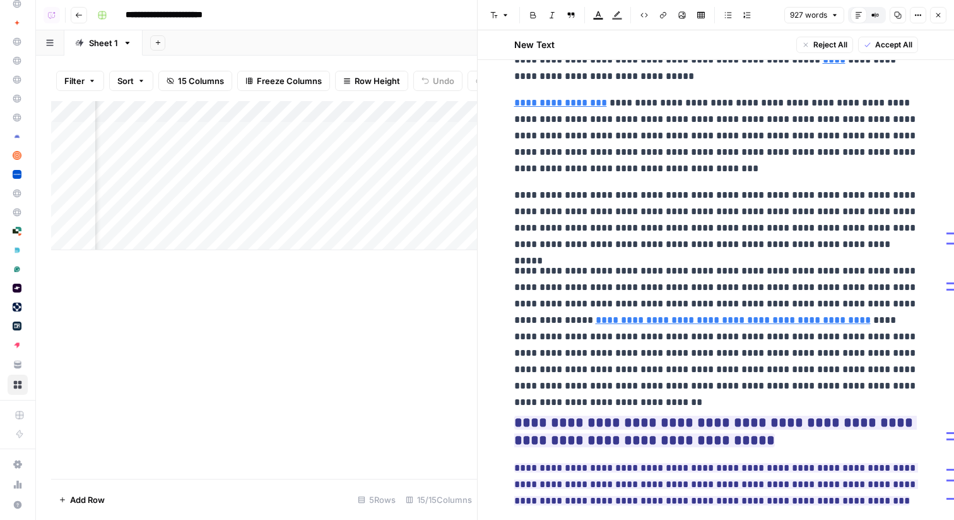
click at [939, 18] on icon "button" at bounding box center [939, 15] width 8 height 8
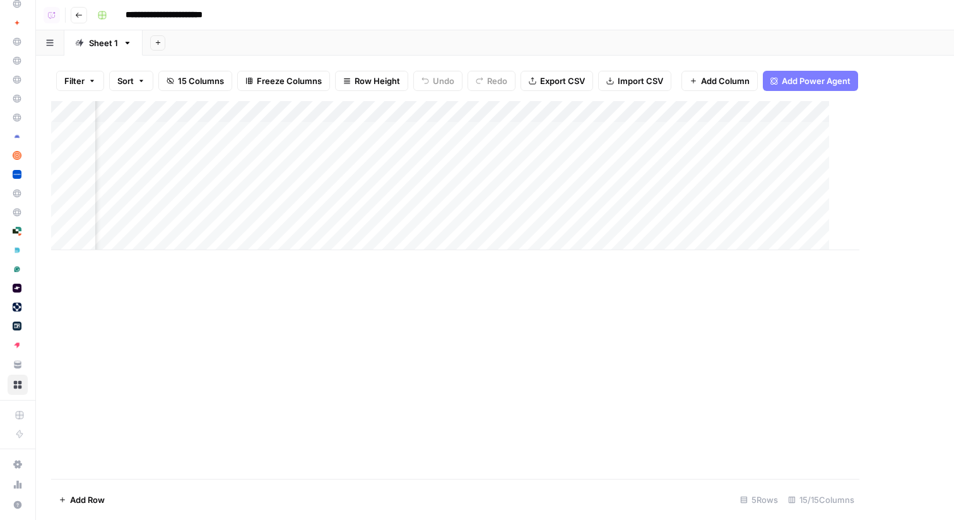
scroll to position [0, 1595]
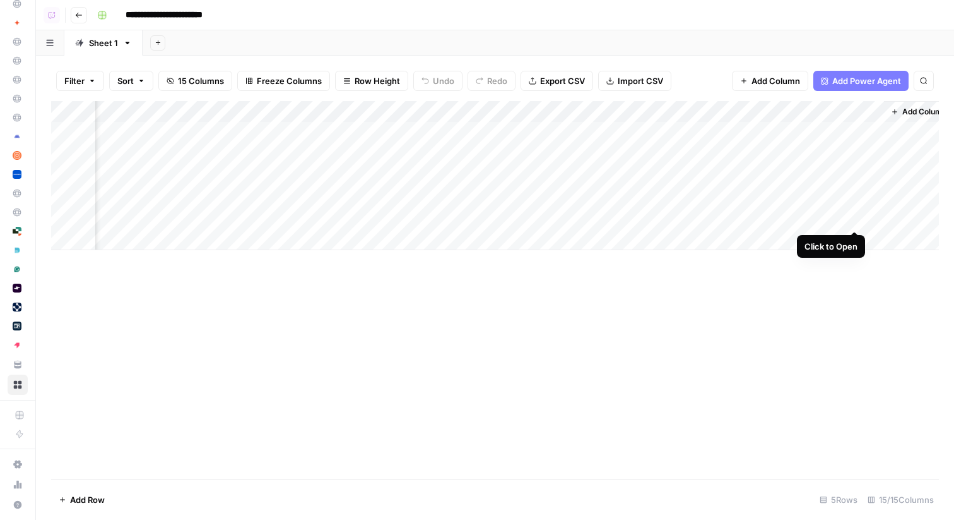
click at [855, 219] on div "Add Column" at bounding box center [495, 175] width 888 height 149
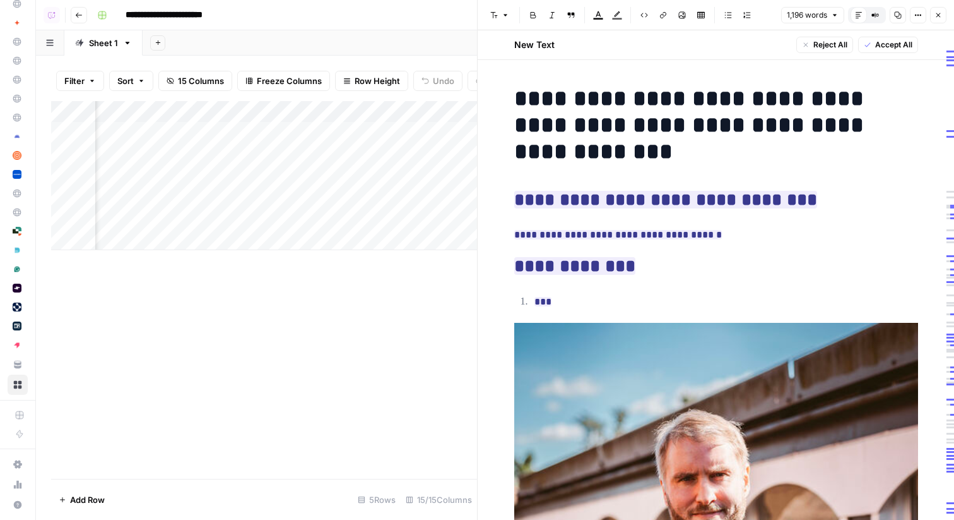
click at [937, 15] on icon "button" at bounding box center [939, 15] width 8 height 8
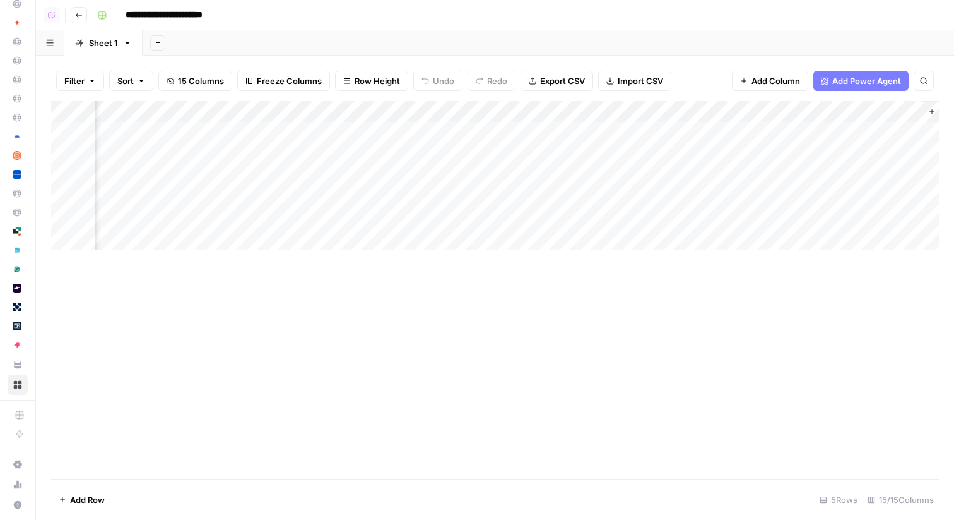
scroll to position [0, 1610]
click at [78, 18] on button "Go back" at bounding box center [79, 15] width 16 height 16
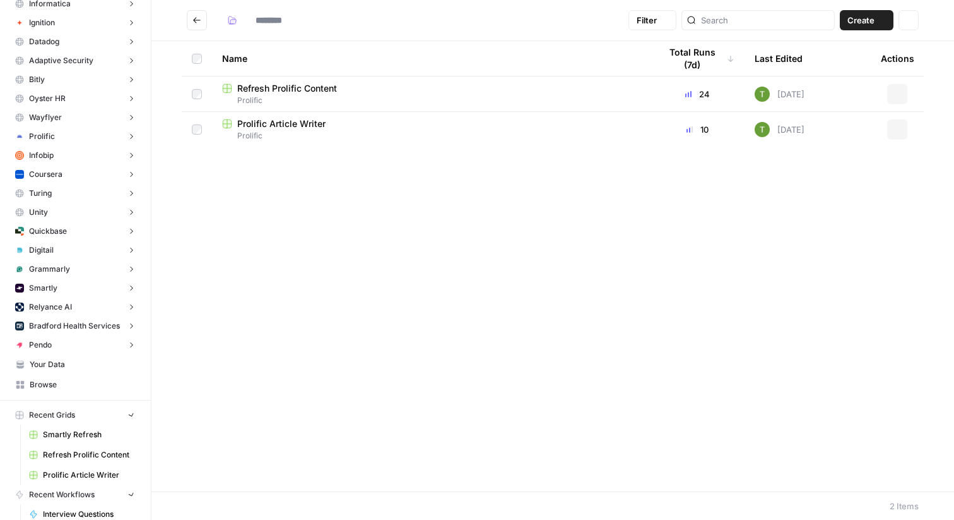
type input "********"
click at [196, 18] on icon "Go back" at bounding box center [197, 20] width 9 height 9
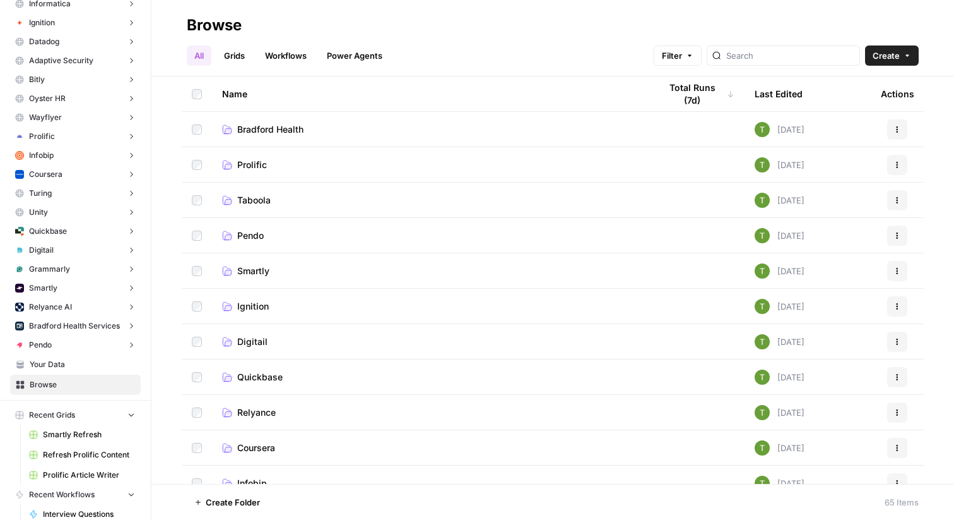
click at [49, 368] on span "Your Data" at bounding box center [82, 364] width 105 height 11
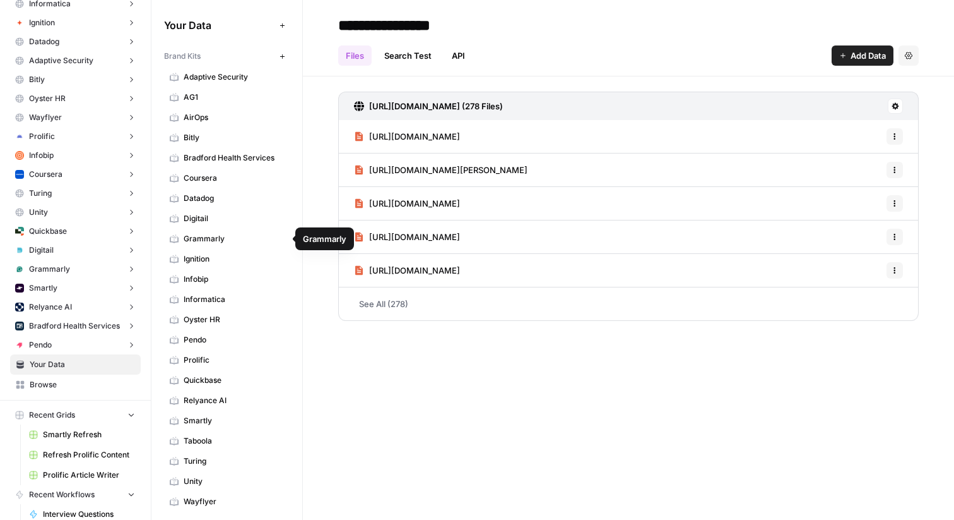
scroll to position [321, 0]
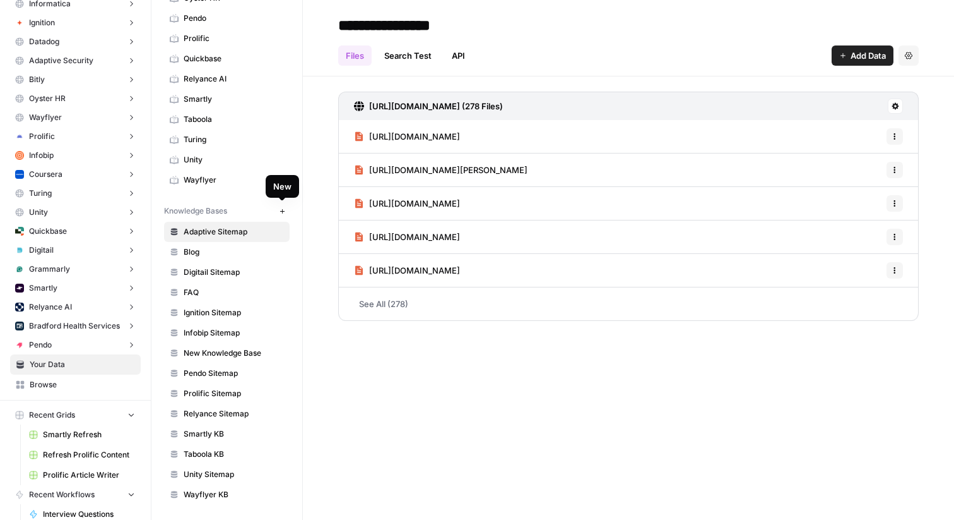
click at [285, 211] on span "New" at bounding box center [285, 211] width 1 height 1
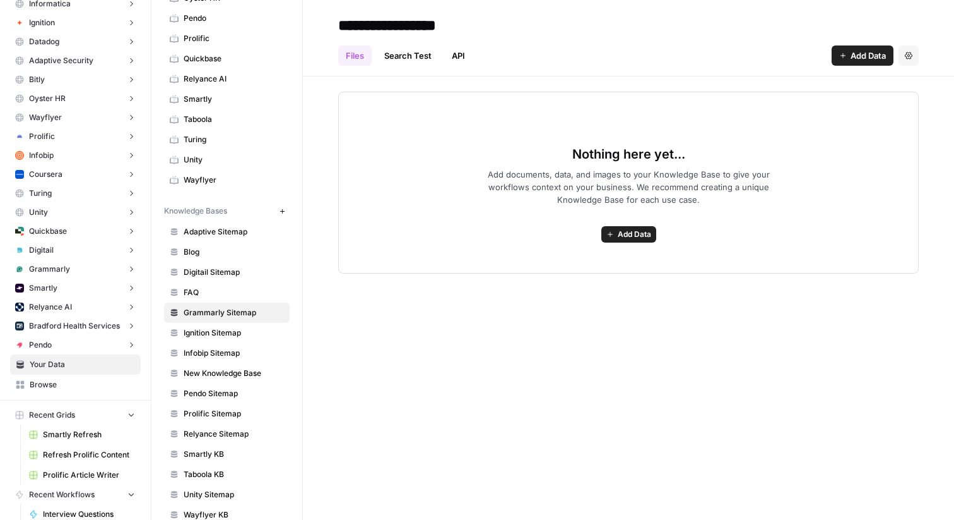
type input "**********"
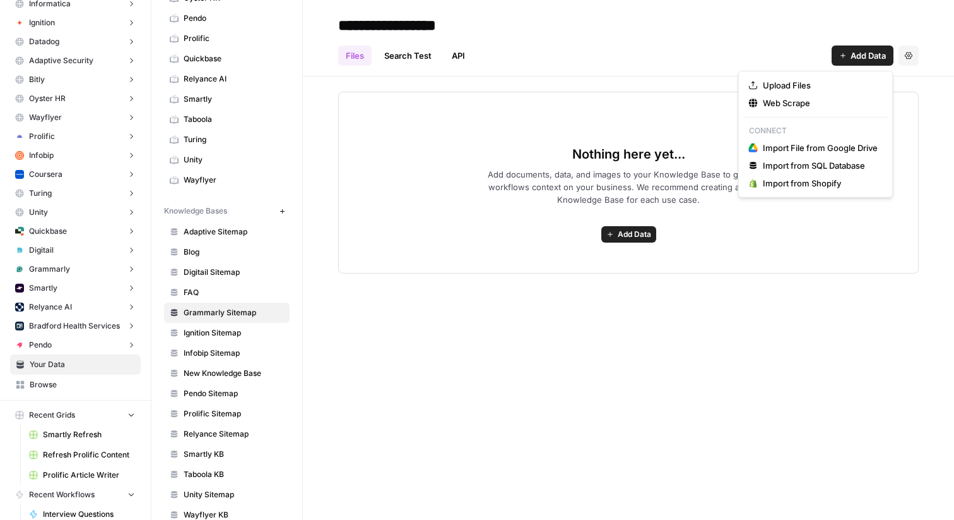
click at [853, 55] on span "Add Data" at bounding box center [868, 55] width 35 height 13
click at [809, 103] on span "Web Scrape" at bounding box center [820, 103] width 115 height 13
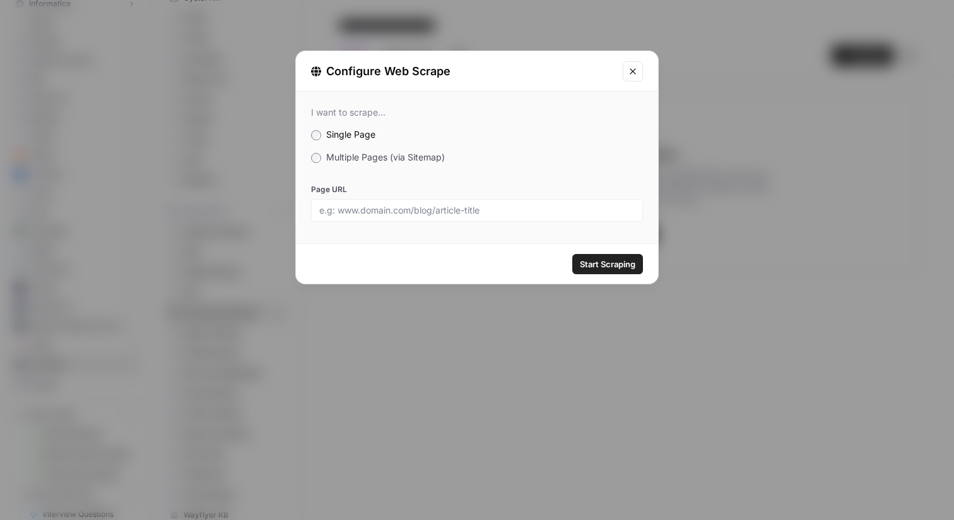
click at [325, 153] on label "Multiple Pages (via Sitemap)" at bounding box center [477, 157] width 332 height 13
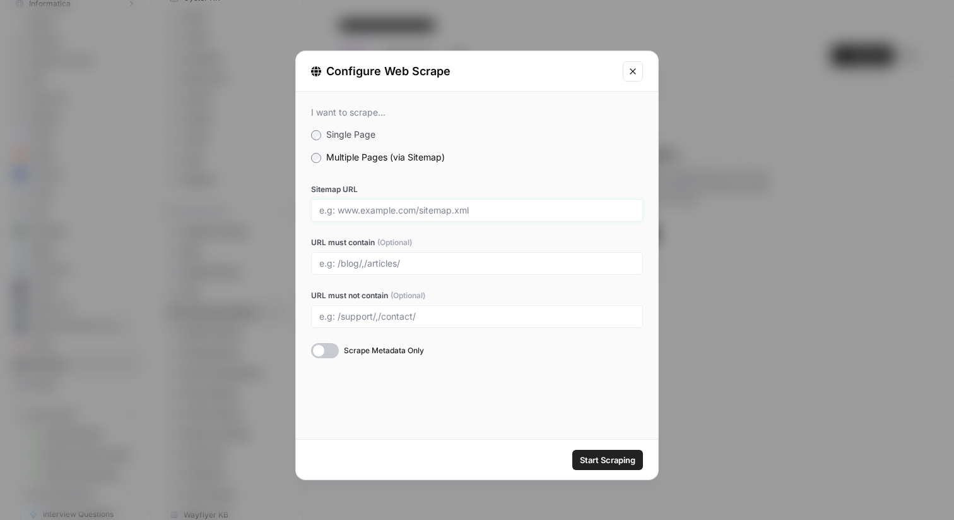
click at [431, 208] on input "Sitemap URL" at bounding box center [477, 210] width 316 height 11
paste input "https://www.grammarly.com/"
type input "https://www.grammarly.com/sitemap.xml"
click at [573, 449] on button "Start Scraping" at bounding box center [608, 459] width 71 height 20
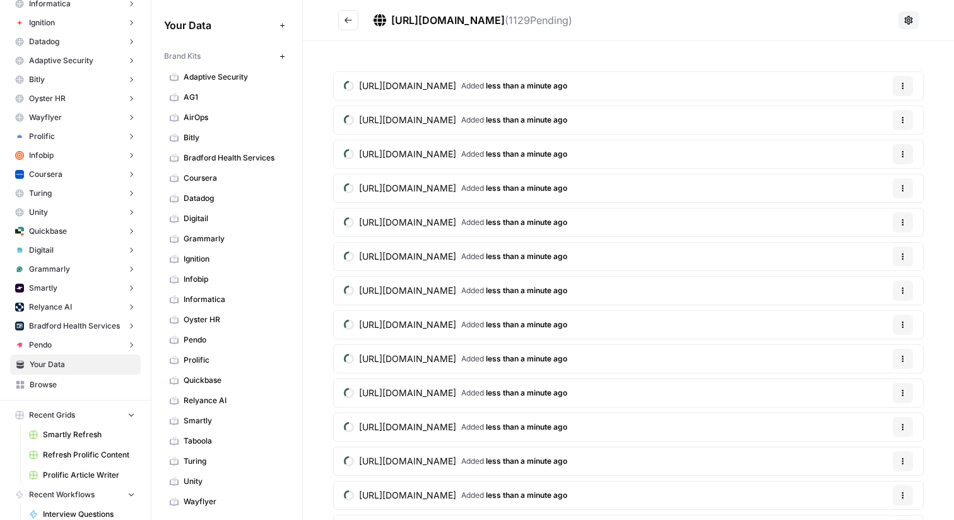
click at [349, 25] on button "Go back" at bounding box center [348, 20] width 20 height 20
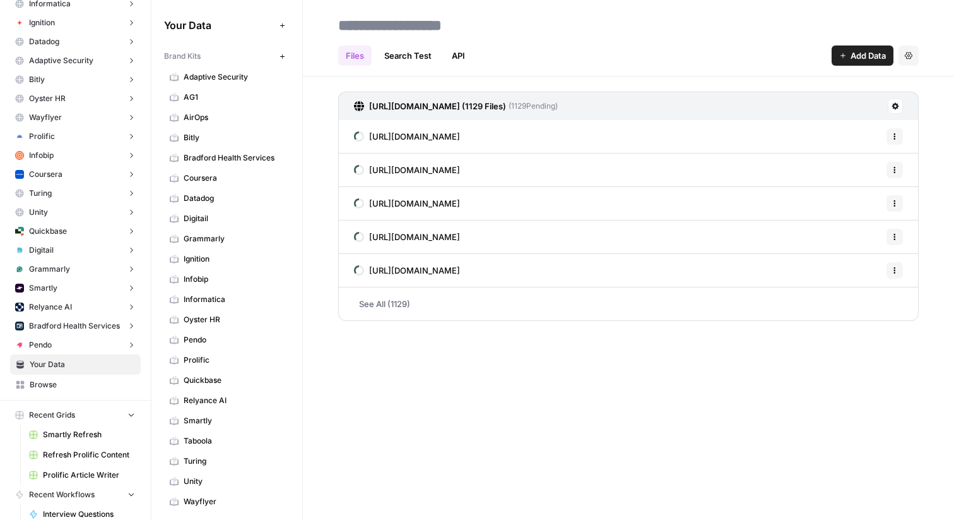
click at [393, 25] on input at bounding box center [434, 25] width 202 height 25
click at [547, 52] on div "Files Search Test API Add Data Settings" at bounding box center [628, 50] width 581 height 30
click at [369, 23] on input at bounding box center [434, 25] width 202 height 25
type input "**********"
click at [525, 62] on div "Files Search Test API Add Data Settings" at bounding box center [628, 50] width 581 height 30
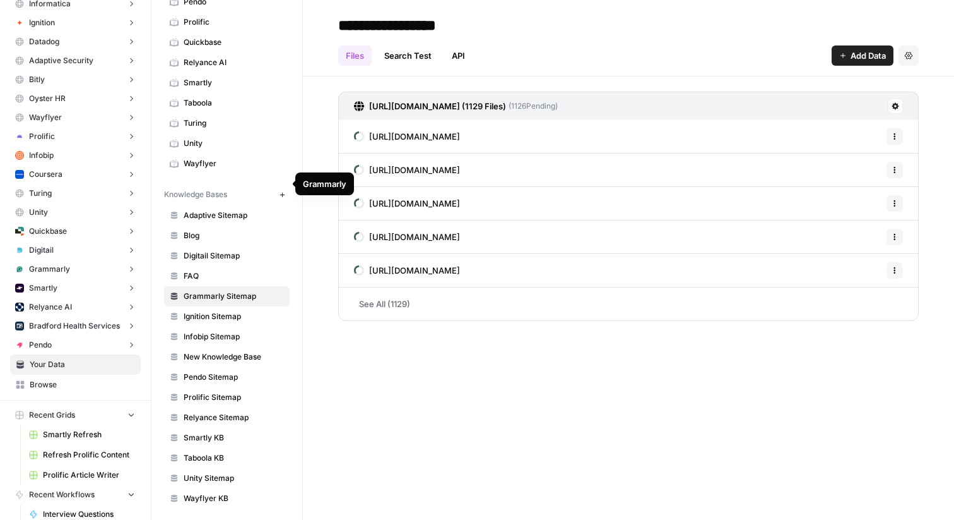
scroll to position [342, 0]
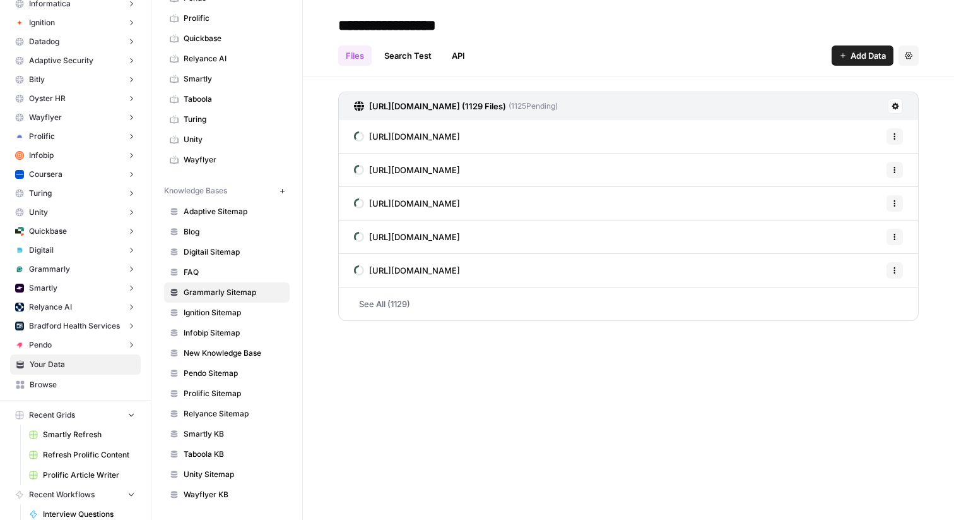
click at [352, 417] on div "**********" at bounding box center [628, 260] width 651 height 520
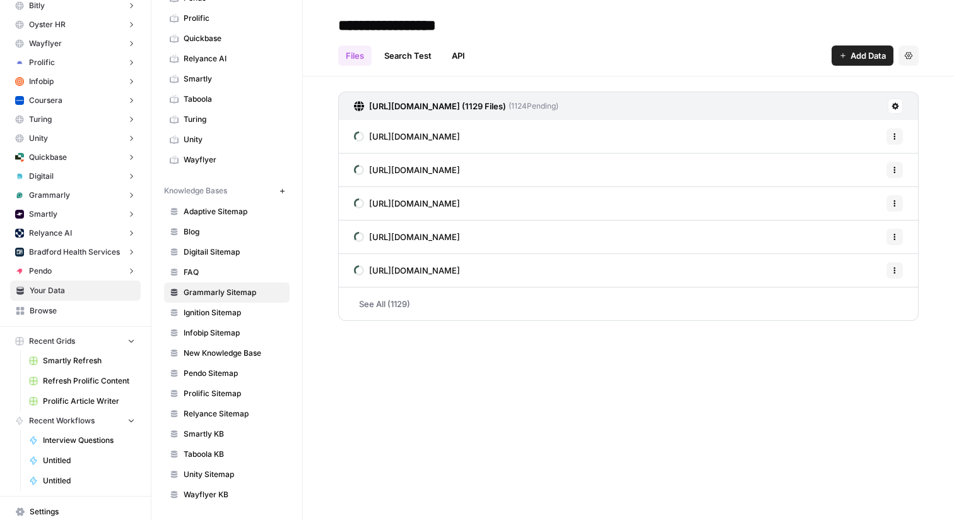
scroll to position [275, 0]
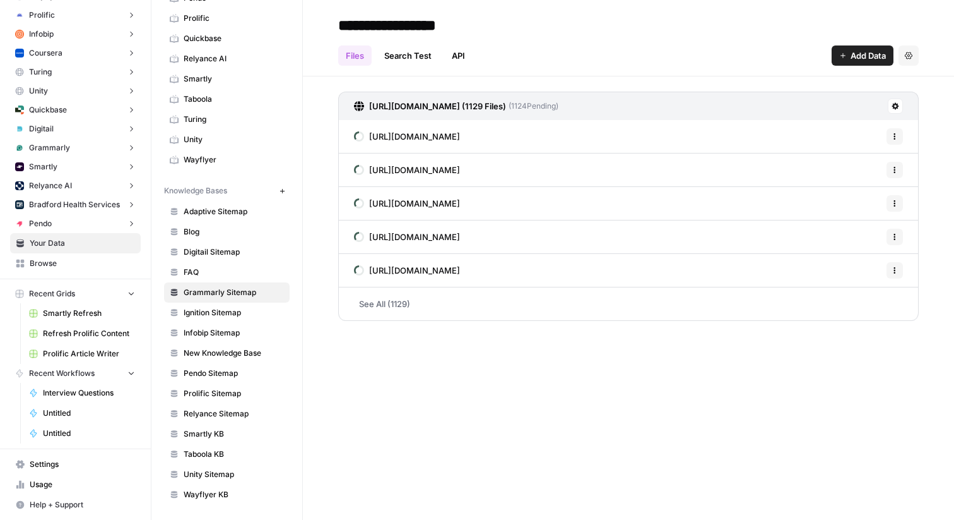
click at [43, 266] on span "Browse" at bounding box center [82, 263] width 105 height 11
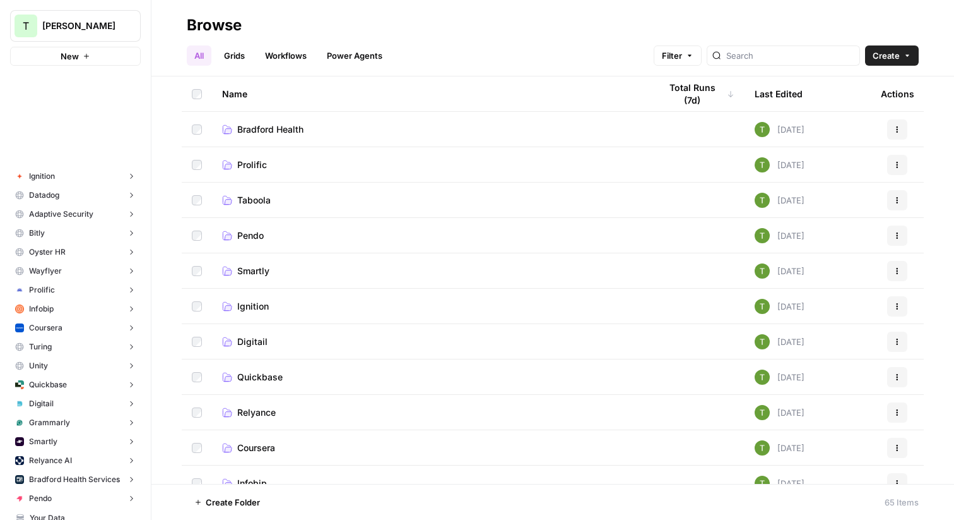
scroll to position [275, 0]
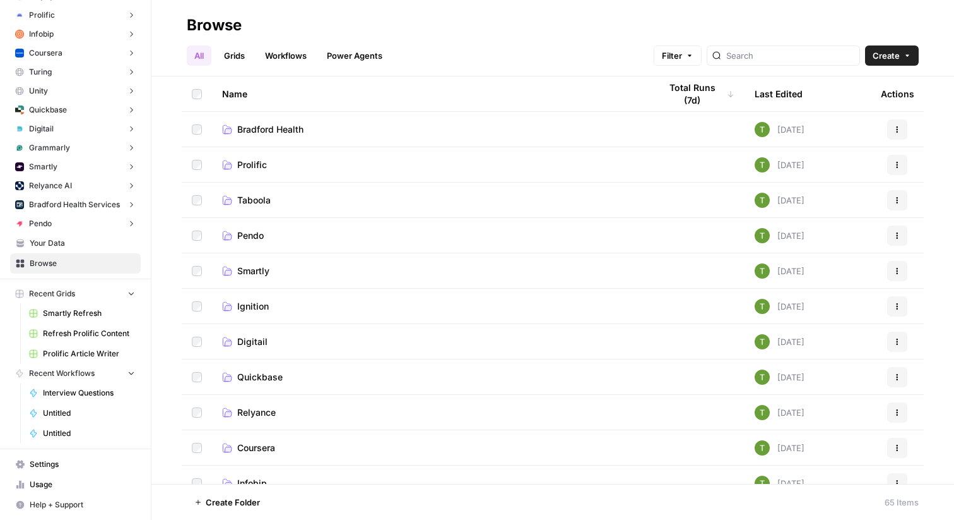
click at [915, 51] on button "Create" at bounding box center [892, 55] width 54 height 20
click at [870, 86] on span "Folder" at bounding box center [868, 85] width 71 height 13
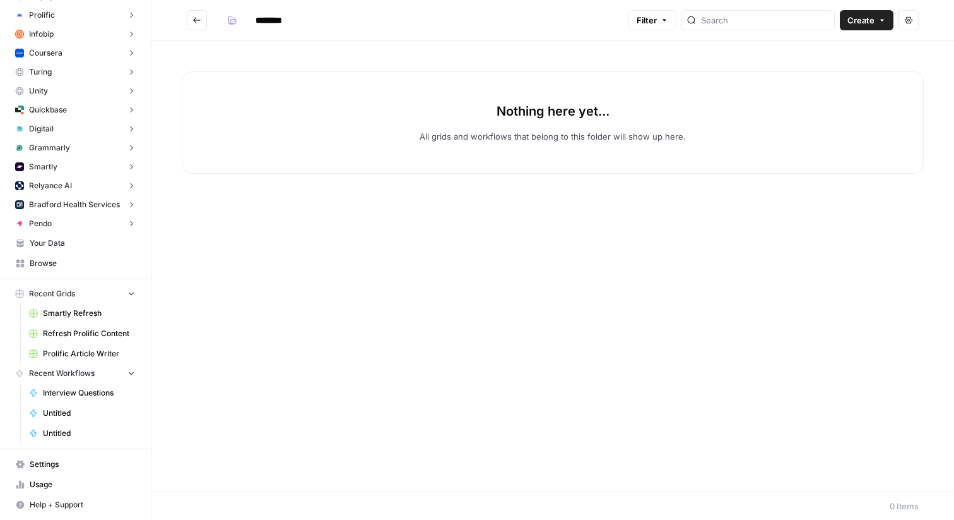
click at [273, 24] on input "********" at bounding box center [285, 20] width 71 height 20
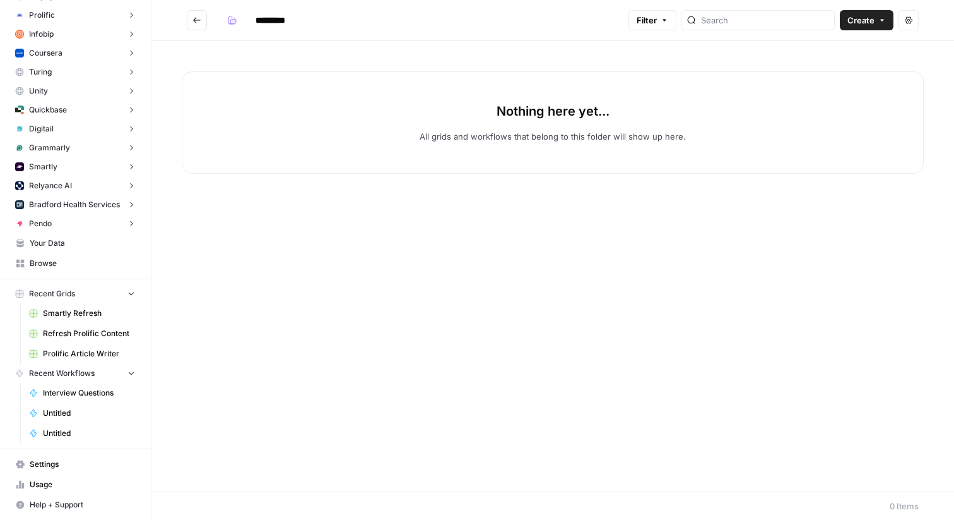
type input "*********"
click at [393, 49] on div "Nothing here yet... All grids and workflows that belong to this folder will sho…" at bounding box center [553, 266] width 803 height 450
click at [194, 21] on icon "Go back" at bounding box center [197, 20] width 8 height 6
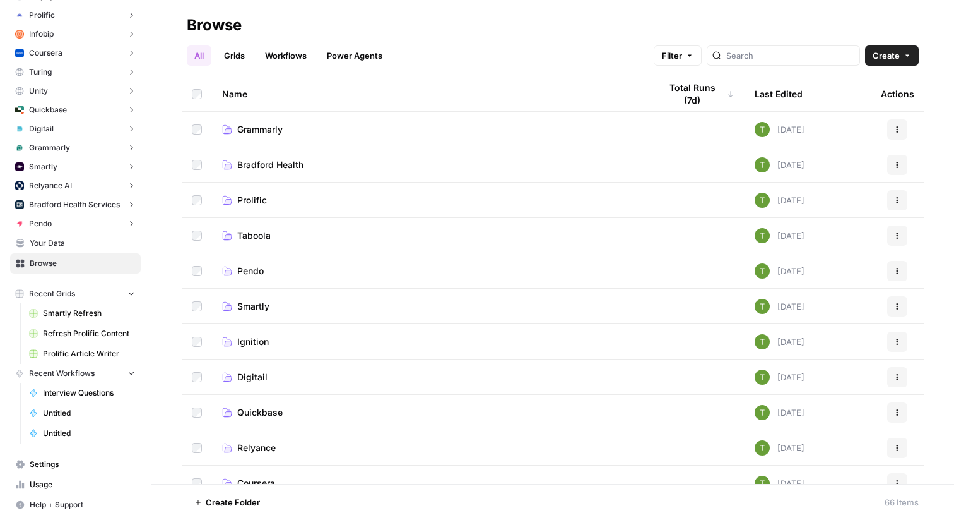
drag, startPoint x: 240, startPoint y: 58, endPoint x: 251, endPoint y: 58, distance: 11.4
click at [240, 58] on link "Grids" at bounding box center [235, 55] width 36 height 20
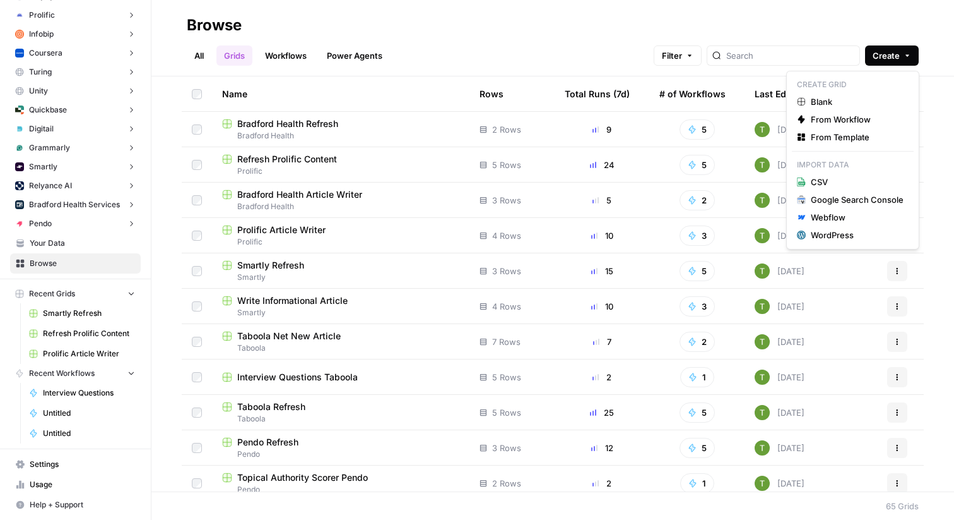
click at [908, 57] on icon "button" at bounding box center [908, 56] width 8 height 8
click at [834, 137] on span "From Template" at bounding box center [857, 137] width 93 height 13
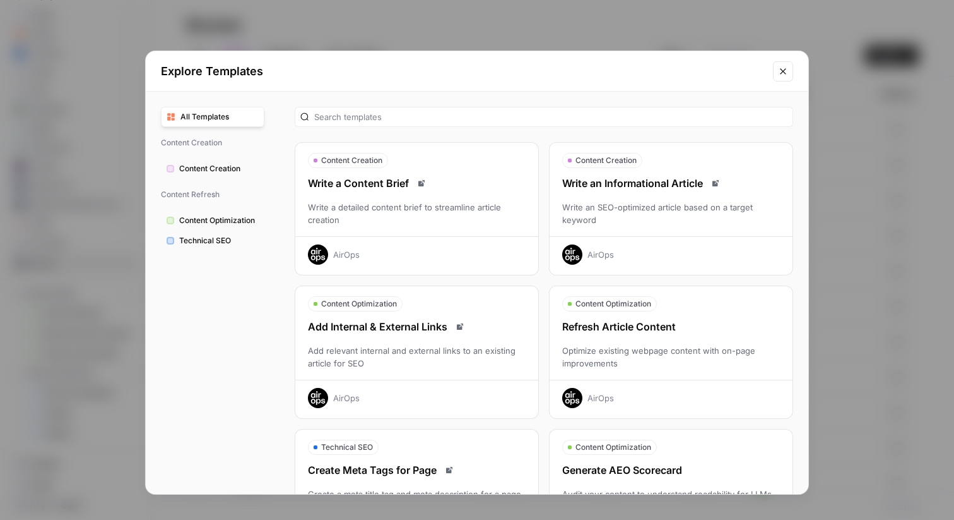
click at [649, 338] on div "Refresh Article Content Optimize existing webpage content with on-page improvem…" at bounding box center [671, 363] width 243 height 89
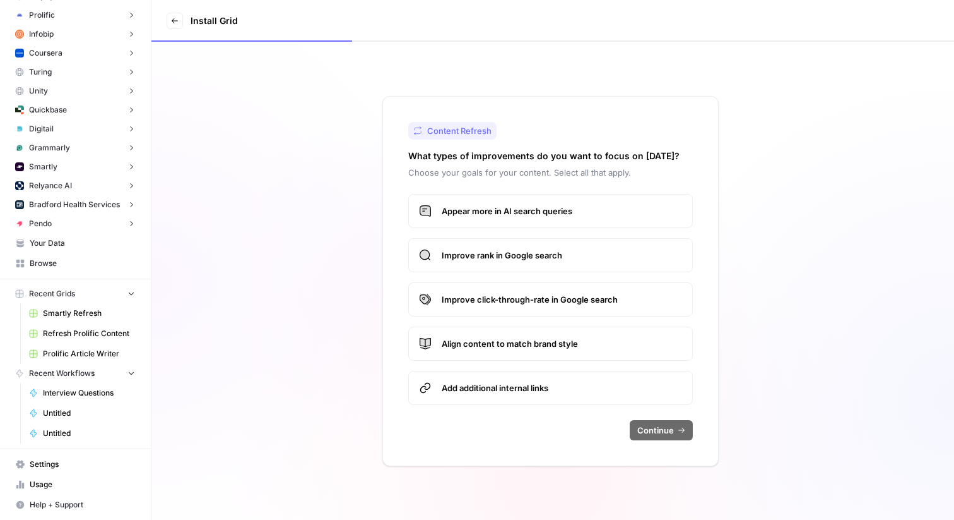
click at [498, 217] on label "Appear more in AI search queries" at bounding box center [550, 211] width 285 height 34
click at [501, 254] on span "Improve rank in Google search" at bounding box center [562, 255] width 241 height 13
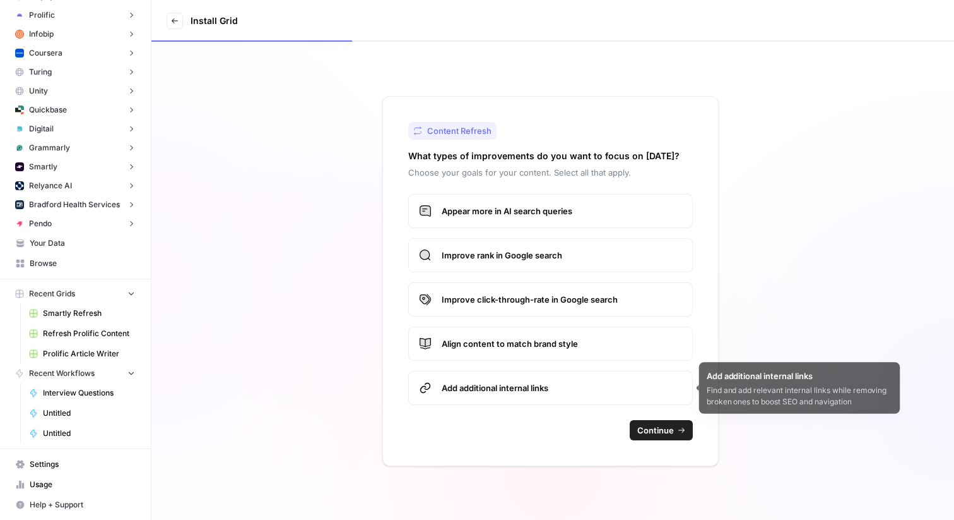
click at [679, 432] on icon "button" at bounding box center [682, 430] width 8 height 8
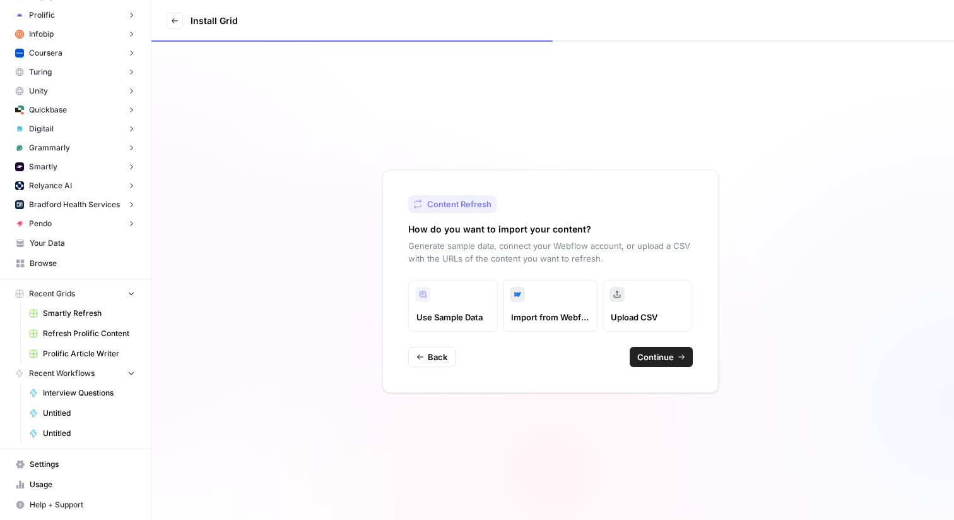
click at [667, 352] on span "Continue" at bounding box center [656, 356] width 37 height 13
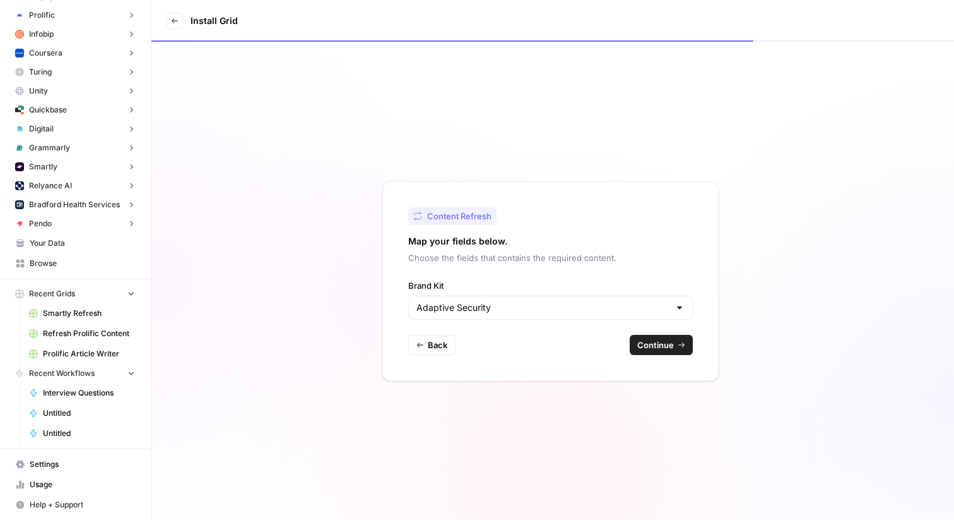
click at [474, 321] on div "Content Refresh Map your fields below. Choose the fields that contains the requ…" at bounding box center [551, 280] width 336 height 199
click at [482, 309] on input "Brand Kit" at bounding box center [543, 307] width 253 height 13
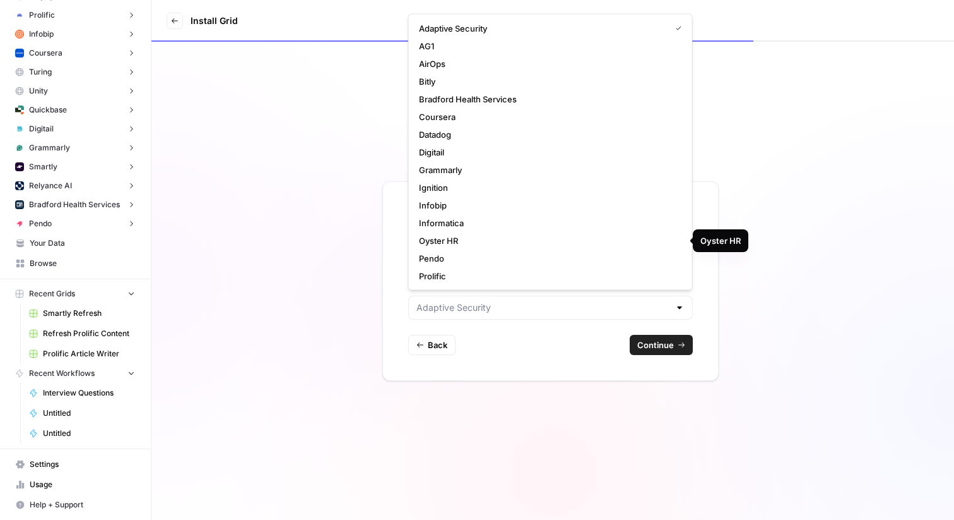
scroll to position [13, 0]
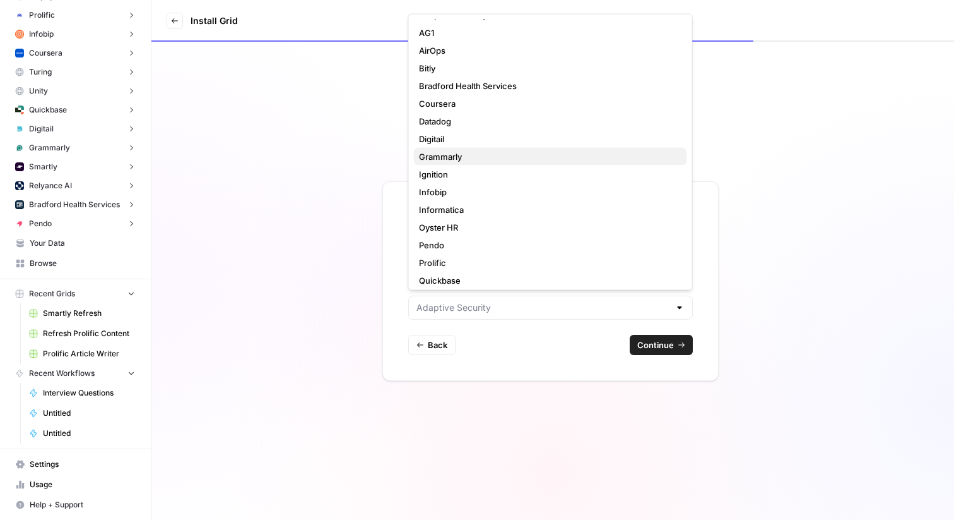
click at [448, 158] on span "Grammarly" at bounding box center [548, 156] width 258 height 13
type input "Grammarly"
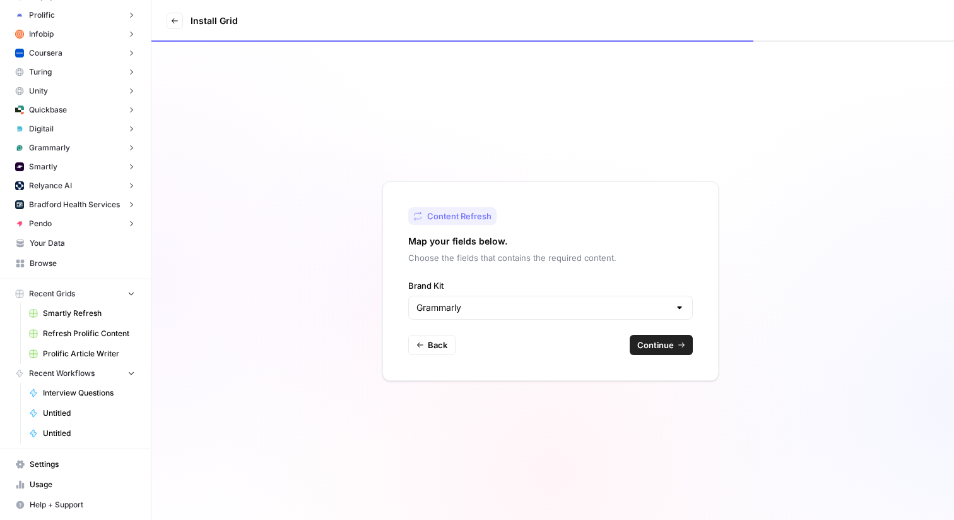
click at [674, 340] on button "Continue" at bounding box center [661, 345] width 63 height 20
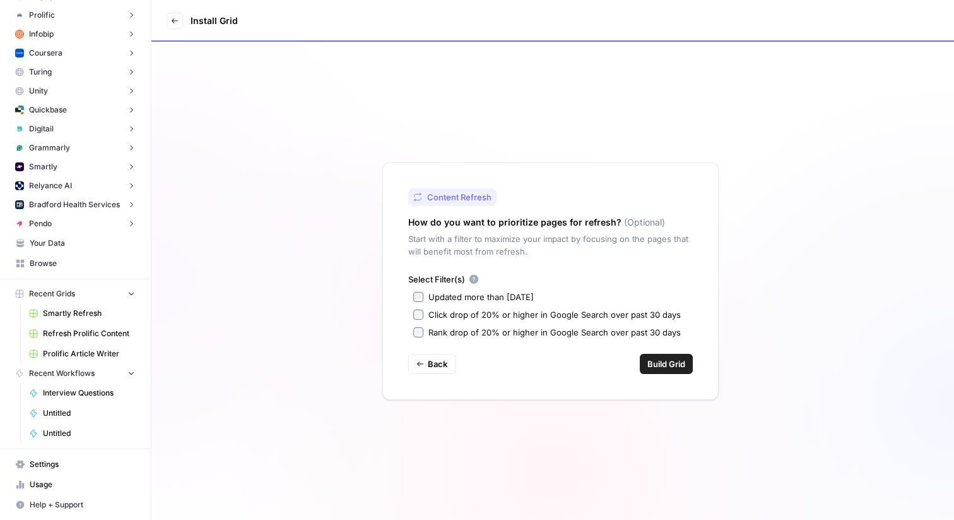
click at [674, 357] on span "Build Grid" at bounding box center [667, 363] width 38 height 13
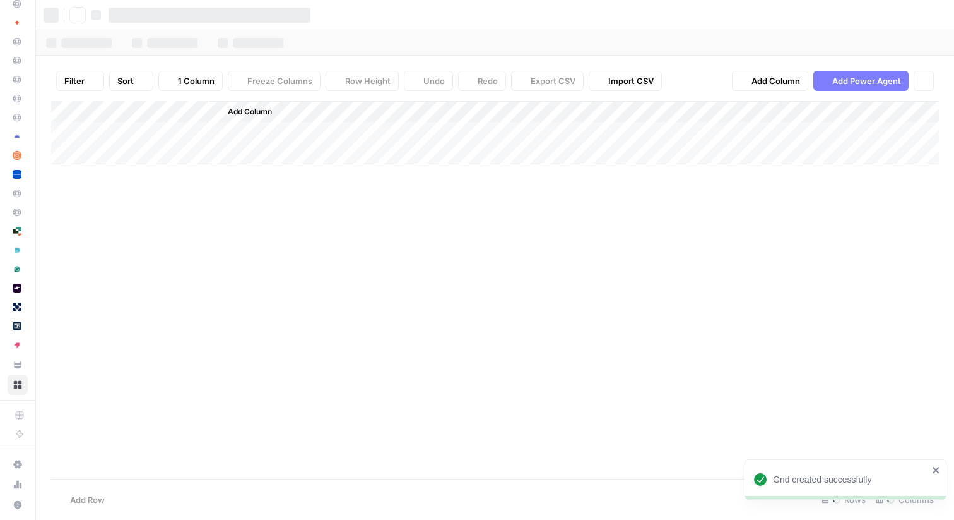
scroll to position [153, 0]
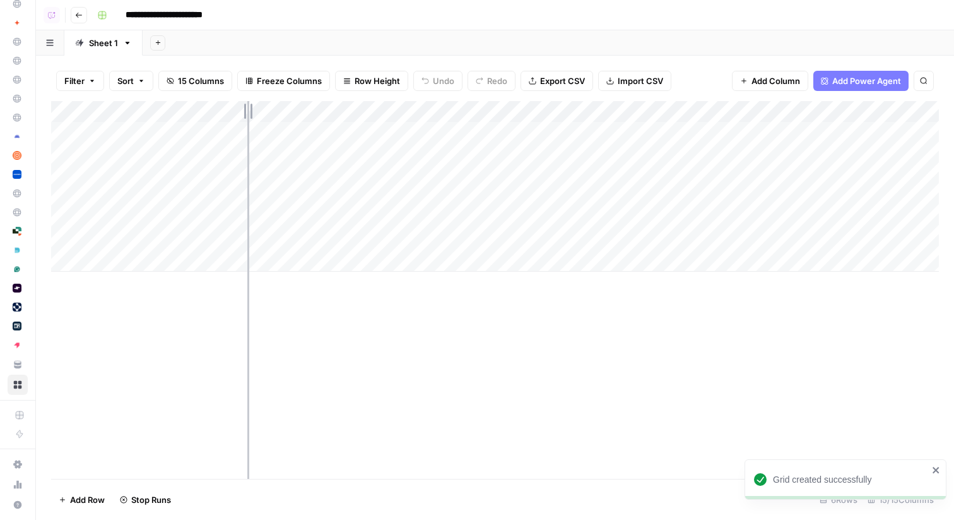
drag, startPoint x: 210, startPoint y: 109, endPoint x: 415, endPoint y: 119, distance: 204.7
click at [415, 119] on div "Add Column" at bounding box center [495, 186] width 888 height 170
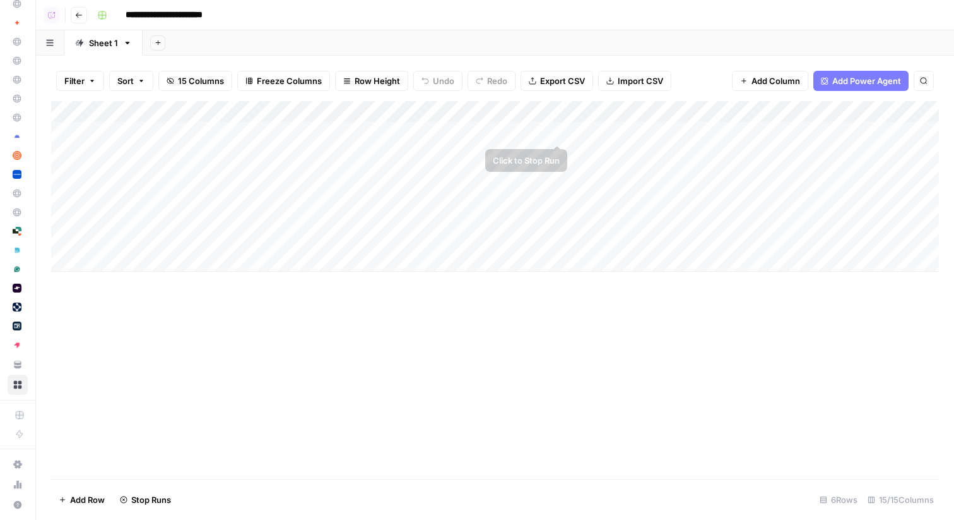
click at [559, 129] on div "Add Column" at bounding box center [495, 186] width 888 height 170
click at [68, 129] on div "Add Column" at bounding box center [495, 186] width 888 height 170
click at [75, 495] on span "Delete 1 Row" at bounding box center [84, 499] width 51 height 13
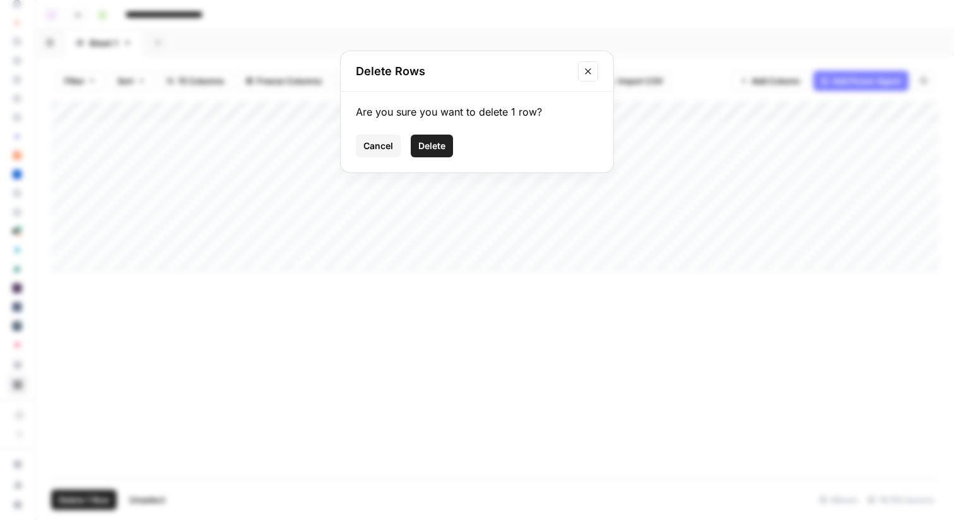
click at [427, 149] on span "Delete" at bounding box center [432, 146] width 27 height 13
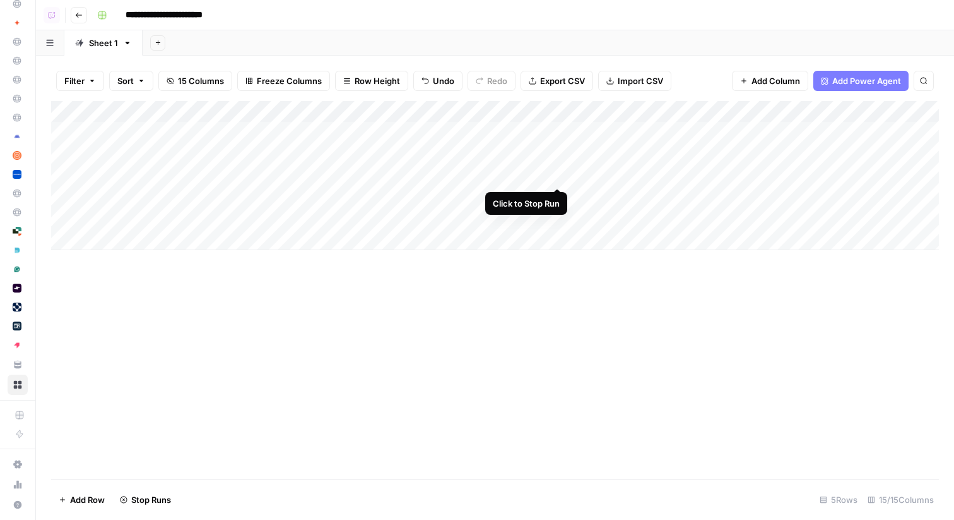
click at [558, 175] on div "Add Column" at bounding box center [495, 175] width 888 height 149
click at [64, 175] on div "Add Column" at bounding box center [495, 175] width 888 height 149
click at [71, 502] on span "Delete 1 Row" at bounding box center [84, 499] width 51 height 13
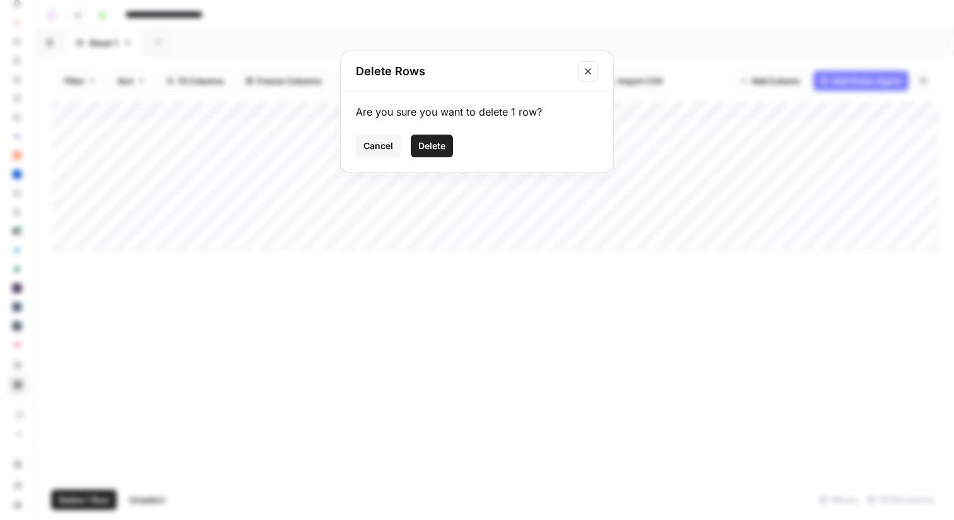
click at [425, 144] on span "Delete" at bounding box center [432, 146] width 27 height 13
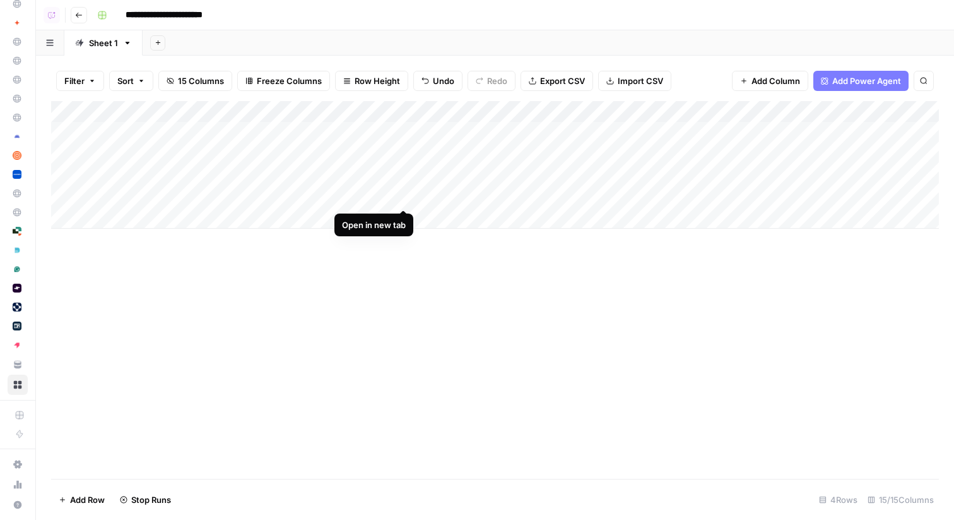
click at [405, 196] on div "Add Column" at bounding box center [495, 165] width 888 height 128
click at [400, 152] on div "Add Column" at bounding box center [495, 165] width 888 height 128
click at [64, 152] on div "Add Column" at bounding box center [495, 165] width 888 height 128
click at [76, 506] on button "Delete 1 Row" at bounding box center [84, 499] width 66 height 20
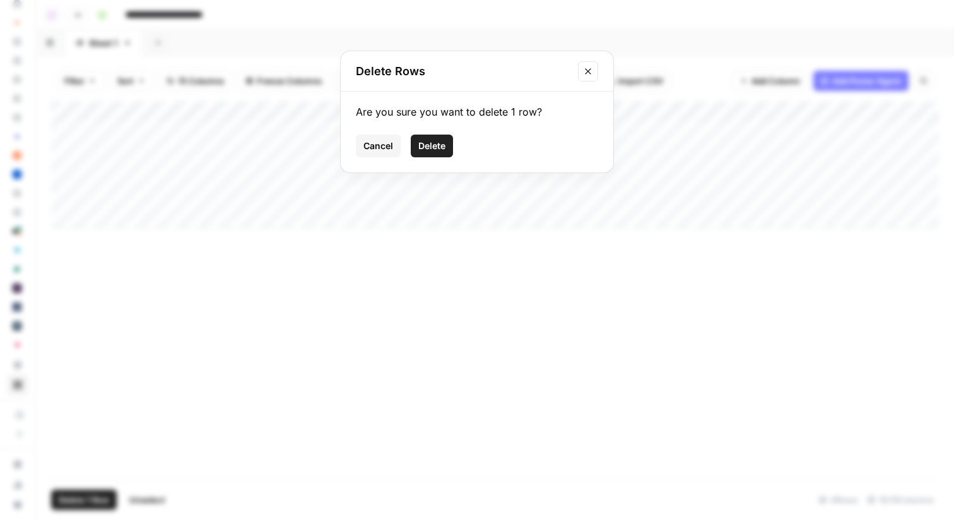
click at [427, 142] on span "Delete" at bounding box center [432, 146] width 27 height 13
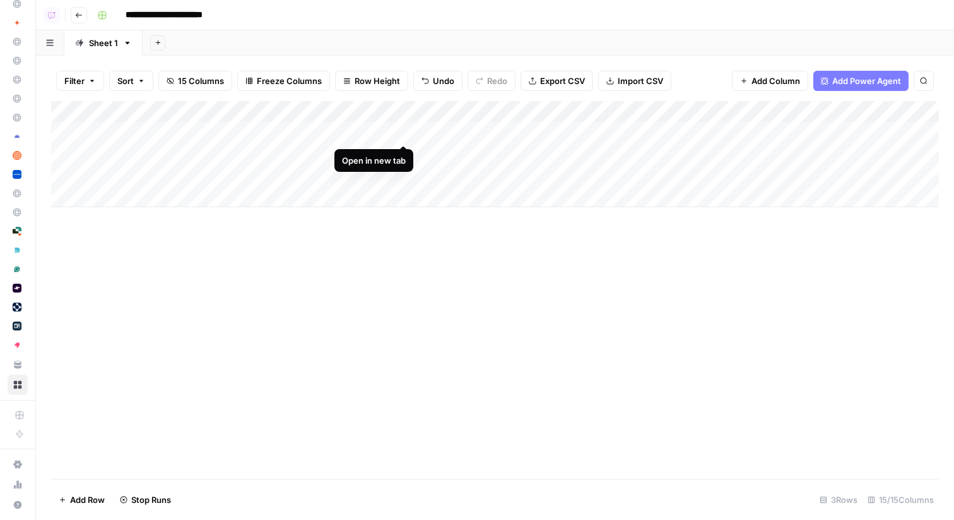
click at [405, 126] on div "Add Column" at bounding box center [495, 154] width 888 height 106
click at [165, 13] on input "**********" at bounding box center [178, 15] width 117 height 20
type input "**********"
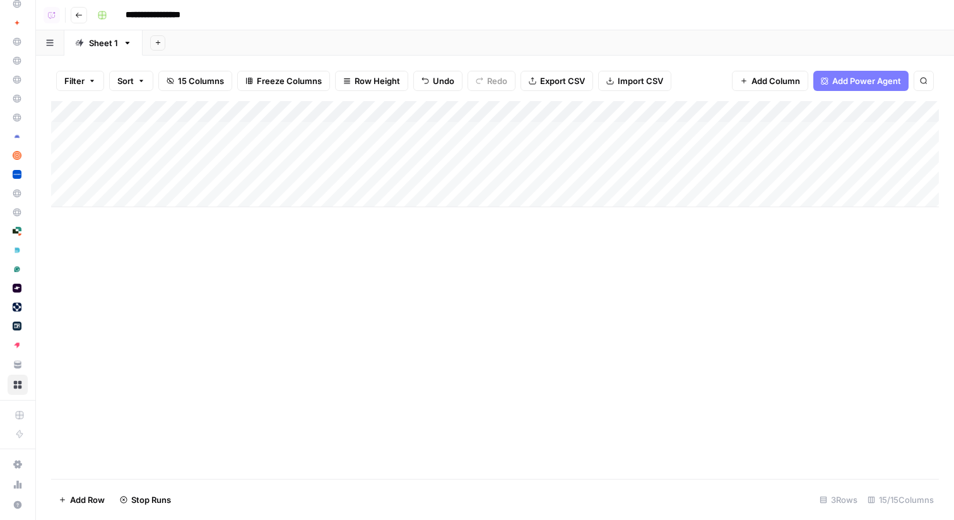
click at [191, 40] on div "Add Sheet" at bounding box center [549, 42] width 812 height 25
click at [79, 13] on icon "button" at bounding box center [79, 15] width 8 height 8
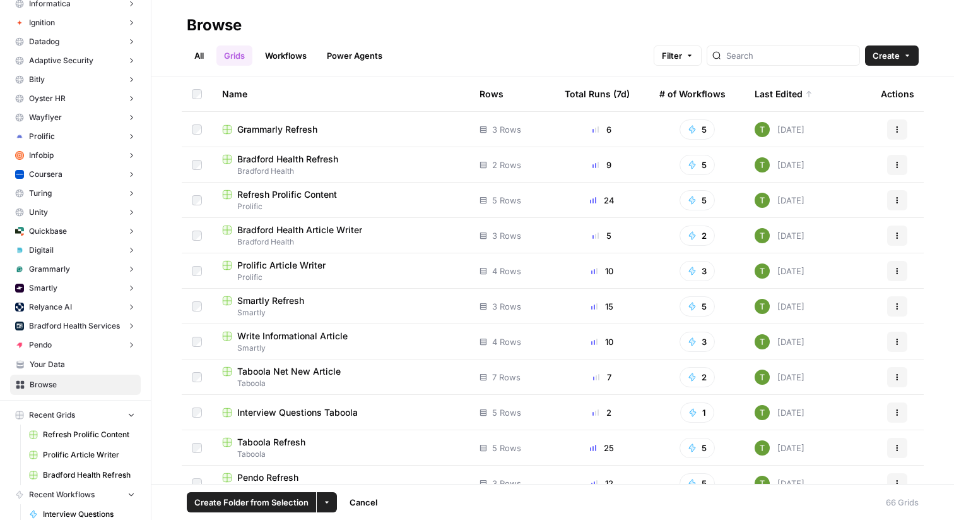
click at [330, 506] on button "More Options" at bounding box center [327, 502] width 20 height 20
click at [362, 451] on span "Move to" at bounding box center [357, 454] width 32 height 13
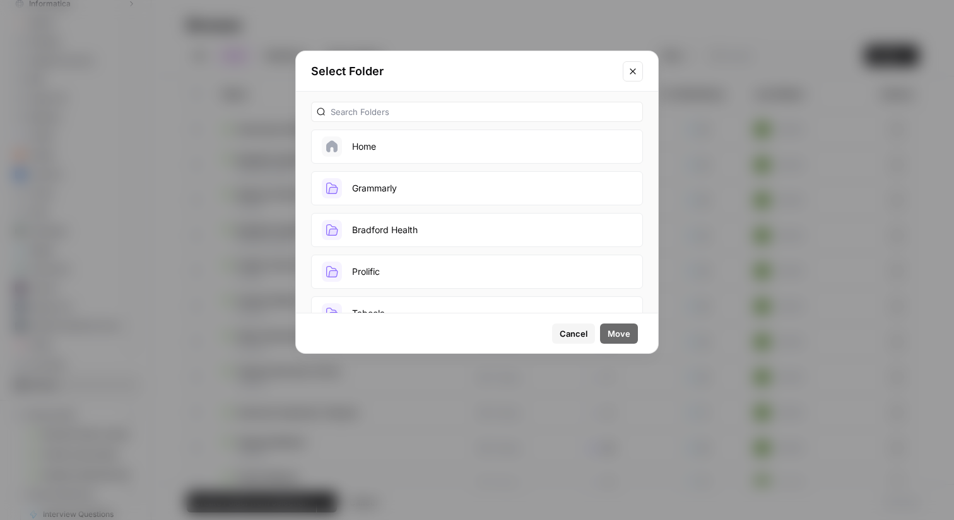
click at [408, 186] on button "Grammarly" at bounding box center [477, 188] width 332 height 34
click at [631, 331] on button "Move" at bounding box center [619, 333] width 38 height 20
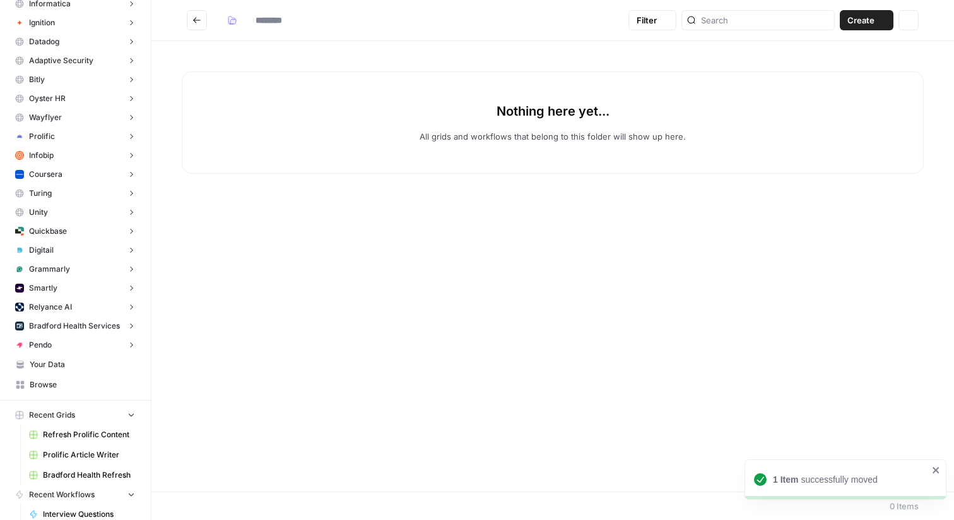
type input "*********"
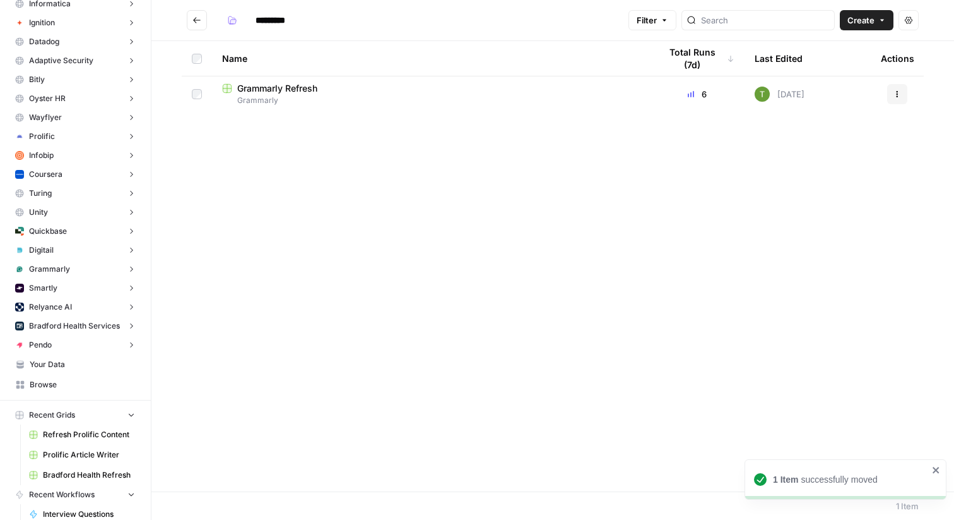
click at [199, 20] on icon "Go back" at bounding box center [197, 20] width 8 height 6
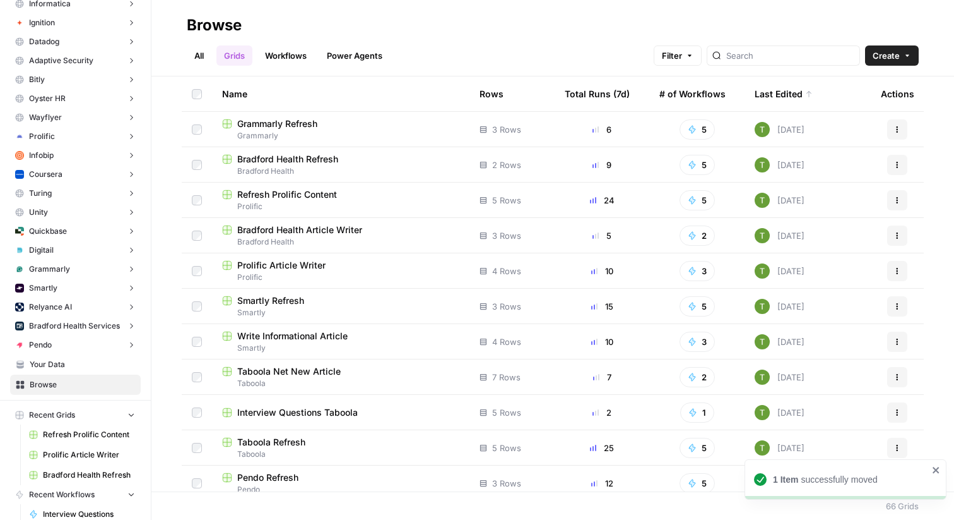
click at [911, 56] on icon "button" at bounding box center [908, 56] width 8 height 8
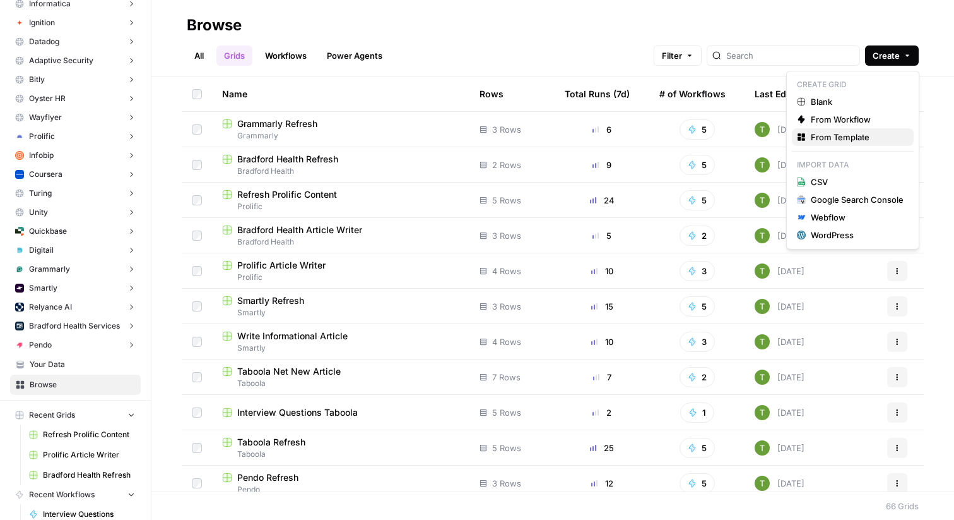
click at [841, 136] on span "From Template" at bounding box center [857, 137] width 93 height 13
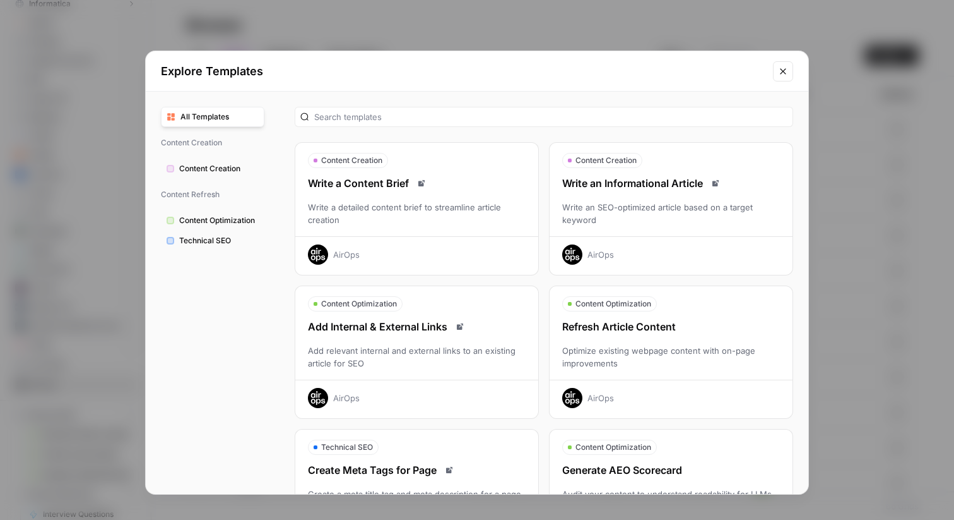
click at [689, 211] on div "Write an SEO-optimized article based on a target keyword" at bounding box center [671, 213] width 243 height 25
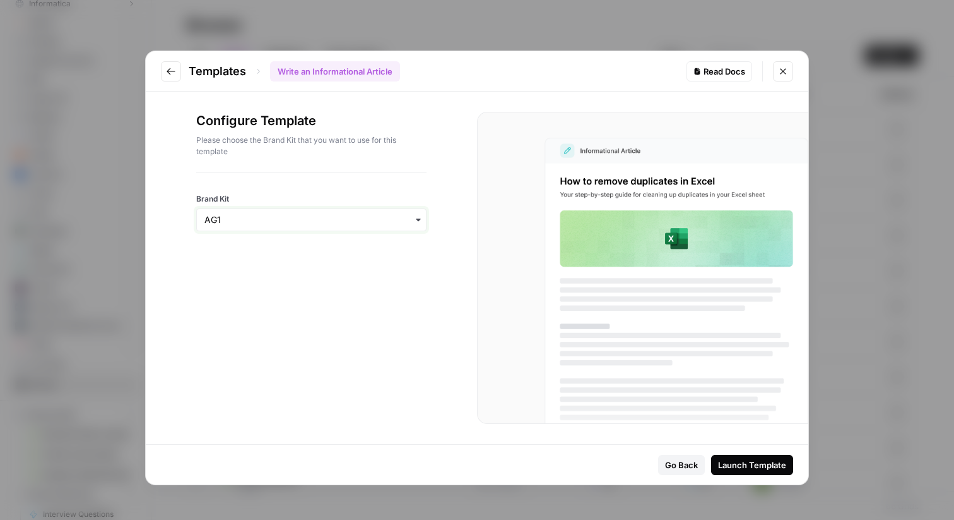
click at [359, 222] on input "Brand Kit" at bounding box center [312, 219] width 214 height 13
click at [240, 376] on div "Grammarly" at bounding box center [311, 378] width 229 height 24
click at [752, 464] on div "Launch Template" at bounding box center [752, 464] width 68 height 13
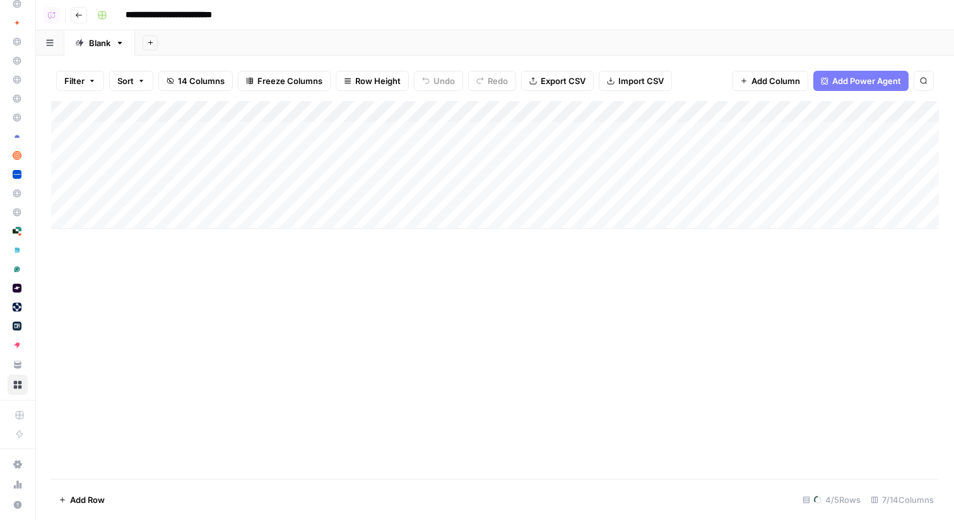
click at [168, 9] on input "**********" at bounding box center [182, 15] width 124 height 20
type input "**********"
click at [200, 45] on div "Add Sheet" at bounding box center [544, 42] width 819 height 25
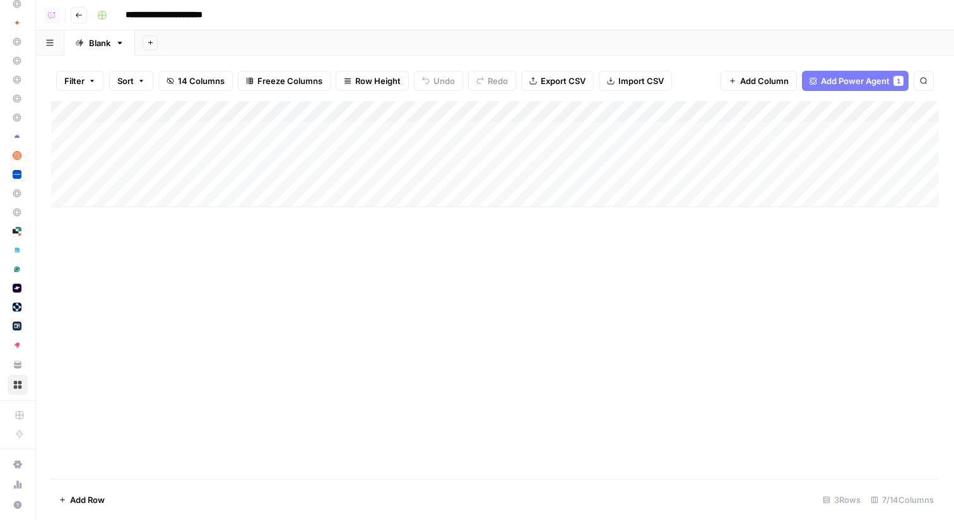
click at [351, 129] on div "Add Column" at bounding box center [495, 154] width 888 height 106
click at [348, 150] on div "Add Column" at bounding box center [495, 154] width 888 height 106
click at [339, 175] on div "Add Column" at bounding box center [495, 154] width 888 height 106
click at [338, 128] on div "Add Column" at bounding box center [495, 154] width 888 height 106
click at [71, 13] on button "Go back" at bounding box center [79, 15] width 16 height 16
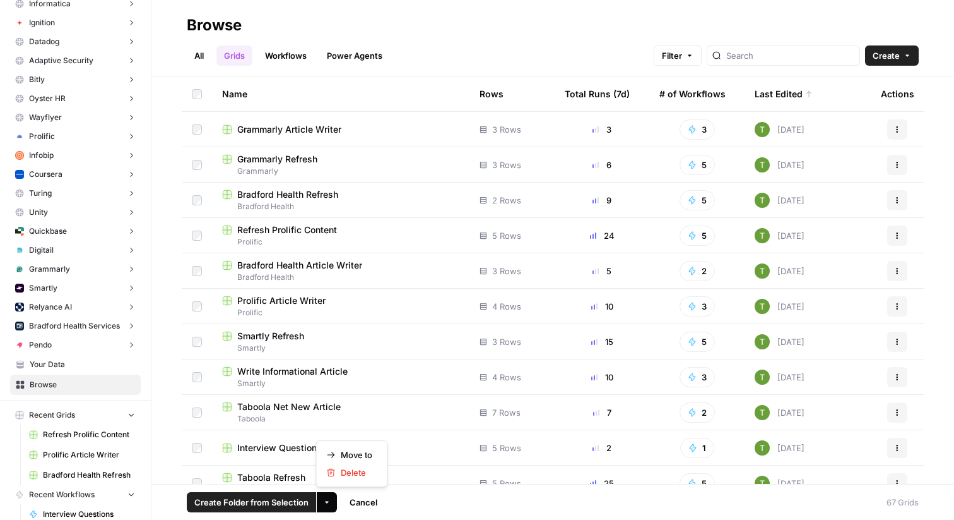
click at [331, 503] on button "More Options" at bounding box center [327, 502] width 20 height 20
click at [354, 451] on span "Move to" at bounding box center [357, 454] width 32 height 13
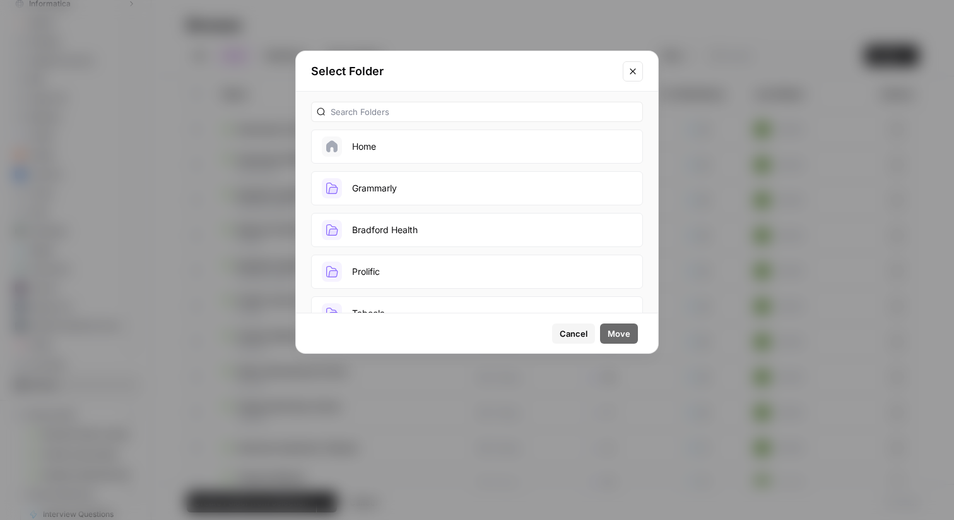
click at [399, 196] on button "Grammarly" at bounding box center [477, 188] width 332 height 34
click at [627, 335] on span "Move" at bounding box center [619, 333] width 23 height 13
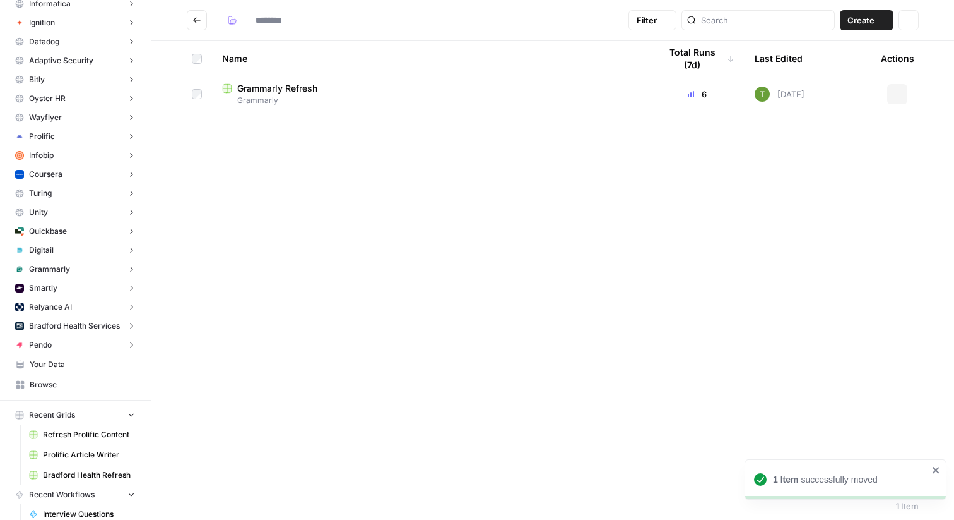
type input "*********"
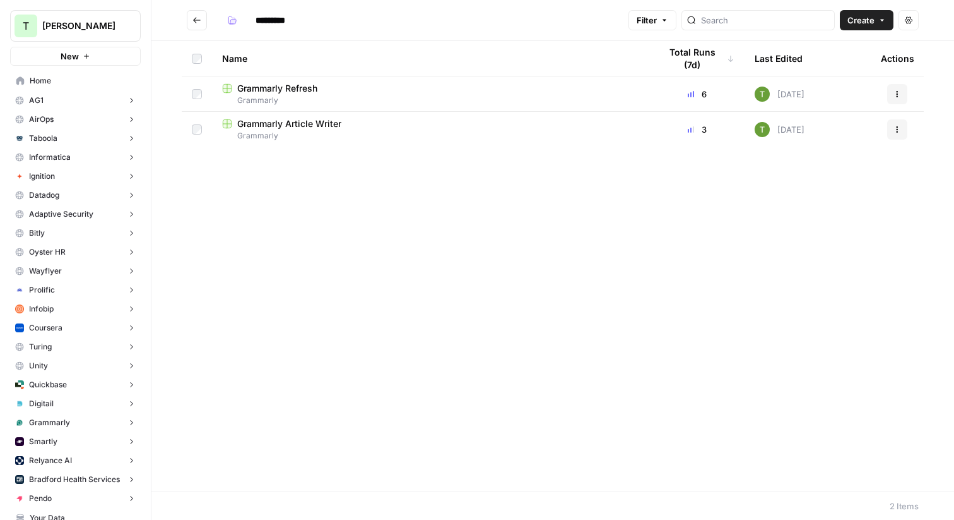
click at [193, 24] on icon "Go back" at bounding box center [197, 20] width 9 height 9
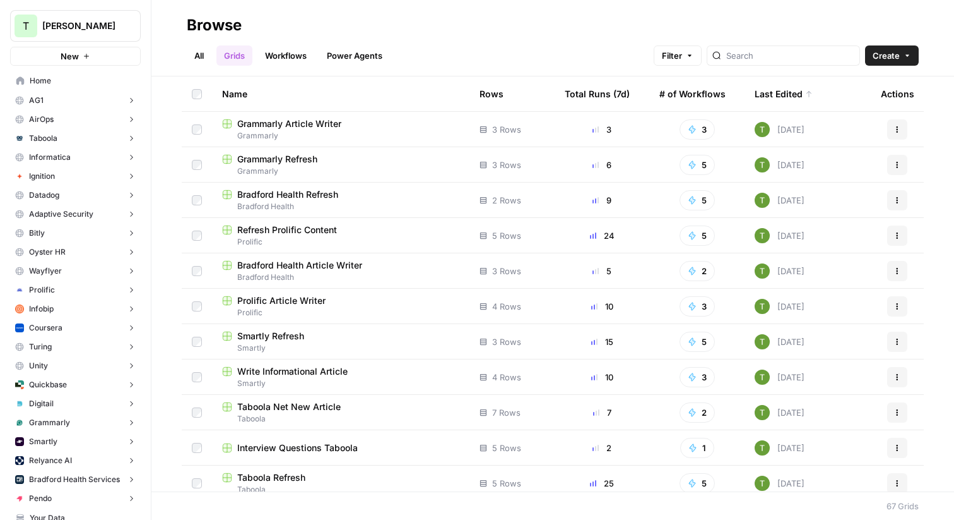
click at [200, 54] on link "All" at bounding box center [199, 55] width 25 height 20
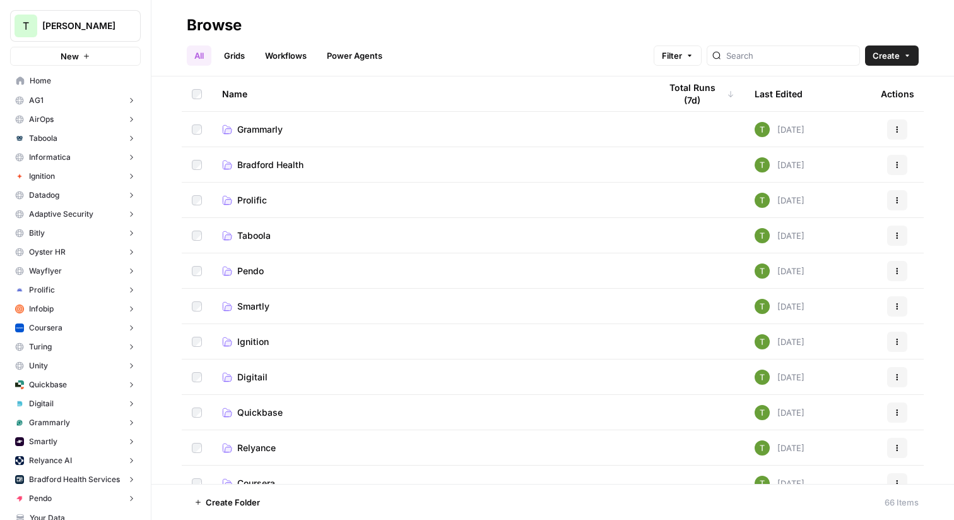
click at [271, 130] on span "Grammarly" at bounding box center [259, 129] width 45 height 13
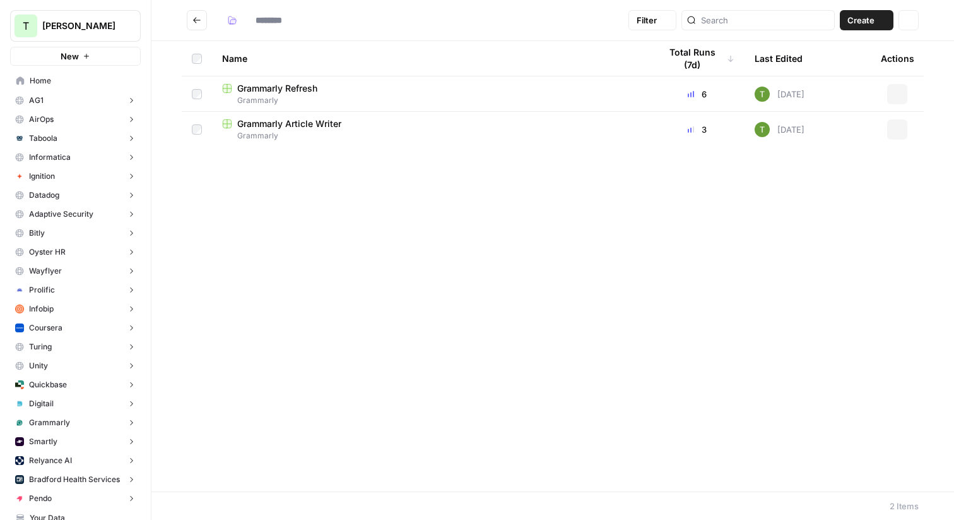
type input "*********"
click at [199, 19] on icon "Go back" at bounding box center [197, 20] width 9 height 9
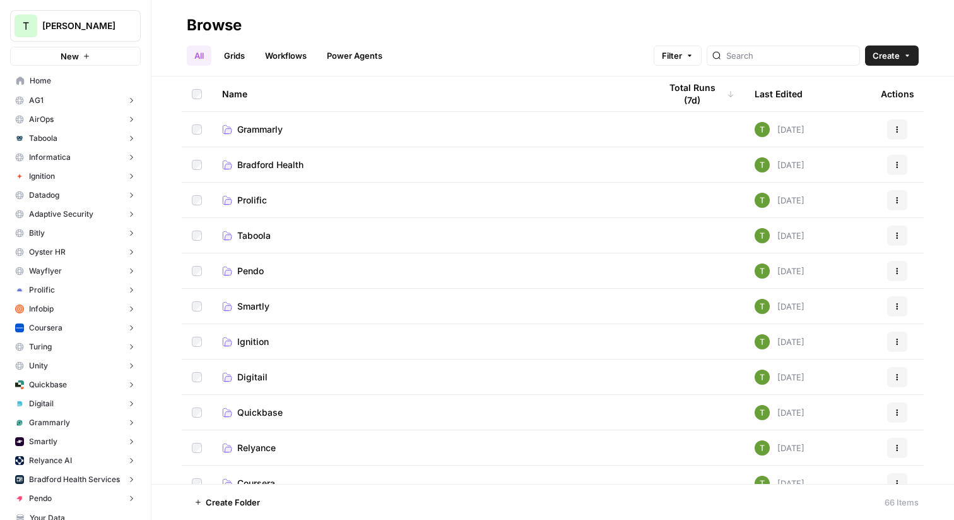
click at [244, 201] on span "Prolific" at bounding box center [252, 200] width 30 height 13
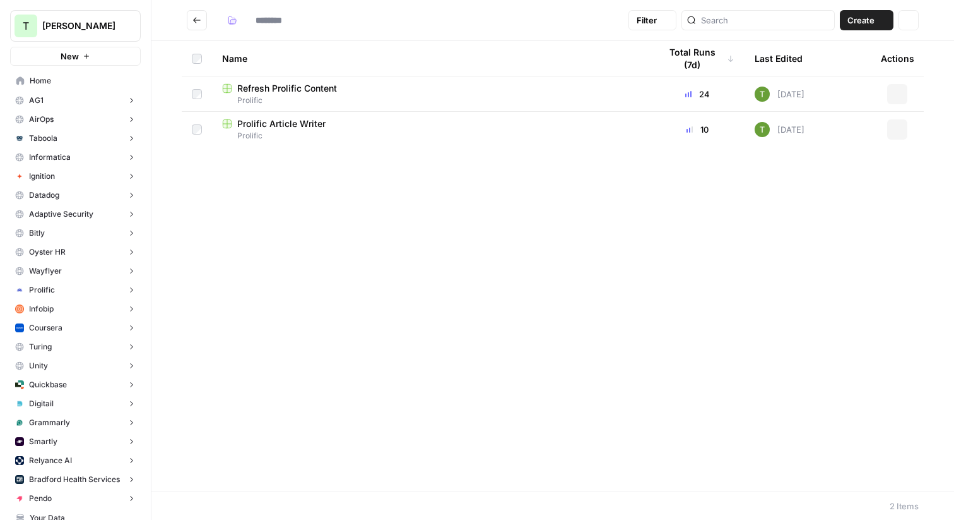
type input "********"
click at [282, 124] on span "Prolific Article Writer" at bounding box center [281, 123] width 88 height 13
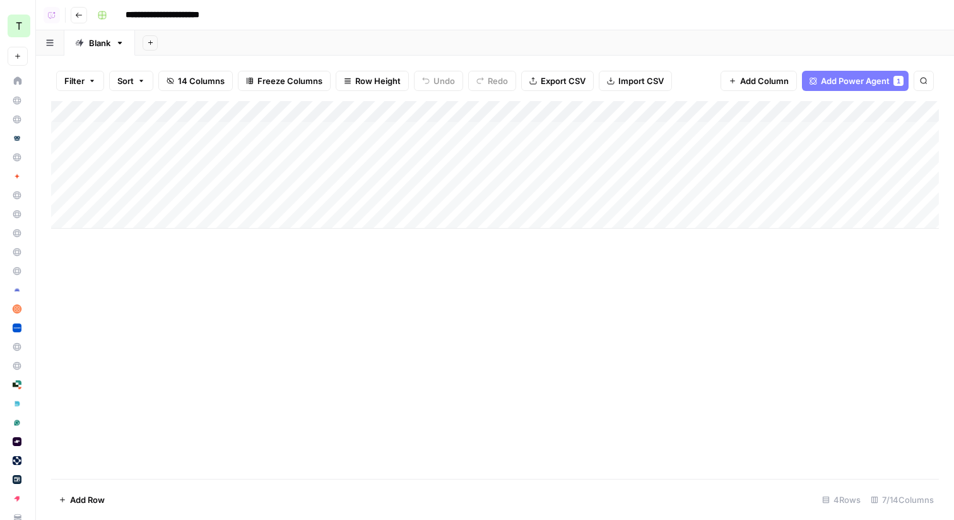
click at [80, 20] on button "Go back" at bounding box center [79, 15] width 16 height 16
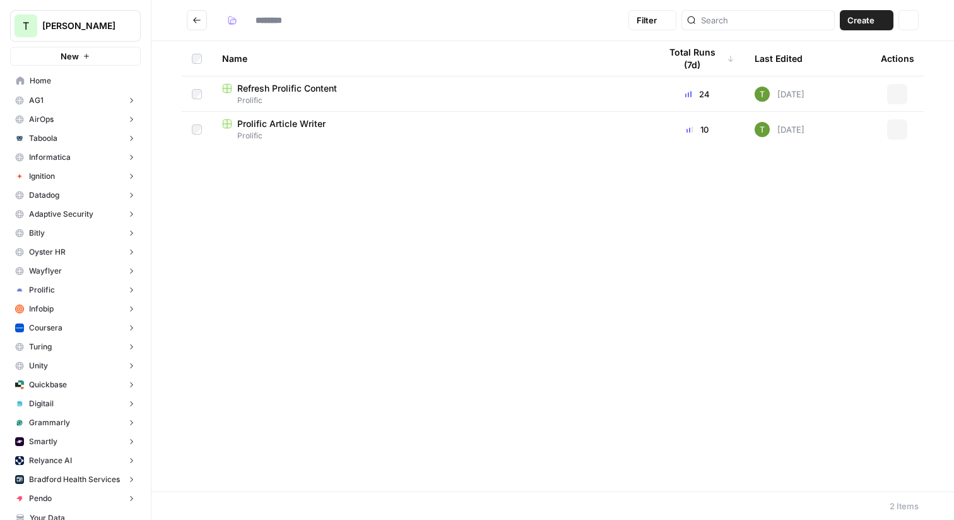
type input "********"
click at [266, 93] on span "Refresh Prolific Content" at bounding box center [287, 88] width 100 height 13
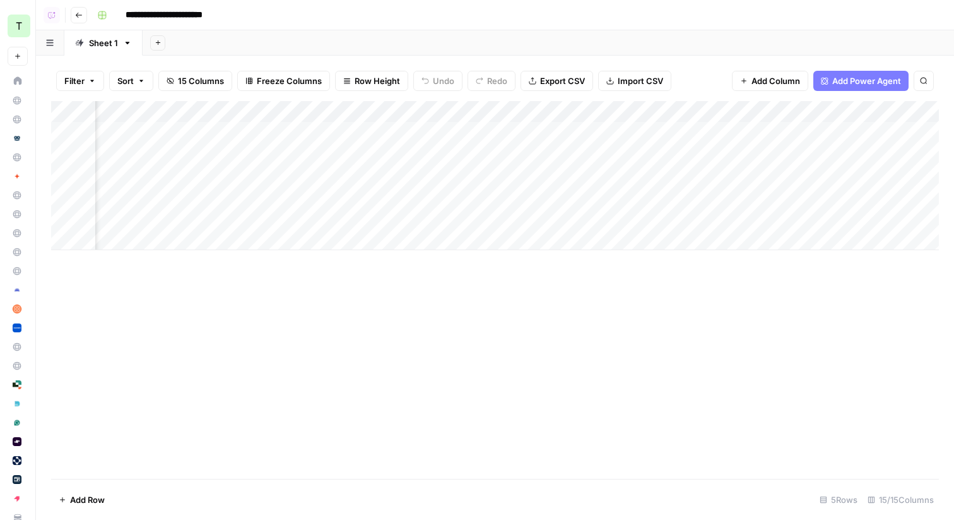
scroll to position [0, 1610]
click at [843, 218] on div "Add Column" at bounding box center [495, 175] width 888 height 149
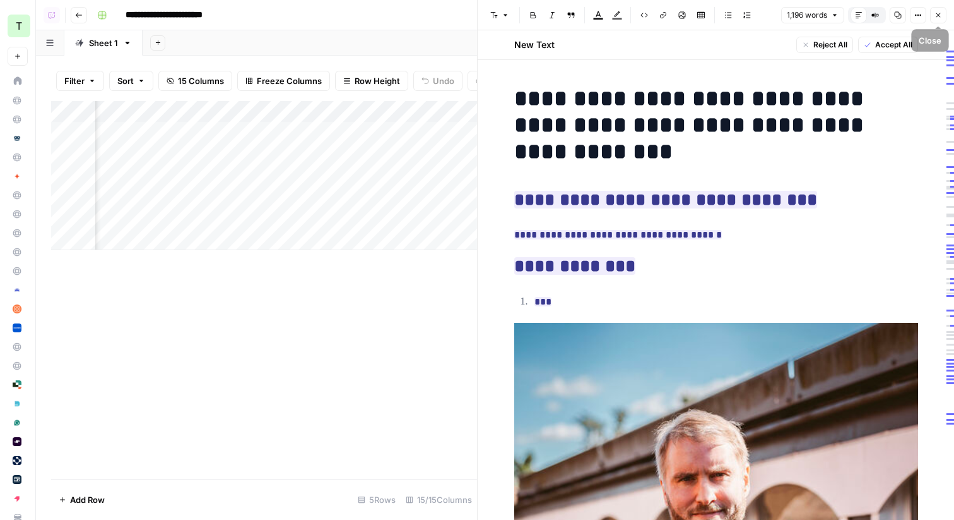
click at [943, 17] on button "Close" at bounding box center [938, 15] width 16 height 16
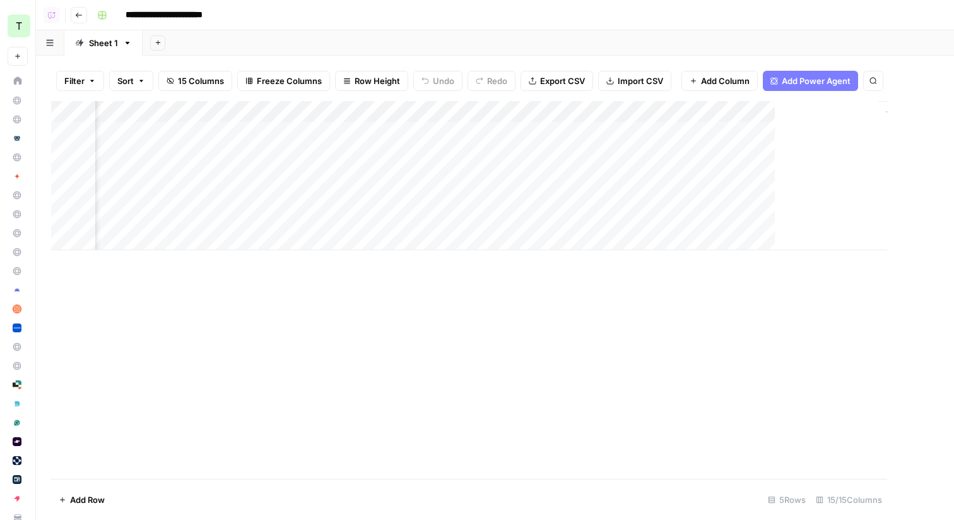
scroll to position [0, 1595]
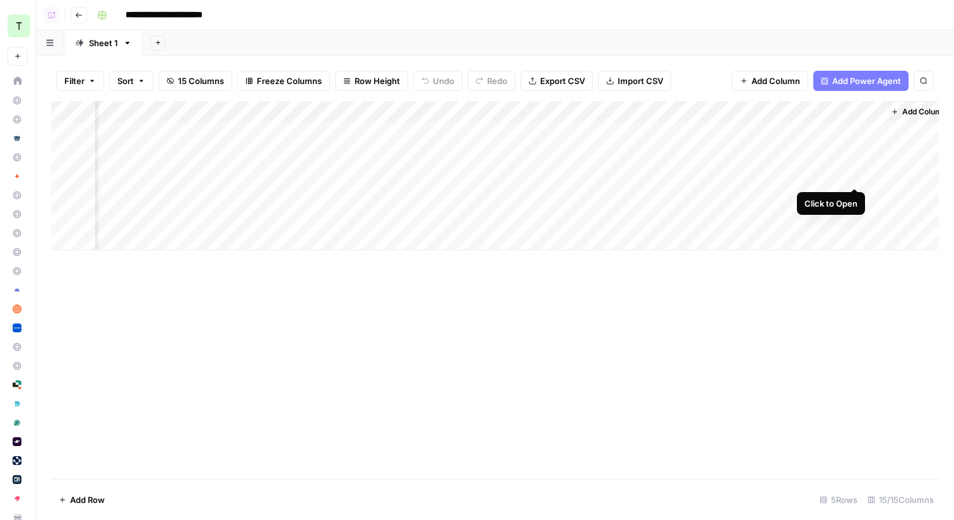
click at [859, 174] on div "Add Column" at bounding box center [495, 175] width 888 height 149
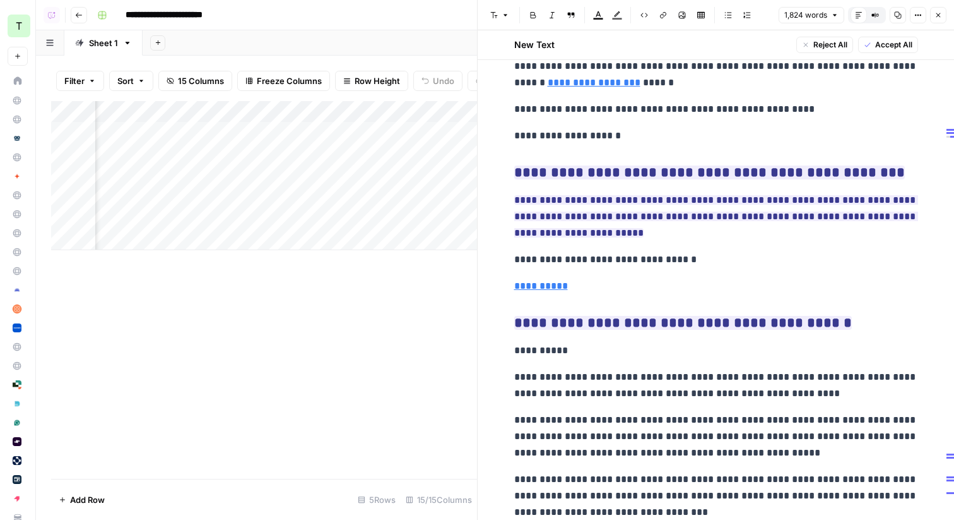
scroll to position [4046, 0]
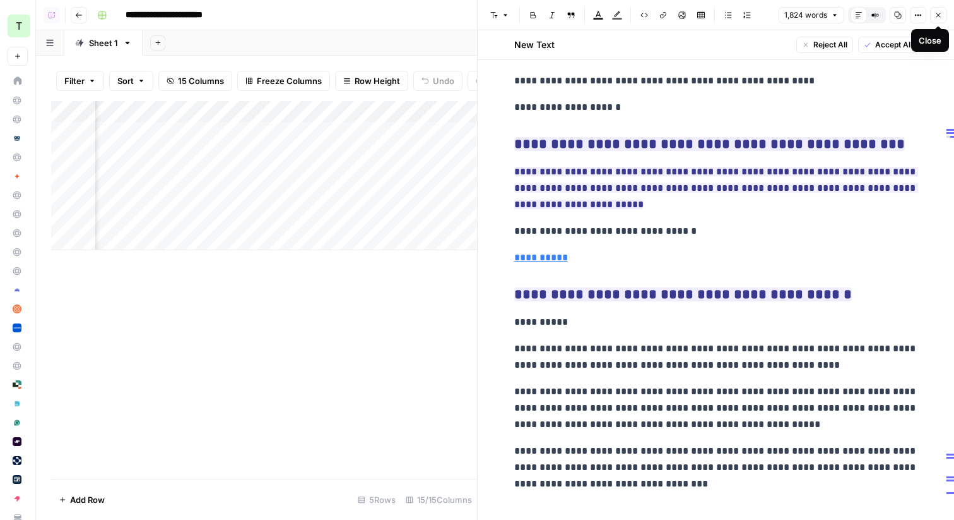
click at [942, 18] on icon "button" at bounding box center [939, 15] width 8 height 8
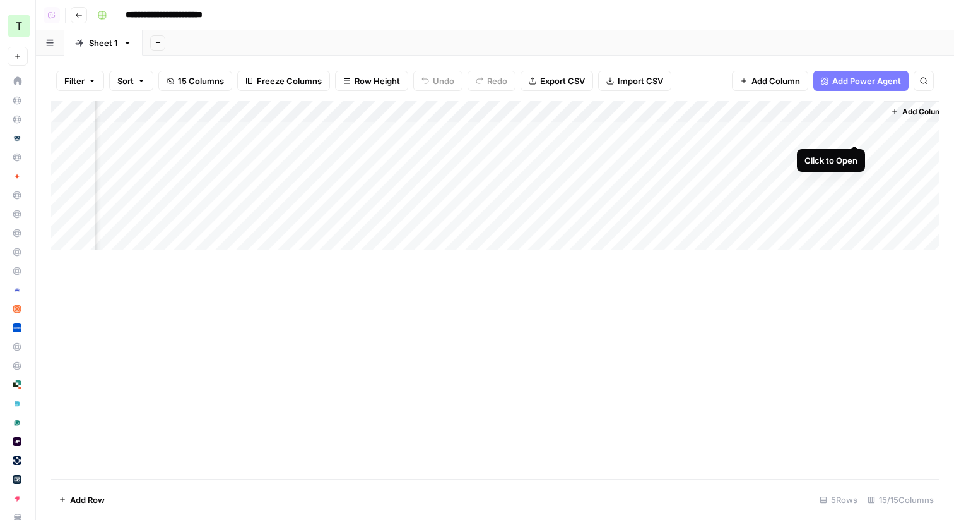
click at [858, 131] on div "Add Column" at bounding box center [495, 175] width 888 height 149
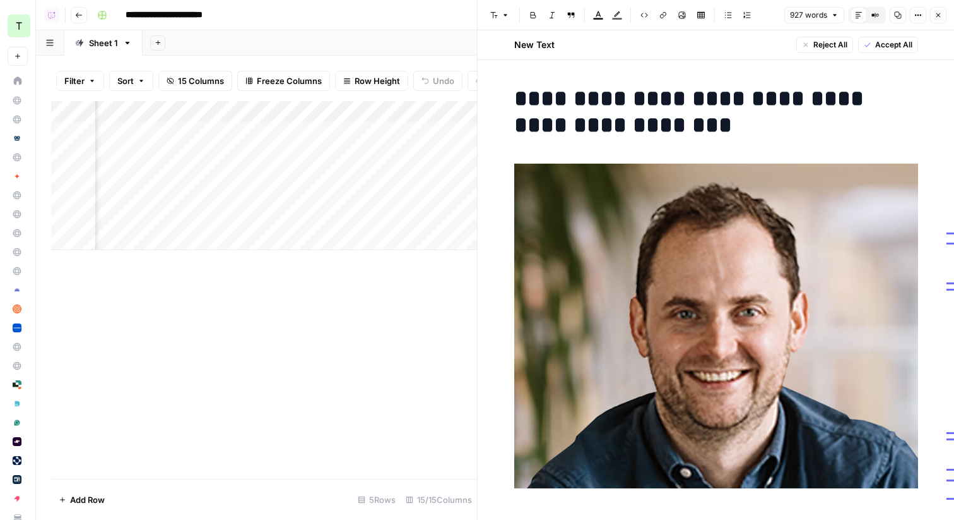
click at [941, 15] on icon "button" at bounding box center [939, 15] width 8 height 8
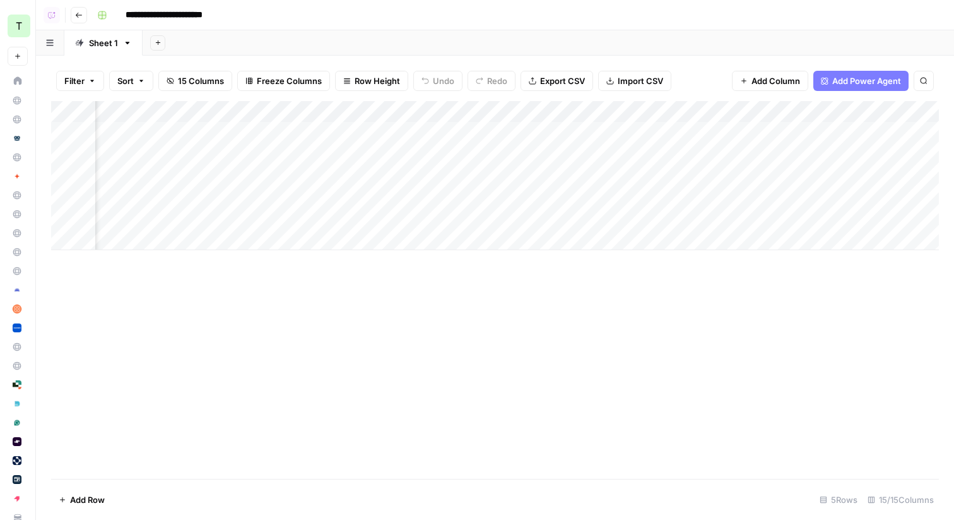
scroll to position [0, 477]
click at [466, 175] on div "Add Column" at bounding box center [495, 175] width 888 height 149
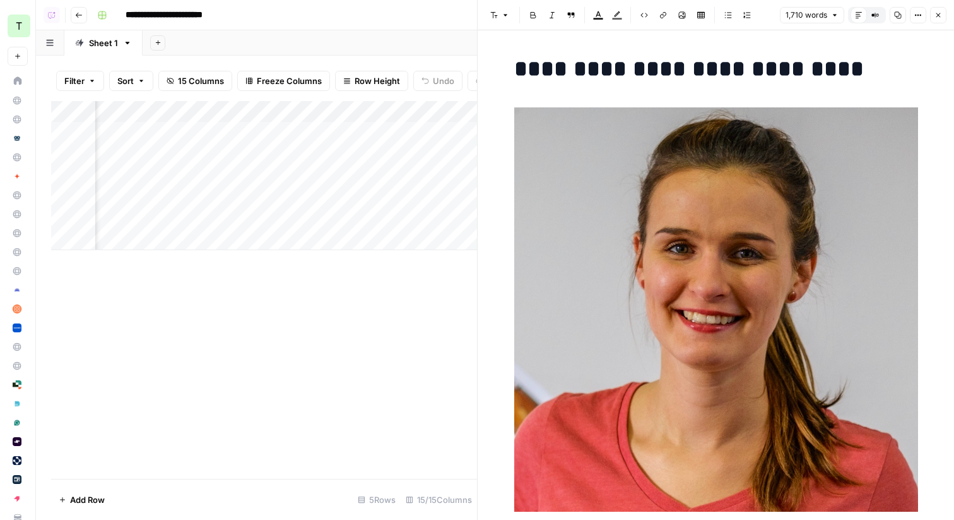
click at [939, 18] on icon "button" at bounding box center [939, 15] width 8 height 8
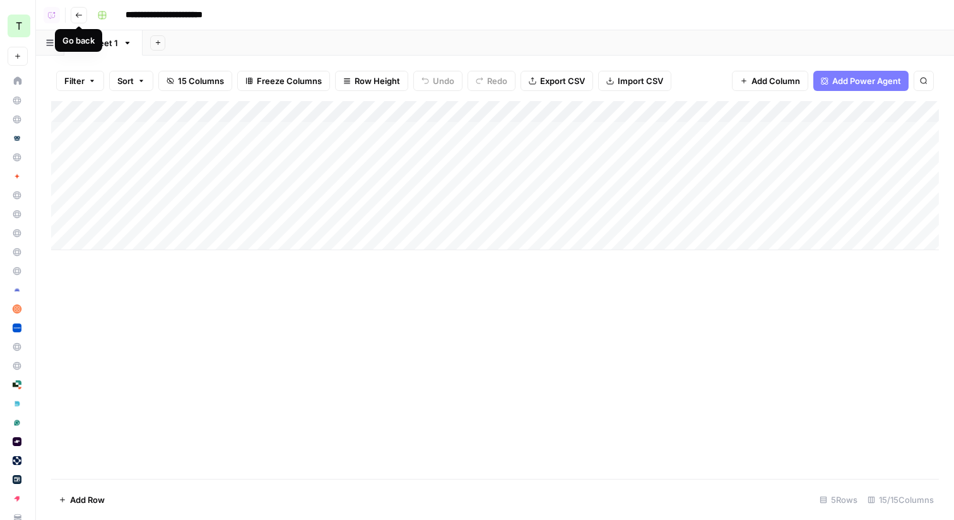
click at [80, 14] on icon "button" at bounding box center [79, 15] width 8 height 8
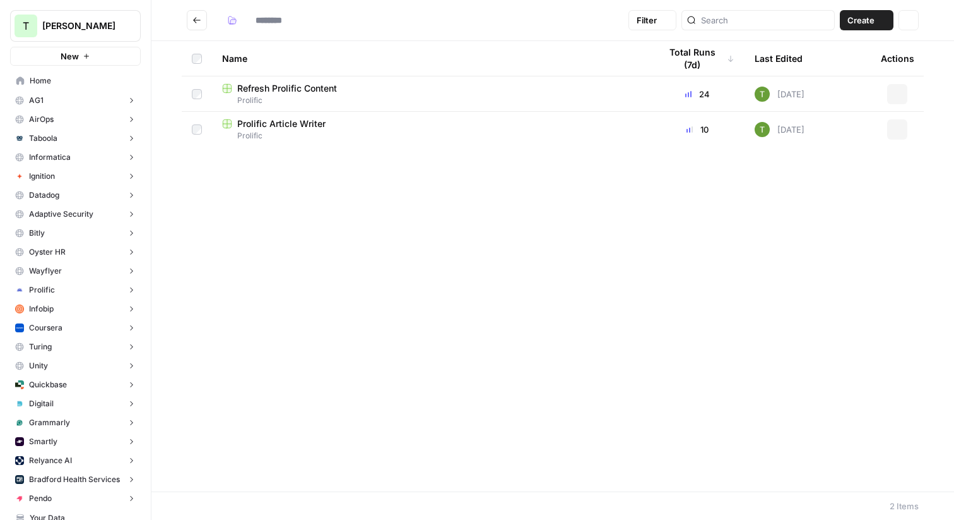
type input "********"
click at [194, 20] on icon "Go back" at bounding box center [197, 20] width 8 height 6
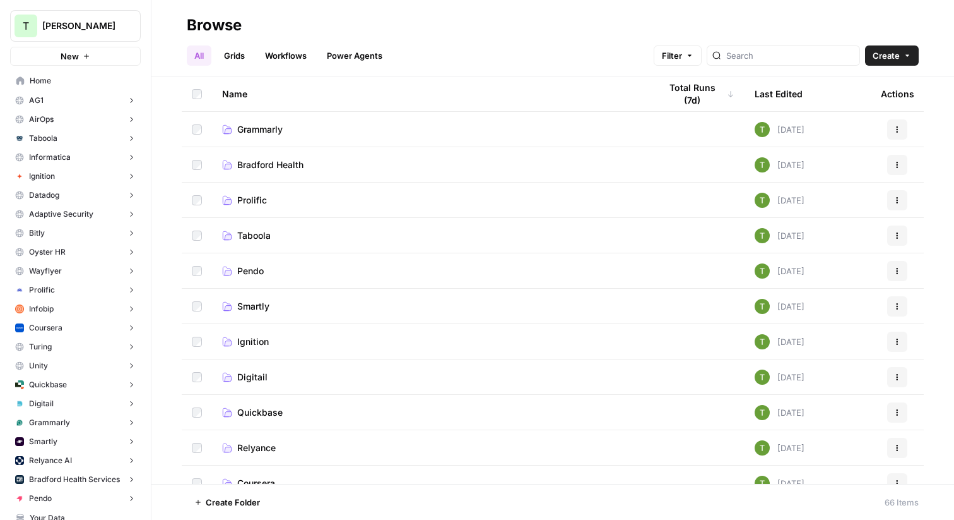
click at [245, 162] on span "Bradford Health" at bounding box center [270, 164] width 66 height 13
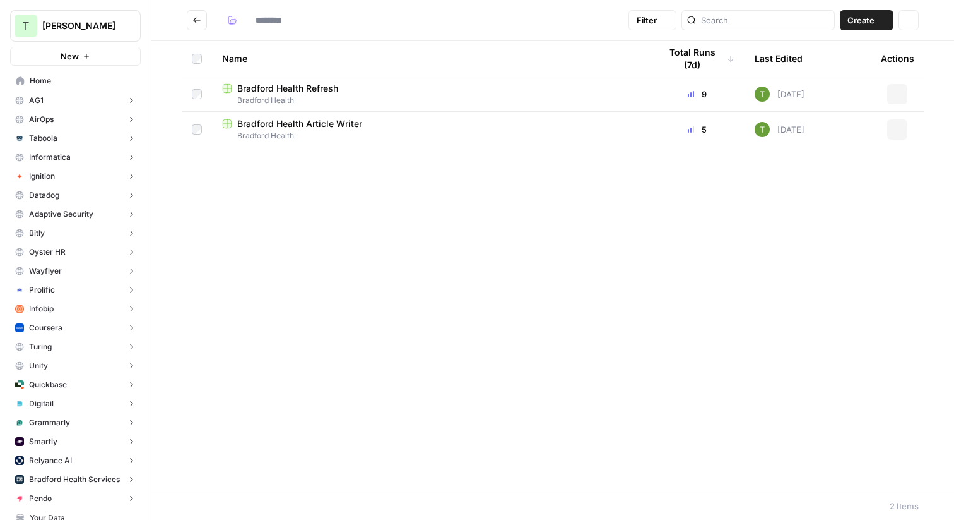
type input "**********"
click at [285, 86] on span "Bradford Health Refresh" at bounding box center [287, 88] width 101 height 13
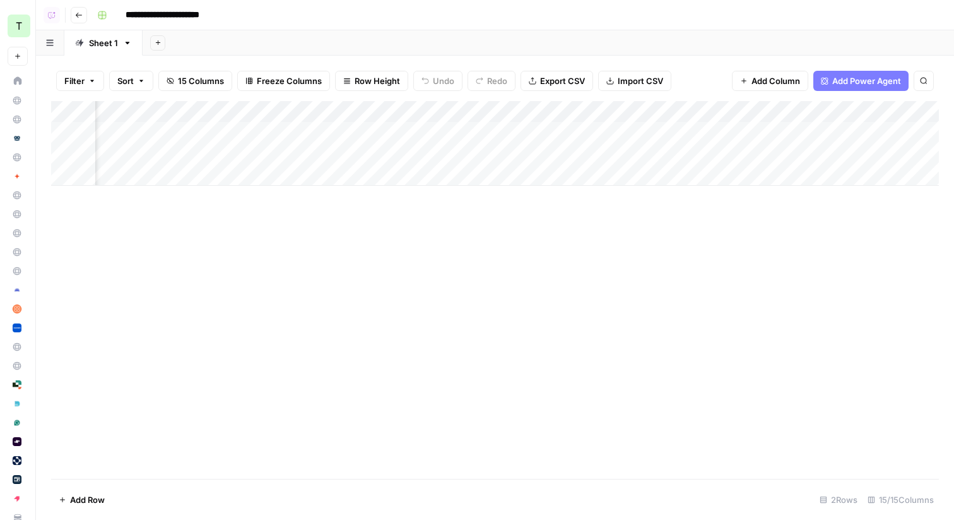
scroll to position [0, 1461]
click at [840, 133] on div "Add Column" at bounding box center [495, 143] width 888 height 85
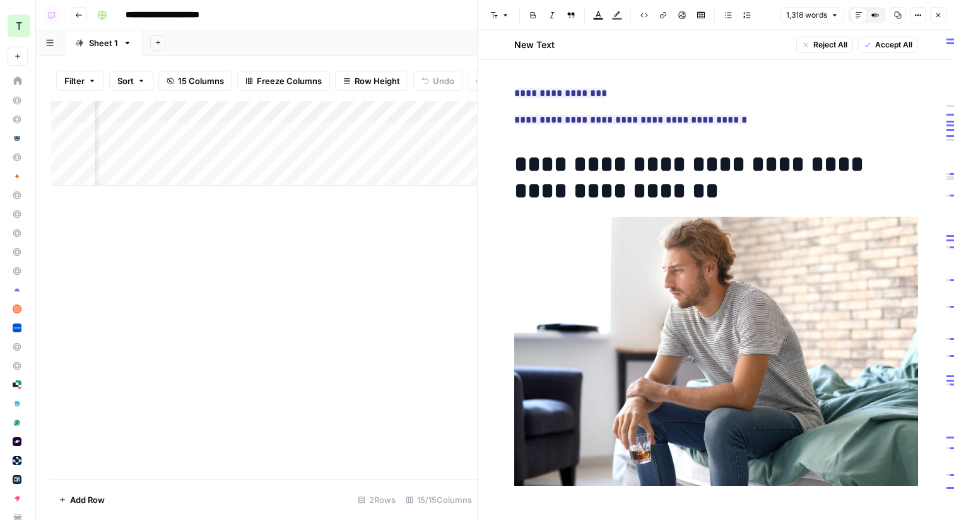
click at [939, 15] on icon "button" at bounding box center [939, 15] width 8 height 8
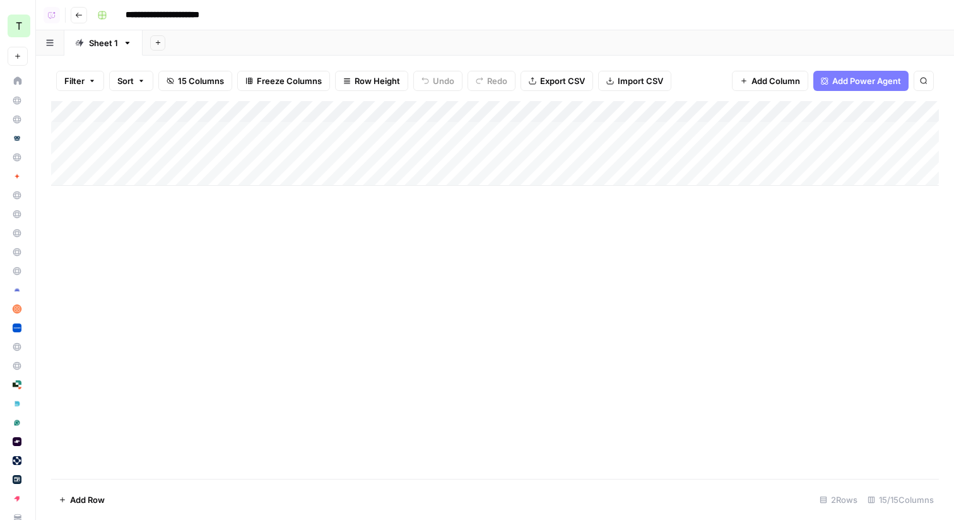
click at [76, 16] on icon "button" at bounding box center [79, 15] width 8 height 8
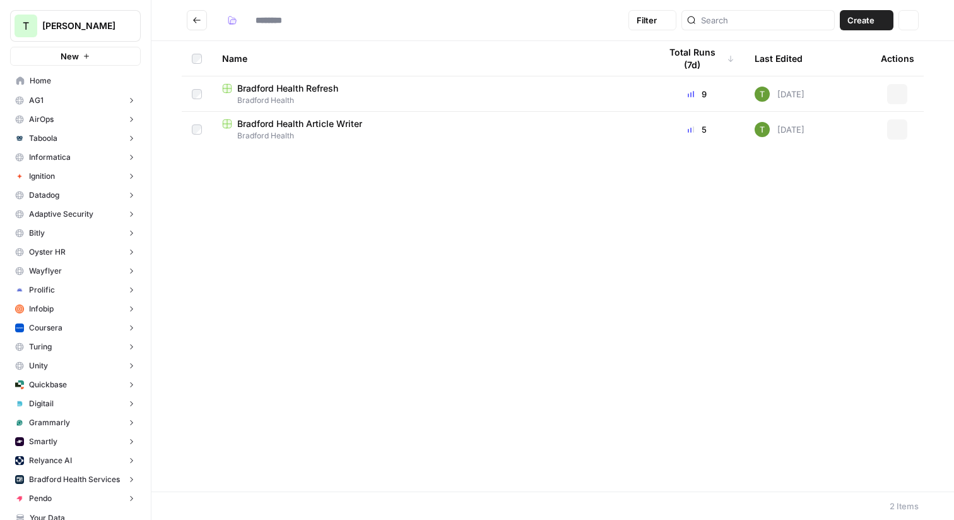
type input "**********"
click at [295, 128] on span "Bradford Health Article Writer" at bounding box center [299, 123] width 125 height 13
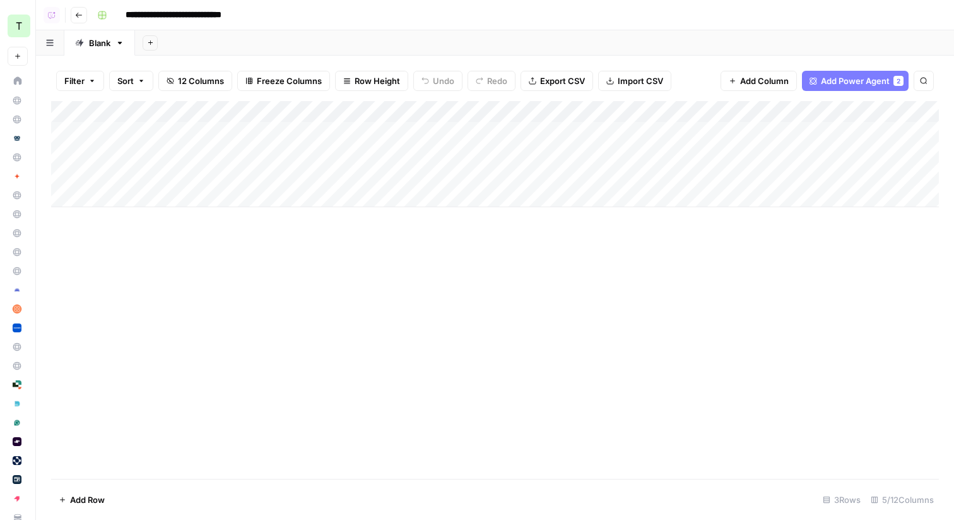
click at [82, 16] on icon "button" at bounding box center [79, 15] width 8 height 8
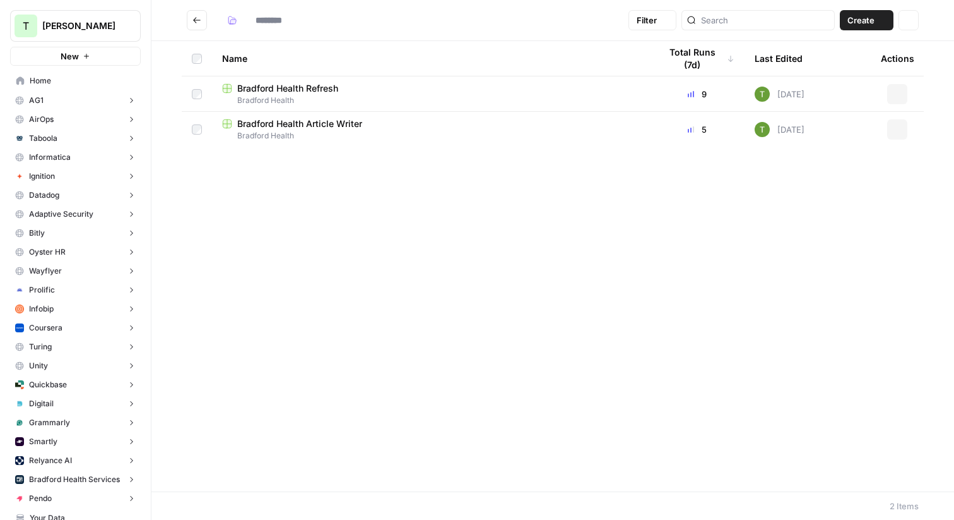
type input "**********"
click at [197, 26] on button "Go back" at bounding box center [197, 20] width 20 height 20
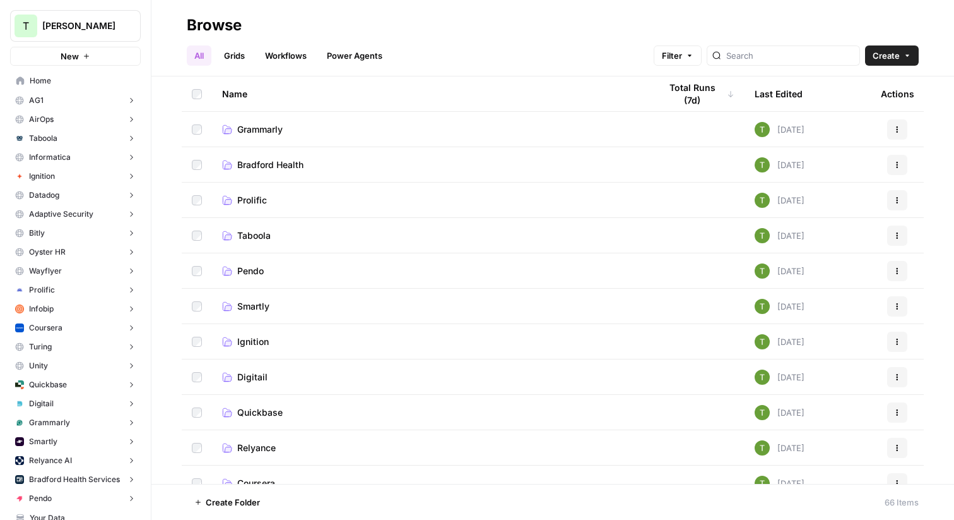
click at [263, 131] on span "Grammarly" at bounding box center [259, 129] width 45 height 13
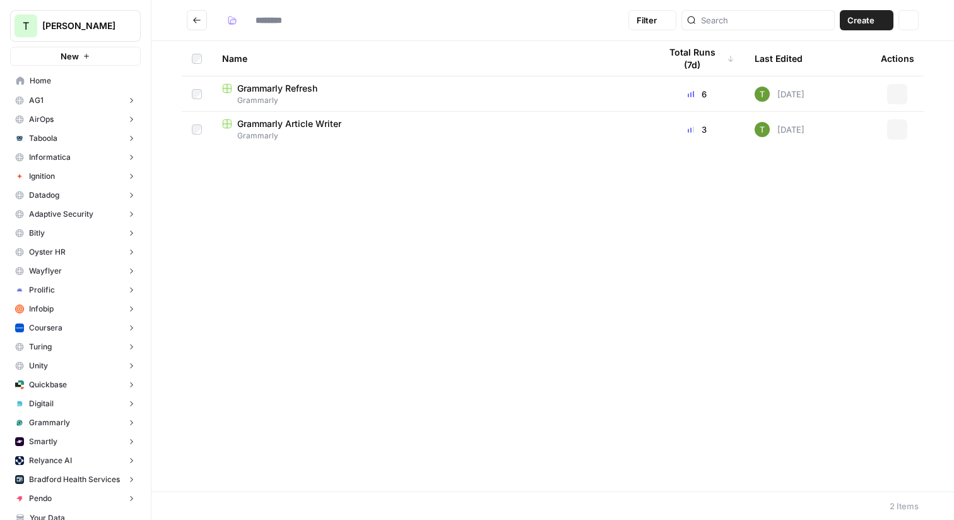
type input "*********"
click at [275, 85] on span "Grammarly Refresh" at bounding box center [277, 88] width 80 height 13
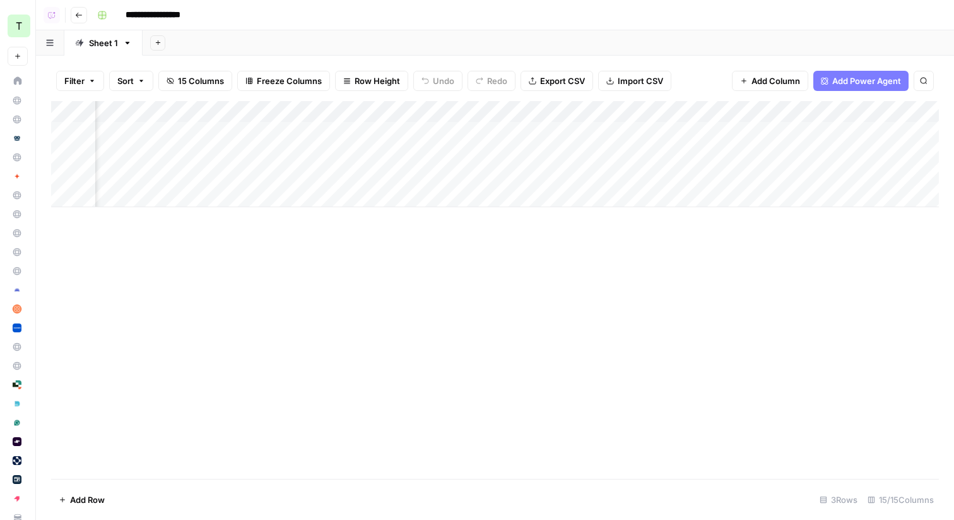
scroll to position [0, 631]
click at [493, 132] on div "Add Column" at bounding box center [495, 154] width 888 height 106
click at [475, 155] on div "Add Column" at bounding box center [495, 154] width 888 height 106
click at [469, 174] on div "Add Column" at bounding box center [495, 154] width 888 height 106
click at [802, 133] on div "Add Column" at bounding box center [495, 154] width 888 height 106
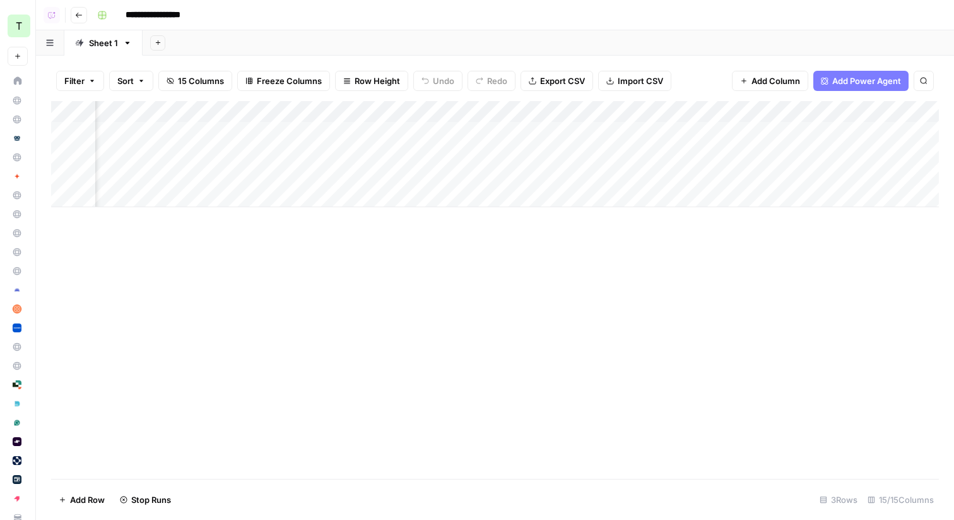
click at [804, 156] on div "Add Column" at bounding box center [495, 154] width 888 height 106
click at [797, 174] on div "Add Column" at bounding box center [495, 154] width 888 height 106
click at [82, 15] on span "Go back" at bounding box center [82, 15] width 1 height 1
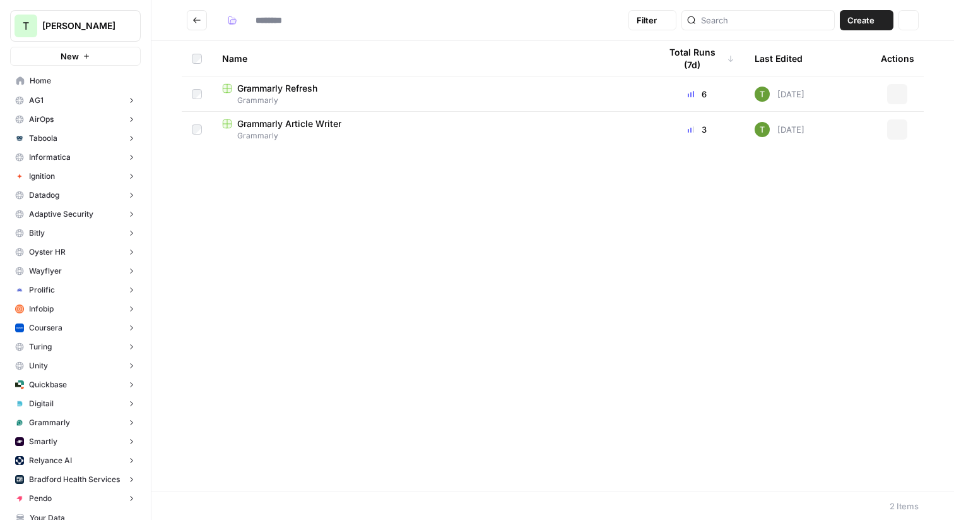
type input "*********"
click at [303, 128] on span "Grammarly Article Writer" at bounding box center [289, 123] width 104 height 13
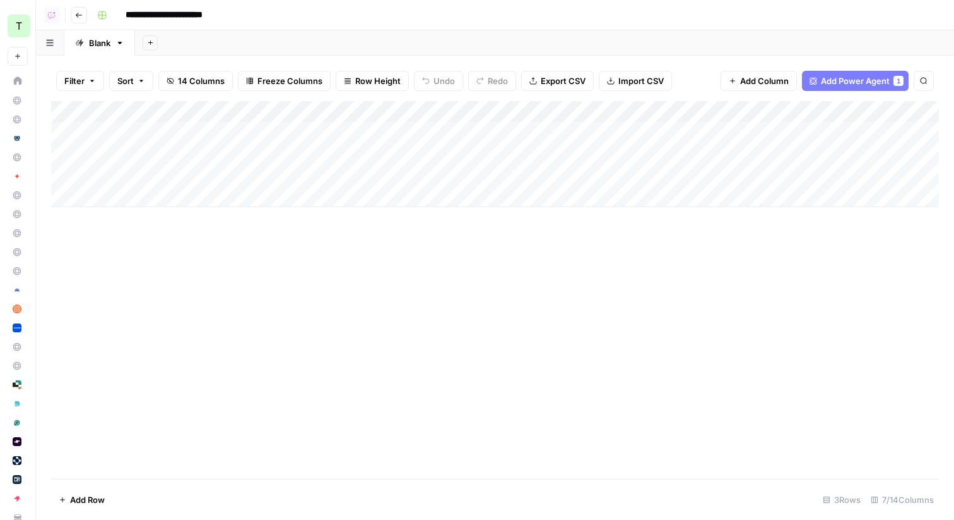
click at [439, 152] on div "Add Column" at bounding box center [495, 154] width 888 height 106
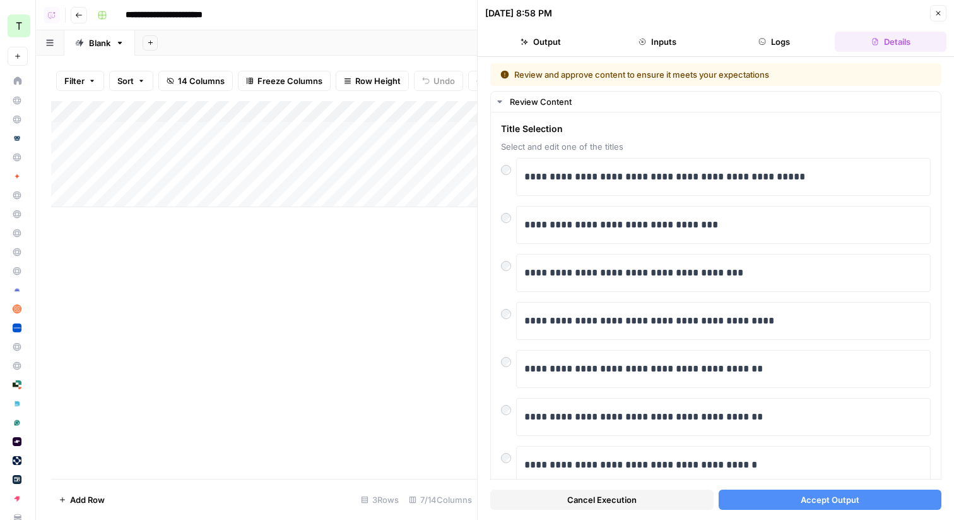
click at [826, 500] on span "Accept Output" at bounding box center [830, 499] width 59 height 13
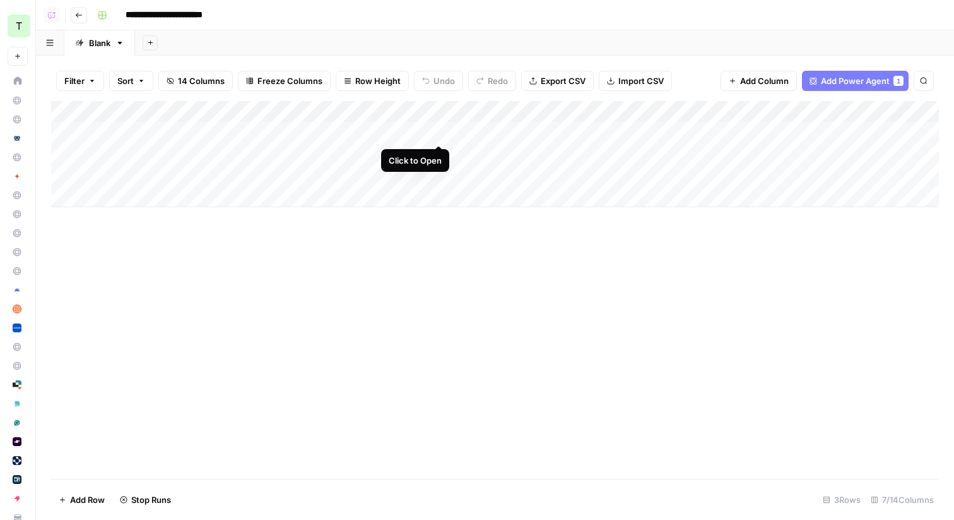
click at [437, 133] on div "Add Column" at bounding box center [495, 154] width 888 height 106
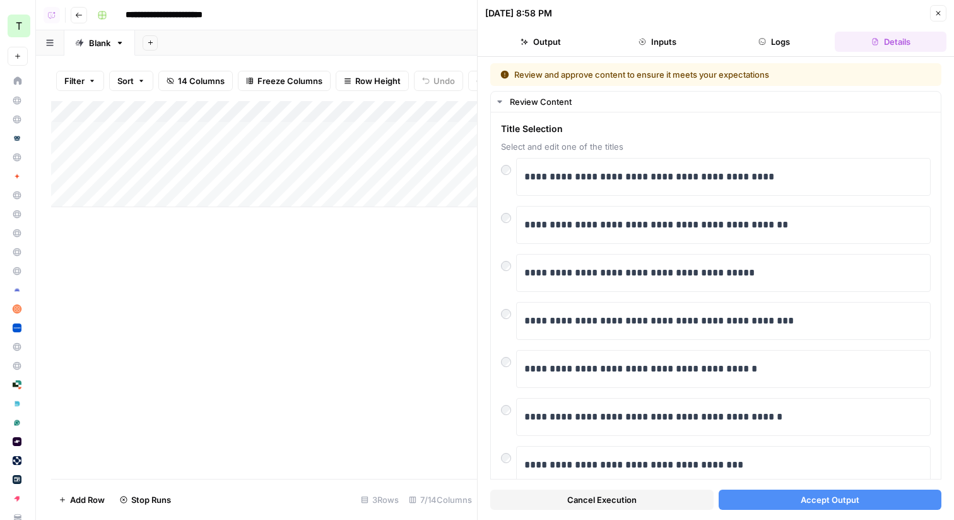
click at [826, 501] on span "Accept Output" at bounding box center [830, 499] width 59 height 13
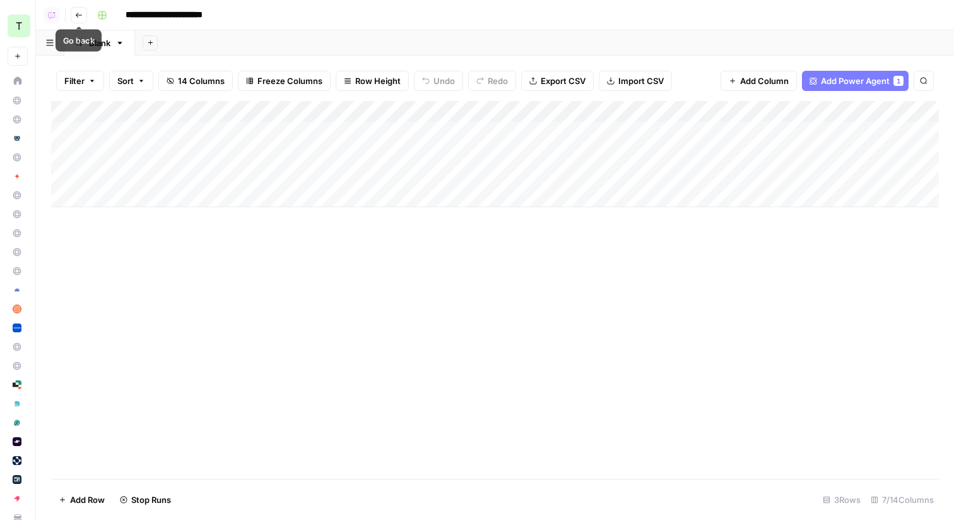
click at [76, 15] on icon "button" at bounding box center [79, 15] width 6 height 5
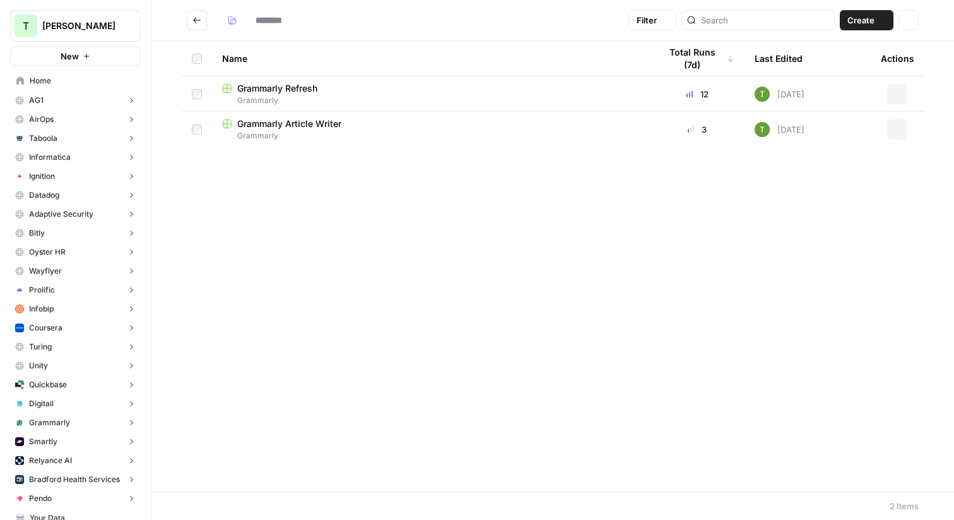
type input "*********"
click at [290, 87] on span "Grammarly Refresh" at bounding box center [277, 88] width 80 height 13
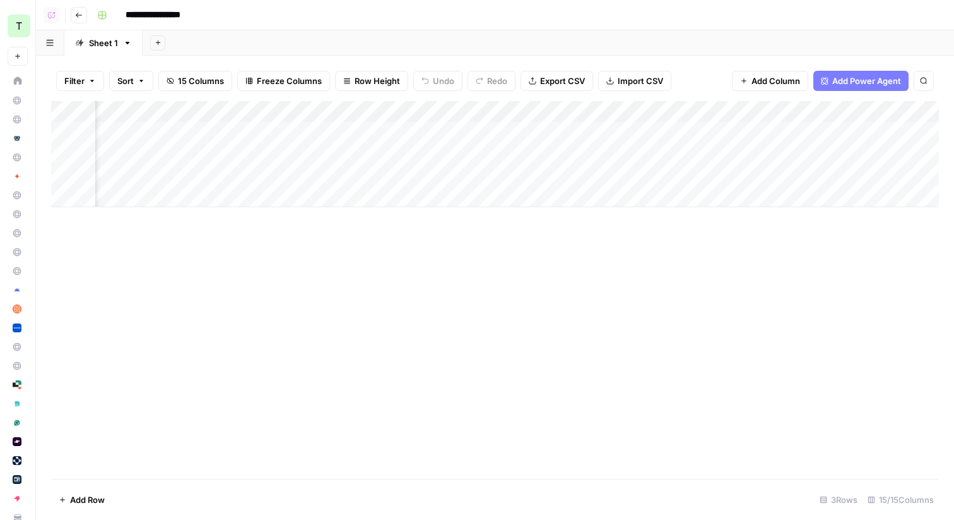
scroll to position [0, 1065]
click at [805, 135] on div "Add Column" at bounding box center [495, 154] width 888 height 106
click at [802, 174] on div "Add Column" at bounding box center [495, 154] width 888 height 106
click at [80, 15] on icon "button" at bounding box center [79, 15] width 6 height 5
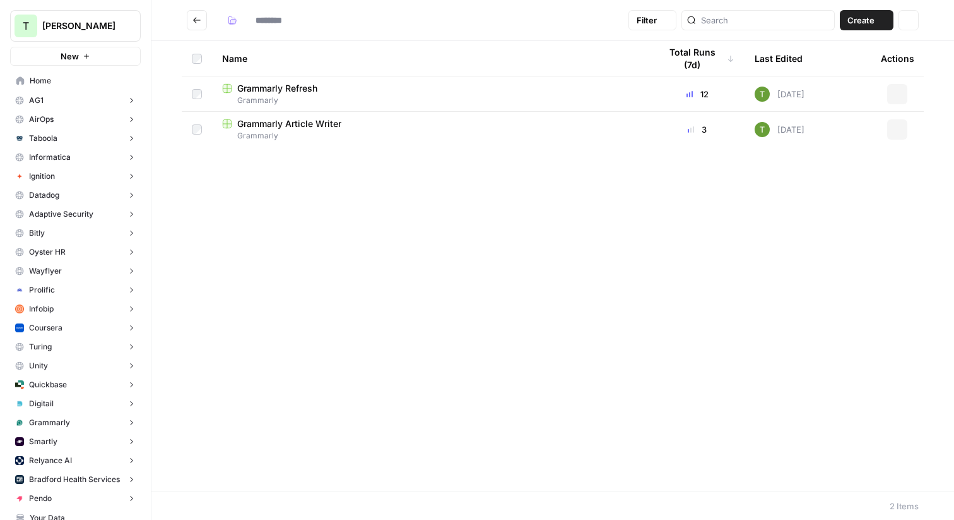
type input "*********"
click at [197, 21] on icon "Go back" at bounding box center [197, 20] width 9 height 9
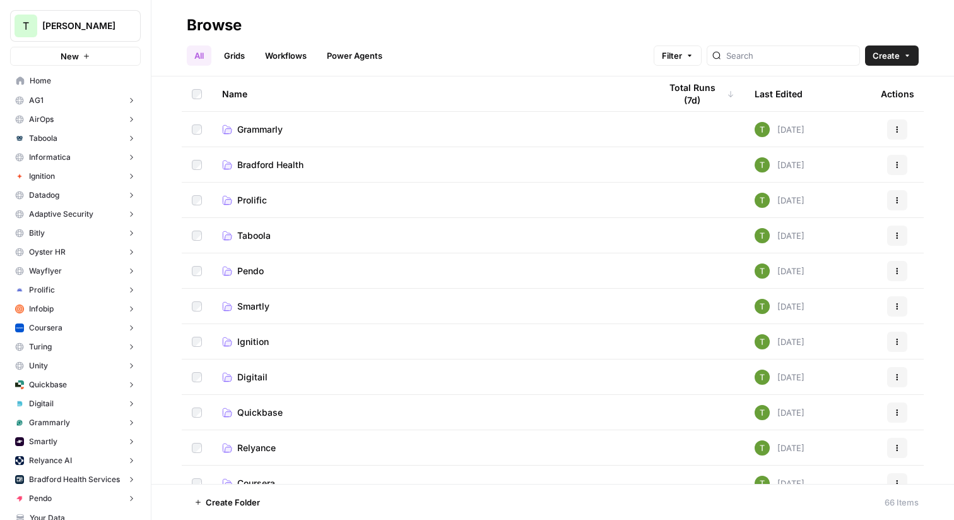
click at [268, 163] on span "Bradford Health" at bounding box center [270, 164] width 66 height 13
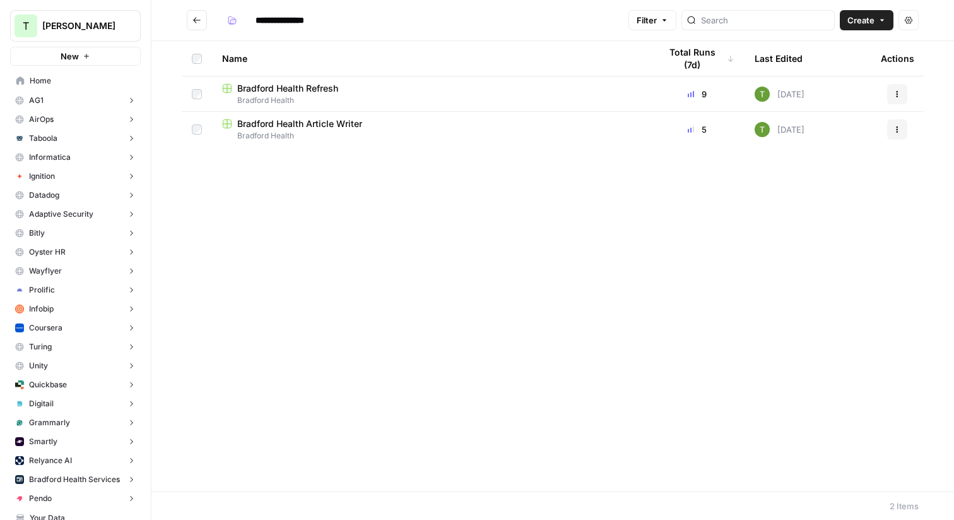
click at [320, 85] on span "Bradford Health Refresh" at bounding box center [287, 88] width 101 height 13
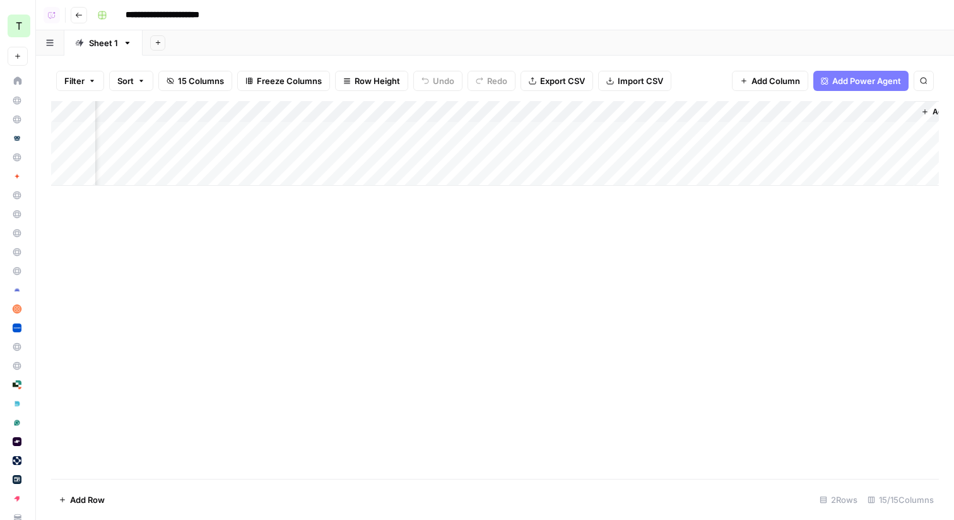
scroll to position [0, 1461]
click at [841, 131] on div "Add Column" at bounding box center [495, 143] width 888 height 85
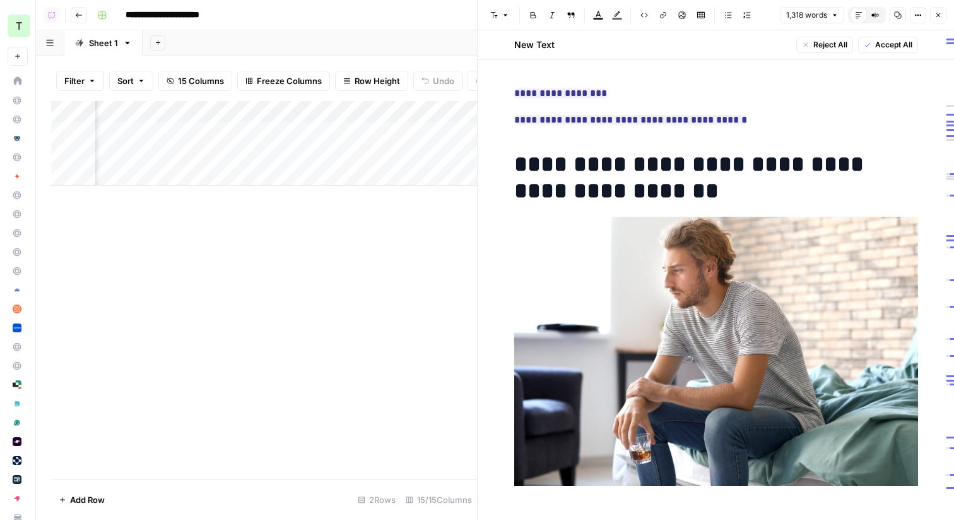
click at [940, 18] on icon "button" at bounding box center [939, 15] width 8 height 8
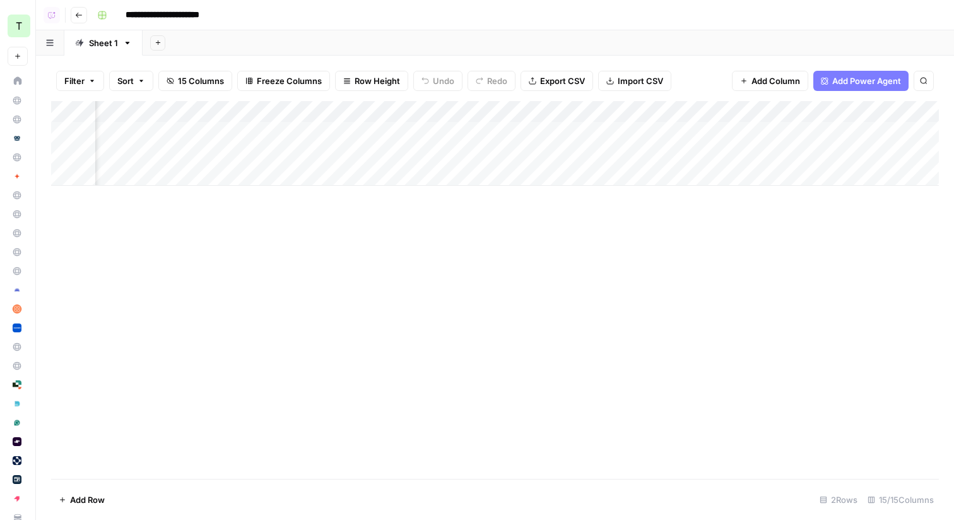
scroll to position [0, 367]
click at [80, 15] on icon "button" at bounding box center [79, 15] width 8 height 8
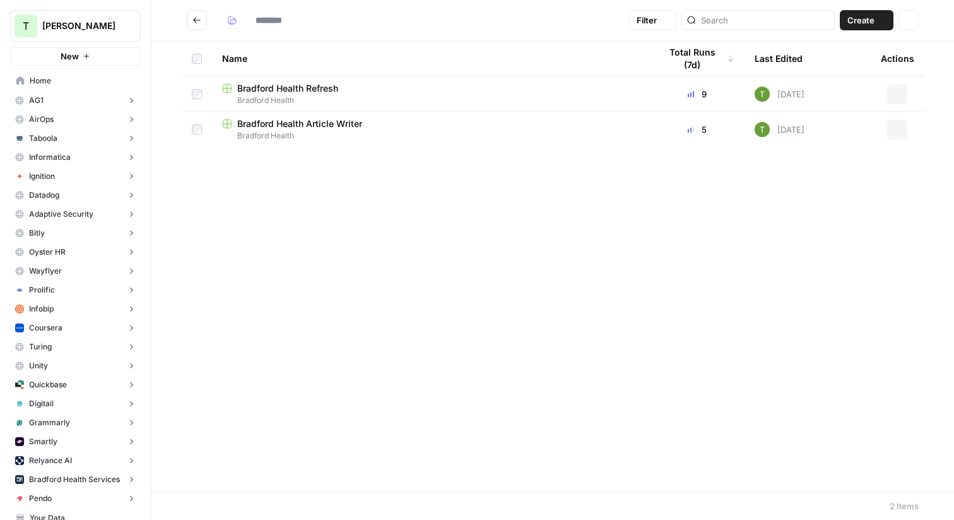
type input "**********"
click at [193, 19] on icon "Go back" at bounding box center [197, 20] width 9 height 9
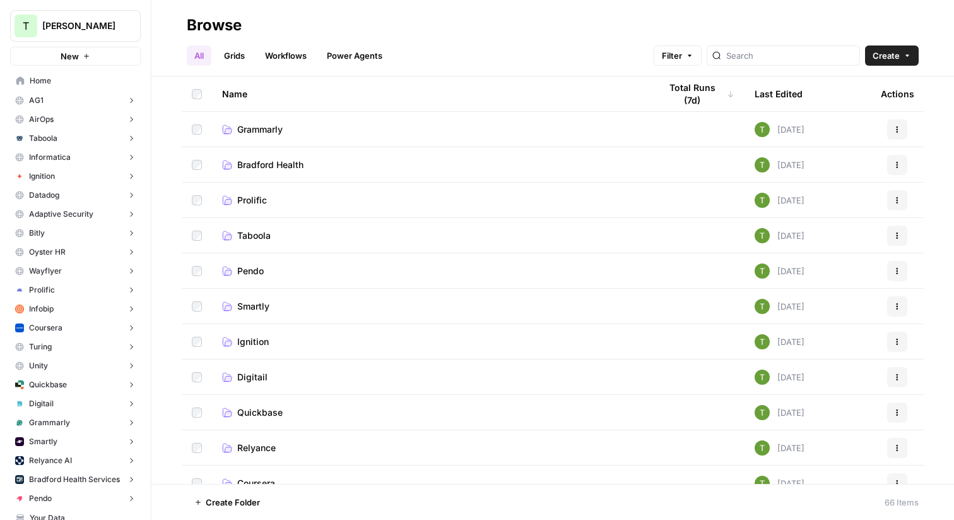
click at [251, 195] on span "Prolific" at bounding box center [252, 200] width 30 height 13
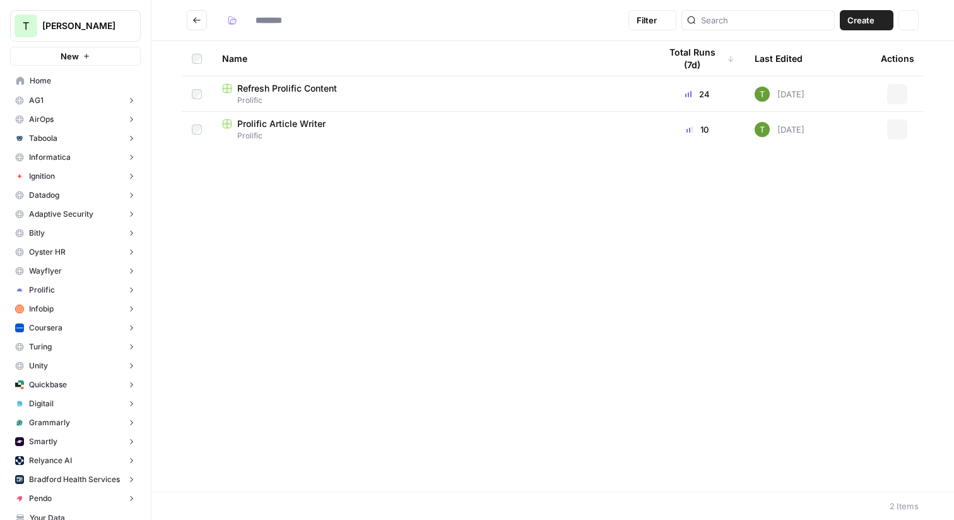
type input "********"
click at [282, 90] on span "Refresh Prolific Content" at bounding box center [287, 88] width 100 height 13
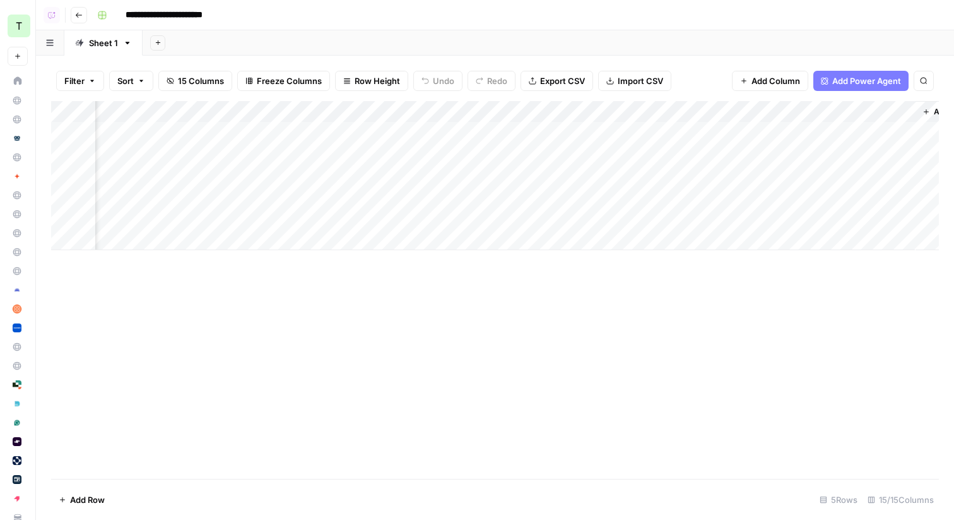
scroll to position [0, 1610]
click at [650, 151] on div "Add Column" at bounding box center [495, 175] width 888 height 149
click at [655, 196] on div "Add Column" at bounding box center [495, 175] width 888 height 149
click at [77, 13] on icon "button" at bounding box center [79, 15] width 8 height 8
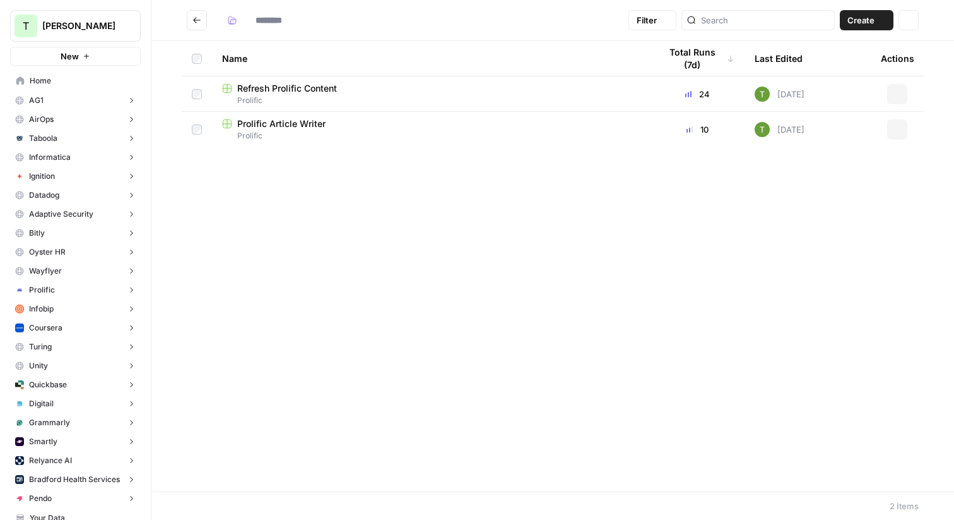
type input "********"
click at [191, 18] on button "Go back" at bounding box center [197, 20] width 20 height 20
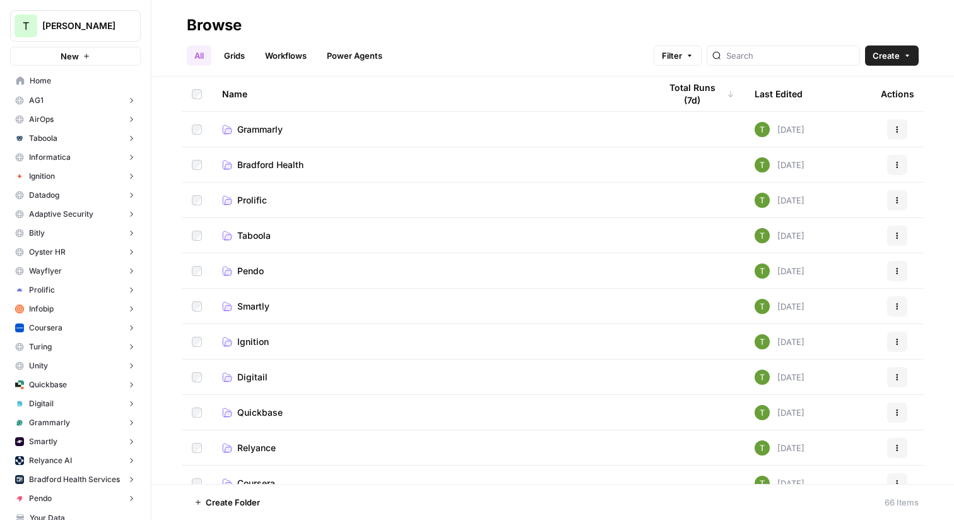
click at [253, 129] on span "Grammarly" at bounding box center [259, 129] width 45 height 13
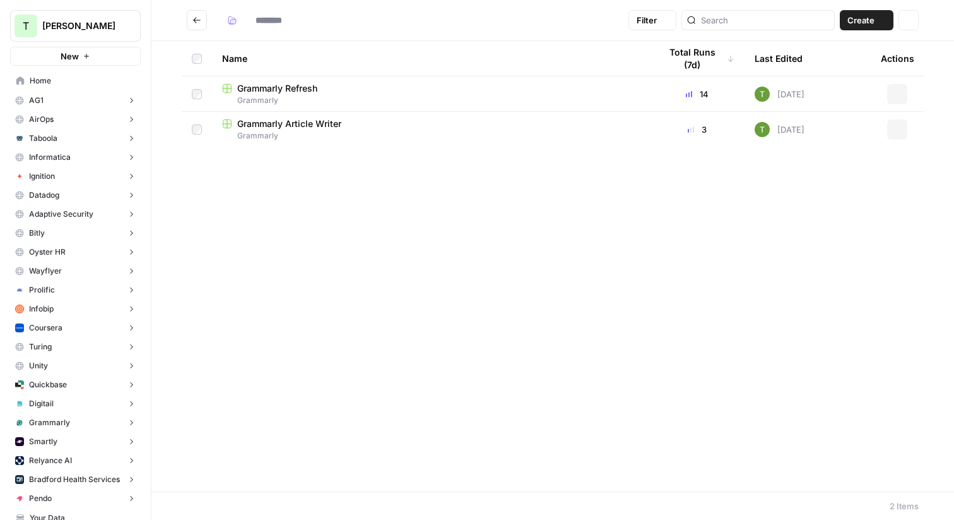
type input "*********"
click at [302, 95] on span "Grammarly" at bounding box center [431, 100] width 418 height 11
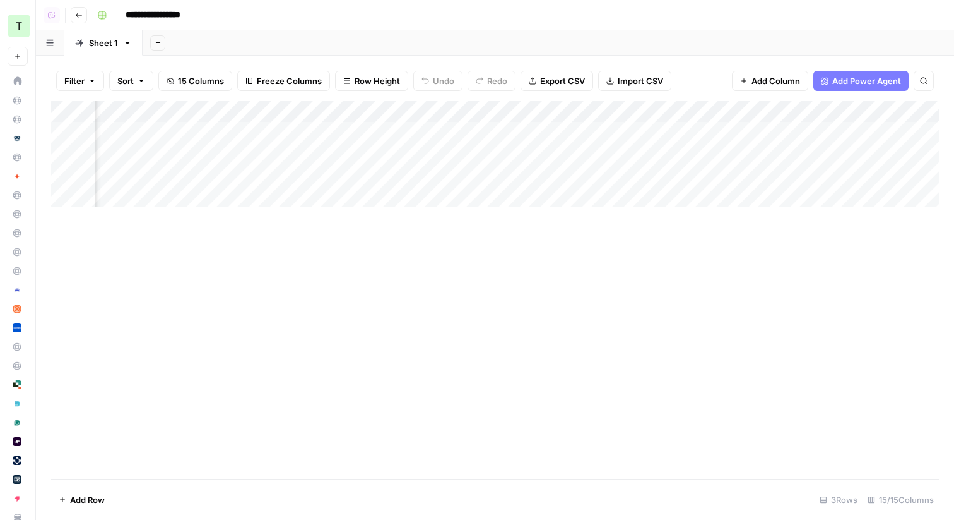
scroll to position [0, 1273]
click at [581, 152] on div "Add Column" at bounding box center [495, 154] width 888 height 106
click at [78, 15] on icon "button" at bounding box center [79, 15] width 8 height 8
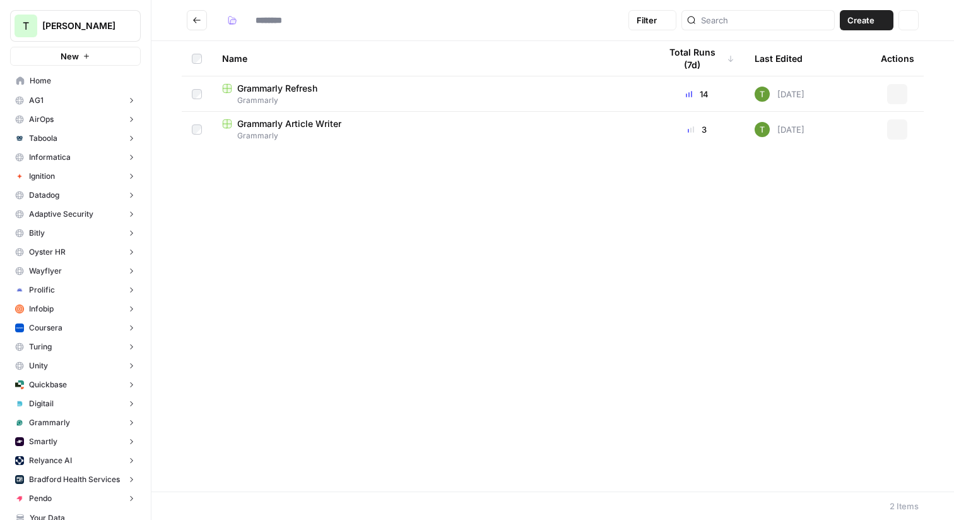
type input "*********"
click at [300, 129] on span "Grammarly Article Writer" at bounding box center [289, 123] width 104 height 13
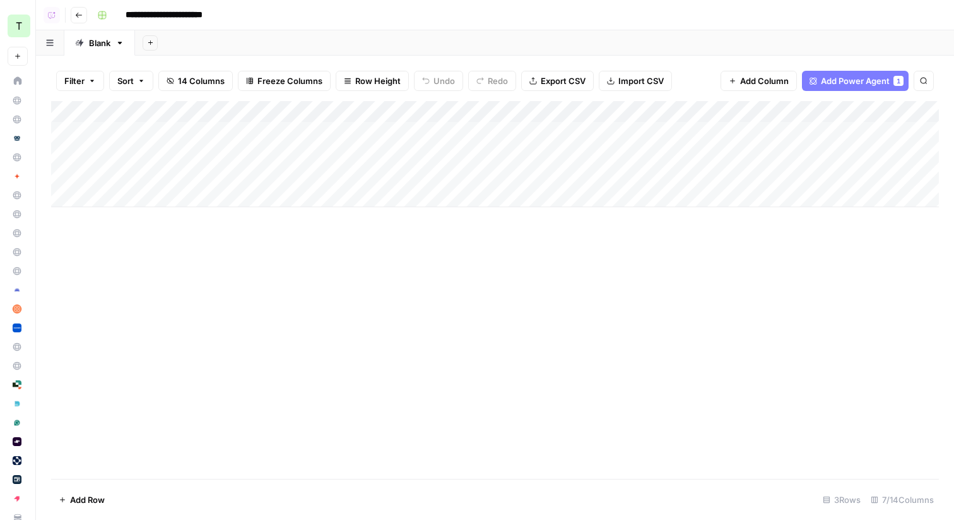
click at [652, 129] on div "Add Column" at bounding box center [495, 154] width 888 height 106
click at [637, 152] on div "Add Column" at bounding box center [495, 154] width 888 height 106
click at [729, 110] on div "Add Column" at bounding box center [495, 154] width 888 height 106
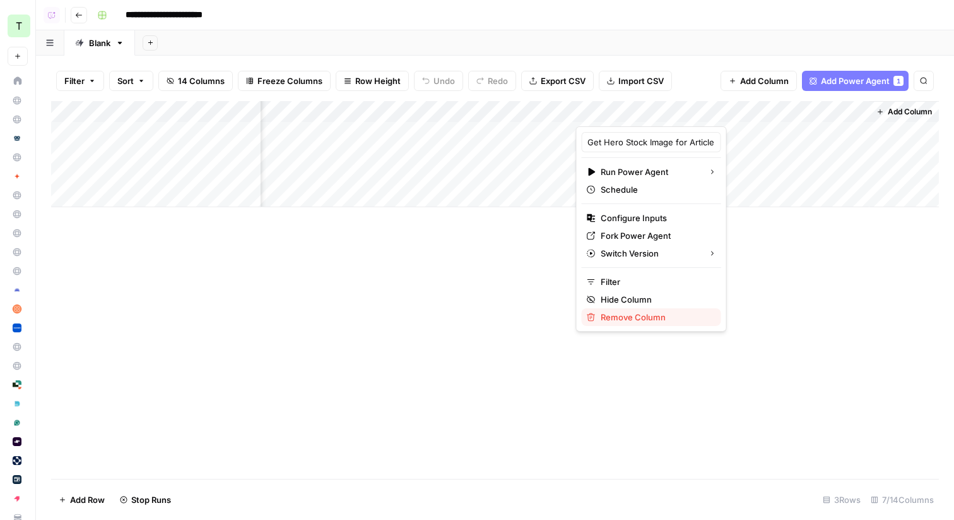
click at [624, 318] on span "Remove Column" at bounding box center [656, 317] width 110 height 13
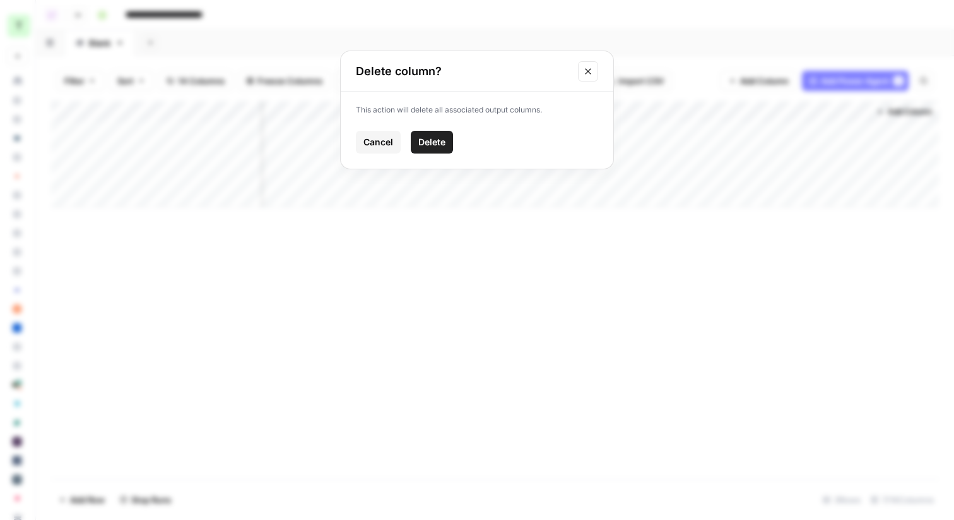
click at [427, 140] on span "Delete" at bounding box center [432, 142] width 27 height 13
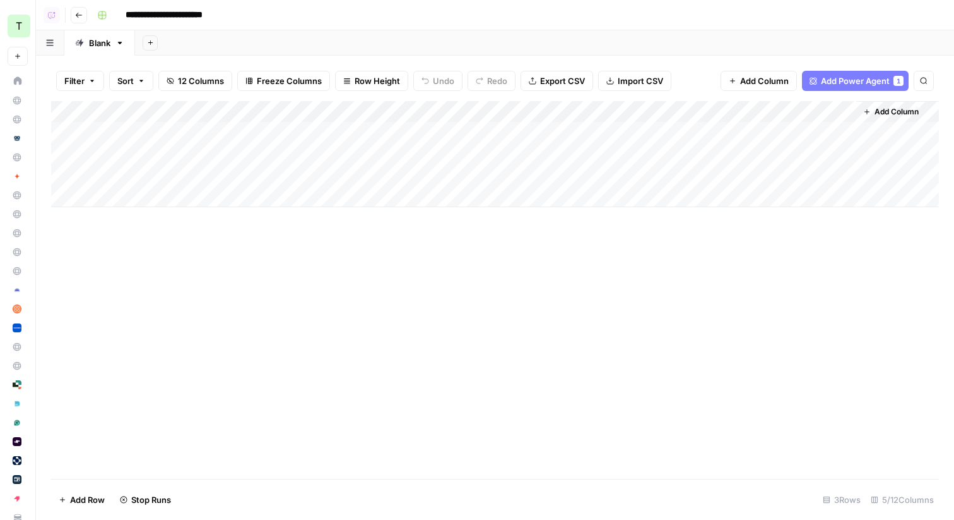
scroll to position [0, 0]
click at [73, 14] on button "Go back" at bounding box center [79, 15] width 16 height 16
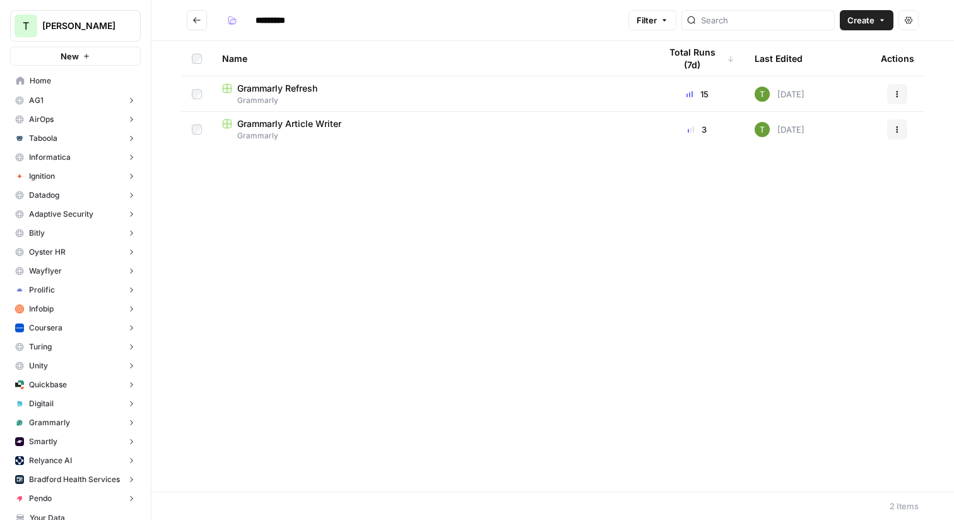
type input "*********"
click at [256, 95] on span "Grammarly" at bounding box center [431, 100] width 418 height 11
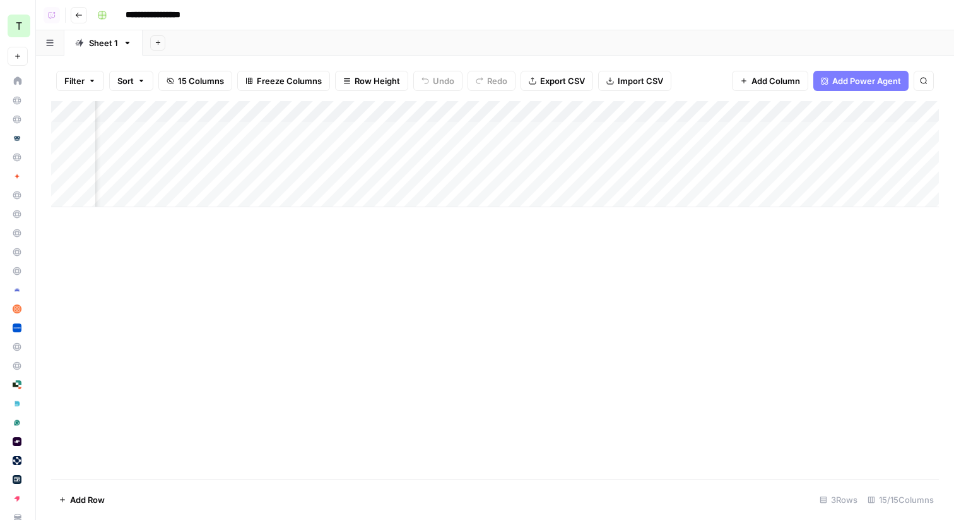
scroll to position [0, 409]
click at [73, 15] on button "Go back" at bounding box center [79, 15] width 16 height 16
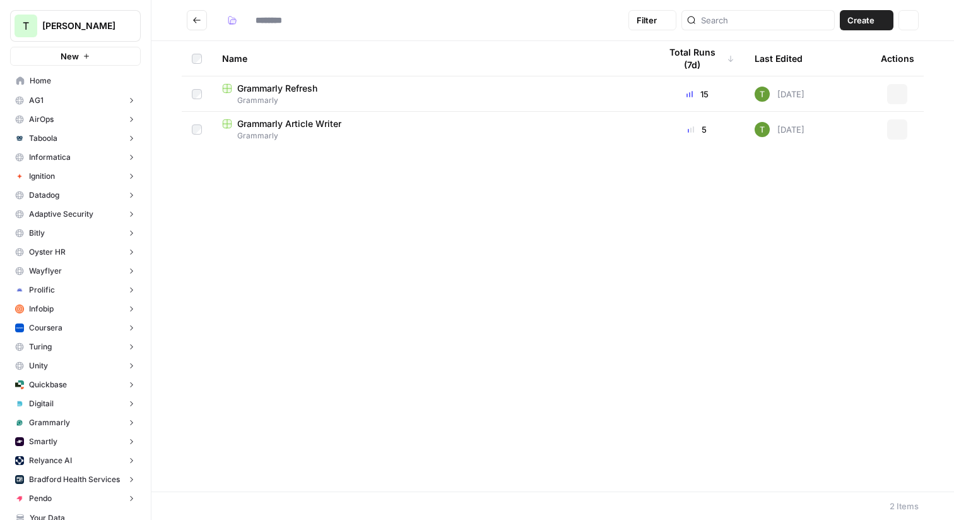
type input "*********"
click at [198, 18] on icon "Go back" at bounding box center [197, 20] width 9 height 9
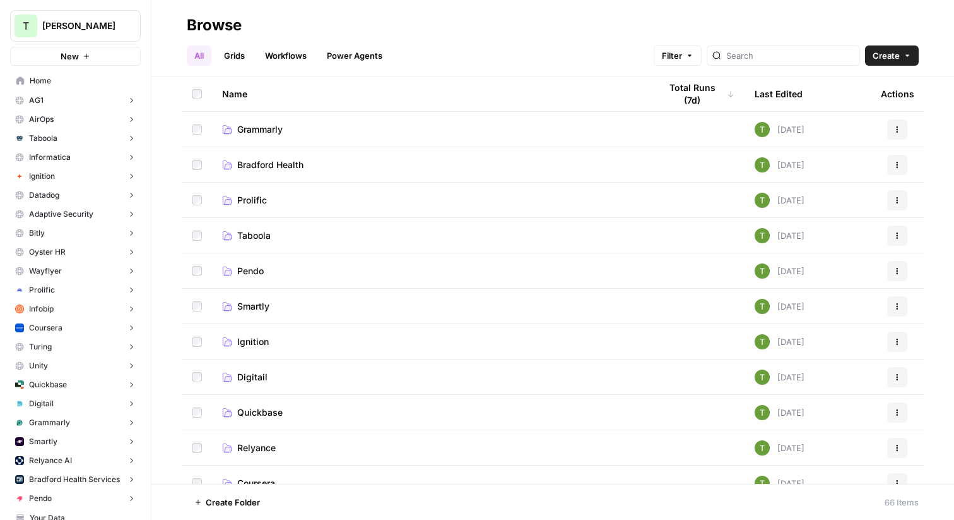
click at [247, 167] on span "Bradford Health" at bounding box center [270, 164] width 66 height 13
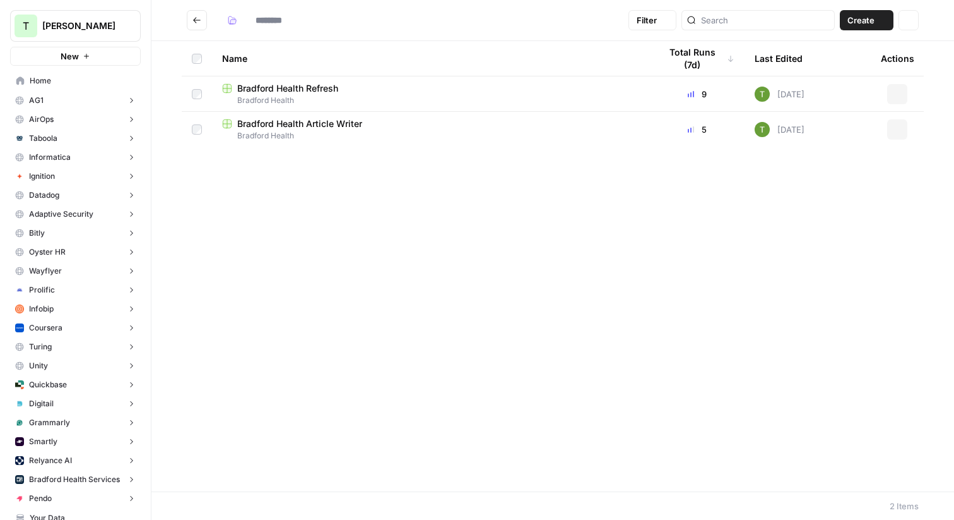
type input "**********"
click at [319, 91] on span "Bradford Health Refresh" at bounding box center [287, 88] width 101 height 13
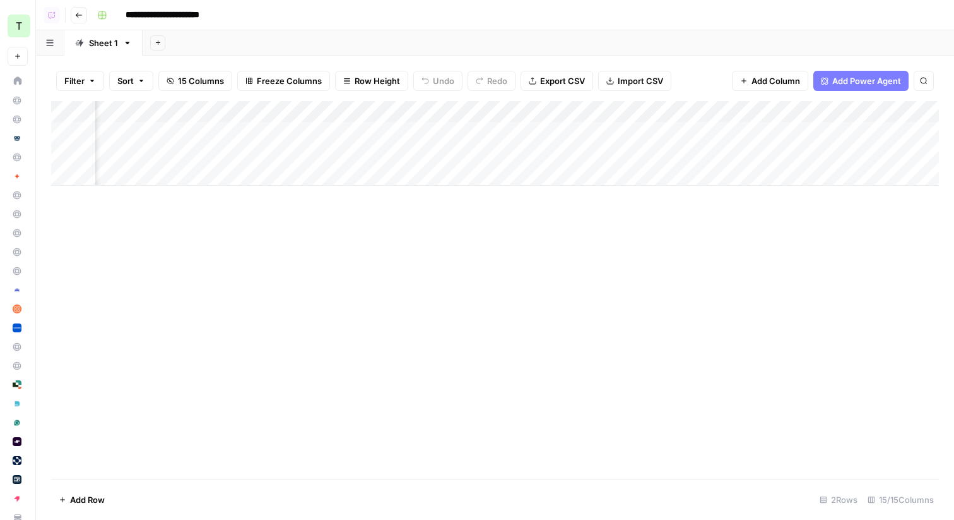
scroll to position [0, 40]
click at [81, 17] on icon "button" at bounding box center [79, 15] width 8 height 8
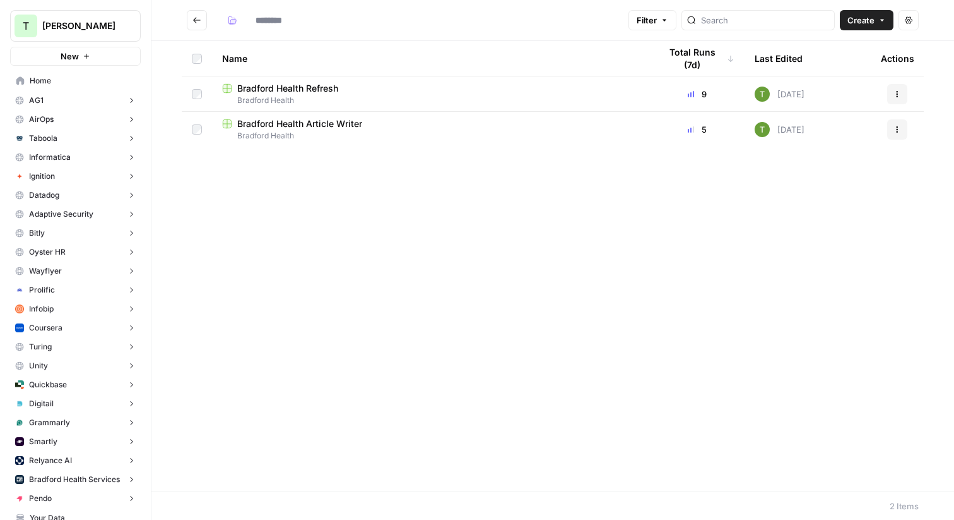
type input "**********"
click at [195, 25] on button "Go back" at bounding box center [197, 20] width 20 height 20
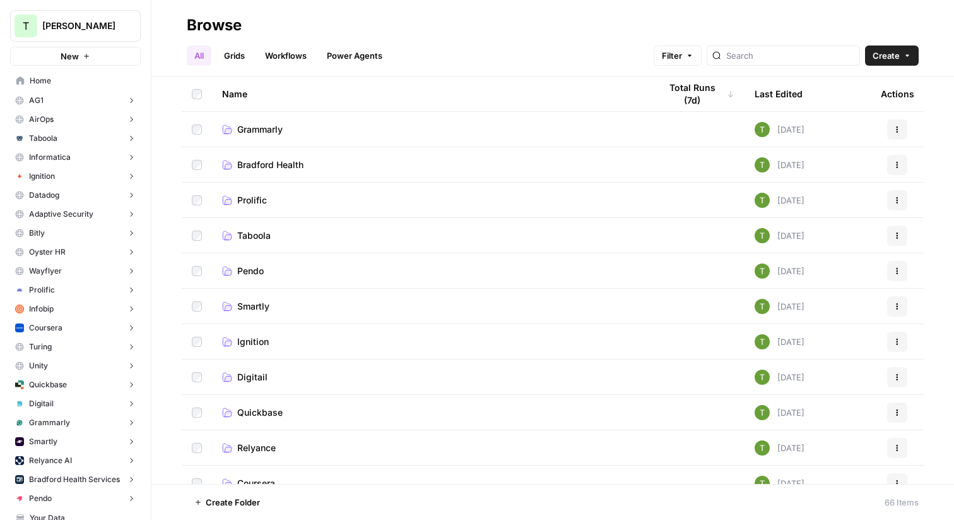
click at [252, 202] on span "Prolific" at bounding box center [252, 200] width 30 height 13
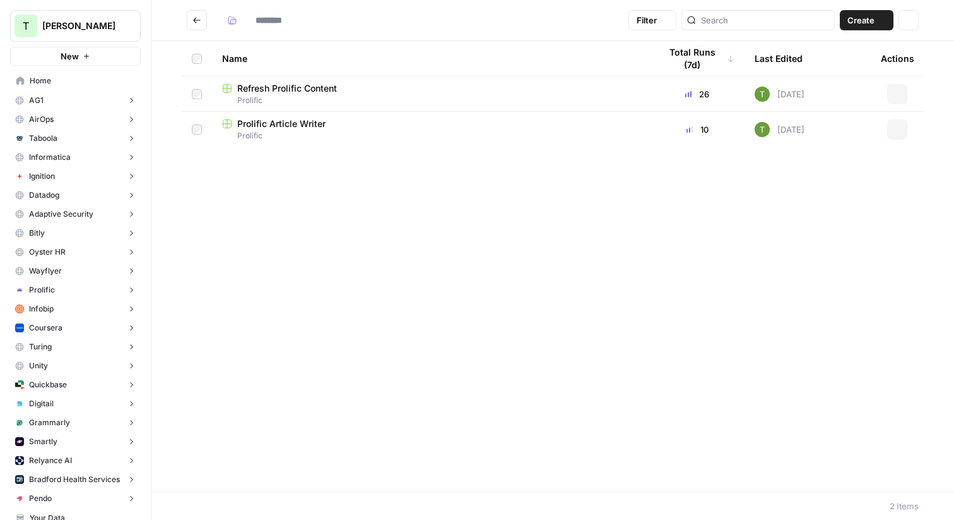
type input "********"
click at [261, 85] on span "Refresh Prolific Content" at bounding box center [287, 88] width 100 height 13
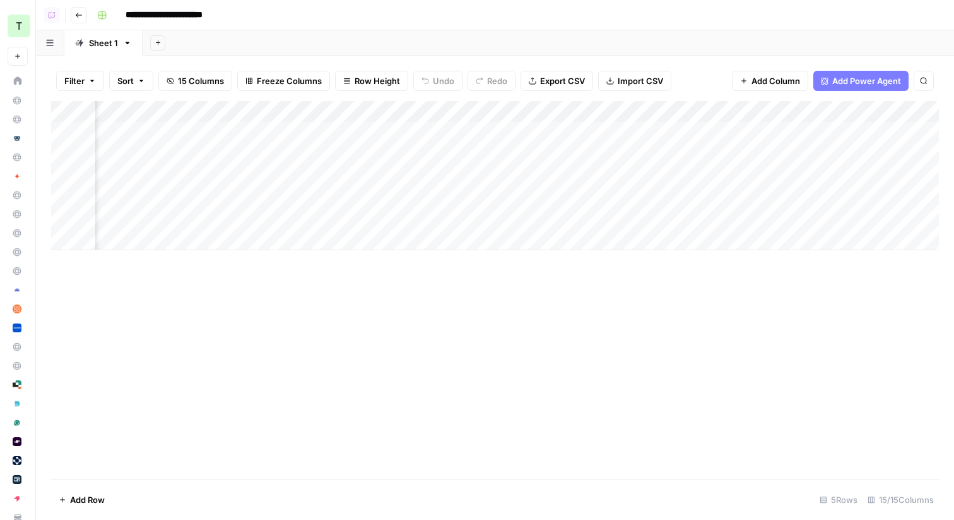
scroll to position [0, 1610]
click at [840, 198] on div "Add Column" at bounding box center [495, 175] width 888 height 149
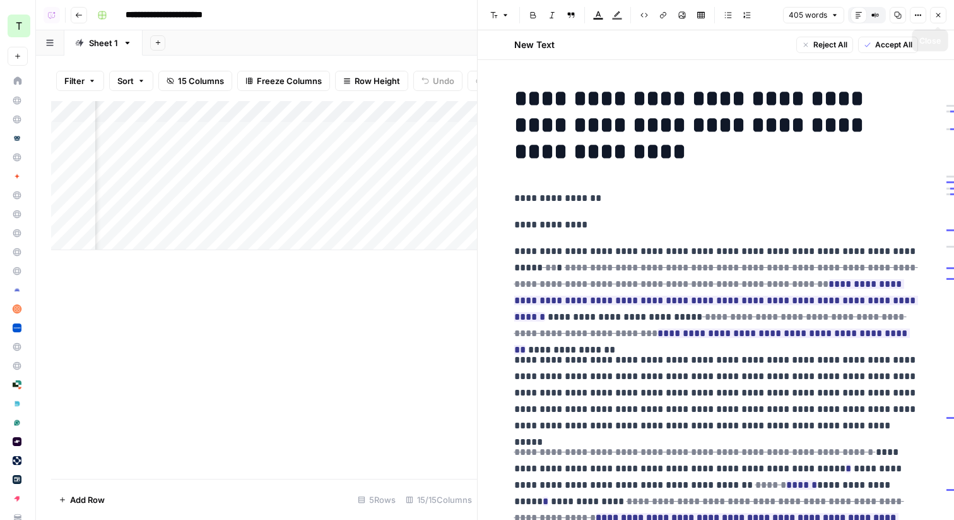
click at [939, 12] on icon "button" at bounding box center [939, 15] width 8 height 8
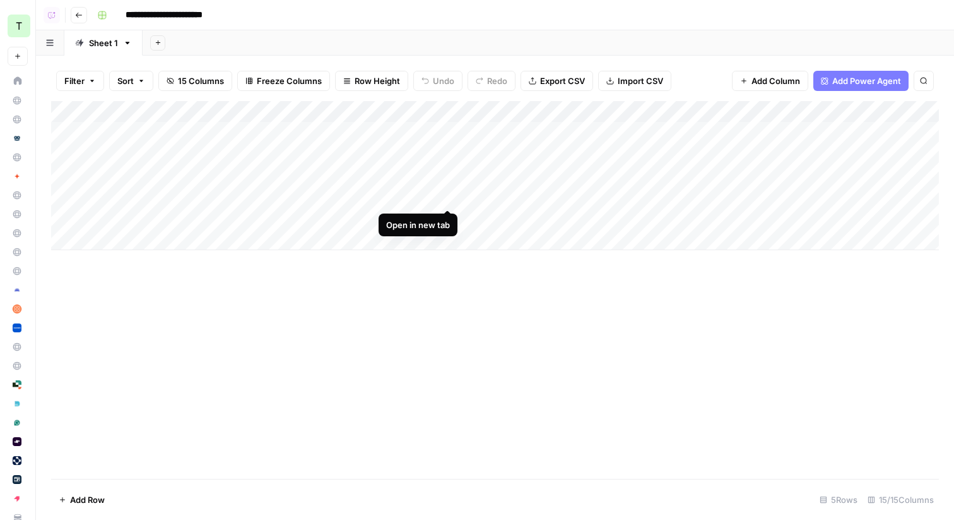
click at [447, 196] on div "Add Column" at bounding box center [495, 175] width 888 height 149
click at [76, 15] on icon "button" at bounding box center [79, 15] width 8 height 8
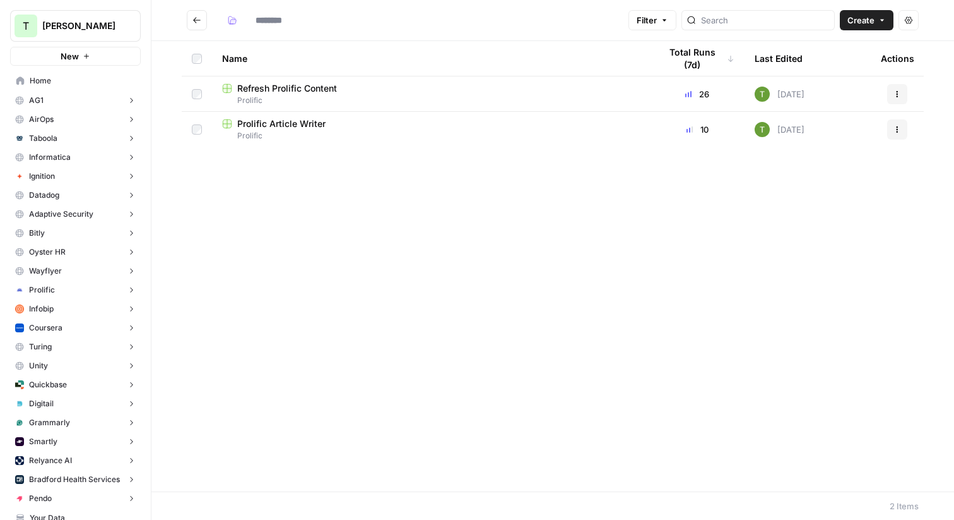
type input "********"
click at [264, 124] on span "Prolific Article Writer" at bounding box center [281, 123] width 88 height 13
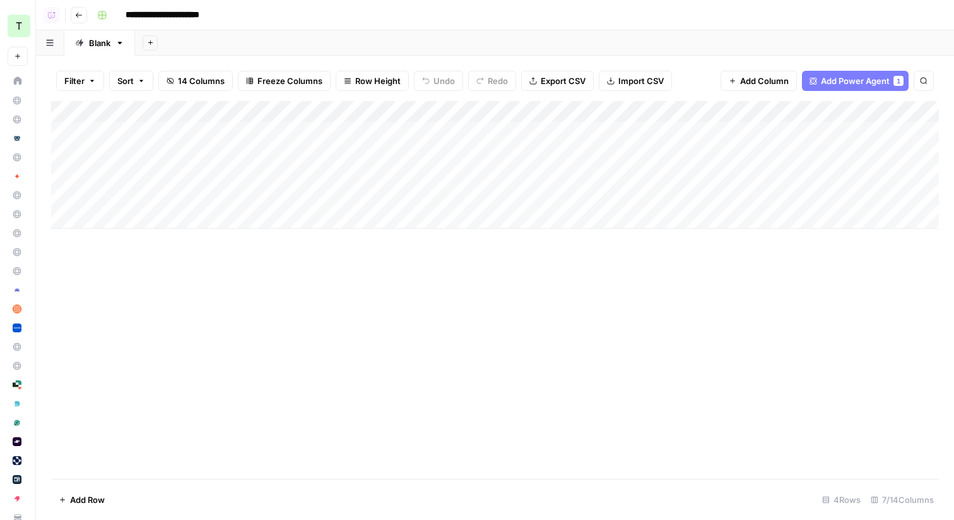
click at [80, 19] on button "Go back" at bounding box center [79, 15] width 16 height 16
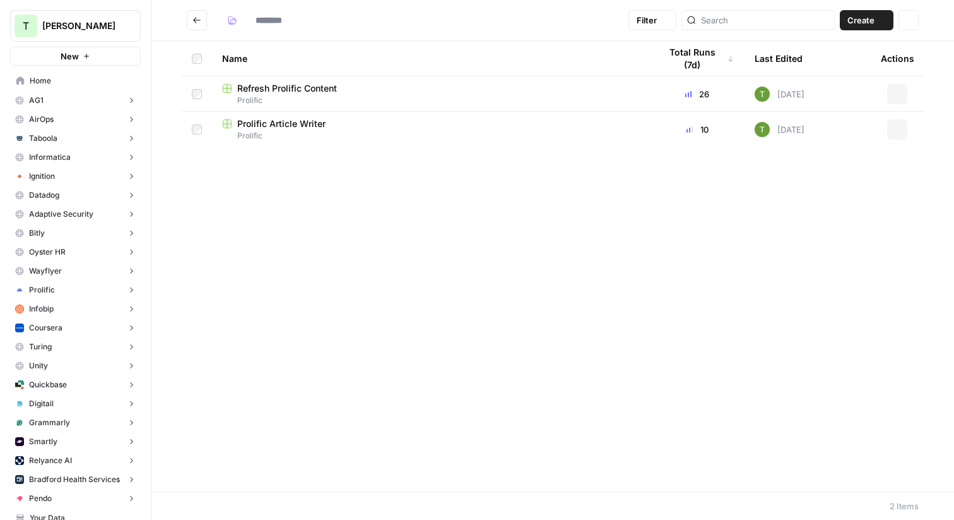
type input "********"
click at [193, 24] on icon "Go back" at bounding box center [197, 20] width 9 height 9
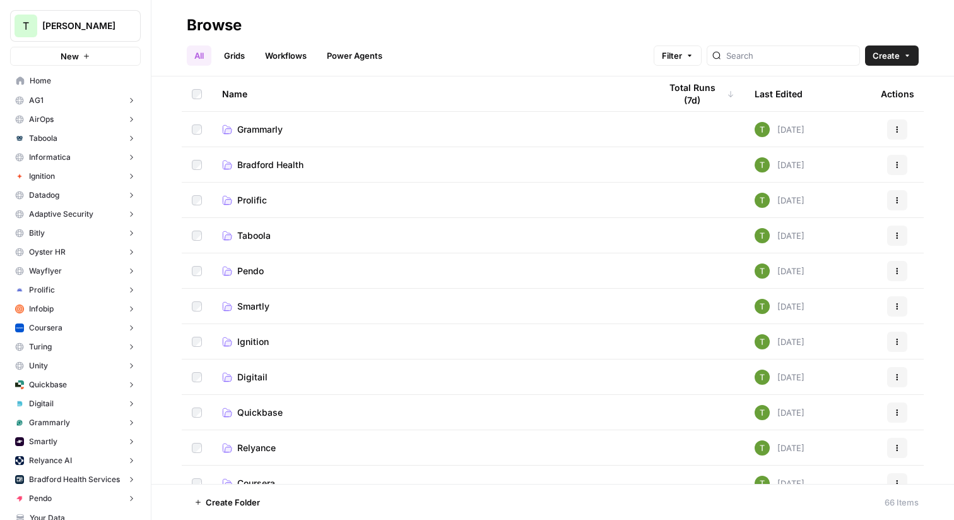
click at [254, 132] on span "Grammarly" at bounding box center [259, 129] width 45 height 13
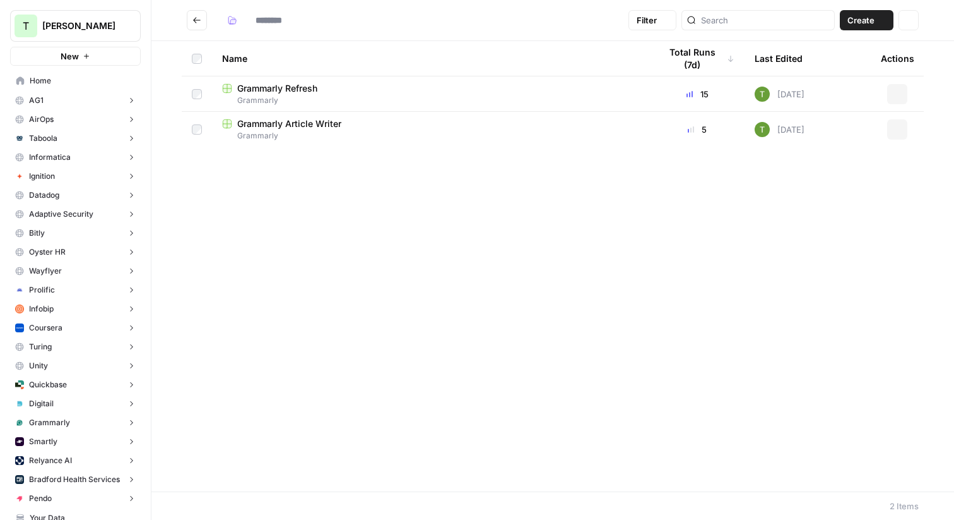
type input "*********"
click at [304, 89] on span "Grammarly Refresh" at bounding box center [277, 88] width 80 height 13
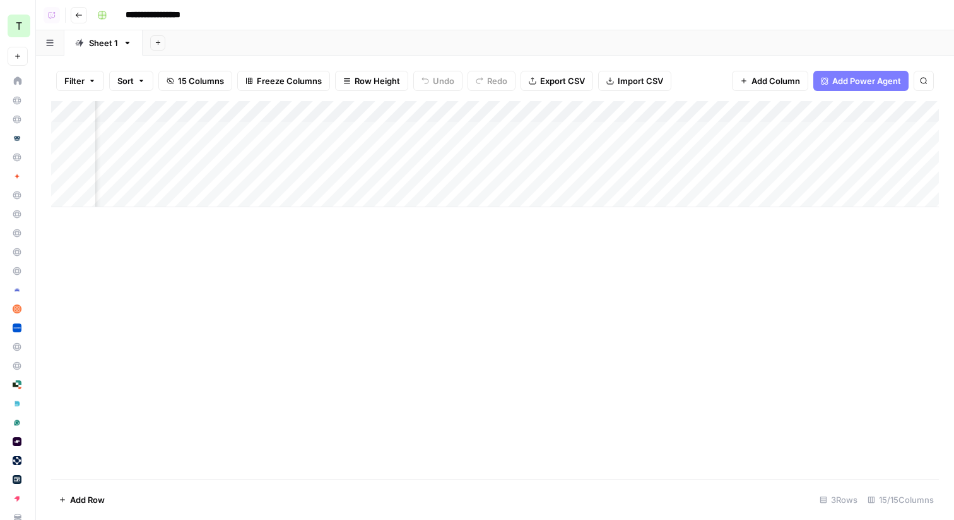
scroll to position [0, 1535]
click at [653, 132] on div "Add Column" at bounding box center [495, 154] width 888 height 106
click at [660, 154] on div "Add Column" at bounding box center [495, 154] width 888 height 106
click at [80, 14] on icon "button" at bounding box center [79, 15] width 8 height 8
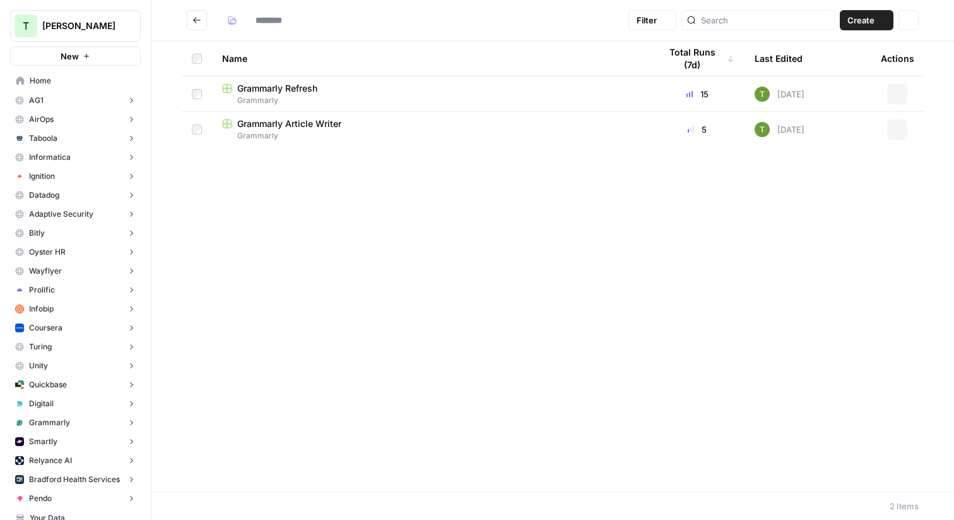
type input "*********"
click at [321, 125] on span "Grammarly Article Writer" at bounding box center [289, 123] width 104 height 13
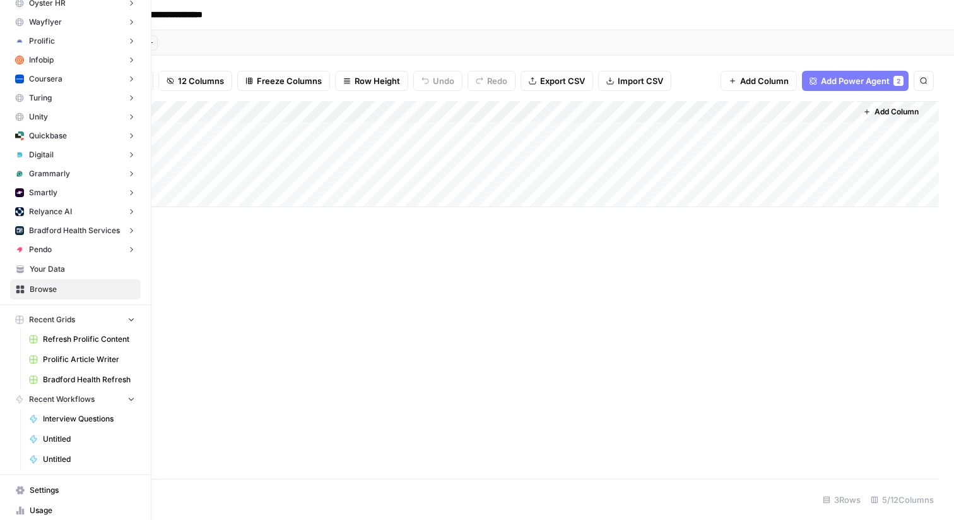
scroll to position [254, 0]
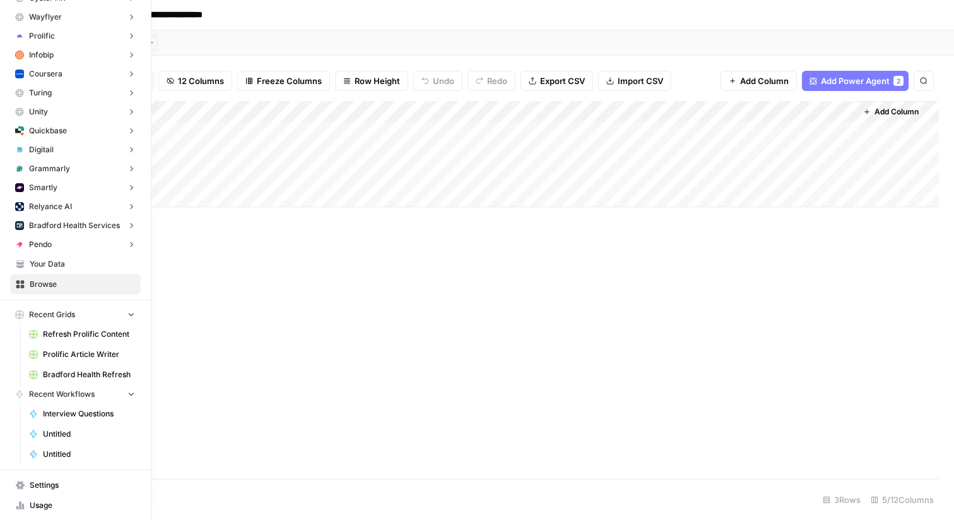
click at [55, 264] on span "Your Data" at bounding box center [82, 263] width 105 height 11
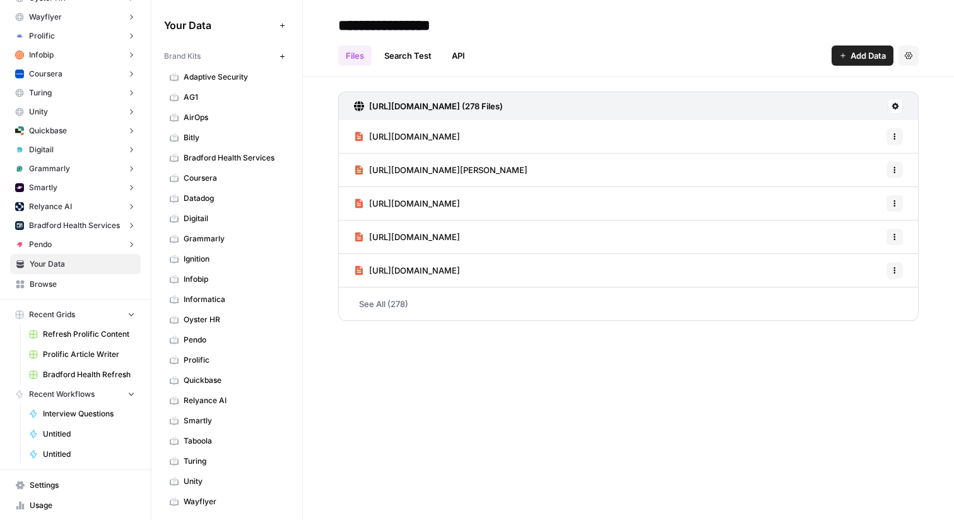
click at [125, 316] on button "Recent Grids" at bounding box center [75, 314] width 131 height 19
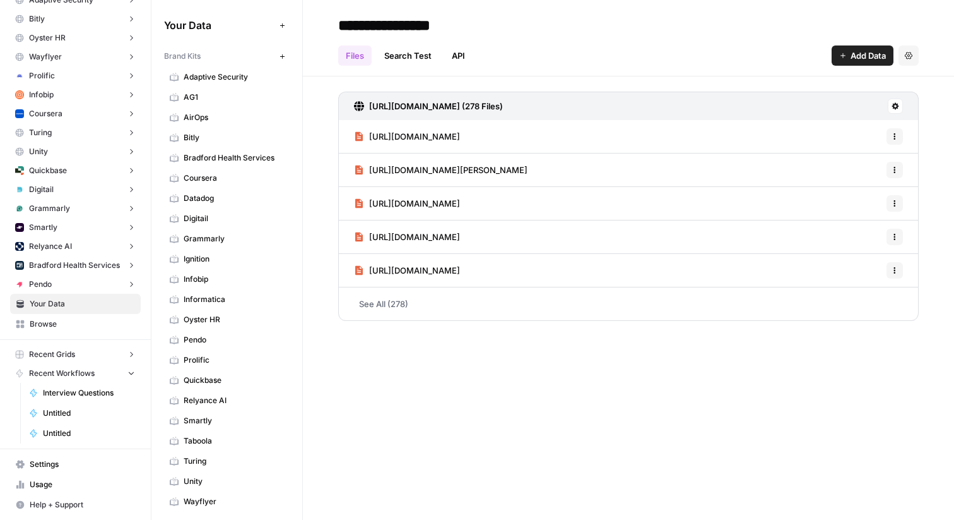
click at [131, 374] on icon "button" at bounding box center [131, 372] width 9 height 9
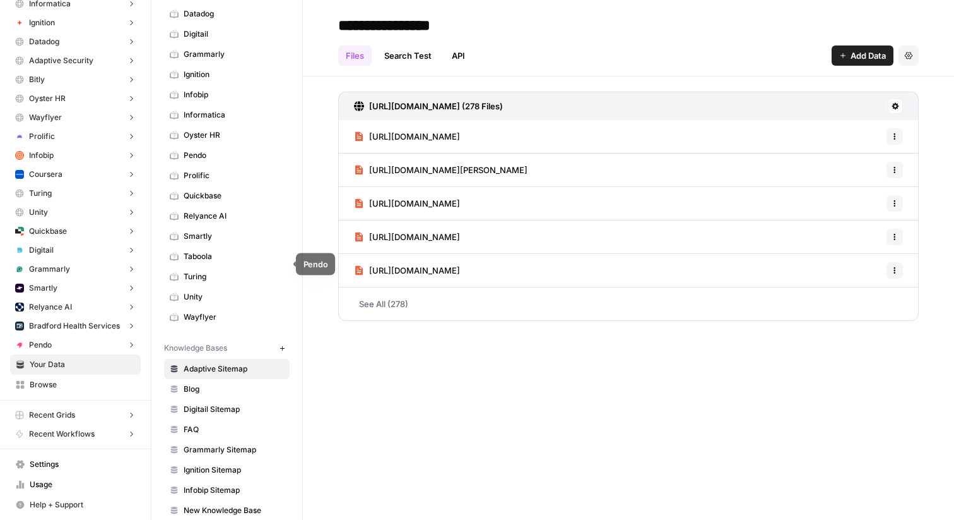
scroll to position [342, 0]
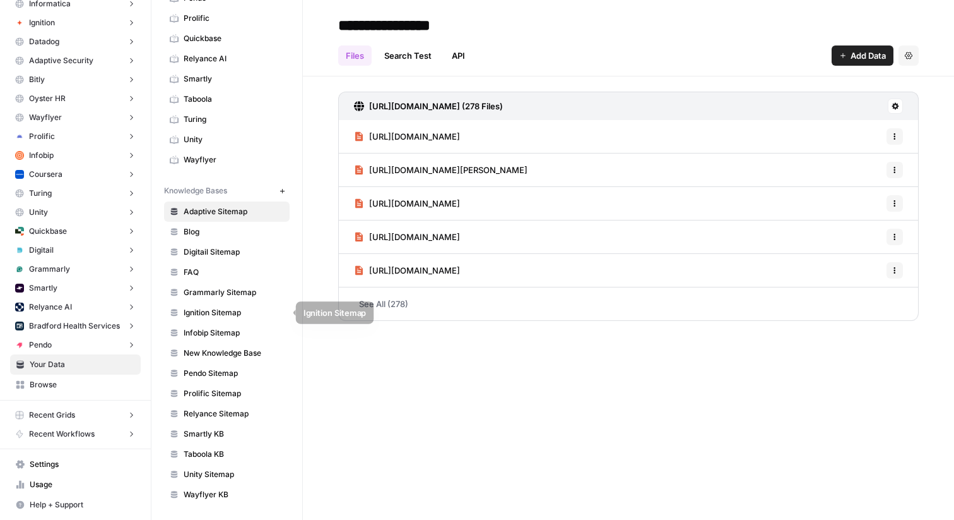
click at [205, 292] on span "Grammarly Sitemap" at bounding box center [234, 292] width 100 height 11
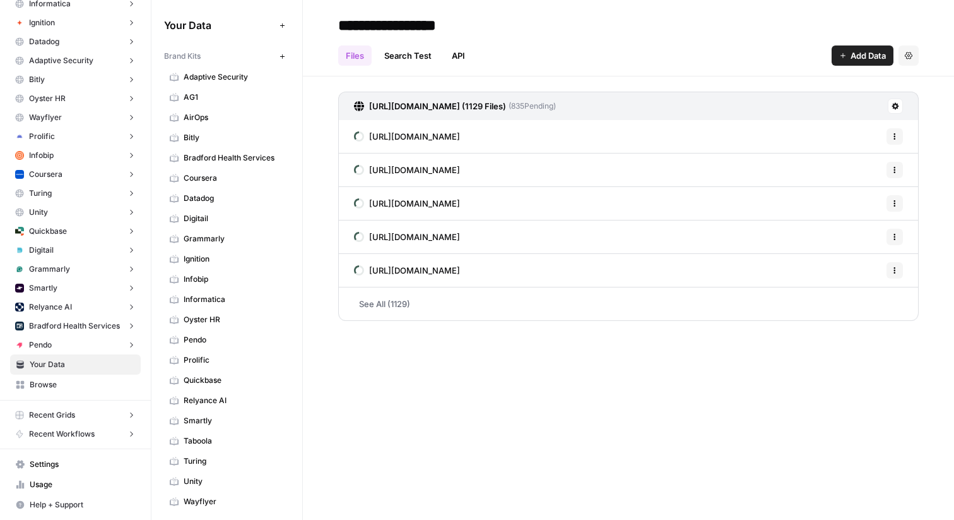
click at [40, 384] on span "Browse" at bounding box center [82, 384] width 105 height 11
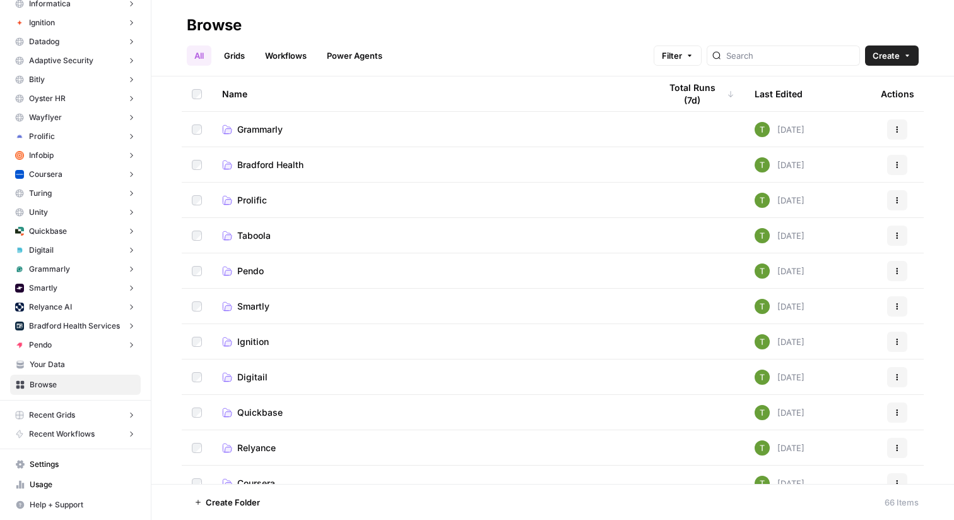
click at [259, 128] on span "Grammarly" at bounding box center [259, 129] width 45 height 13
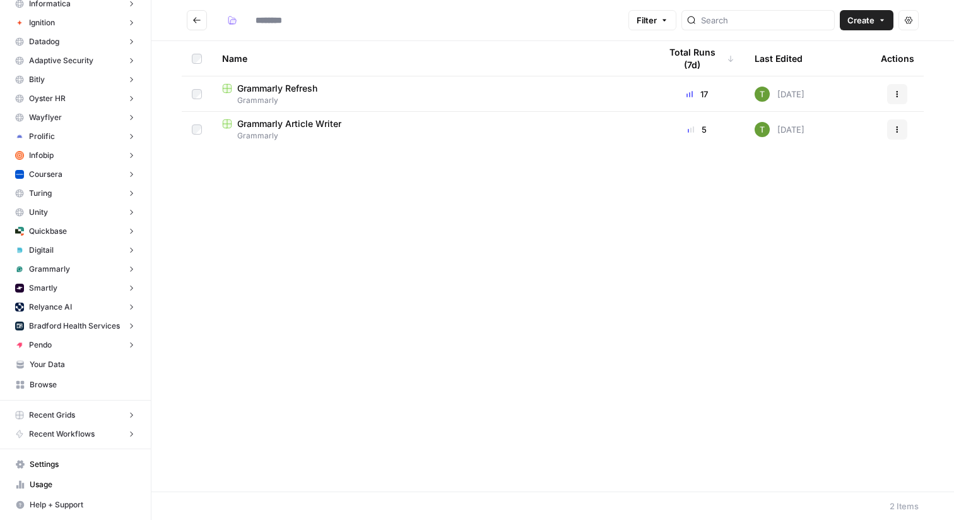
type input "*********"
click at [314, 132] on span "Grammarly" at bounding box center [431, 135] width 418 height 11
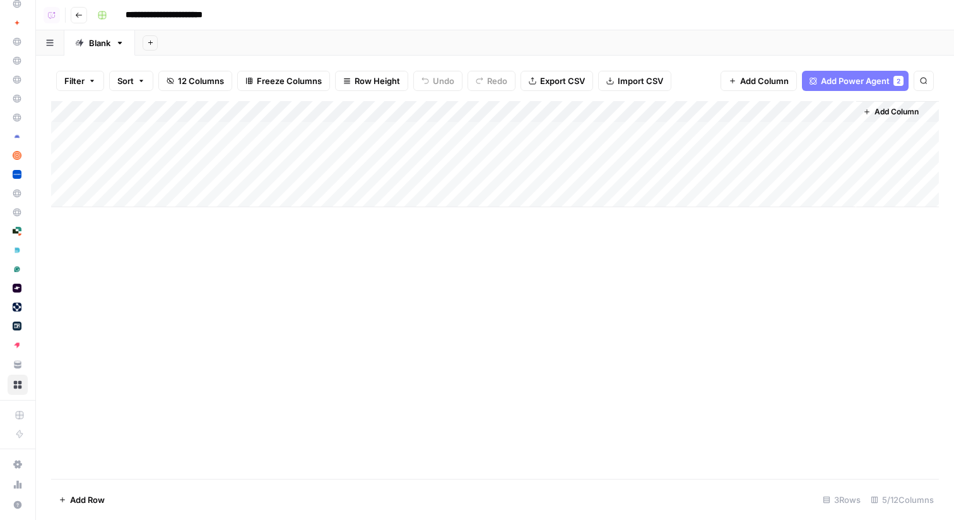
click at [890, 112] on span "Add Column" at bounding box center [897, 111] width 44 height 11
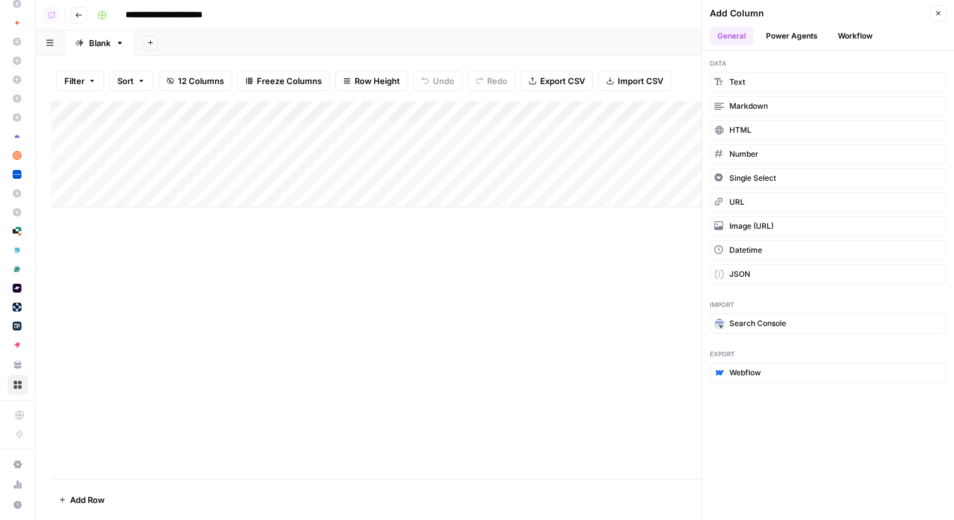
click at [807, 39] on button "Power Agents" at bounding box center [792, 36] width 67 height 19
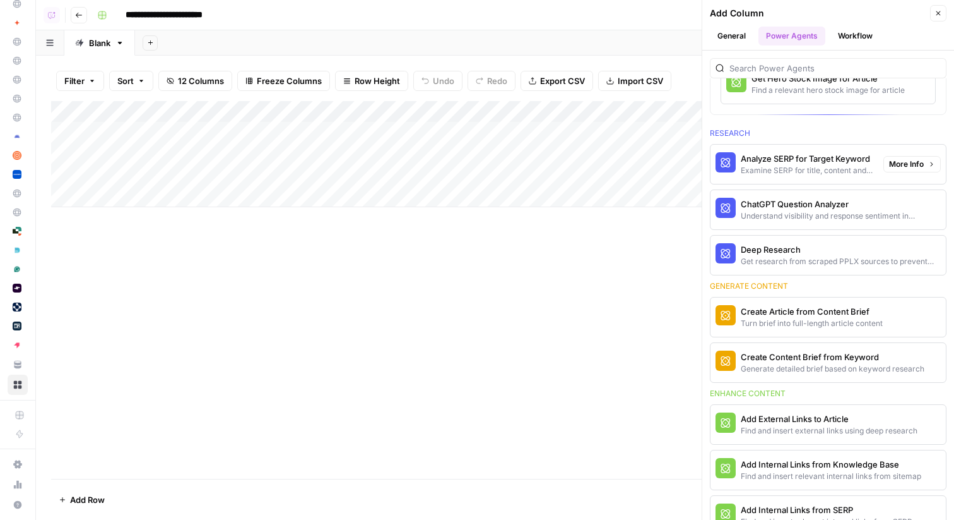
scroll to position [179, 0]
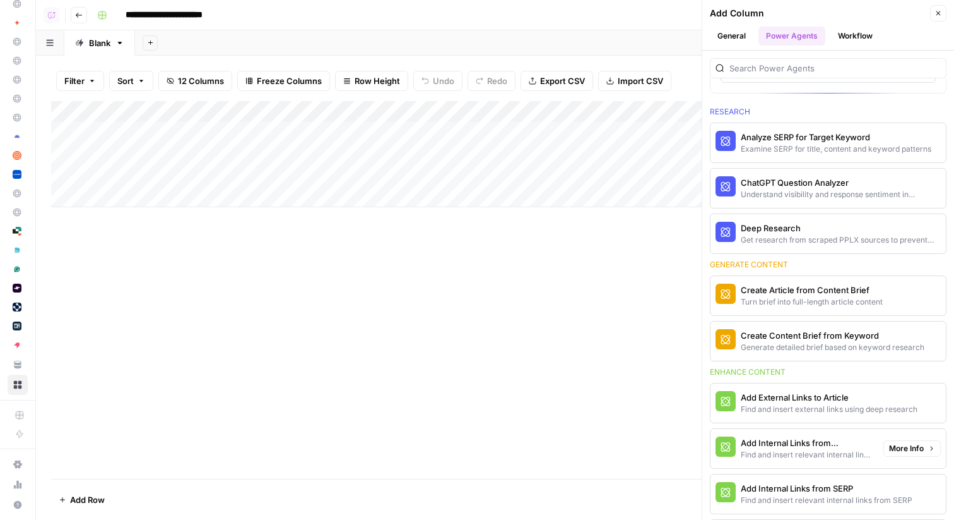
click at [795, 452] on div "Find and insert relevant internal links from sitemap" at bounding box center [807, 454] width 133 height 11
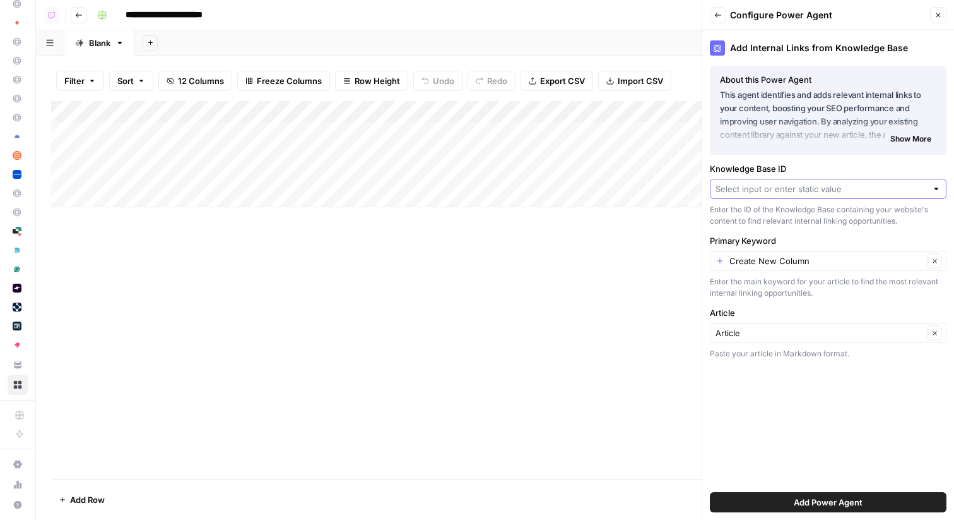
click at [793, 190] on input "Knowledge Base ID" at bounding box center [821, 188] width 211 height 13
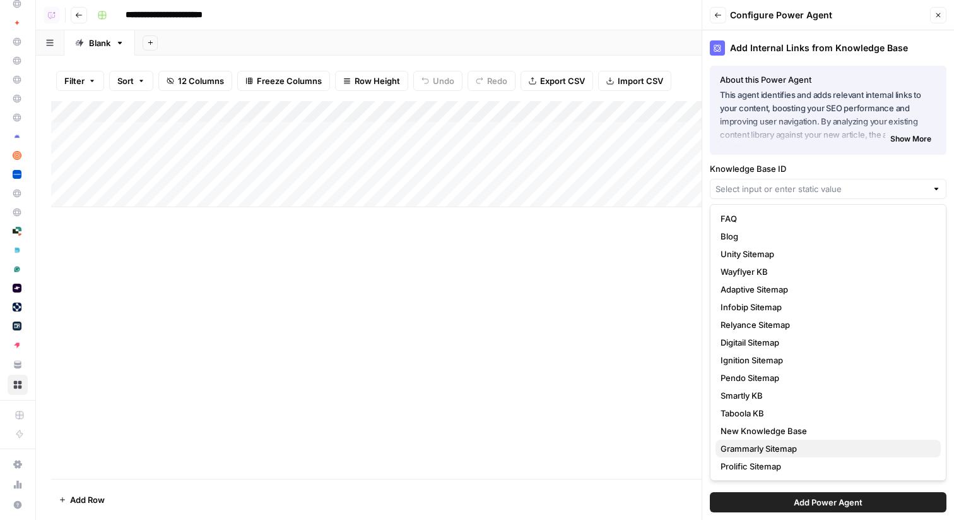
click at [764, 446] on span "Grammarly Sitemap" at bounding box center [826, 448] width 210 height 13
type input "Grammarly Sitemap"
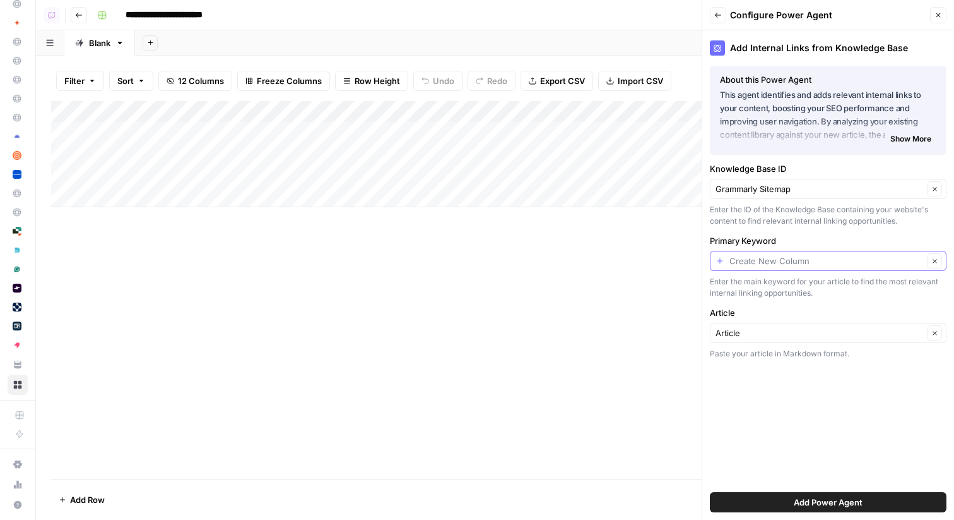
click at [830, 259] on input "Primary Keyword" at bounding box center [827, 260] width 194 height 13
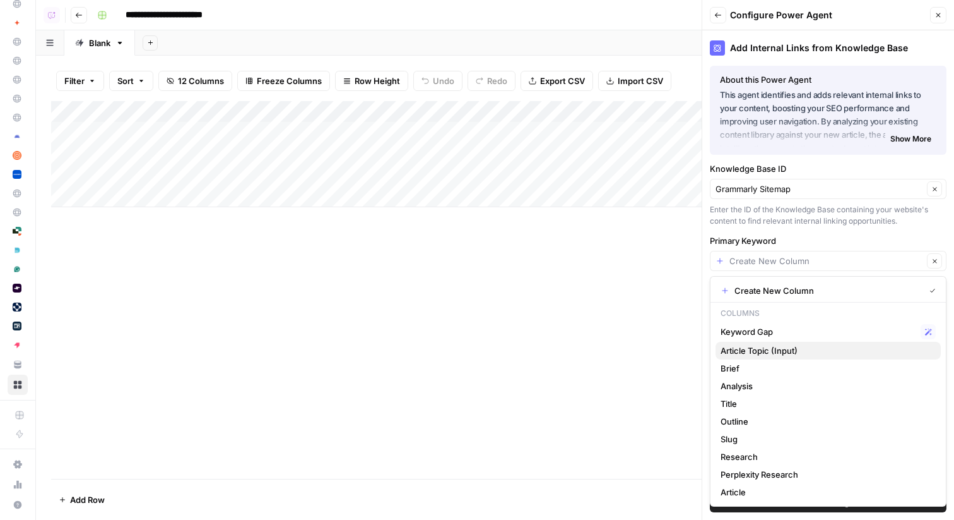
click at [769, 348] on span "Article Topic (Input)" at bounding box center [826, 350] width 210 height 13
type input "Article Topic (Input)"
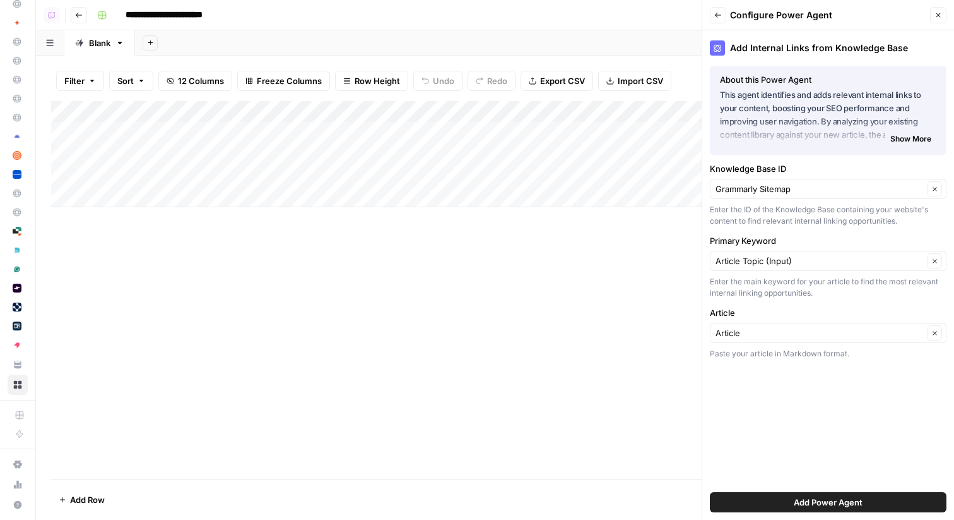
click at [821, 498] on span "Add Power Agent" at bounding box center [828, 502] width 69 height 13
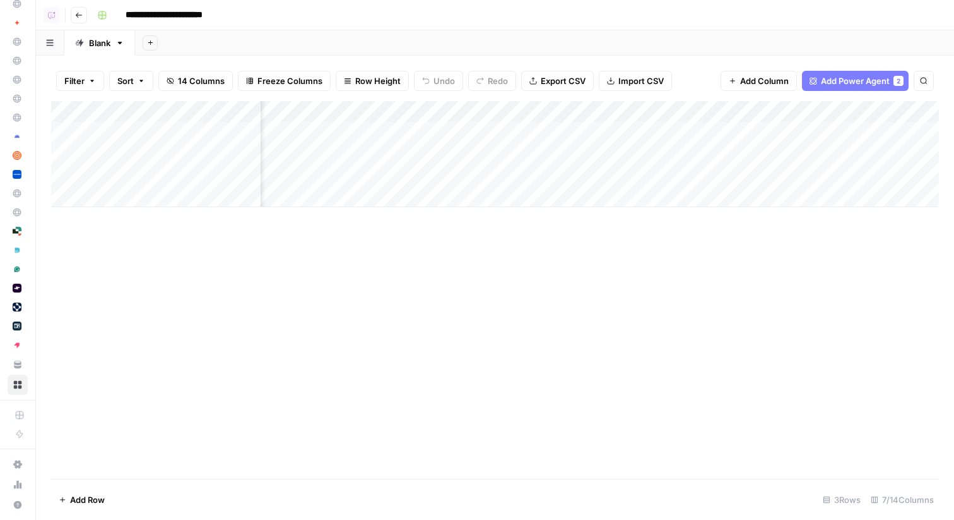
scroll to position [0, 230]
click at [725, 128] on div "Add Column" at bounding box center [495, 154] width 888 height 106
click at [732, 152] on div "Add Column" at bounding box center [495, 154] width 888 height 106
click at [76, 15] on icon "button" at bounding box center [79, 15] width 8 height 8
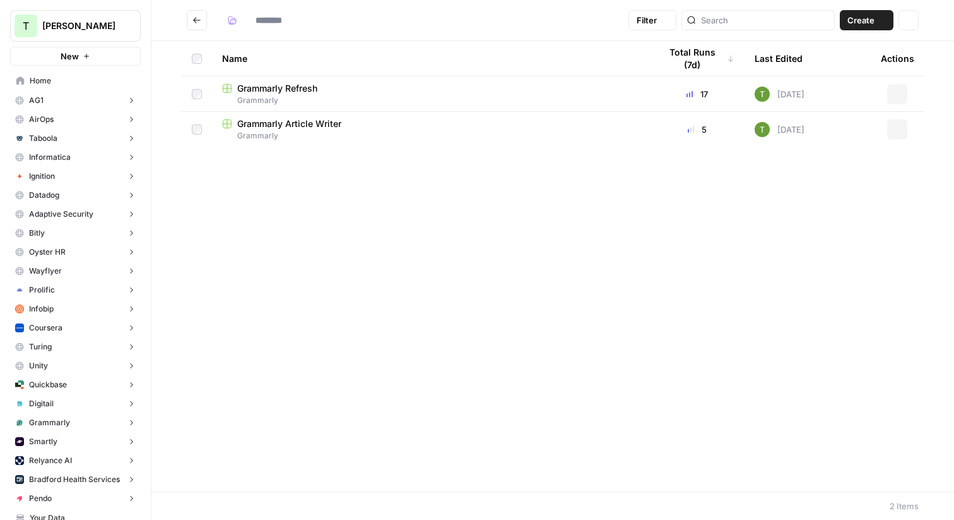
type input "*********"
click at [52, 419] on span "Grammarly" at bounding box center [49, 422] width 41 height 11
click at [56, 440] on span "Insights" at bounding box center [88, 441] width 93 height 11
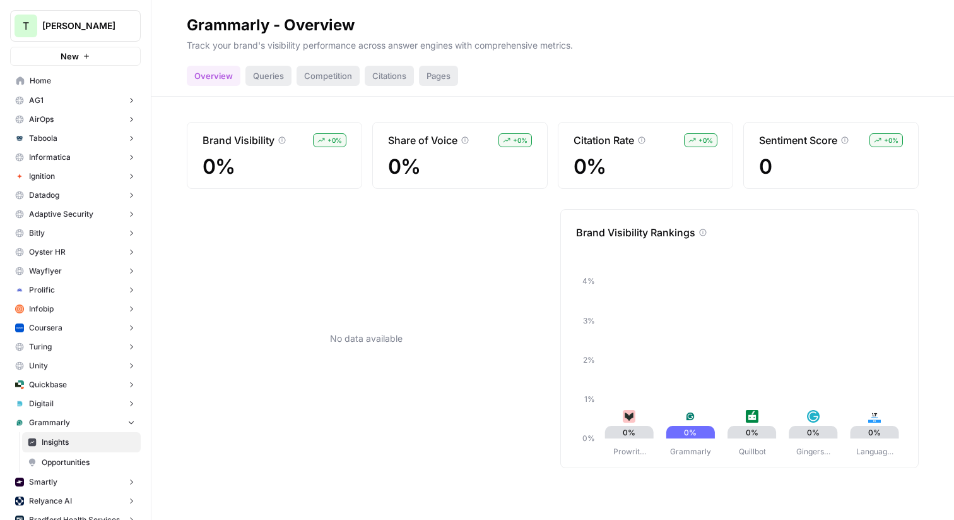
click at [71, 465] on span "Opportunities" at bounding box center [88, 461] width 93 height 11
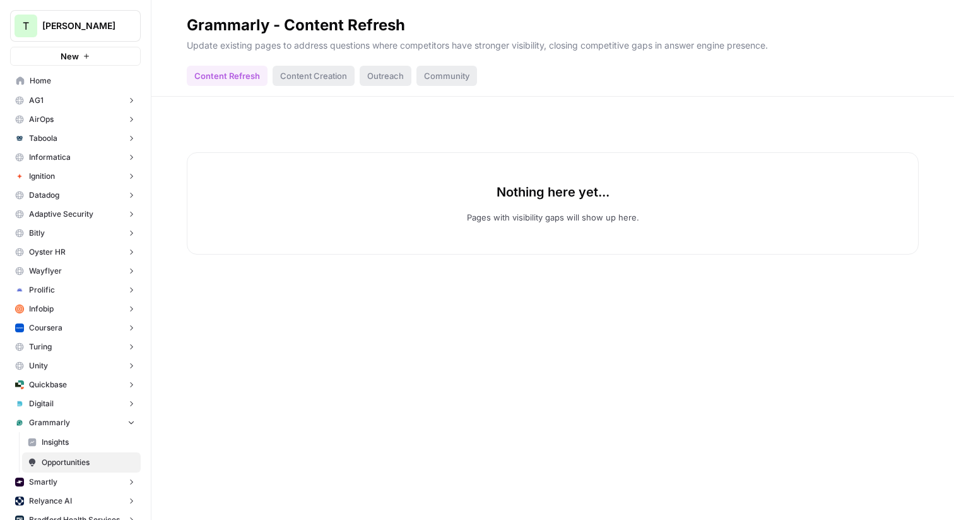
click at [47, 79] on span "Home" at bounding box center [82, 80] width 105 height 11
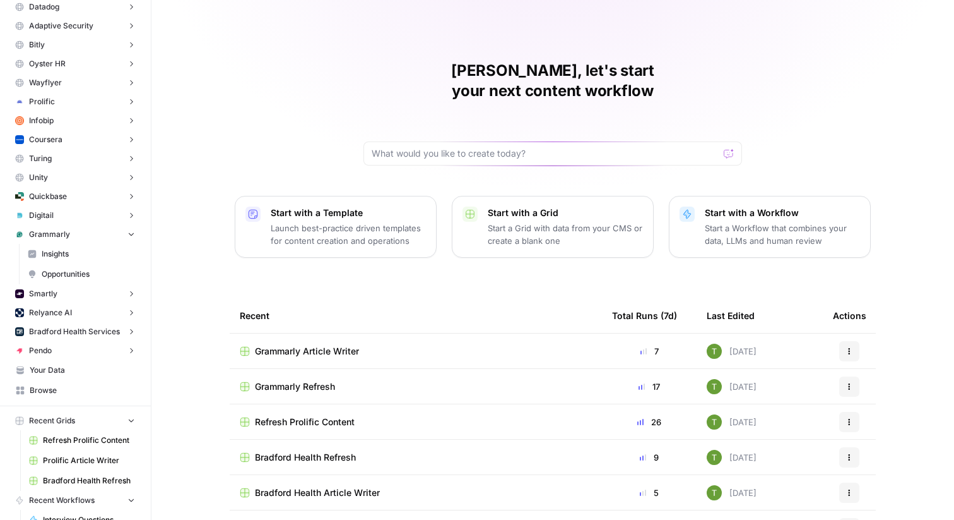
scroll to position [189, 0]
click at [45, 371] on span "Your Data" at bounding box center [82, 368] width 105 height 11
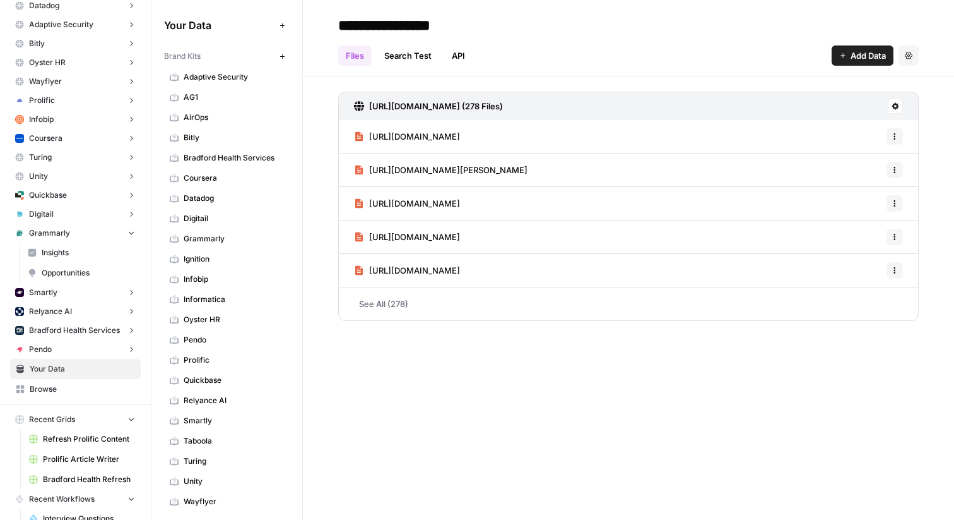
click at [897, 106] on icon at bounding box center [896, 106] width 7 height 7
click at [730, 104] on div "[URL][DOMAIN_NAME] (278 Files)" at bounding box center [628, 106] width 581 height 28
click at [205, 420] on span "Smartly" at bounding box center [234, 420] width 100 height 11
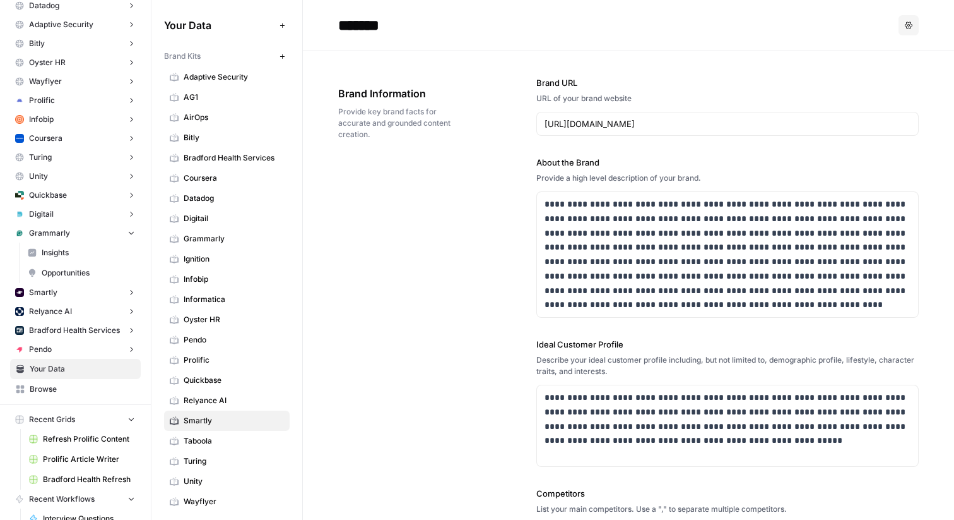
scroll to position [342, 0]
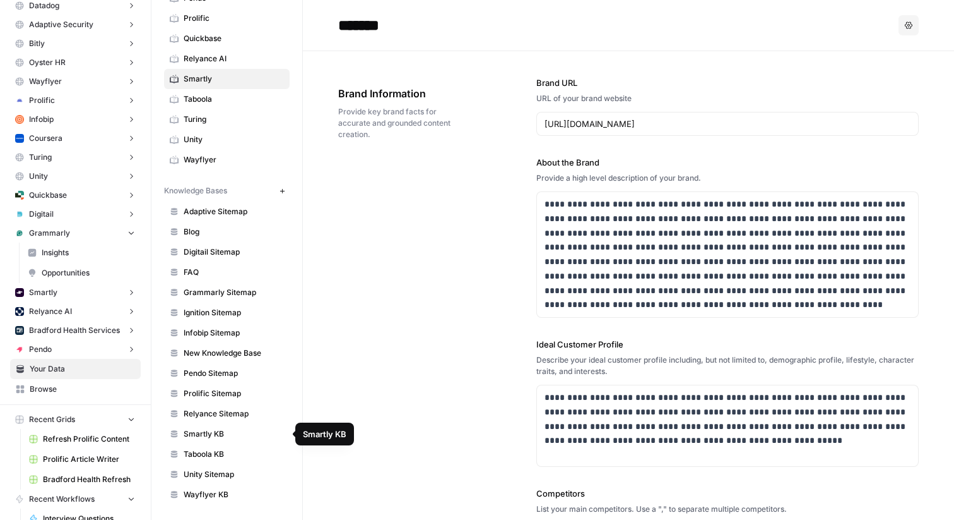
click at [204, 433] on span "Smartly KB" at bounding box center [234, 433] width 100 height 11
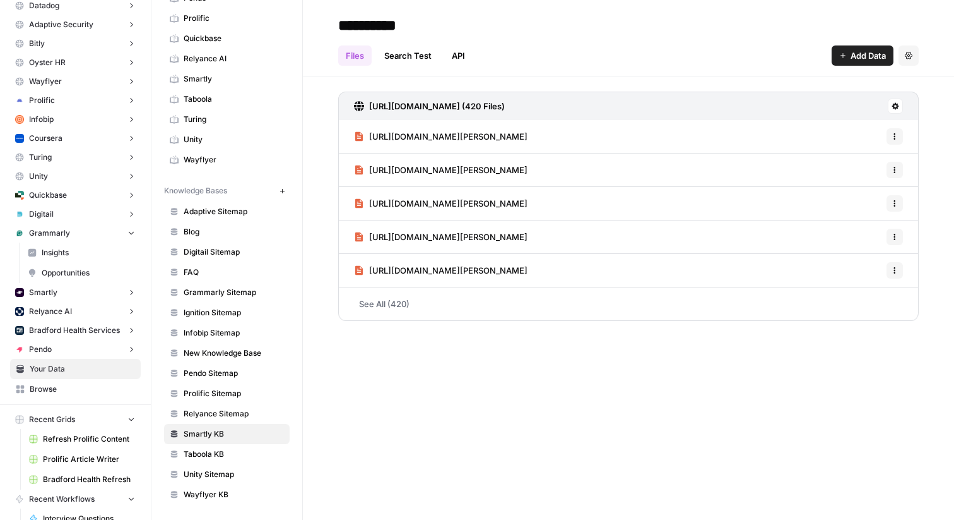
click at [383, 306] on link "See All (420)" at bounding box center [628, 303] width 581 height 33
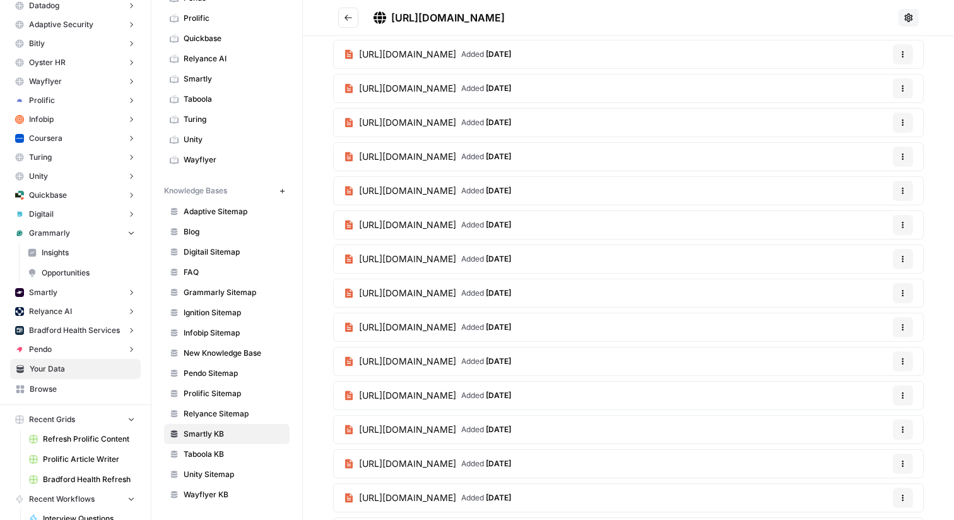
scroll to position [593, 0]
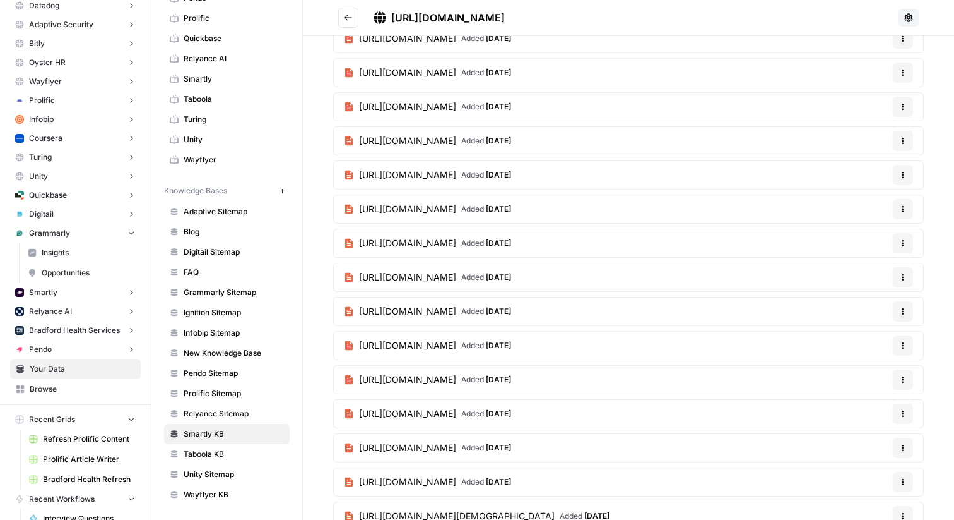
click at [901, 174] on icon "button" at bounding box center [904, 175] width 8 height 8
click at [312, 175] on div "[URL][DOMAIN_NAME][PERSON_NAME] Added [DATE] Options [URL][DOMAIN_NAME][PERSON_…" at bounding box center [628, 160] width 651 height 1424
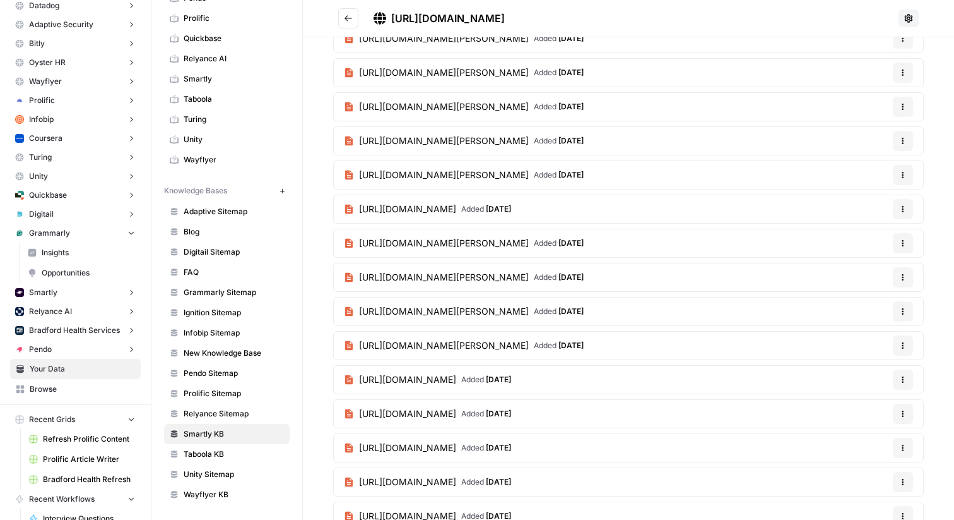
scroll to position [0, 0]
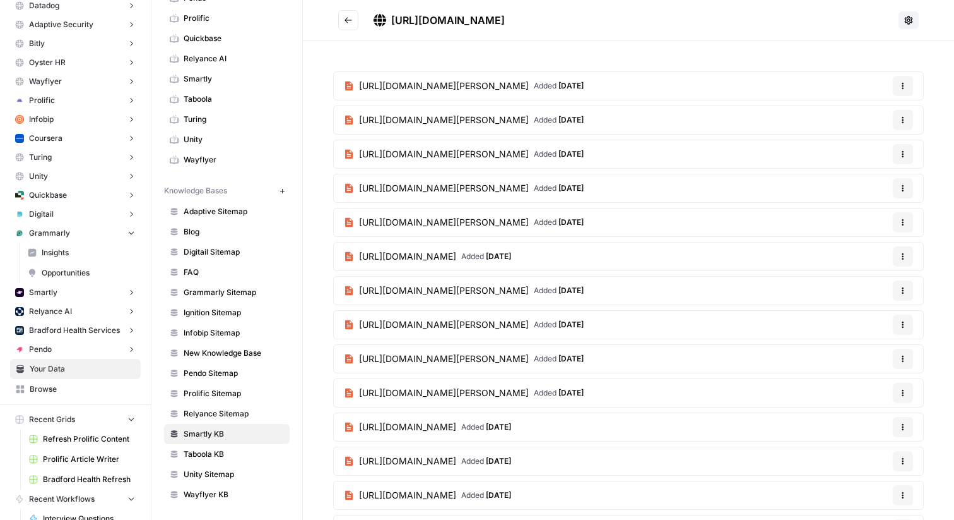
click at [345, 16] on icon "Go back" at bounding box center [348, 20] width 9 height 9
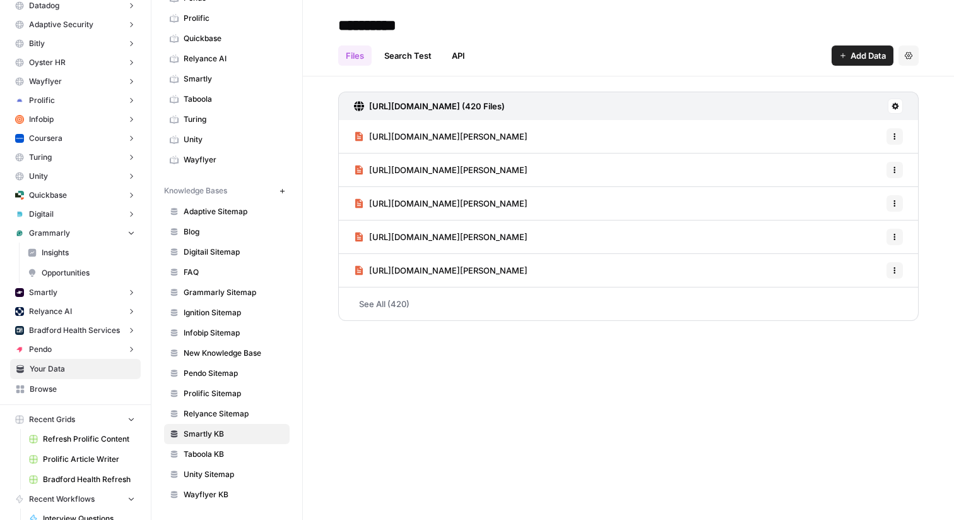
click at [86, 229] on button "Grammarly" at bounding box center [75, 232] width 131 height 19
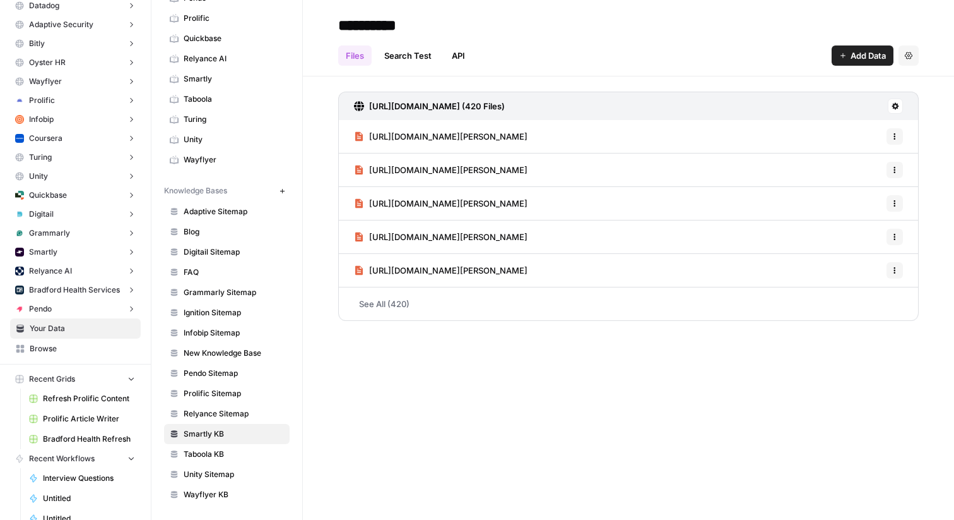
click at [68, 249] on button "Smartly" at bounding box center [75, 251] width 131 height 19
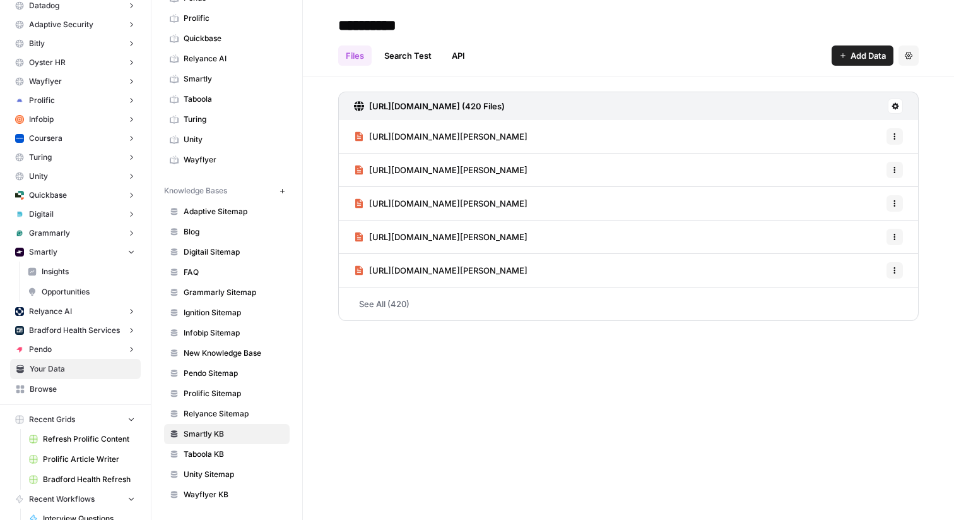
click at [58, 273] on span "Insights" at bounding box center [88, 271] width 93 height 11
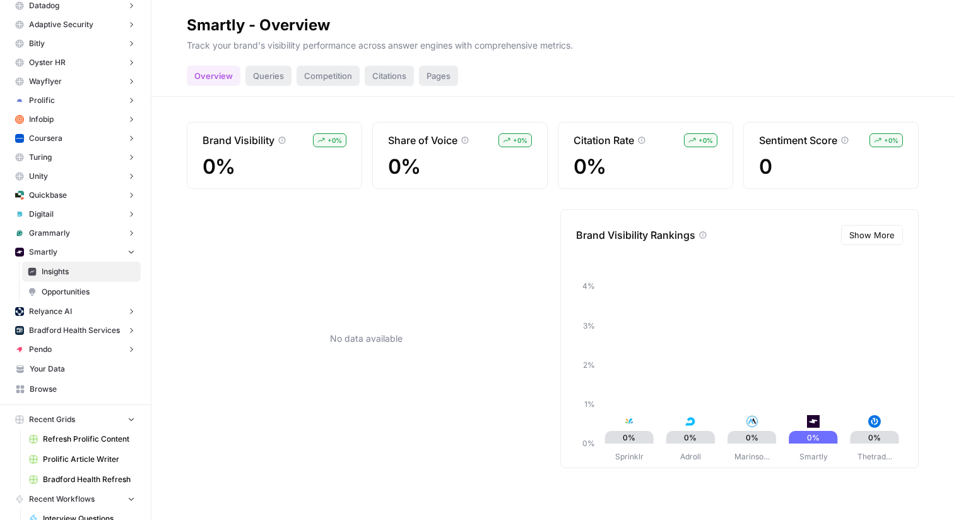
click at [893, 235] on span "Show More" at bounding box center [872, 235] width 45 height 13
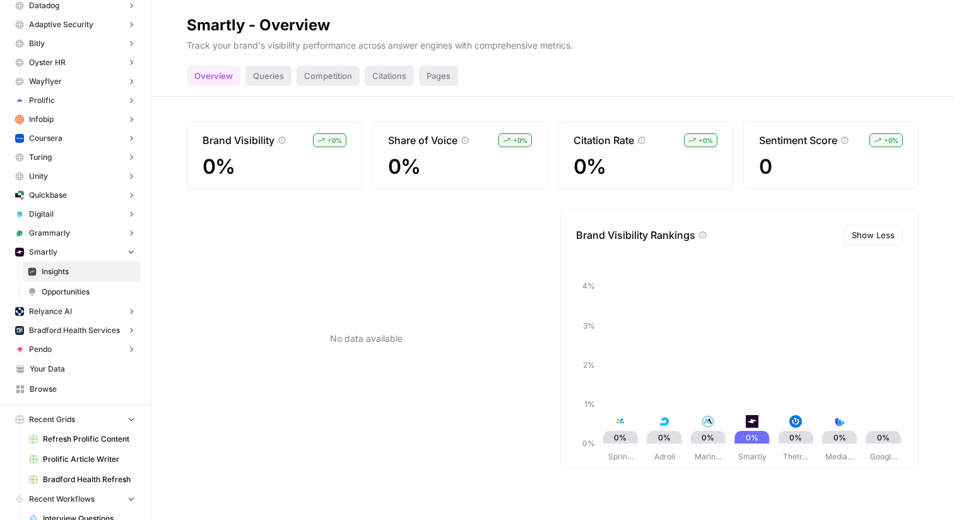
scroll to position [315, 0]
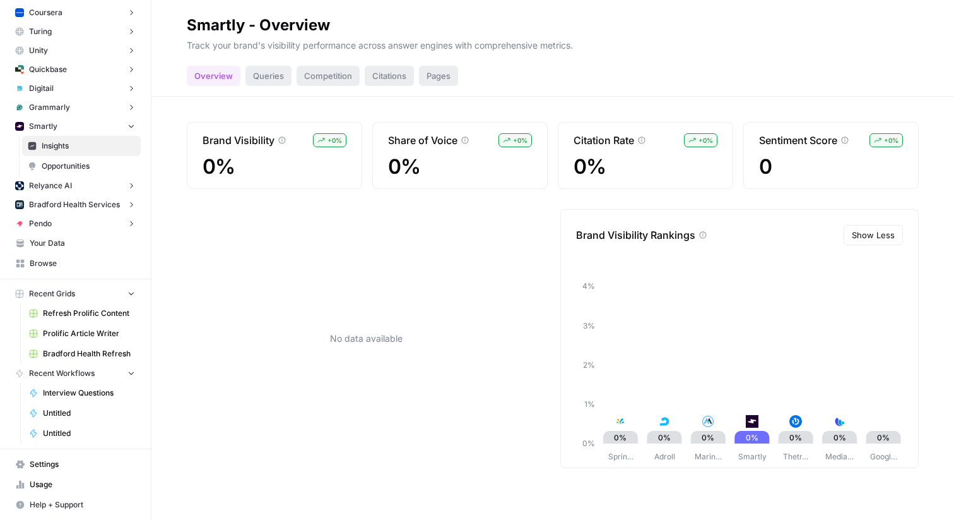
click at [49, 270] on link "Browse" at bounding box center [75, 263] width 131 height 20
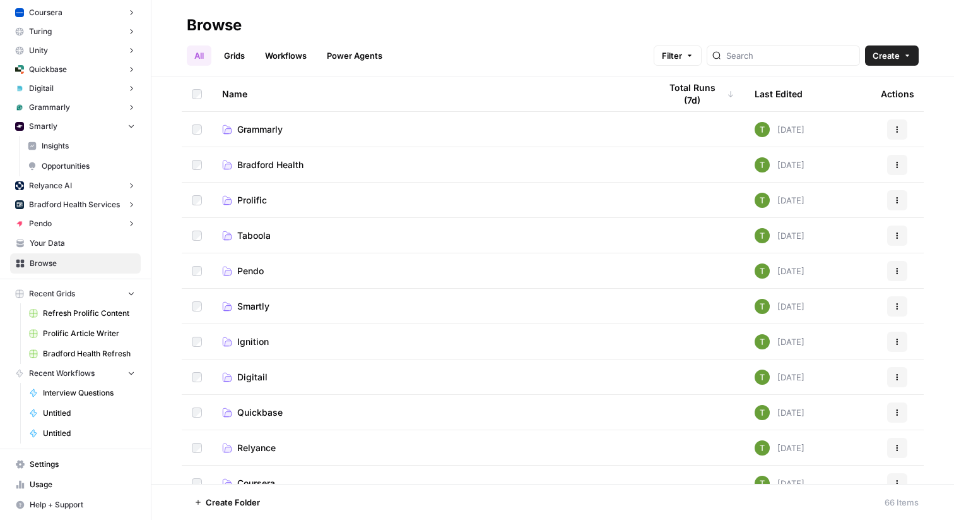
click at [49, 244] on span "Your Data" at bounding box center [82, 242] width 105 height 11
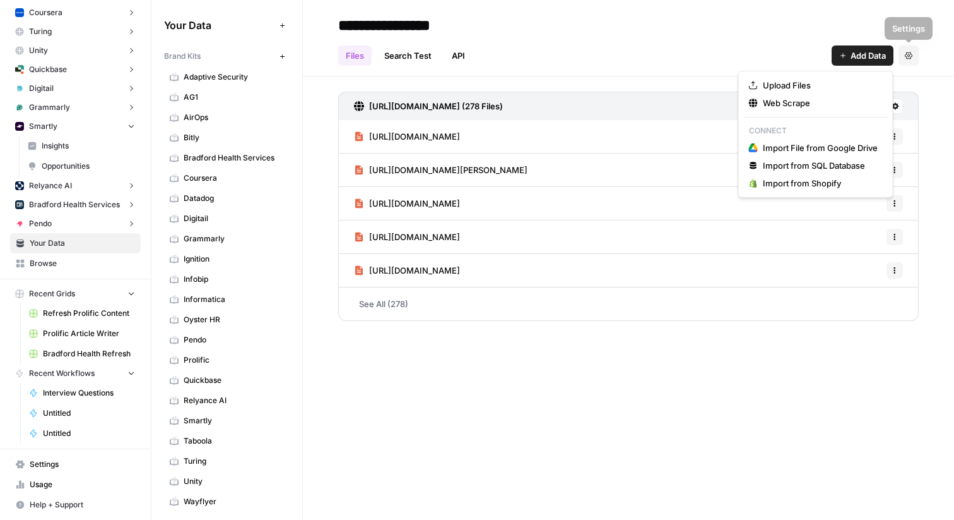
click at [872, 55] on span "Add Data" at bounding box center [868, 55] width 35 height 13
click at [817, 103] on span "Web Scrape" at bounding box center [820, 103] width 115 height 13
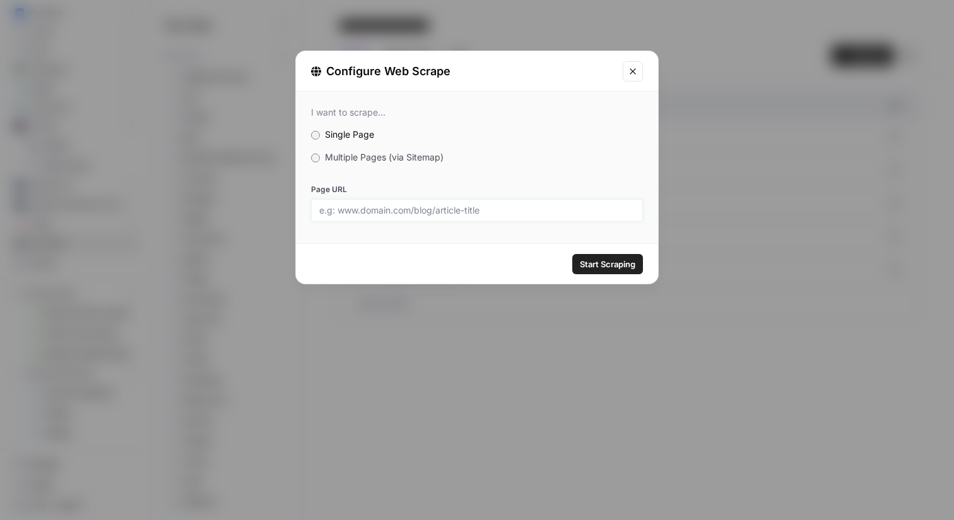
click at [370, 213] on input "Page URL" at bounding box center [477, 210] width 316 height 11
paste input "[URL][DOMAIN_NAME]"
type input "[URL][DOMAIN_NAME]"
click at [411, 158] on span "Multiple Pages (via Sitemap)" at bounding box center [384, 157] width 119 height 11
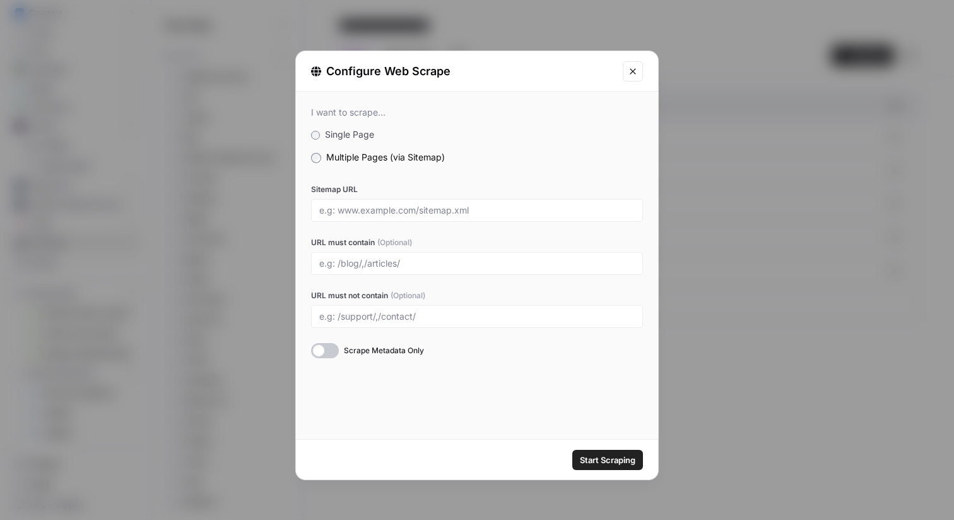
click at [593, 458] on span "Start Scraping" at bounding box center [608, 459] width 56 height 13
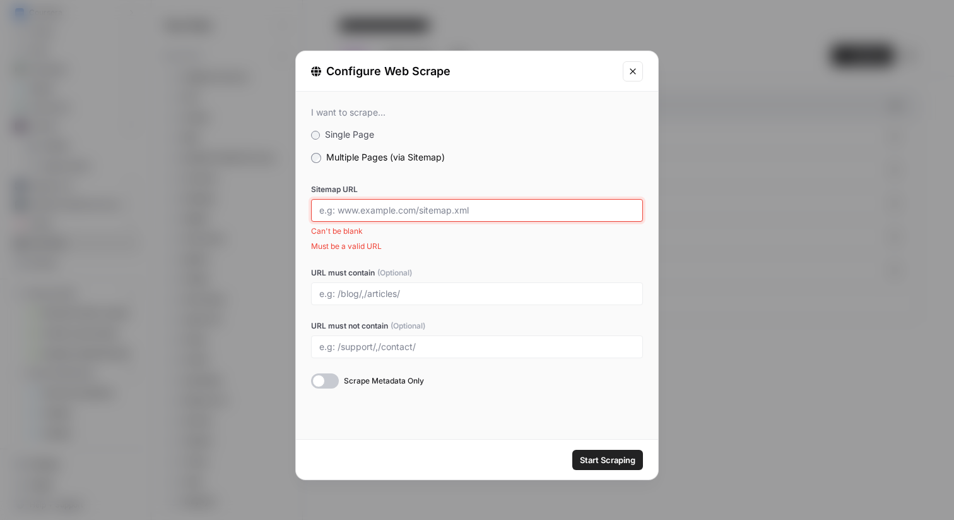
click at [484, 210] on input "Sitemap URL" at bounding box center [477, 210] width 316 height 11
paste input "[URL][DOMAIN_NAME]"
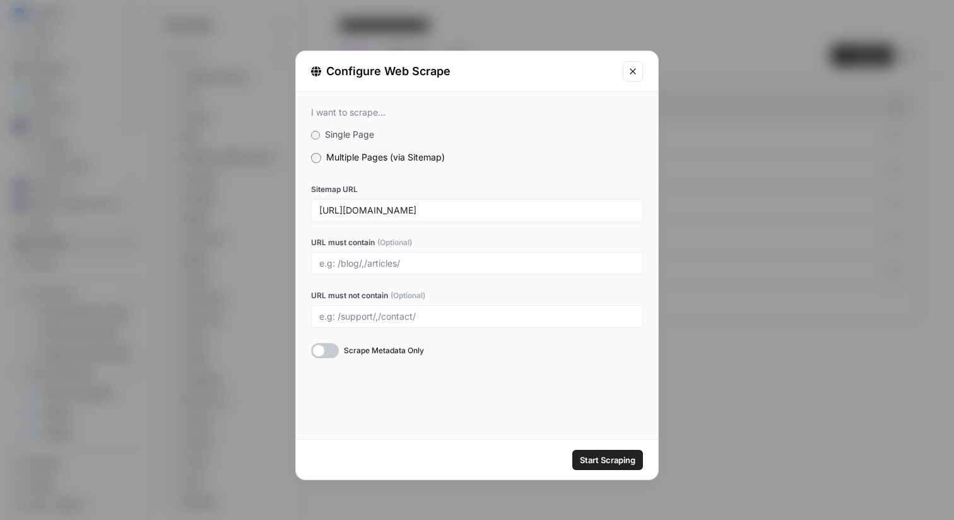
type input "[URL][DOMAIN_NAME]"
click at [597, 460] on span "Start Scraping" at bounding box center [608, 459] width 56 height 13
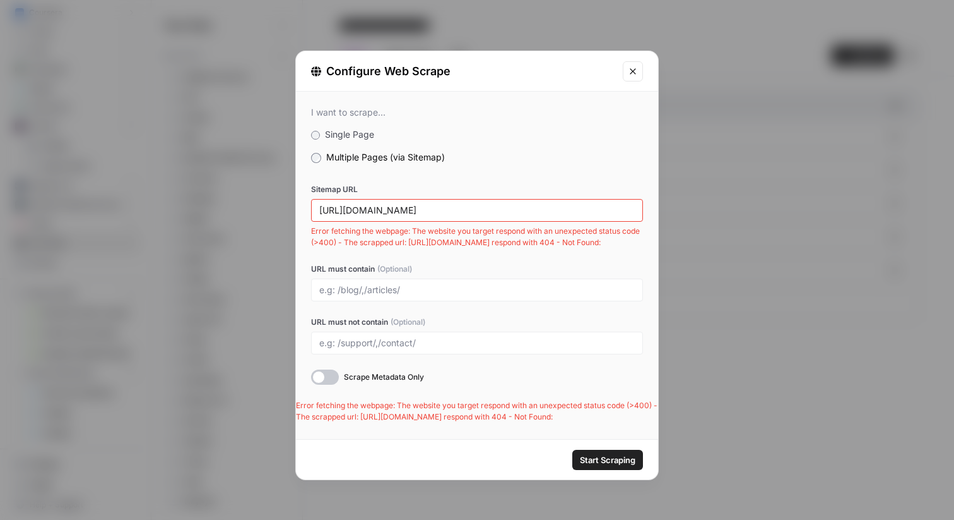
click at [635, 81] on button "Close modal" at bounding box center [633, 71] width 20 height 20
